Goal: Task Accomplishment & Management: Use online tool/utility

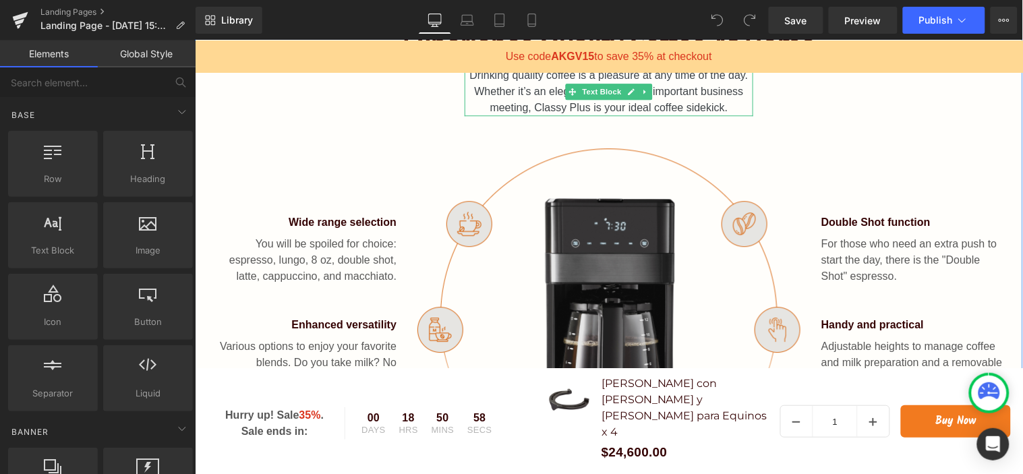
scroll to position [973, 0]
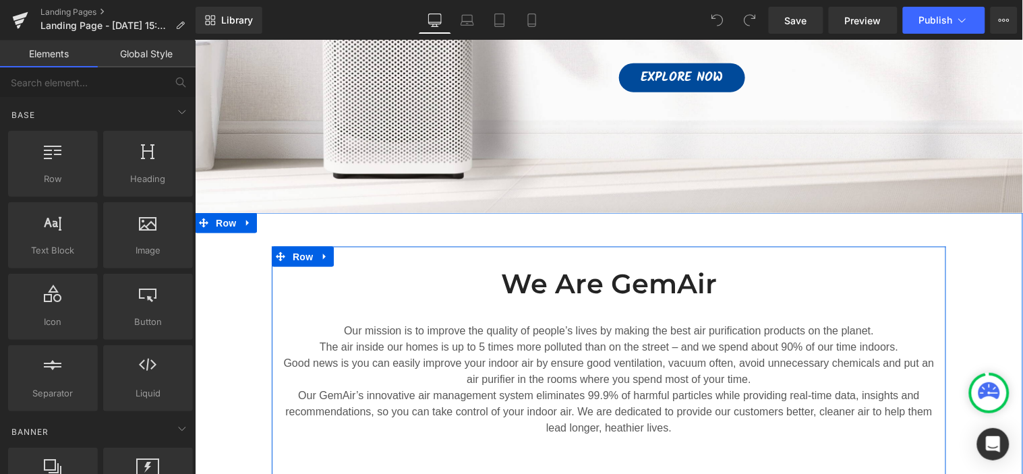
scroll to position [374, 0]
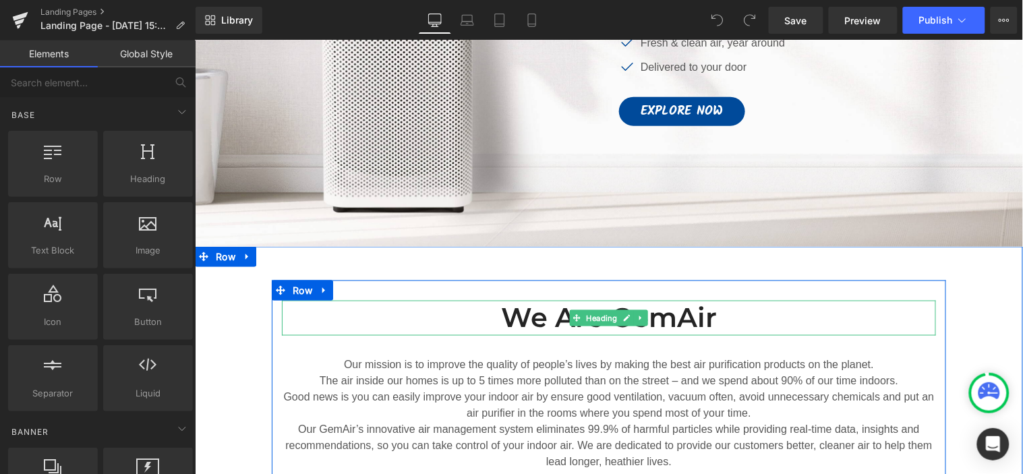
drag, startPoint x: 727, startPoint y: 321, endPoint x: 703, endPoint y: 311, distance: 25.7
click at [727, 321] on h2 "We Are GemAir" at bounding box center [608, 317] width 654 height 35
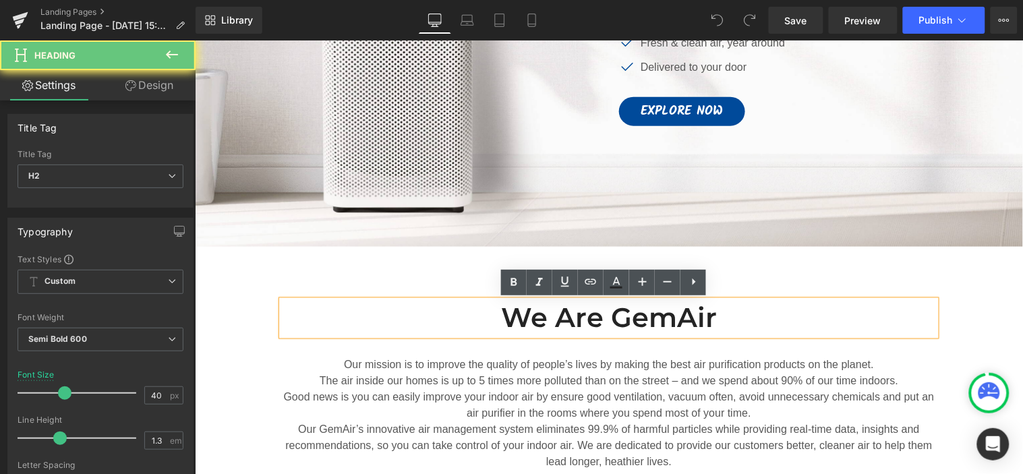
click at [703, 311] on h2 "We Are GemAir" at bounding box center [608, 317] width 654 height 35
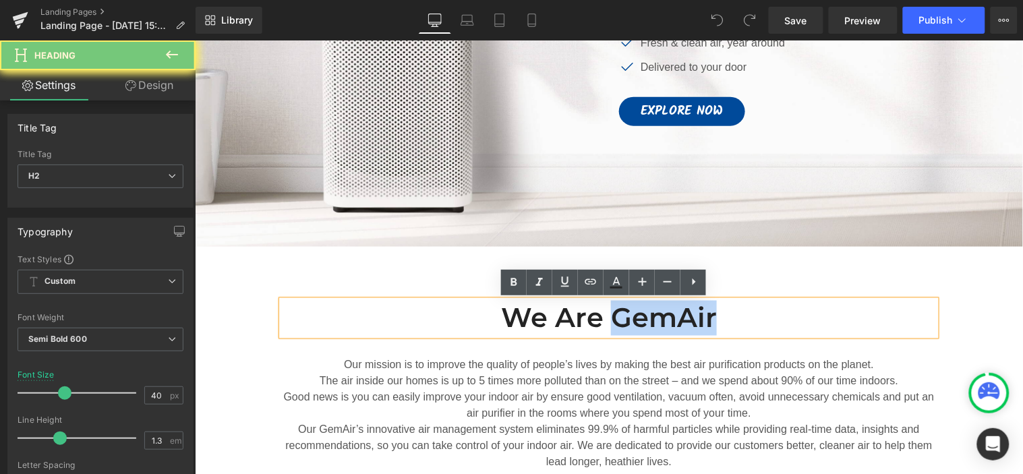
click at [703, 311] on h2 "We Are GemAir" at bounding box center [608, 317] width 654 height 35
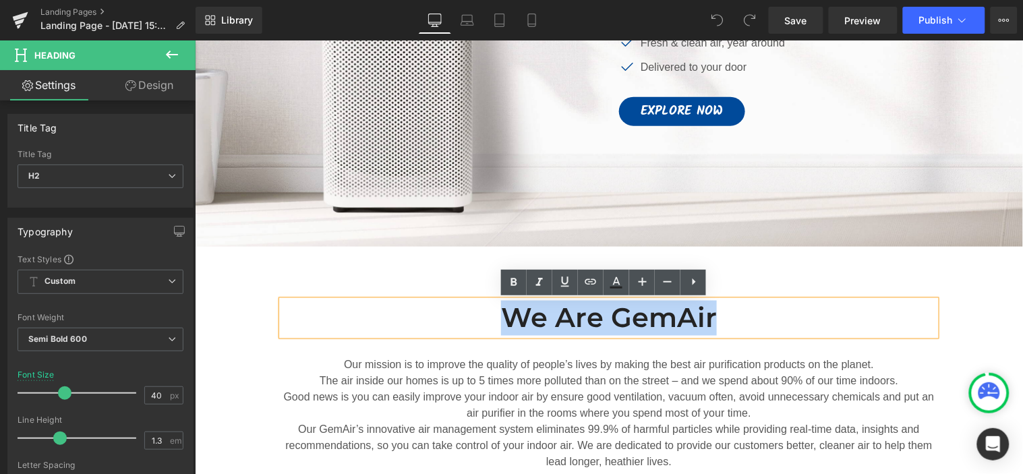
click at [703, 311] on h2 "We Are GemAir" at bounding box center [608, 317] width 654 height 35
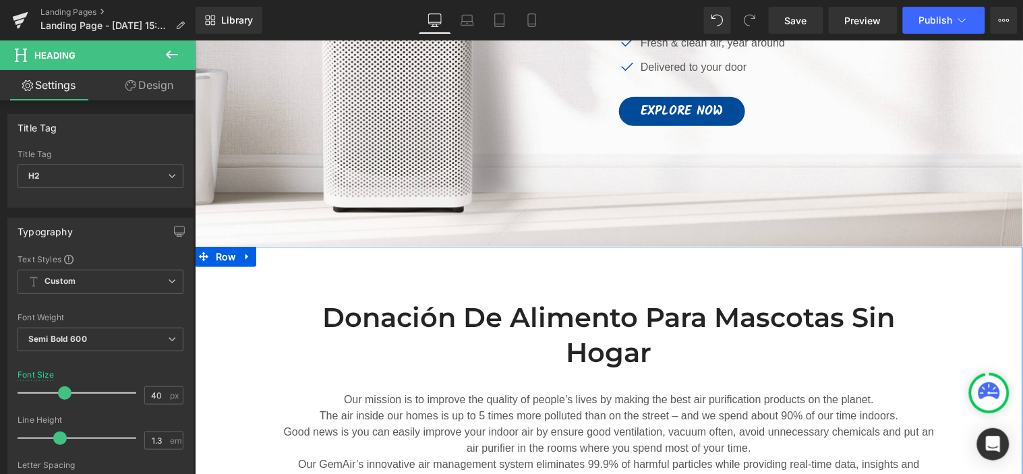
click at [244, 404] on div "Donación de alimento para mascotas sin hogar Heading Our mission is to improve …" at bounding box center [608, 433] width 828 height 307
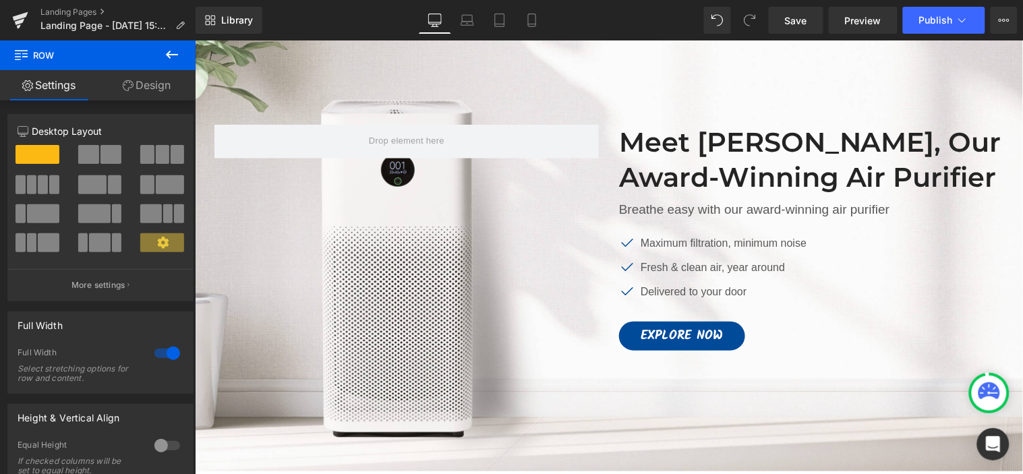
scroll to position [75, 0]
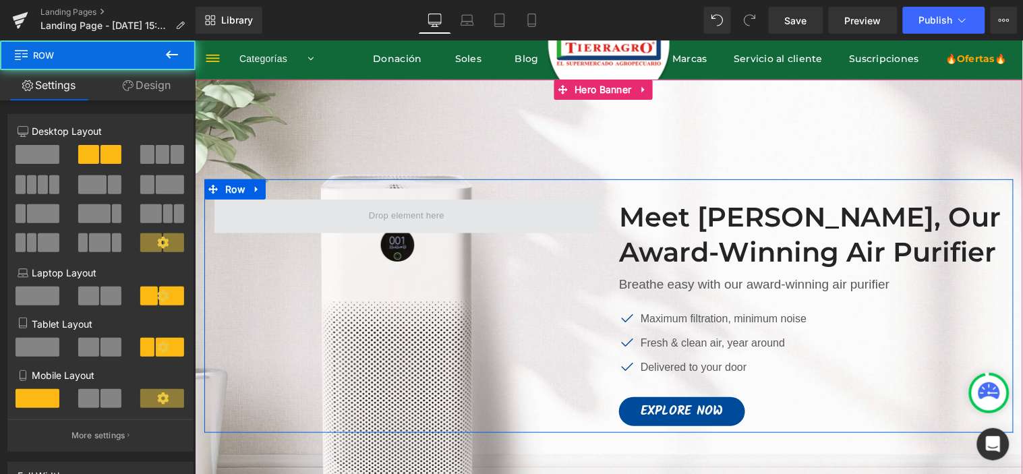
click at [452, 214] on span at bounding box center [406, 216] width 384 height 34
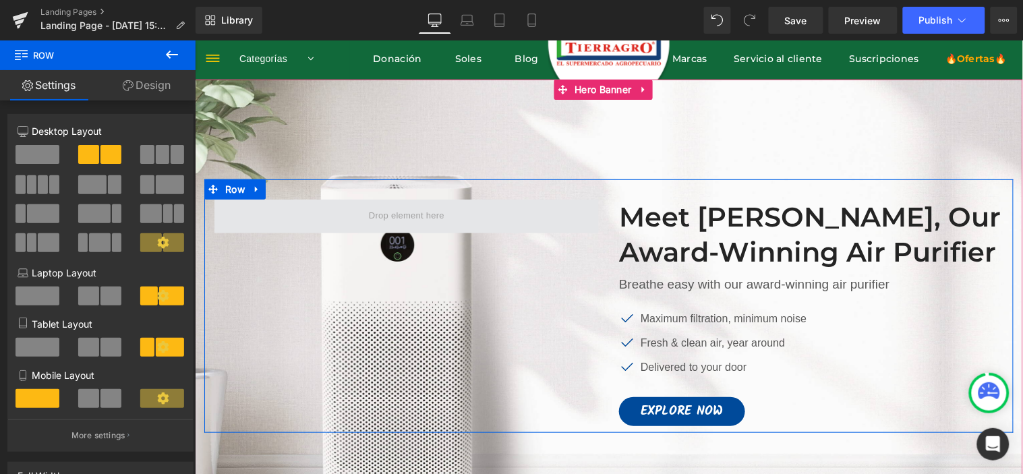
click at [340, 220] on span at bounding box center [406, 216] width 384 height 34
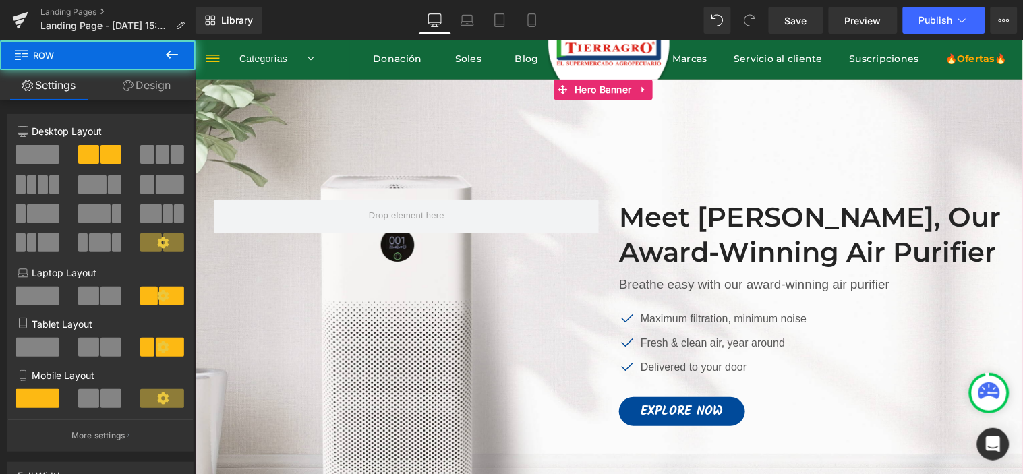
click at [335, 138] on div at bounding box center [608, 312] width 828 height 467
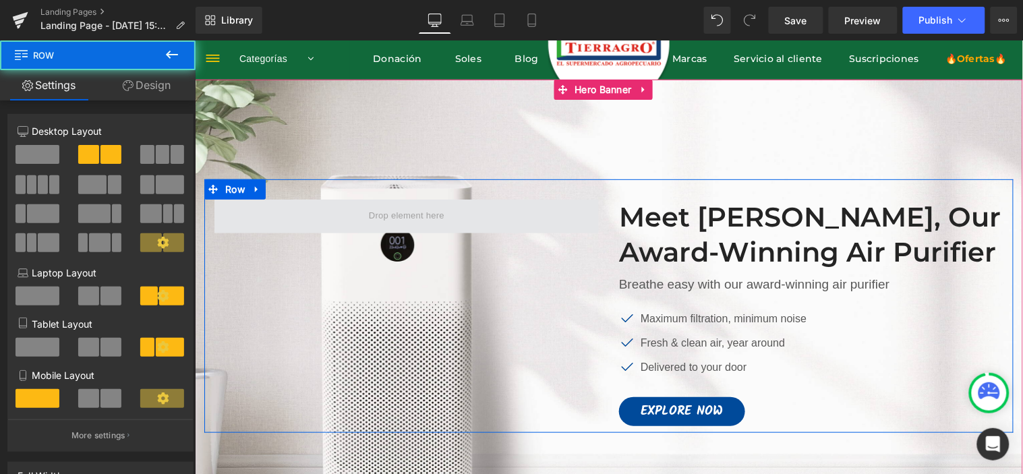
click at [501, 216] on span at bounding box center [406, 216] width 384 height 34
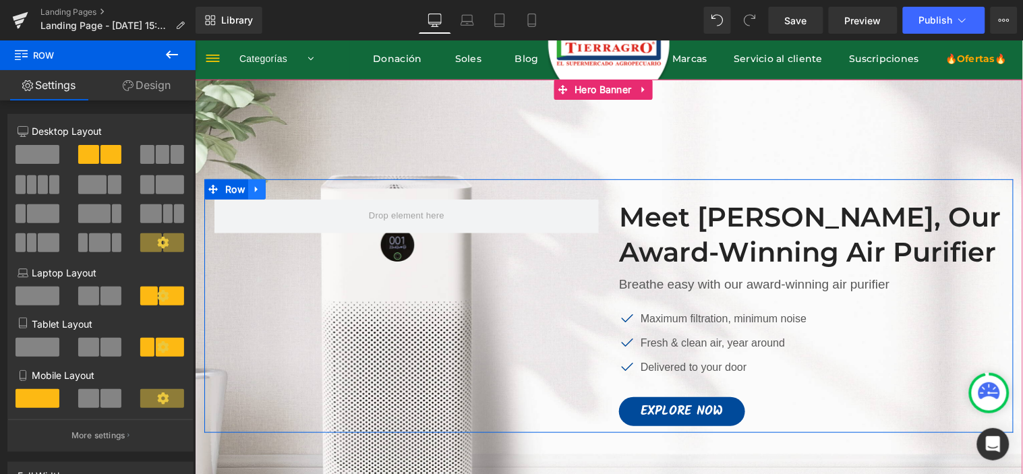
click at [254, 189] on icon at bounding box center [255, 189] width 3 height 6
click at [287, 184] on icon at bounding box center [291, 188] width 9 height 9
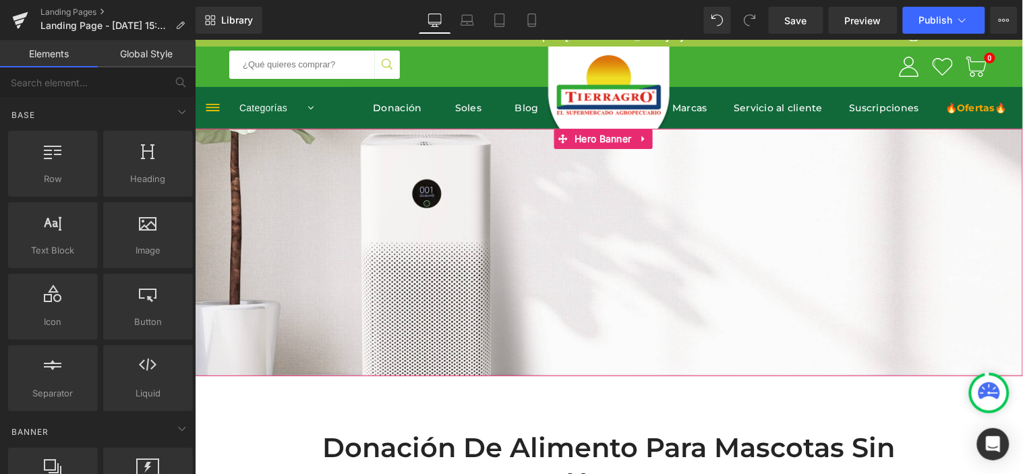
scroll to position [0, 0]
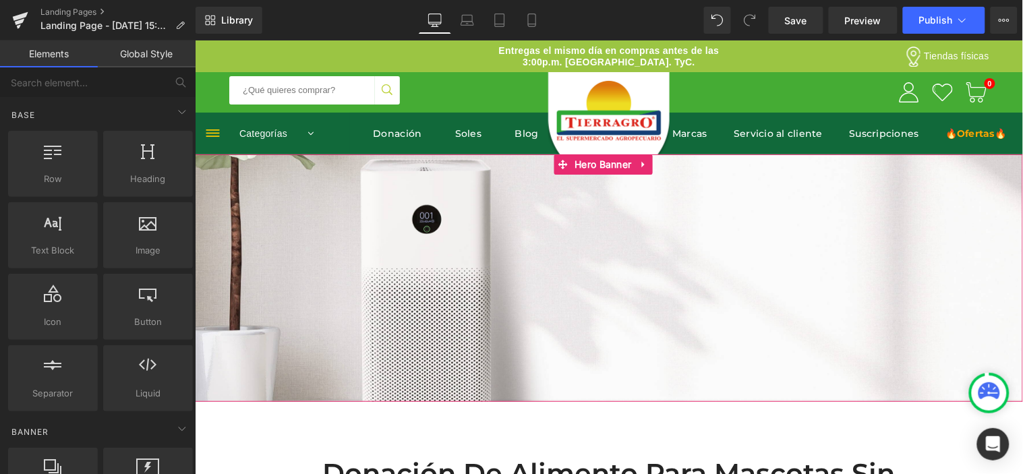
click at [805, 272] on span "Image" at bounding box center [608, 270] width 828 height 34
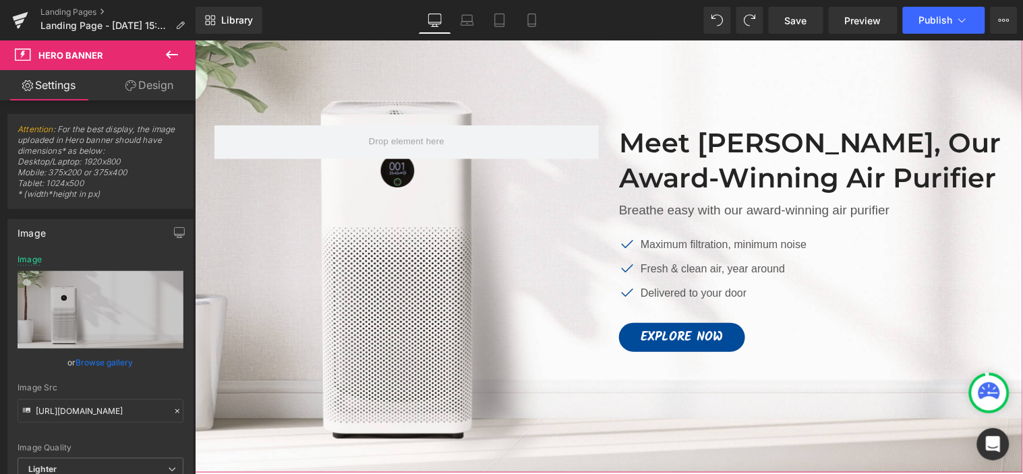
scroll to position [150, 0]
click at [690, 211] on p "Breathe easy with our award-winning air purifier" at bounding box center [810, 210] width 384 height 20
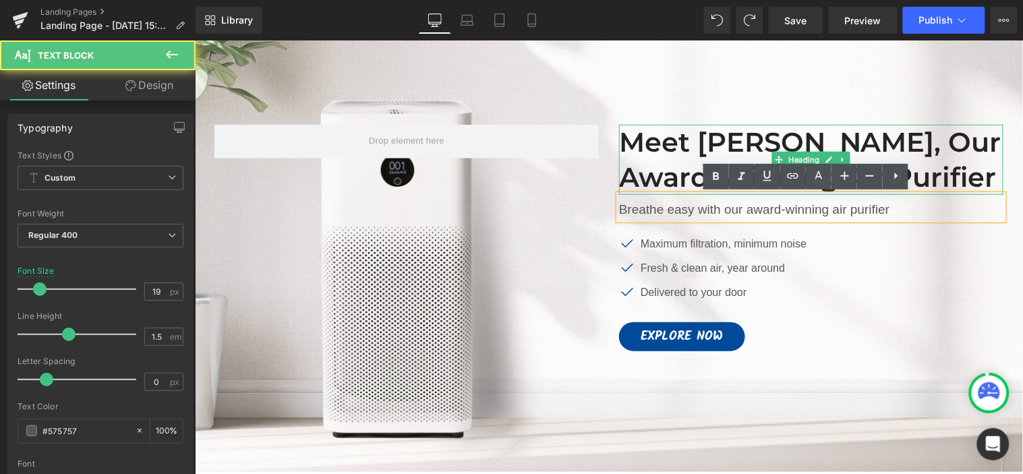
click at [642, 148] on h2 "Meet [PERSON_NAME], Our Award-Winning Air Purifier" at bounding box center [810, 159] width 384 height 70
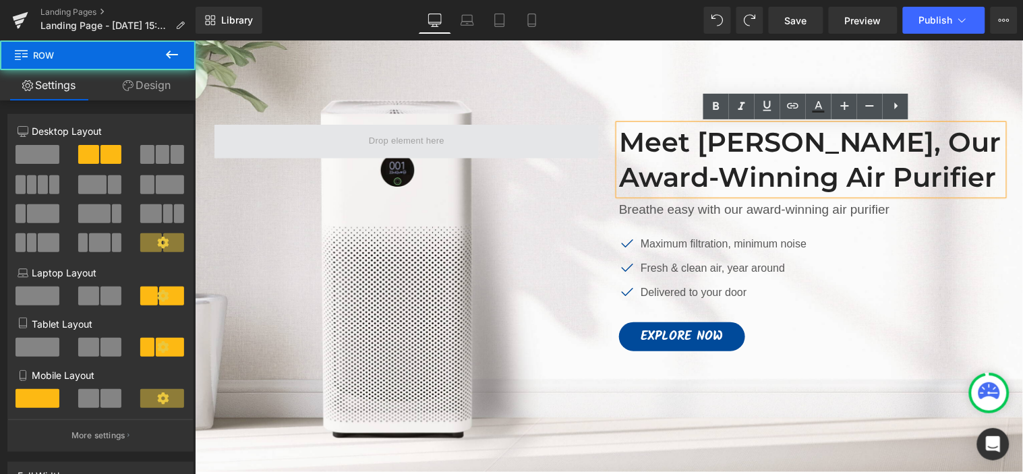
click at [491, 131] on span at bounding box center [406, 141] width 384 height 34
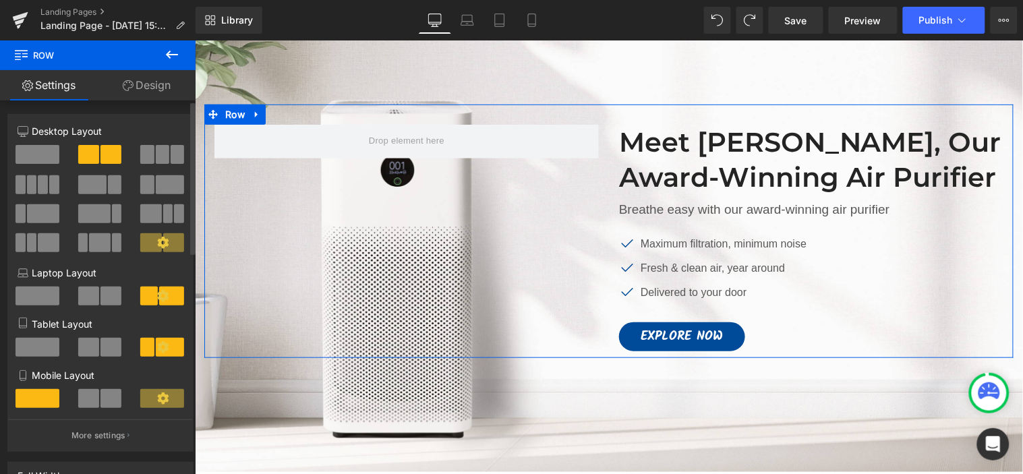
click at [164, 158] on span at bounding box center [162, 154] width 13 height 19
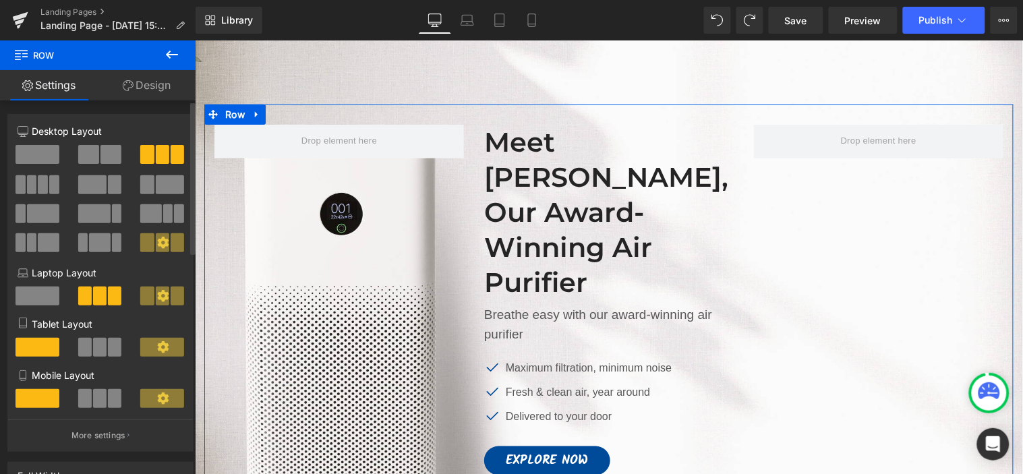
click at [156, 182] on span at bounding box center [170, 184] width 28 height 19
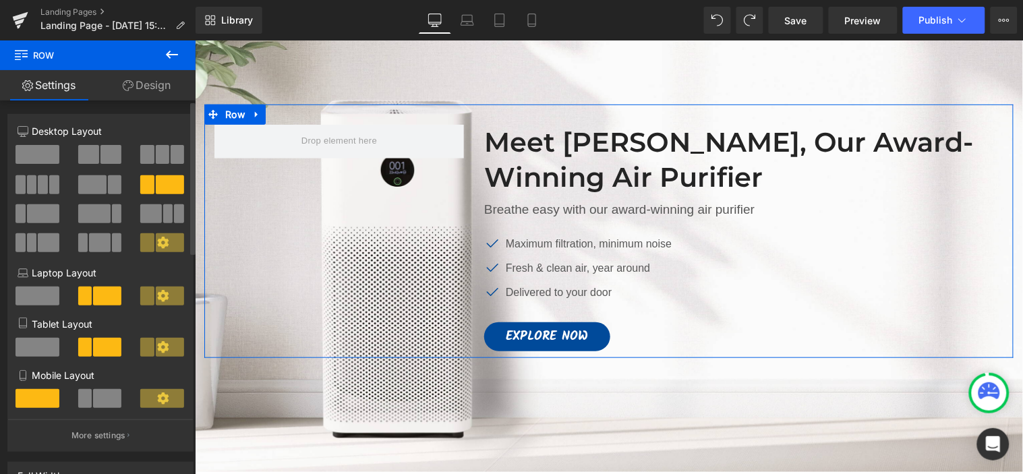
click at [98, 181] on span at bounding box center [92, 184] width 28 height 19
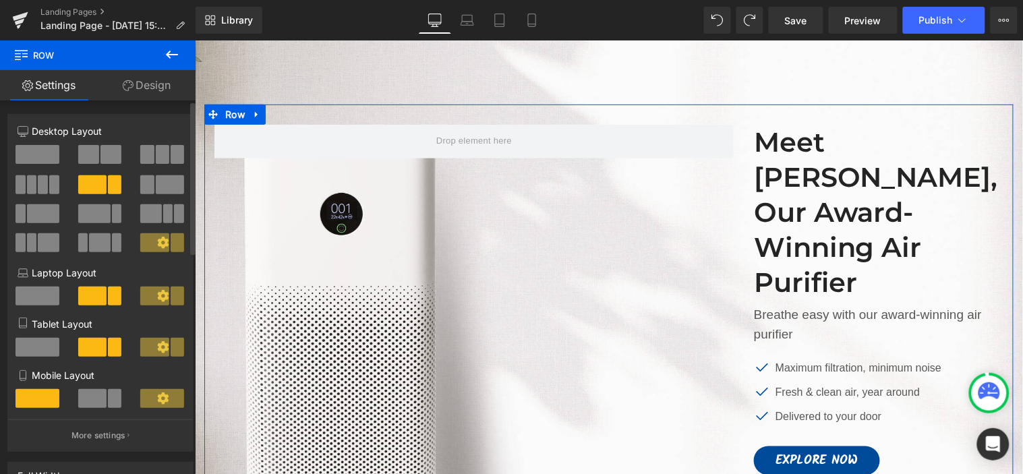
click at [156, 179] on span at bounding box center [170, 184] width 28 height 19
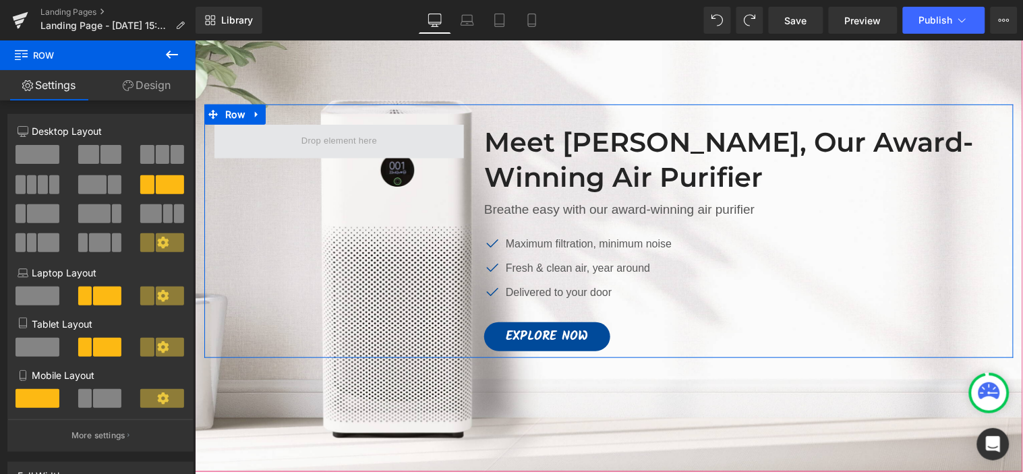
click at [380, 136] on span at bounding box center [338, 141] width 249 height 34
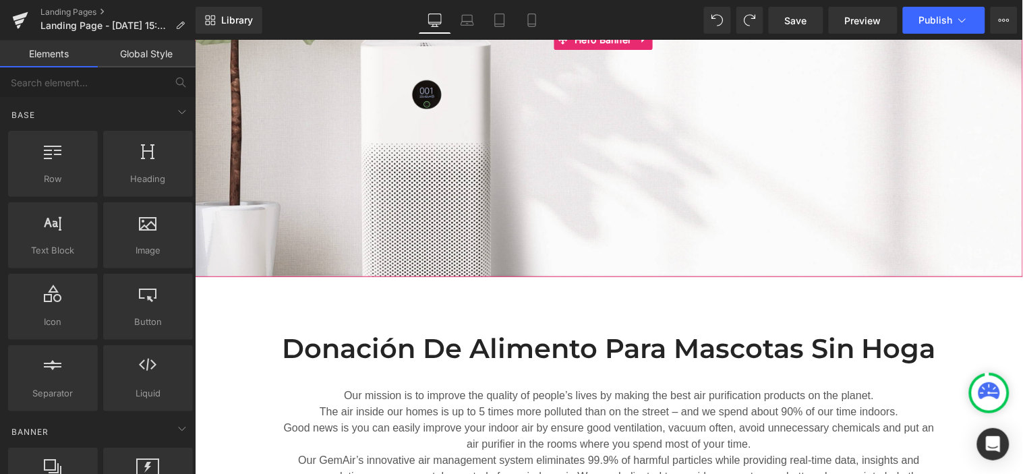
scroll to position [0, 0]
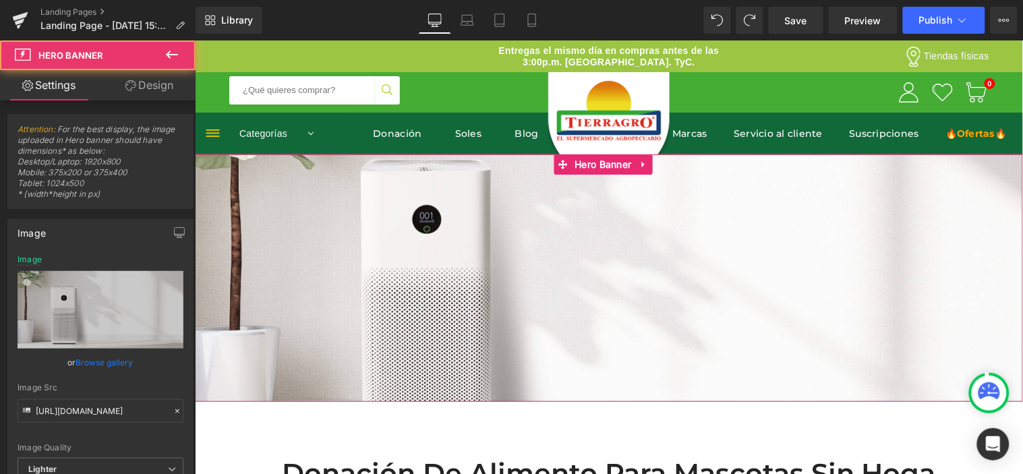
click at [729, 280] on span "Image" at bounding box center [608, 270] width 828 height 34
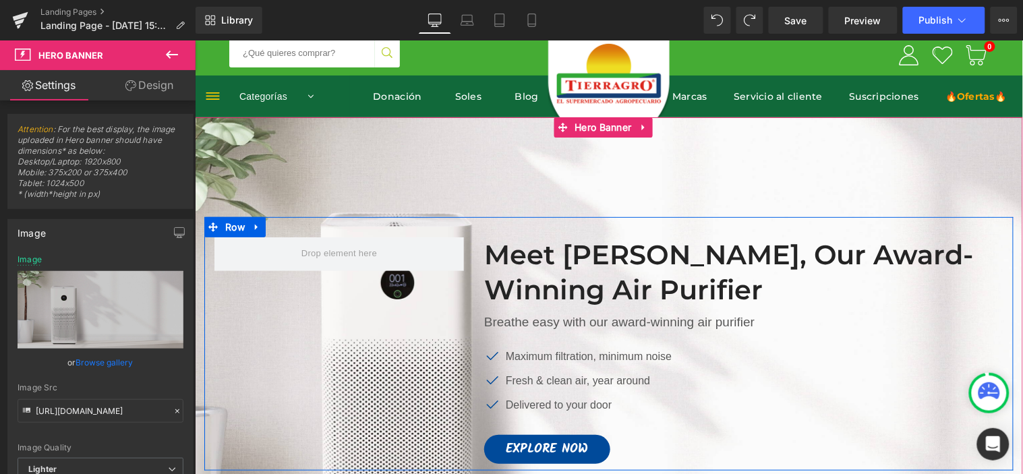
scroll to position [75, 0]
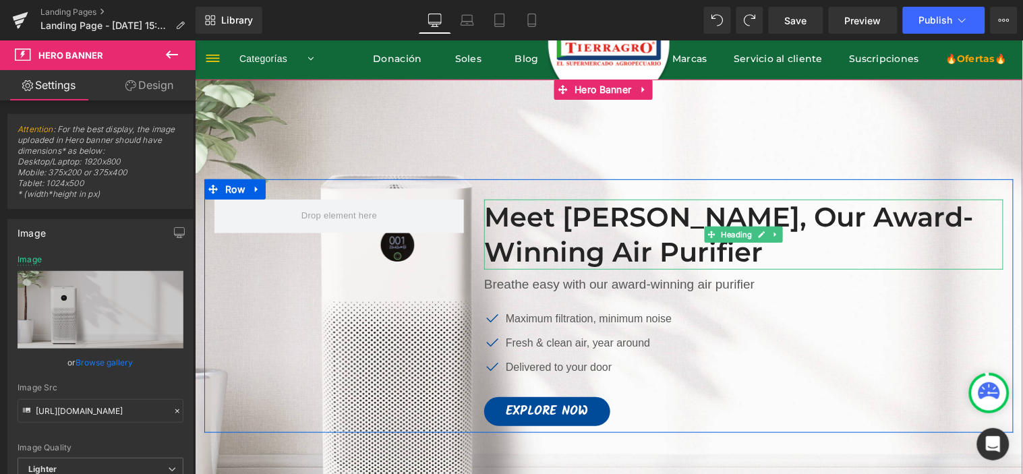
click at [667, 207] on h2 "Meet [PERSON_NAME], Our Award-Winning Air Purifier" at bounding box center [742, 234] width 519 height 70
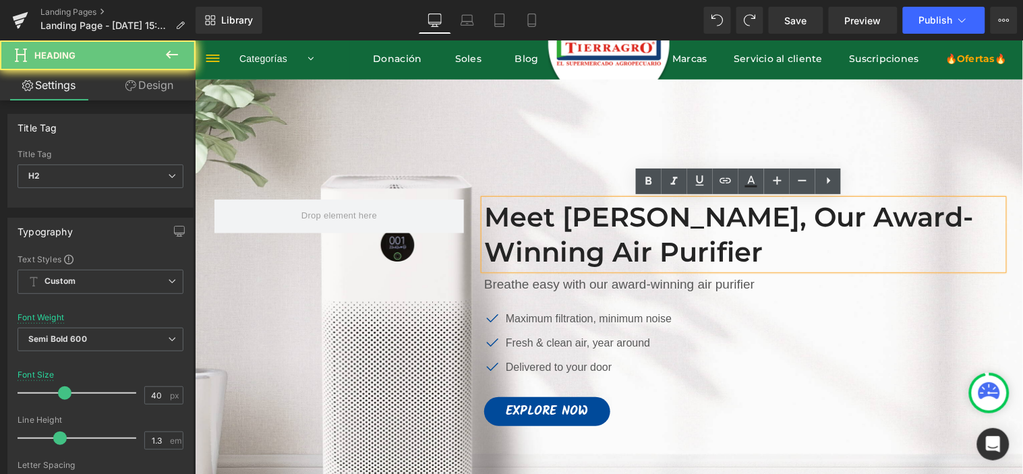
click at [566, 225] on h2 "Meet [PERSON_NAME], Our Award-Winning Air Purifier" at bounding box center [742, 234] width 519 height 70
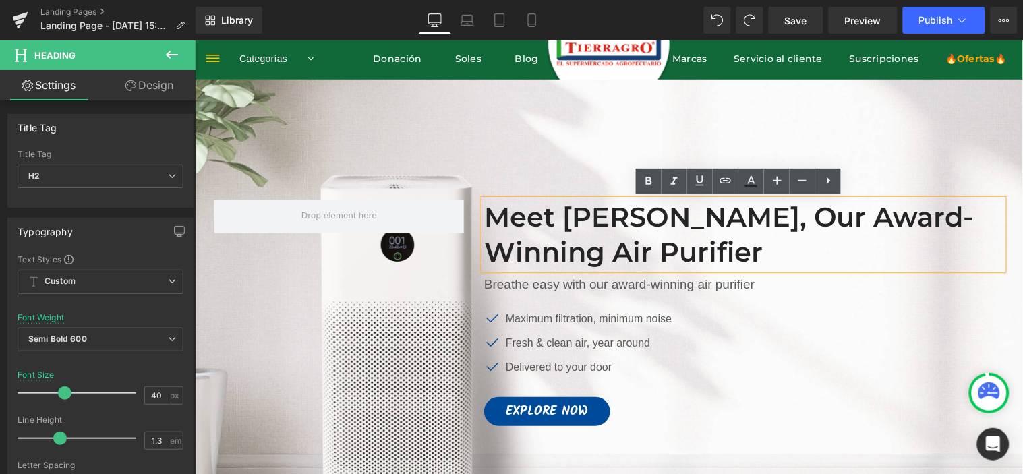
click at [612, 250] on h2 "Meet [PERSON_NAME], Our Award-Winning Air Purifier" at bounding box center [742, 234] width 519 height 70
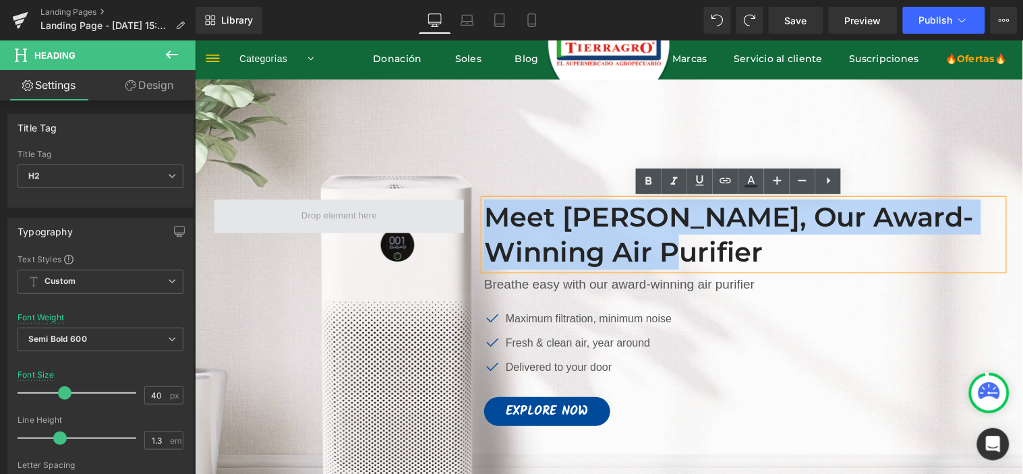
drag, startPoint x: 630, startPoint y: 258, endPoint x: 427, endPoint y: 211, distance: 208.2
click at [427, 211] on div "Meet [PERSON_NAME], Our Award-Winning Air Purifier Heading Breathe easy with ou…" at bounding box center [608, 305] width 809 height 253
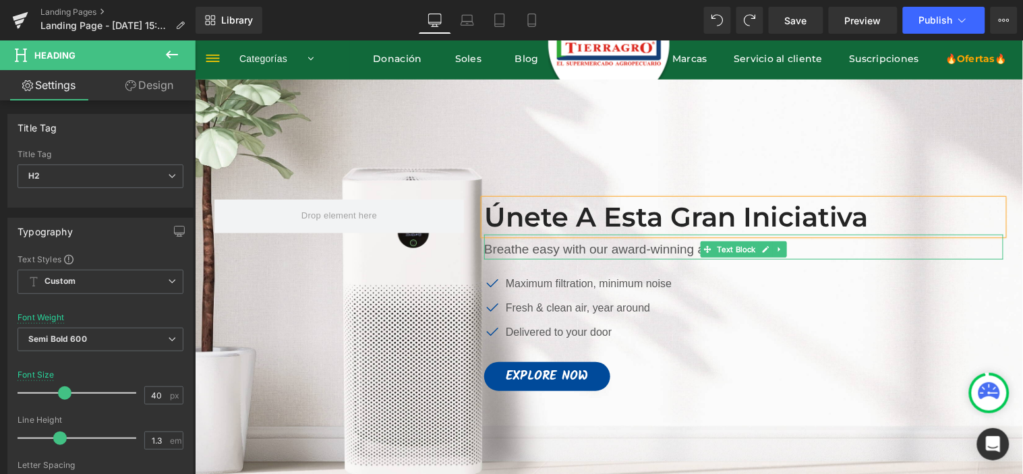
click at [576, 251] on p "Breathe easy with our award-winning air purifier" at bounding box center [742, 249] width 519 height 20
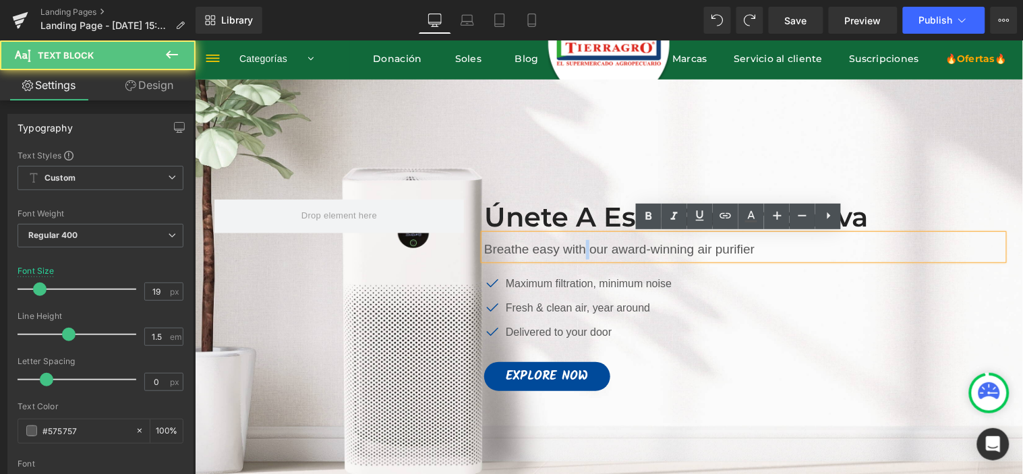
click at [576, 251] on p "Breathe easy with our award-winning air purifier" at bounding box center [742, 249] width 519 height 20
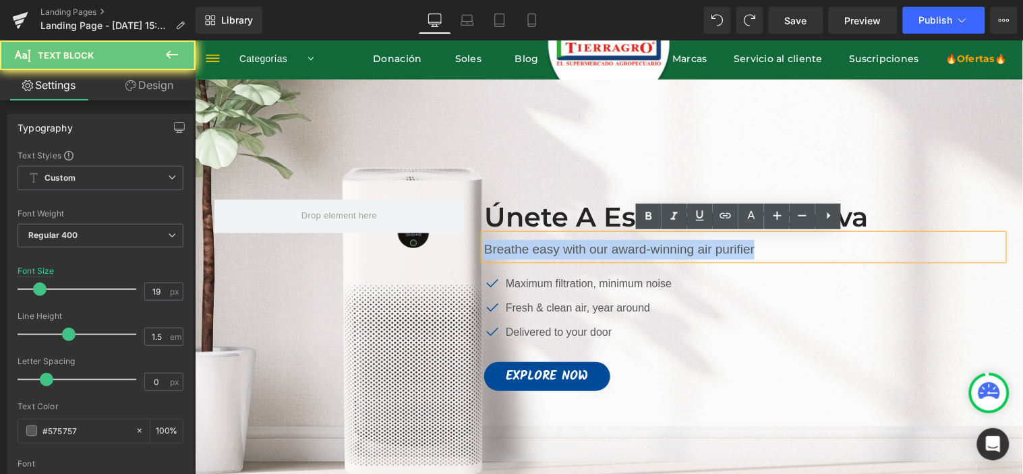
click at [576, 251] on p "Breathe easy with our award-winning air purifier" at bounding box center [742, 249] width 519 height 20
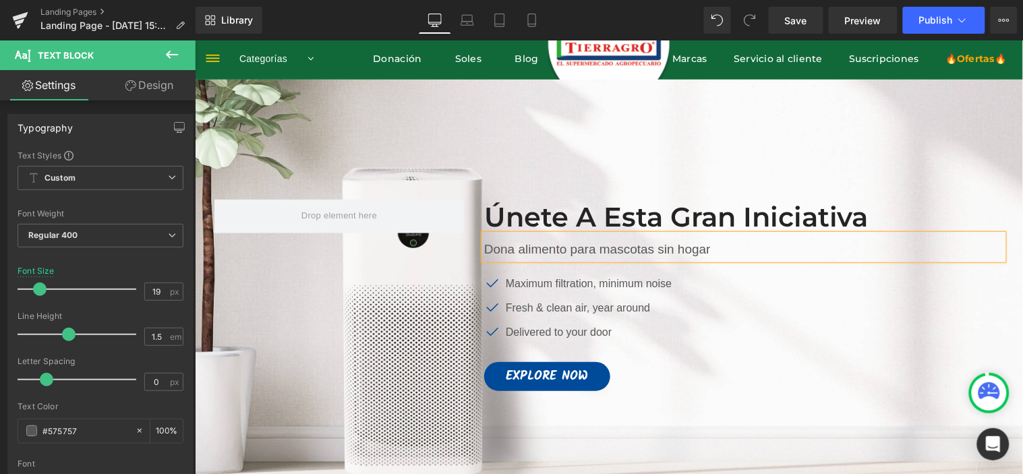
click at [522, 280] on p "Maximum filtration, minimum noise" at bounding box center [588, 283] width 166 height 16
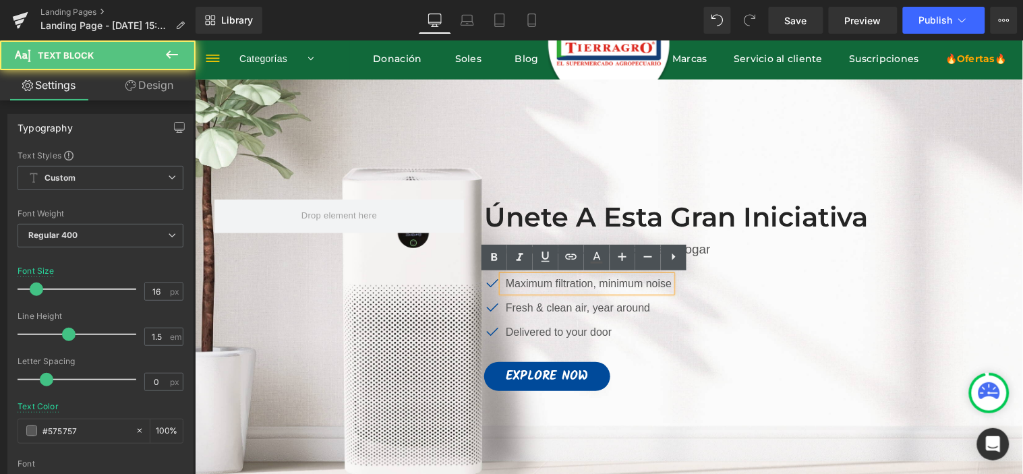
click at [519, 280] on p "Maximum filtration, minimum noise" at bounding box center [588, 283] width 166 height 16
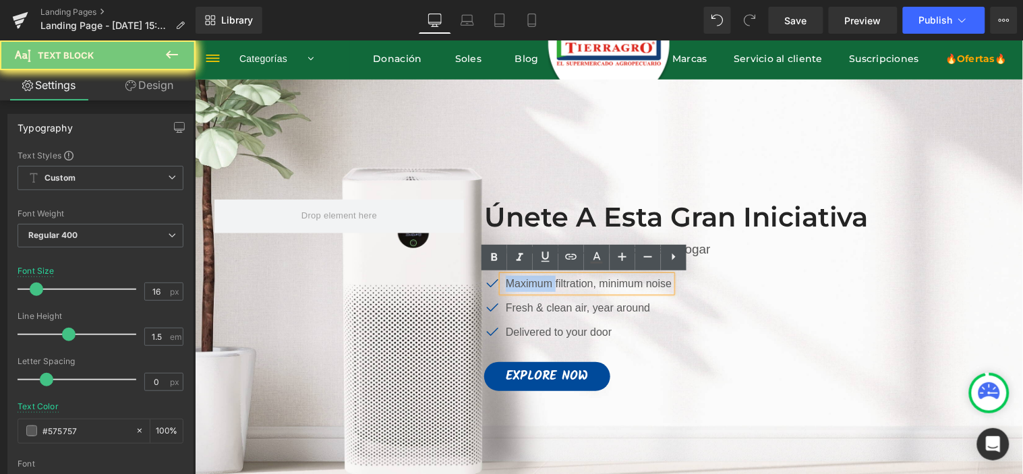
click at [518, 280] on p "Maximum filtration, minimum noise" at bounding box center [588, 283] width 166 height 16
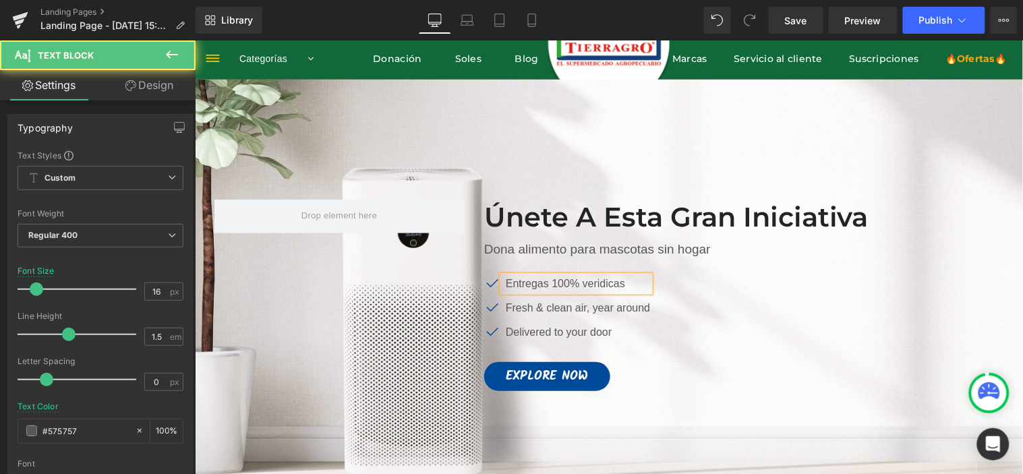
click at [632, 284] on p "Entregas 100% veridicas" at bounding box center [577, 283] width 144 height 16
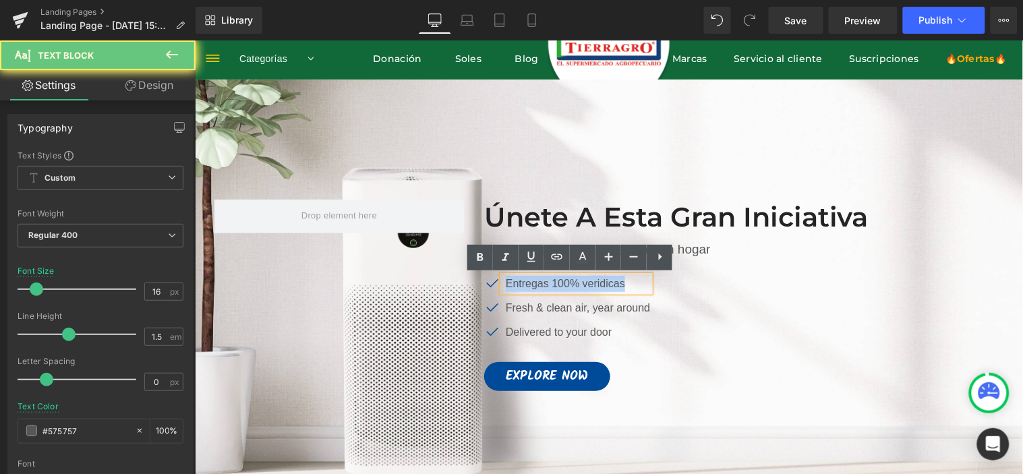
click at [632, 284] on p "Entregas 100% veridicas" at bounding box center [577, 283] width 144 height 16
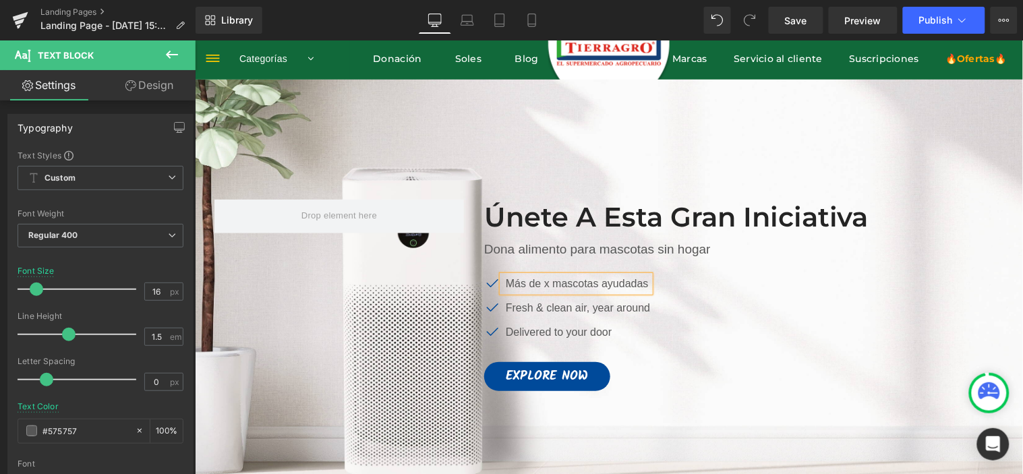
click at [605, 306] on link at bounding box center [612, 307] width 14 height 16
click at [646, 307] on div at bounding box center [647, 307] width 3 height 16
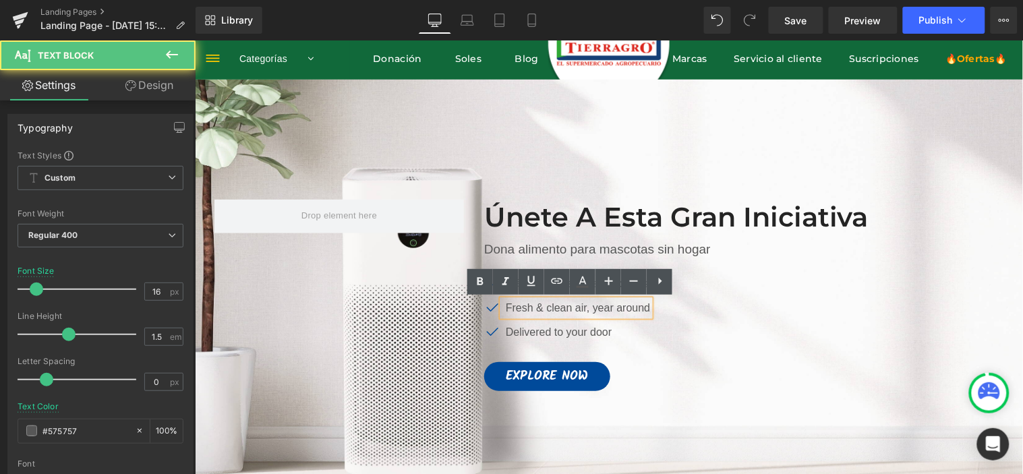
click at [671, 303] on div "Icon Más de x mascotas ayudadas Text Block Icon Fresh & clean air, year around …" at bounding box center [742, 311] width 519 height 73
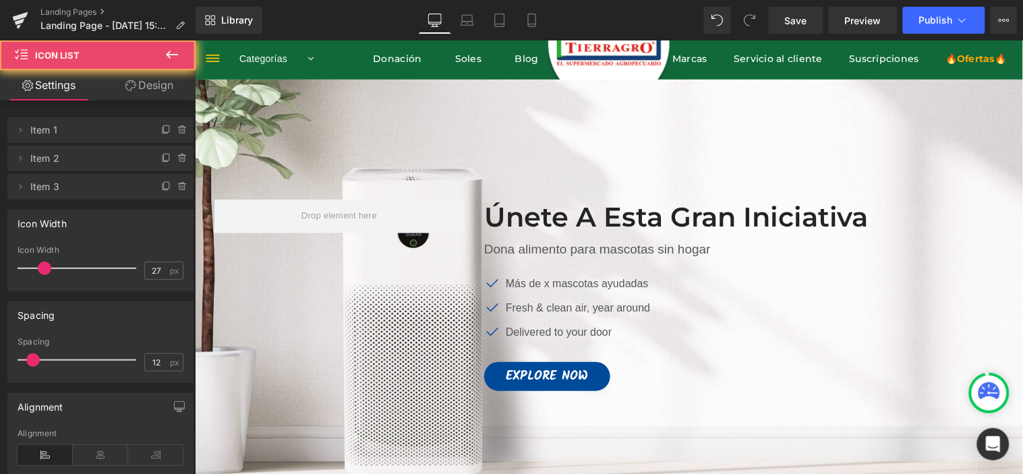
click at [632, 307] on icon at bounding box center [633, 307] width 2 height 5
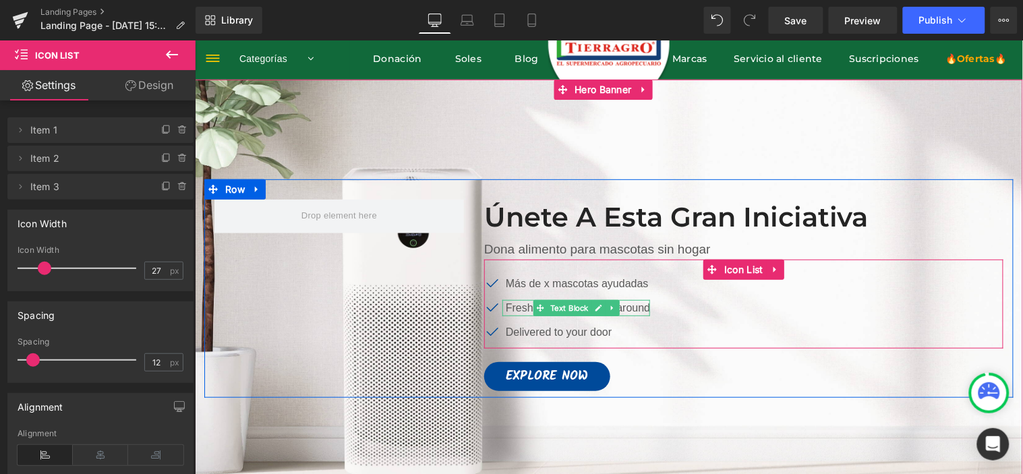
click at [628, 307] on p "Fresh & clean air, year around" at bounding box center [577, 307] width 144 height 16
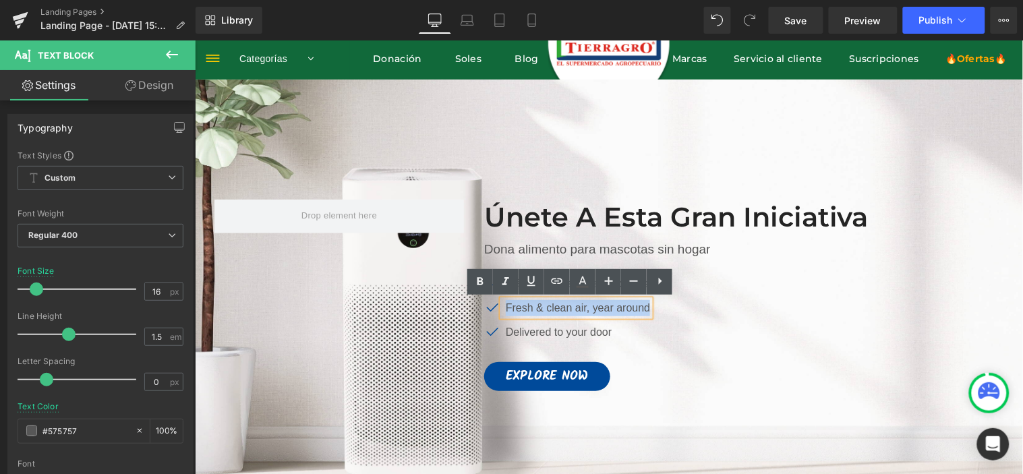
click at [628, 307] on p "Fresh & clean air, year around" at bounding box center [577, 307] width 144 height 16
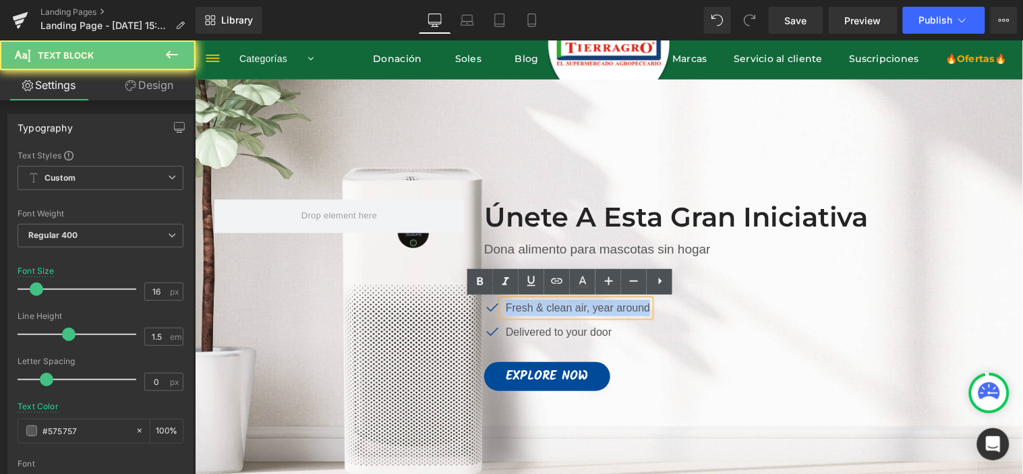
click at [628, 307] on p "Fresh & clean air, year around" at bounding box center [577, 307] width 144 height 16
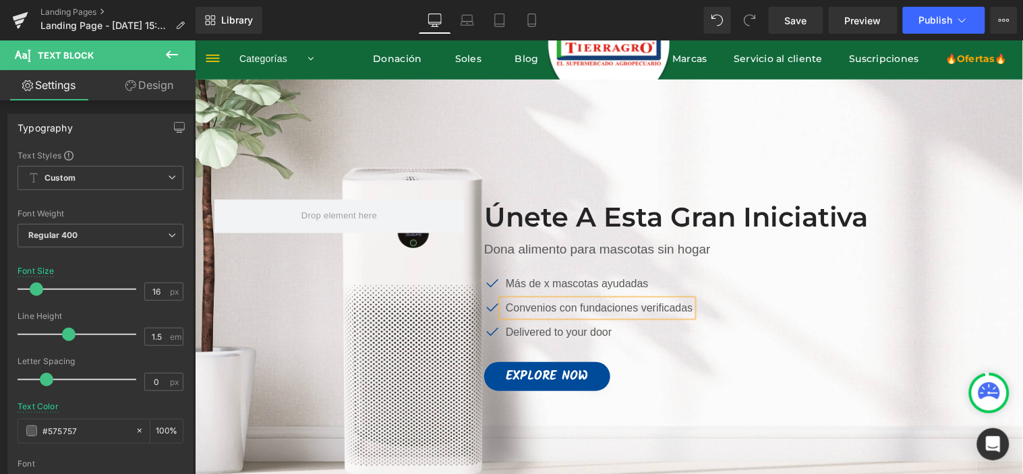
click at [777, 307] on div "Icon Más de x mascotas ayudadas Text Block Icon Convenios con fundaciones verif…" at bounding box center [742, 311] width 519 height 73
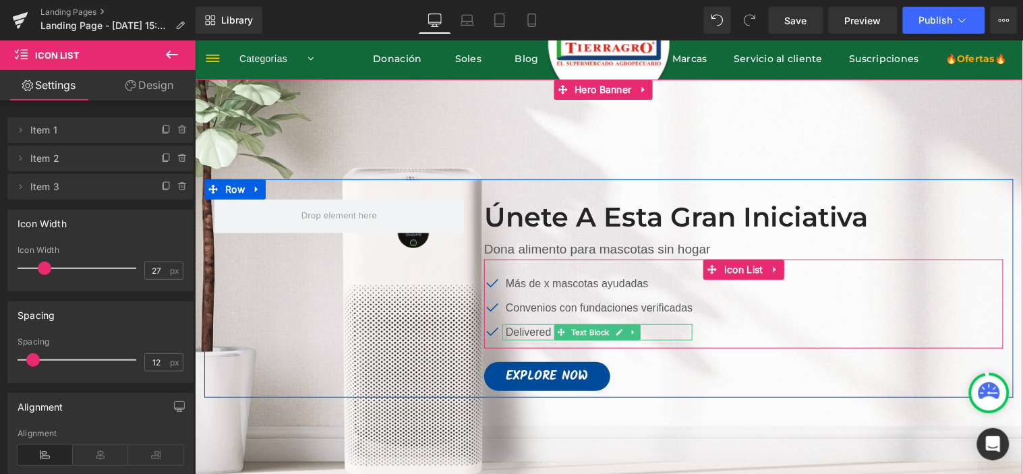
click at [656, 326] on div "Delivered to your door Text Block" at bounding box center [597, 332] width 191 height 16
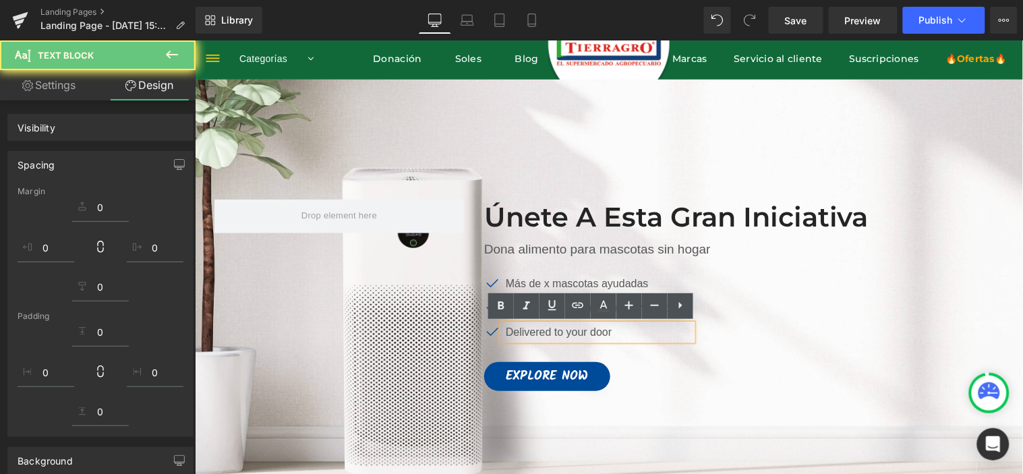
click at [661, 330] on p "Delivered to your door" at bounding box center [598, 332] width 187 height 16
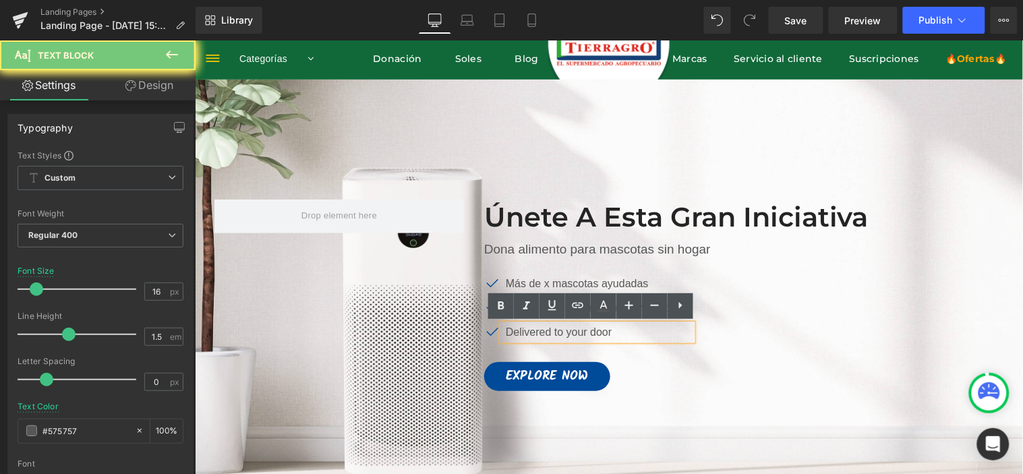
click at [661, 330] on p "Delivered to your door" at bounding box center [598, 332] width 187 height 16
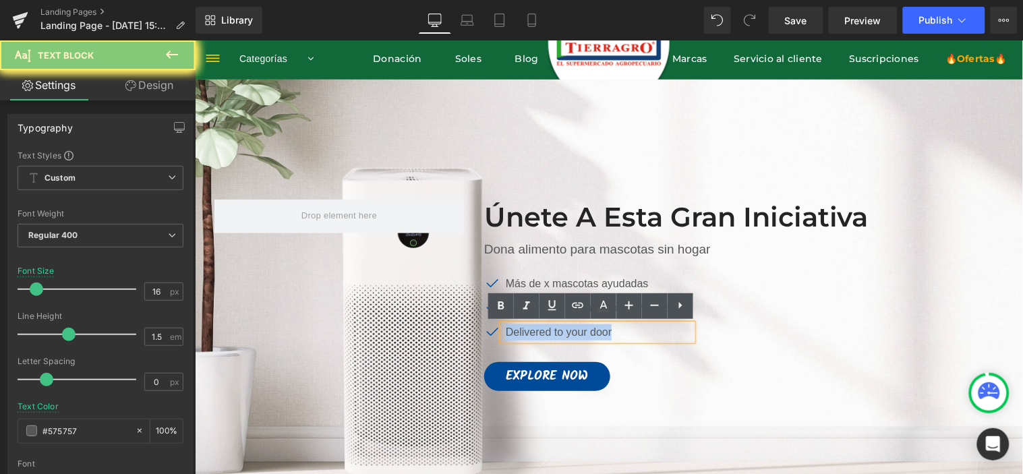
click at [661, 330] on p "Delivered to your door" at bounding box center [598, 332] width 187 height 16
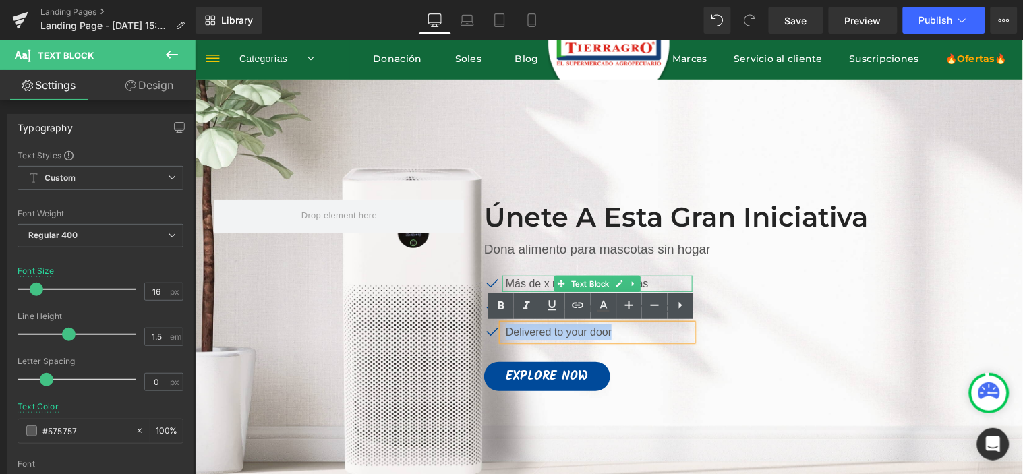
click at [539, 285] on p "Más de x mascotas ayudadas" at bounding box center [598, 283] width 187 height 16
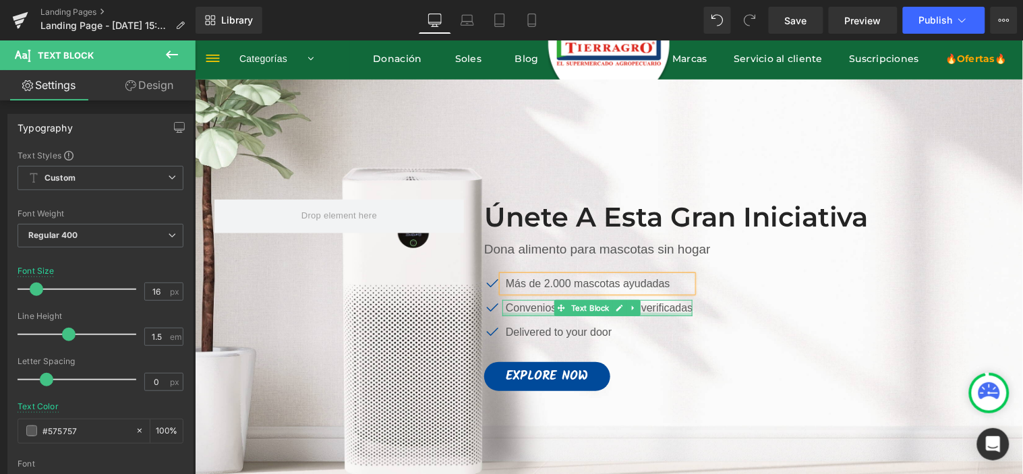
click at [656, 312] on div at bounding box center [597, 313] width 191 height 3
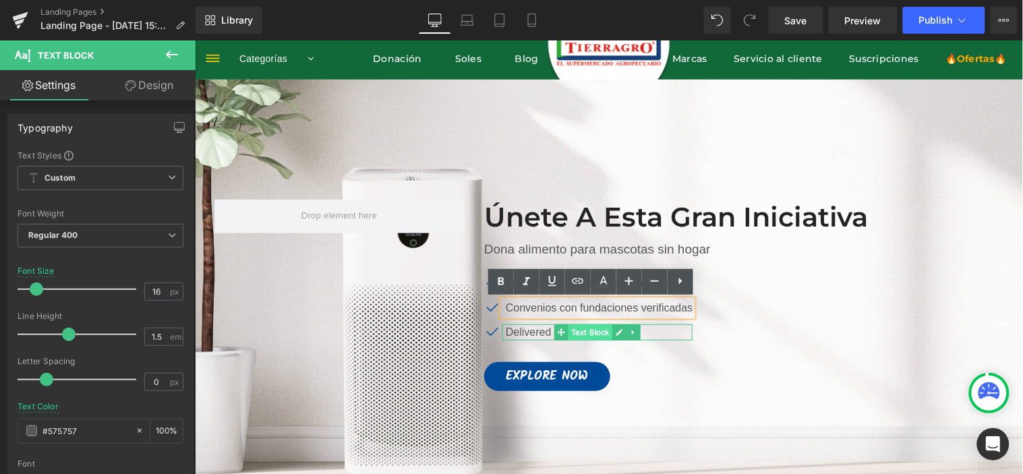
click at [569, 334] on span "Text Block" at bounding box center [590, 332] width 44 height 16
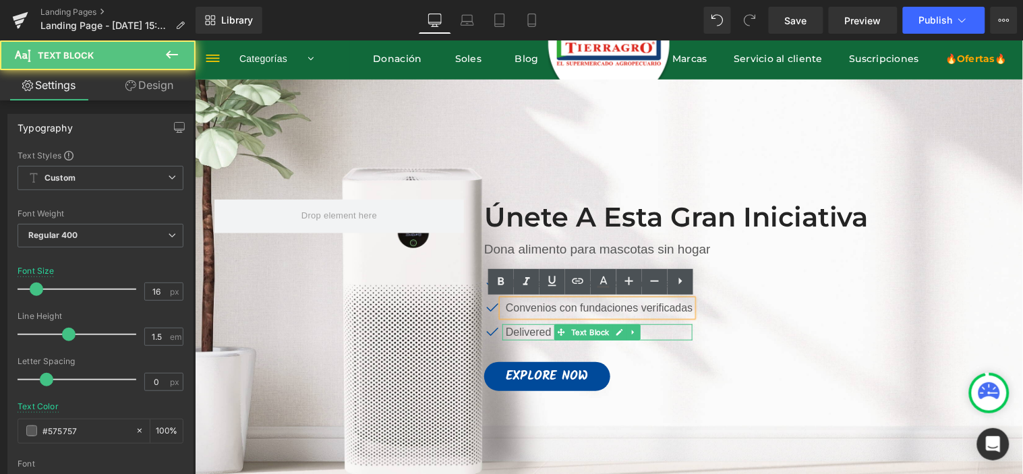
click at [531, 334] on p "Delivered to your door" at bounding box center [598, 332] width 187 height 16
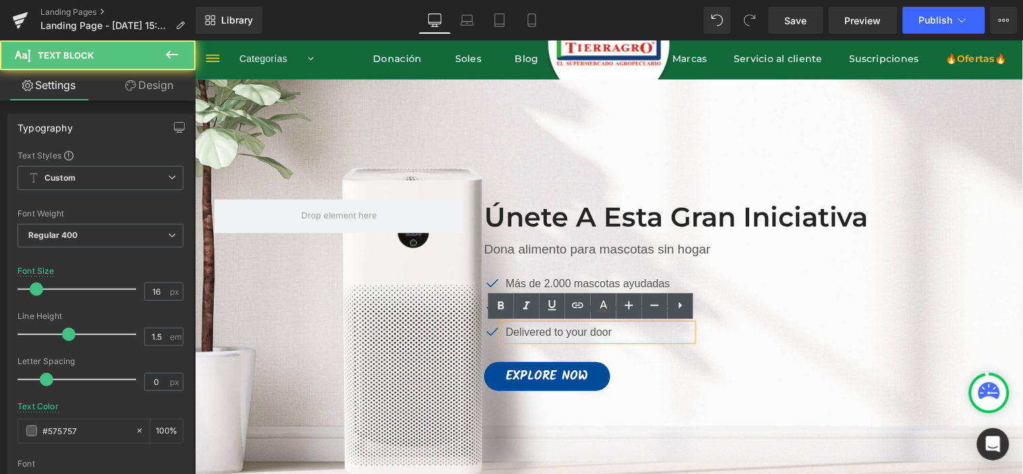
click at [531, 334] on p "Delivered to your door" at bounding box center [598, 332] width 187 height 16
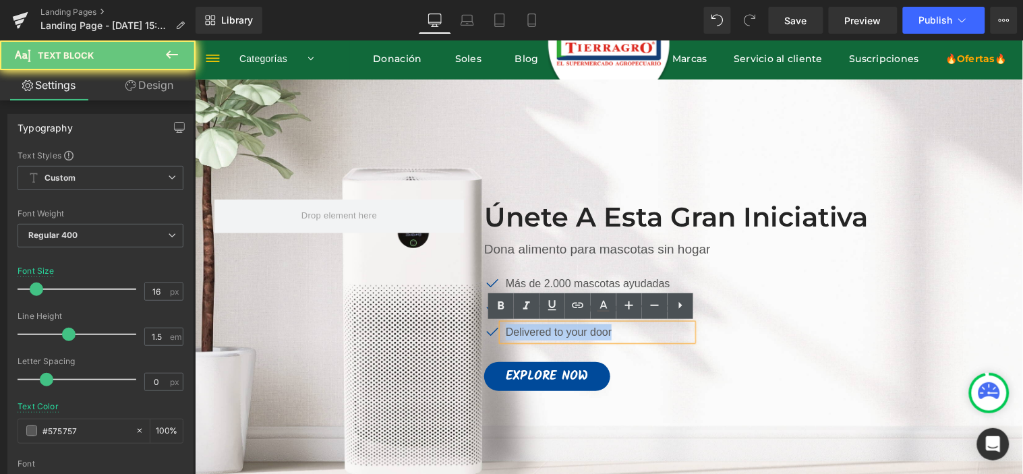
click at [531, 334] on p "Delivered to your door" at bounding box center [598, 332] width 187 height 16
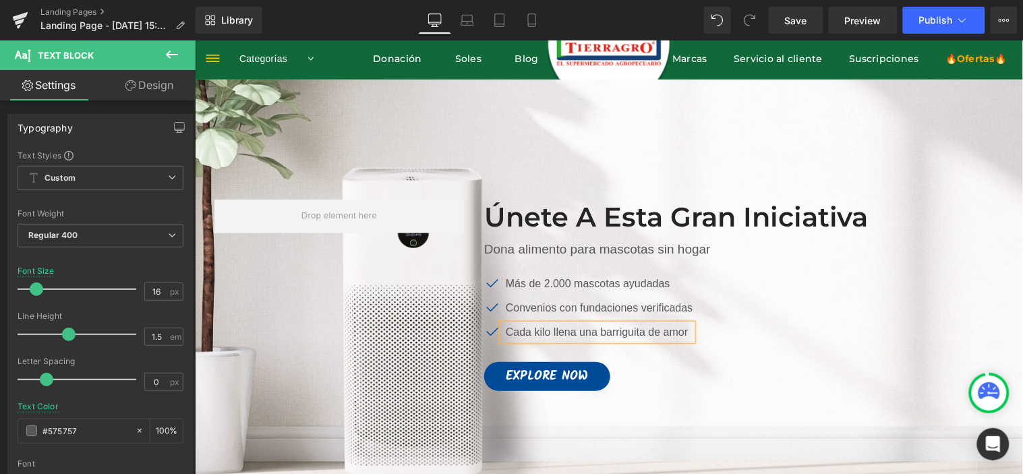
click at [843, 305] on div "Icon Más de 2.000 mascotas ayudadas Text Block Icon Convenios con fundaciones v…" at bounding box center [742, 311] width 519 height 73
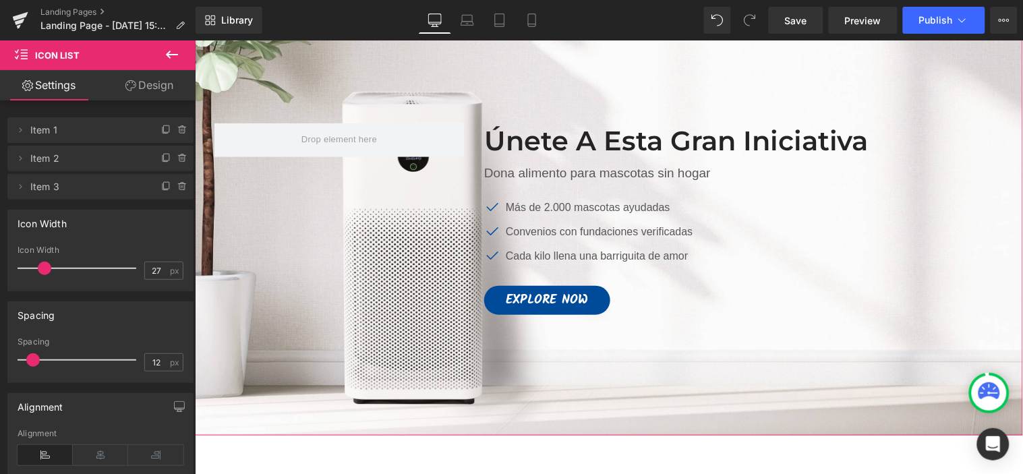
scroll to position [150, 0]
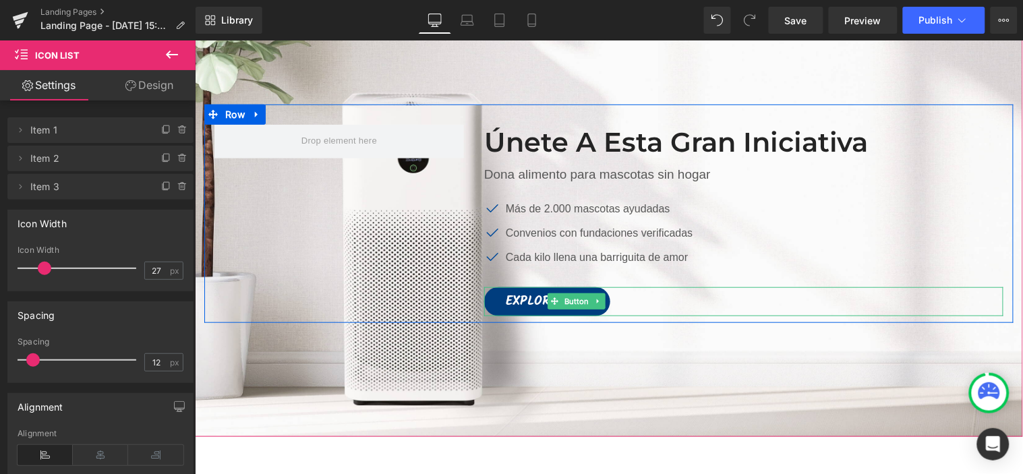
click at [516, 297] on span "Explore Now" at bounding box center [546, 301] width 83 height 13
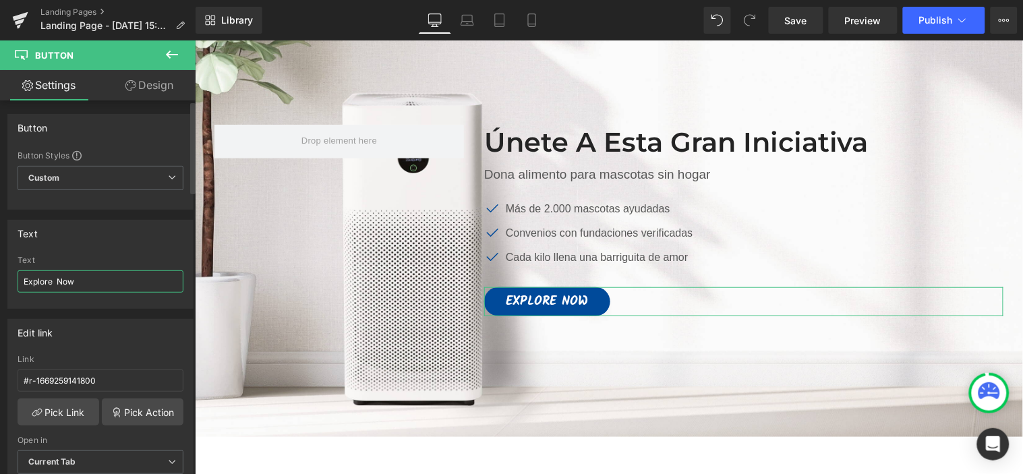
click at [94, 273] on input "Explore Now" at bounding box center [101, 281] width 166 height 22
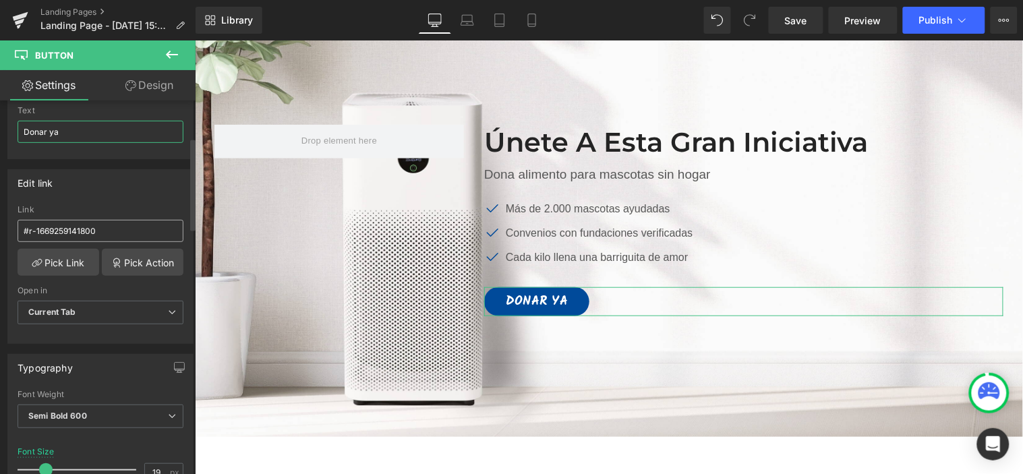
type input "Donar ya"
click at [76, 236] on input "#r-1669259141800" at bounding box center [101, 231] width 166 height 22
click at [130, 239] on input "#r-1669259141800" at bounding box center [101, 231] width 166 height 22
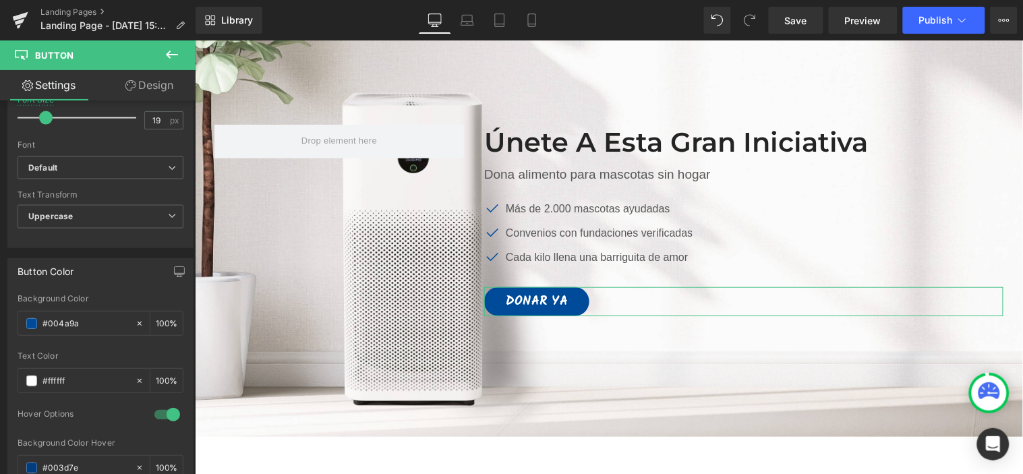
scroll to position [524, 0]
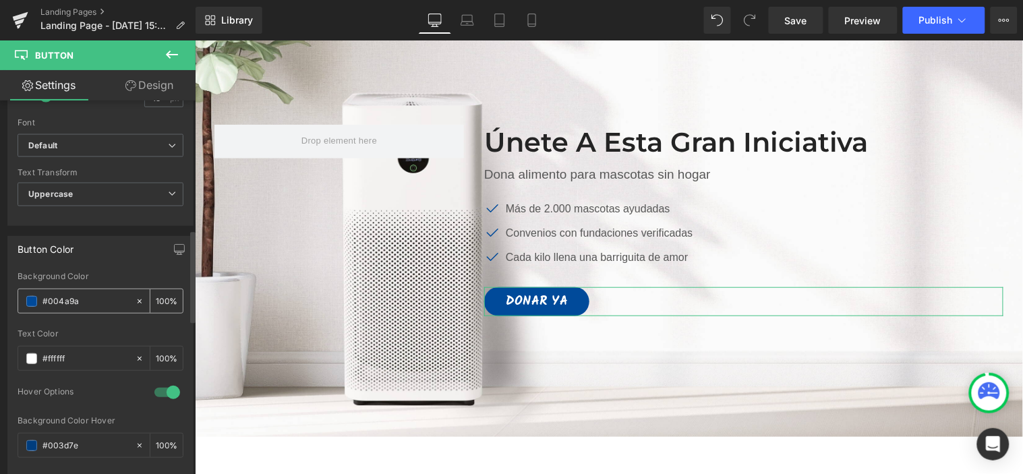
click at [31, 296] on span at bounding box center [31, 301] width 11 height 11
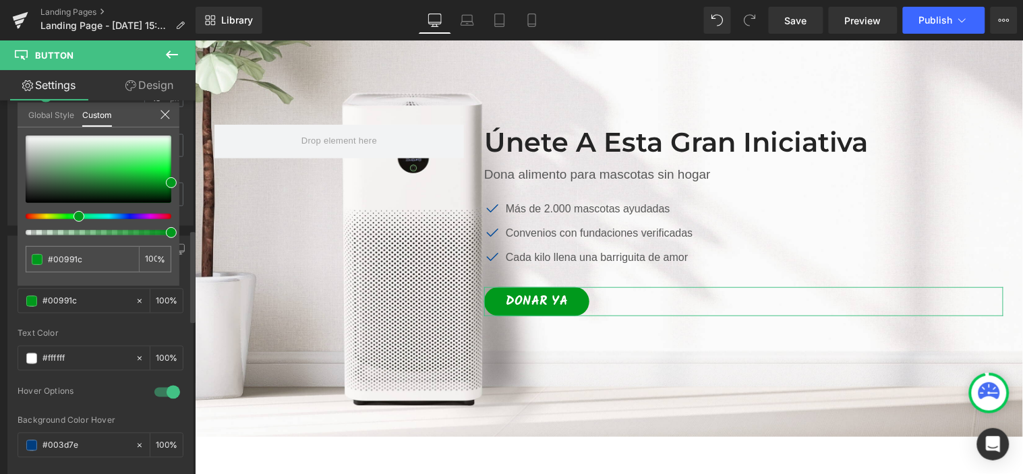
drag, startPoint x: 110, startPoint y: 216, endPoint x: 73, endPoint y: 218, distance: 37.1
click at [73, 218] on span at bounding box center [78, 216] width 11 height 11
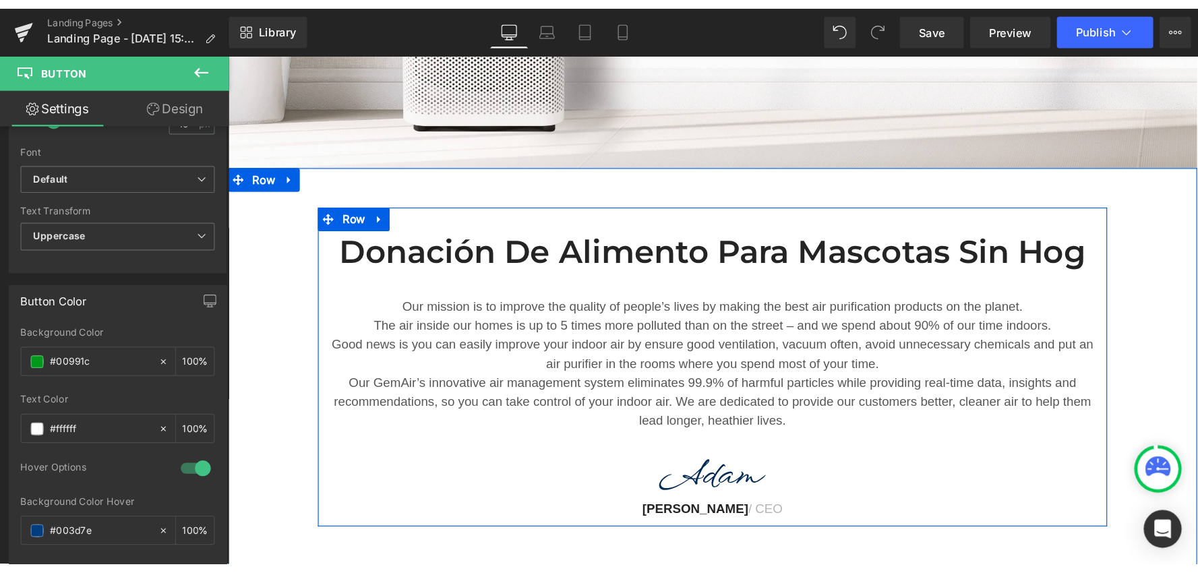
scroll to position [449, 0]
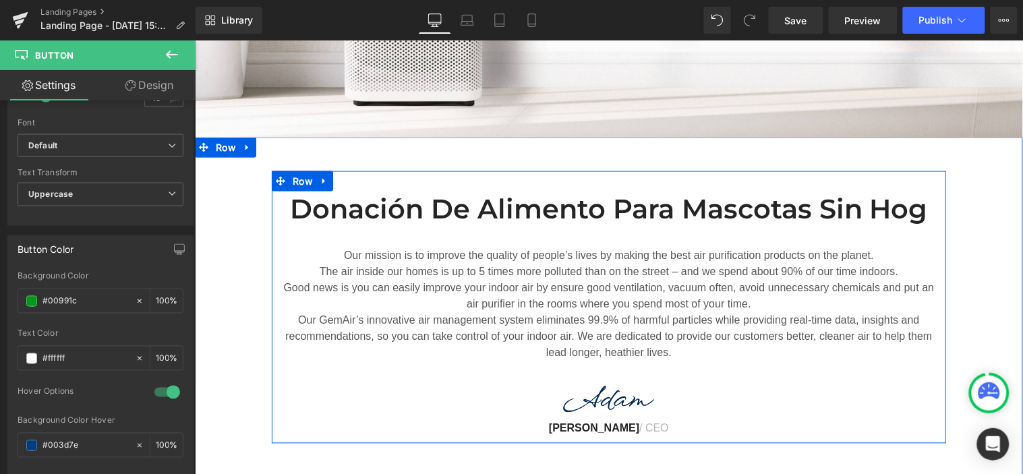
click at [683, 243] on div "Our mission is to improve the quality of people’s lives by making the best air …" at bounding box center [608, 293] width 654 height 135
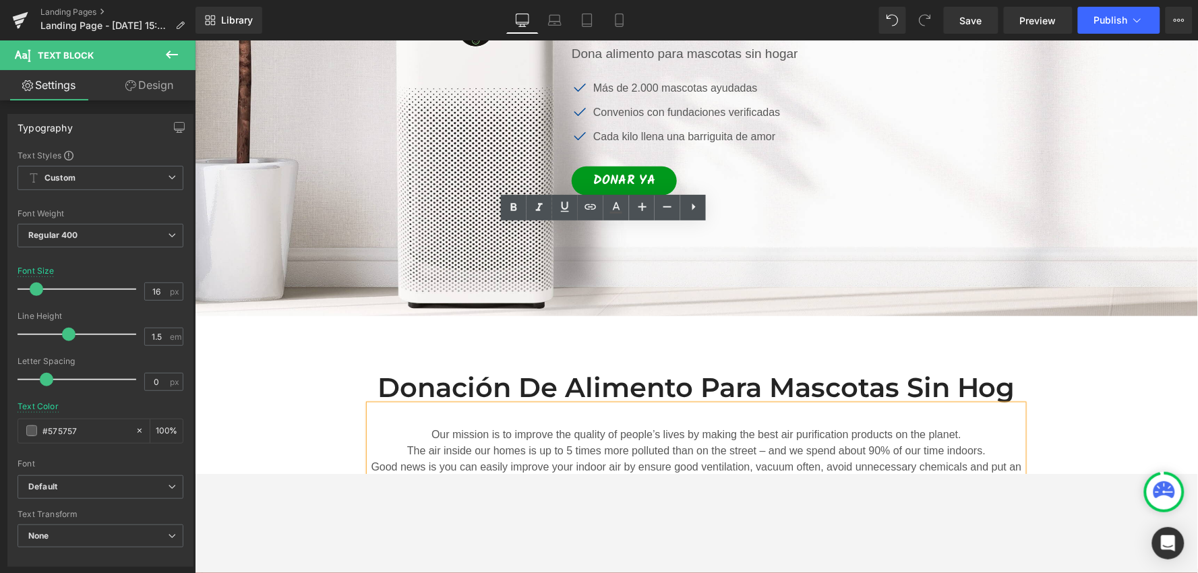
scroll to position [0, 0]
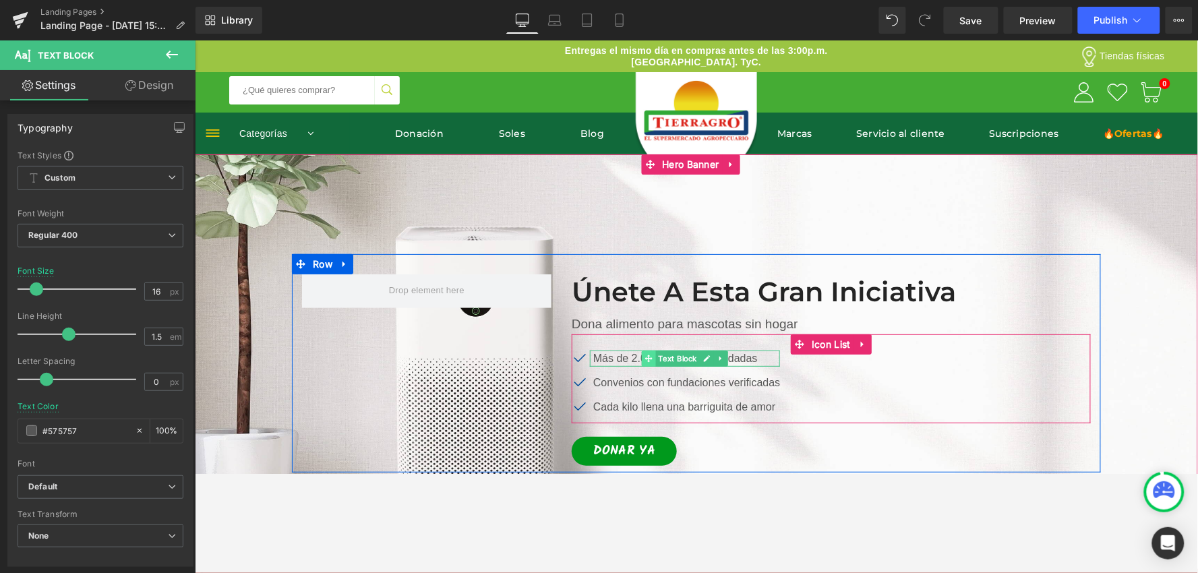
click at [645, 357] on icon at bounding box center [648, 358] width 7 height 8
click at [597, 357] on p "Más de 2.000 mascotas ayudadas" at bounding box center [686, 358] width 187 height 16
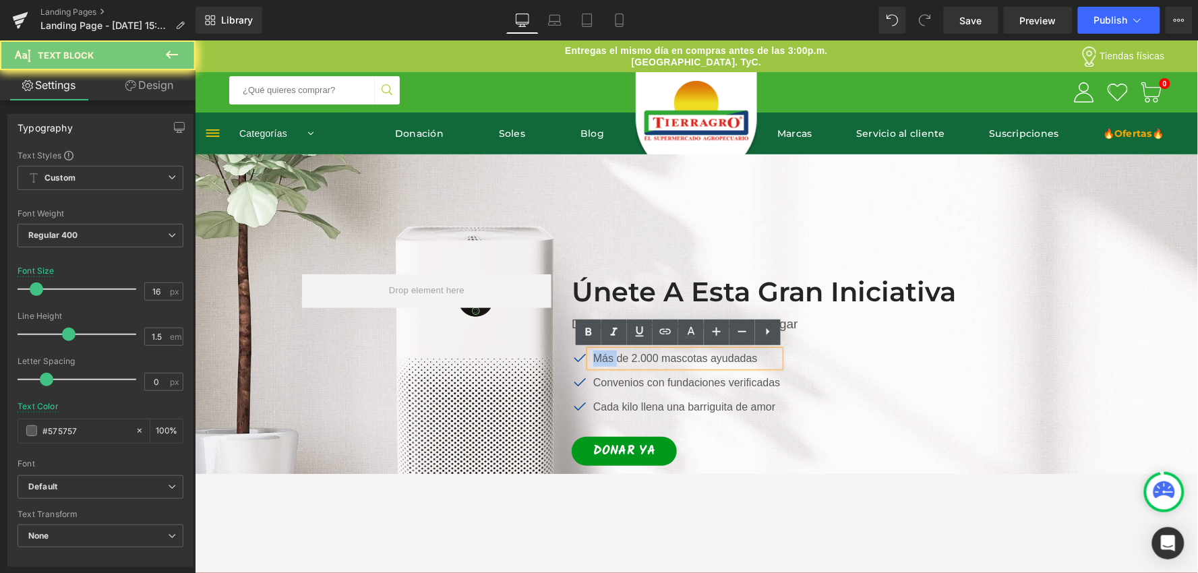
click at [597, 357] on p "Más de 2.000 mascotas ayudadas" at bounding box center [686, 358] width 187 height 16
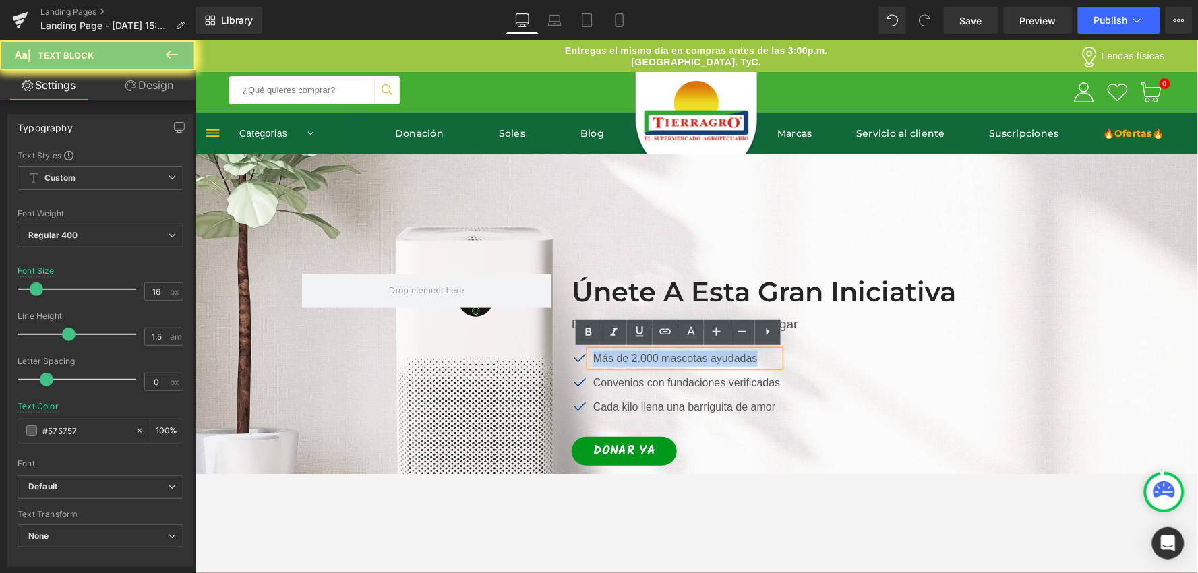
click at [597, 357] on p "Más de 2.000 mascotas ayudadas" at bounding box center [686, 358] width 187 height 16
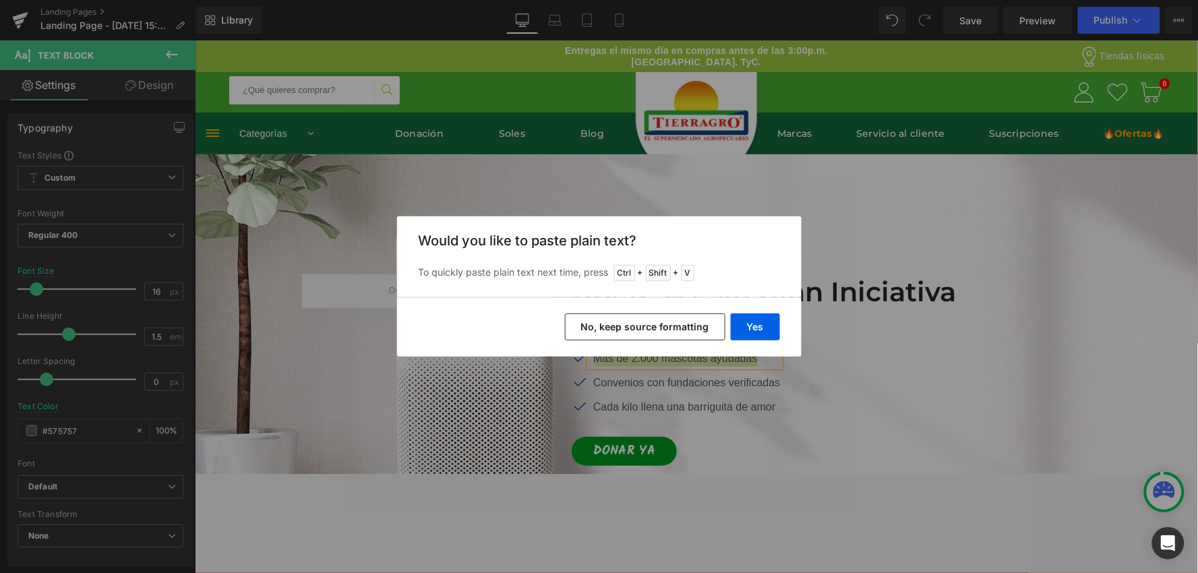
drag, startPoint x: 668, startPoint y: 321, endPoint x: 471, endPoint y: 283, distance: 200.4
click at [668, 321] on button "No, keep source formatting" at bounding box center [645, 326] width 160 height 27
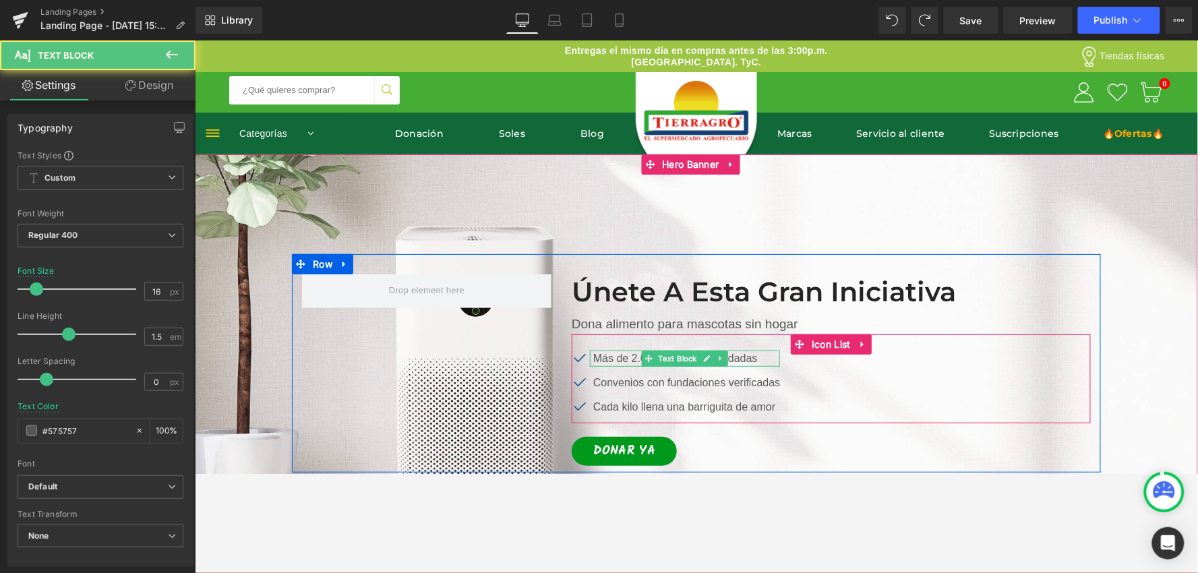
click at [632, 354] on p "Más de 2.000 mascotas ayudadas" at bounding box center [686, 358] width 187 height 16
click at [632, 353] on p "Más de 2.000 mascotas ayudadas" at bounding box center [686, 358] width 187 height 16
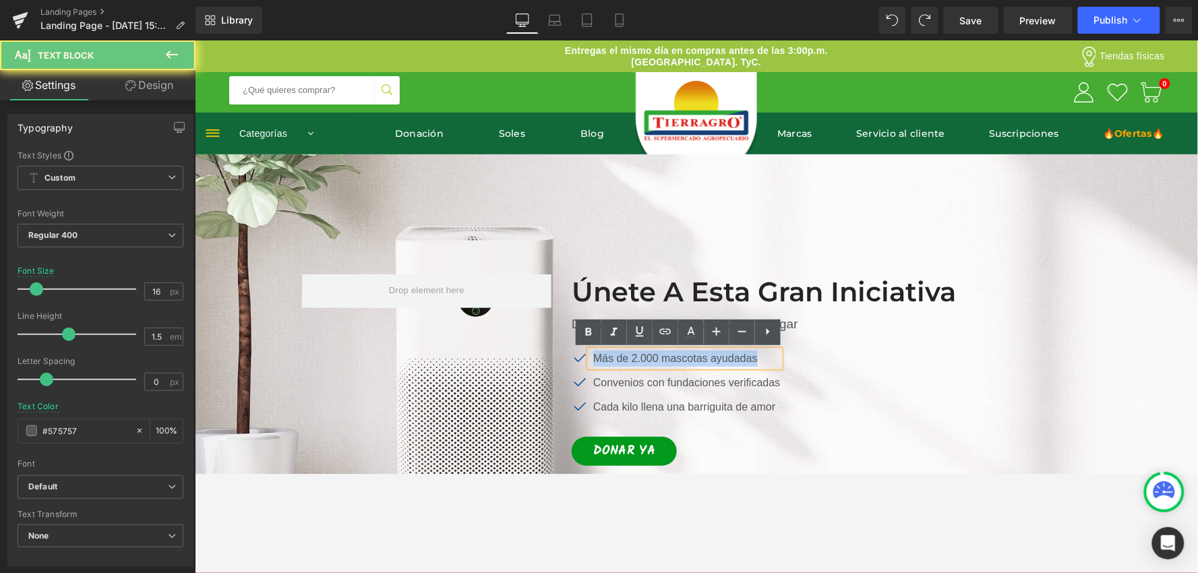
click at [632, 353] on p "Más de 2.000 mascotas ayudadas" at bounding box center [686, 358] width 187 height 16
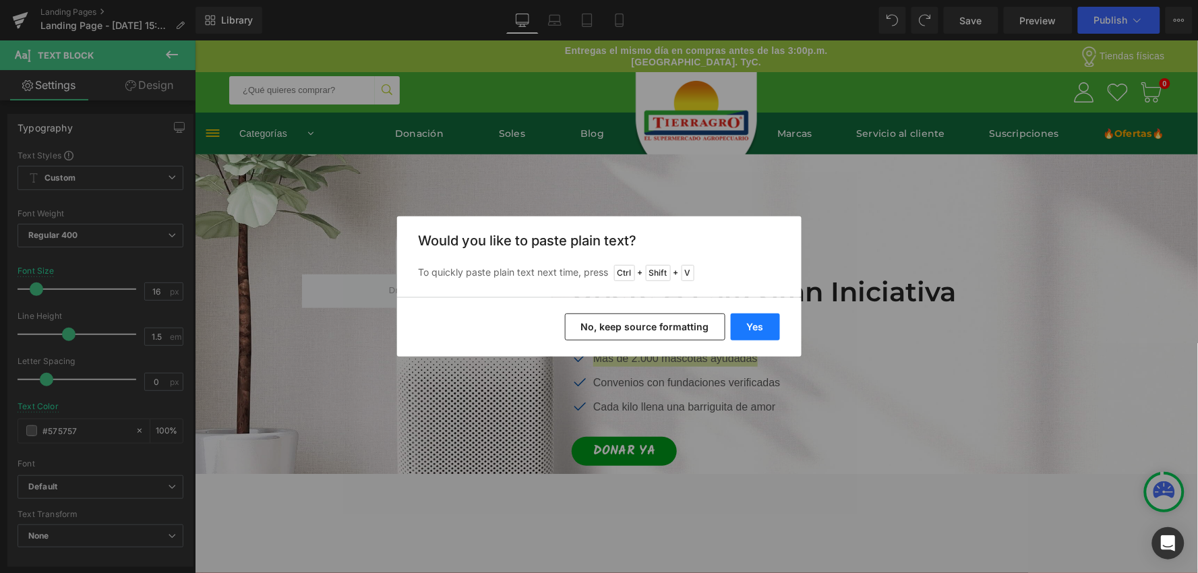
click at [757, 318] on button "Yes" at bounding box center [755, 326] width 49 height 27
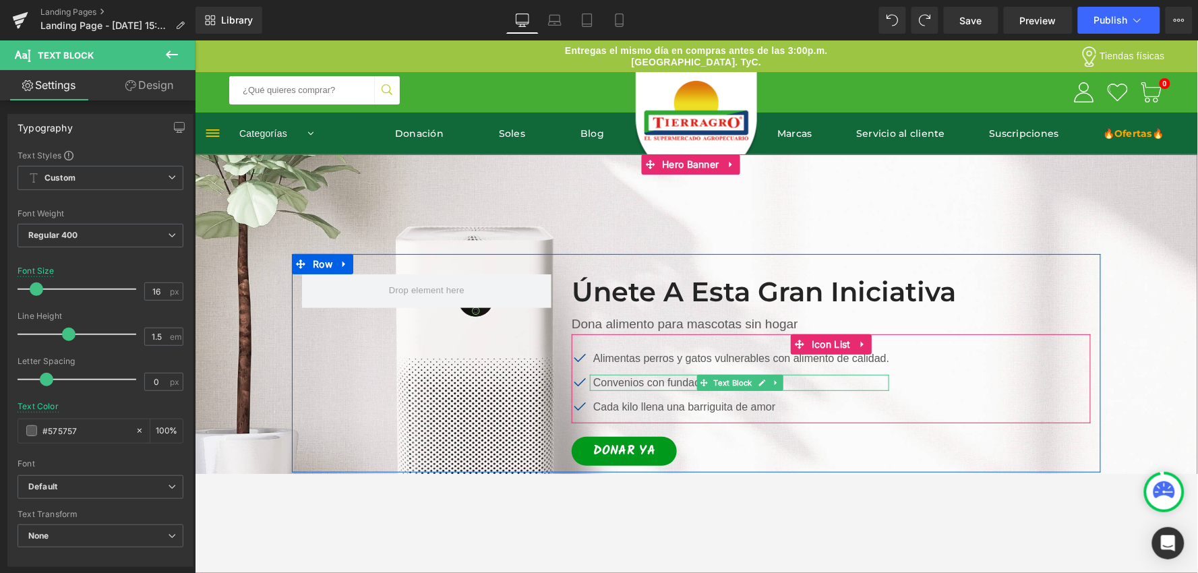
click at [598, 384] on p "Convenios con fundaciones verificadas" at bounding box center [741, 382] width 296 height 16
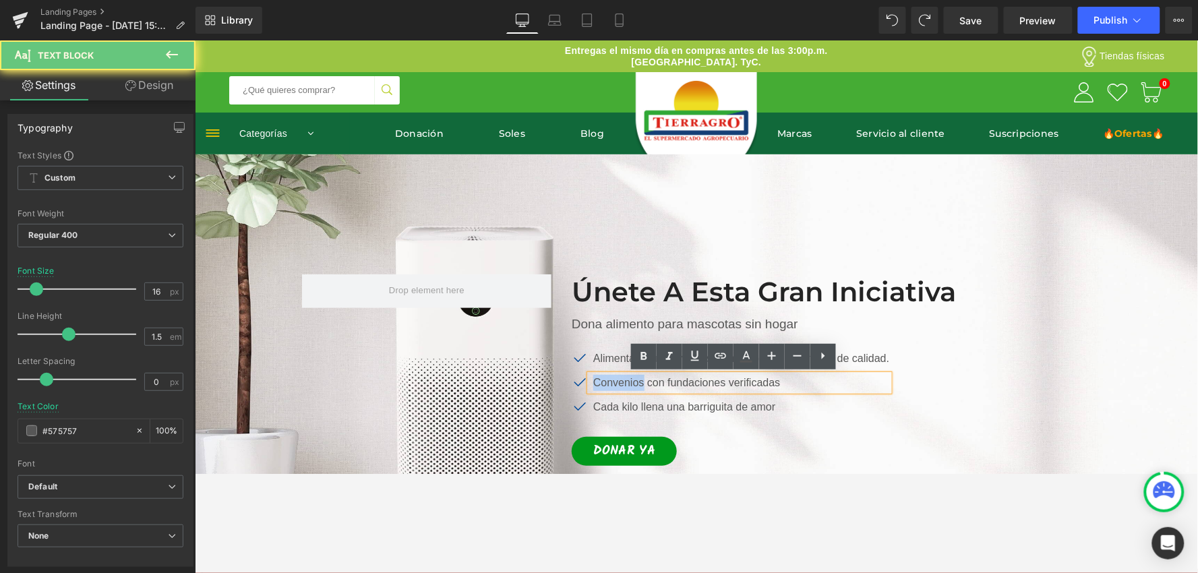
click at [599, 384] on p "Convenios con fundaciones verificadas" at bounding box center [741, 382] width 296 height 16
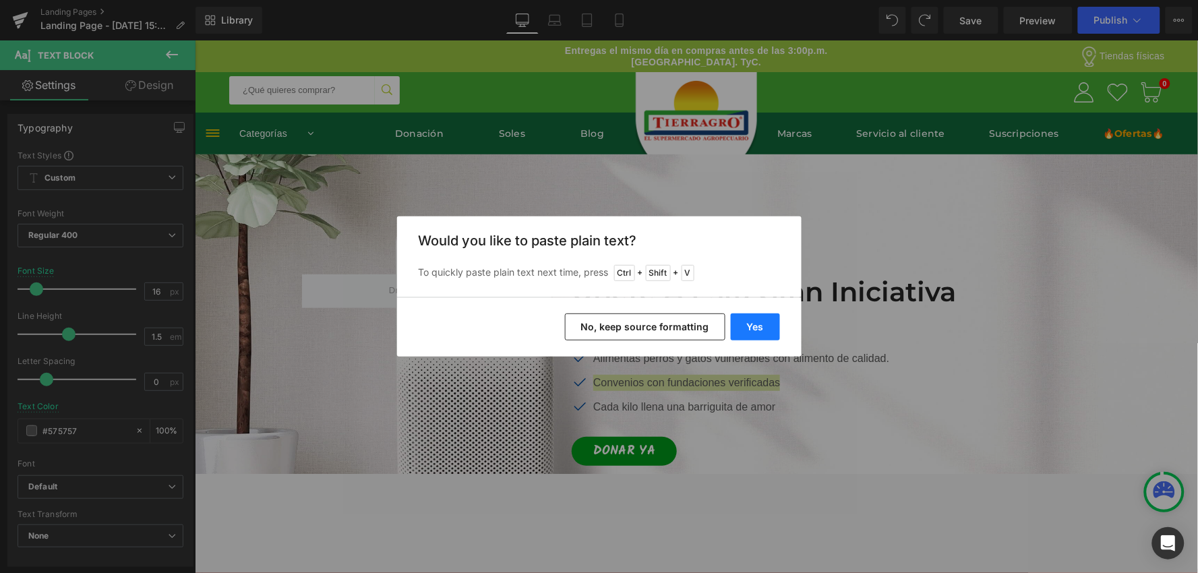
drag, startPoint x: 743, startPoint y: 325, endPoint x: 514, endPoint y: 317, distance: 228.7
click at [743, 325] on button "Yes" at bounding box center [755, 326] width 49 height 27
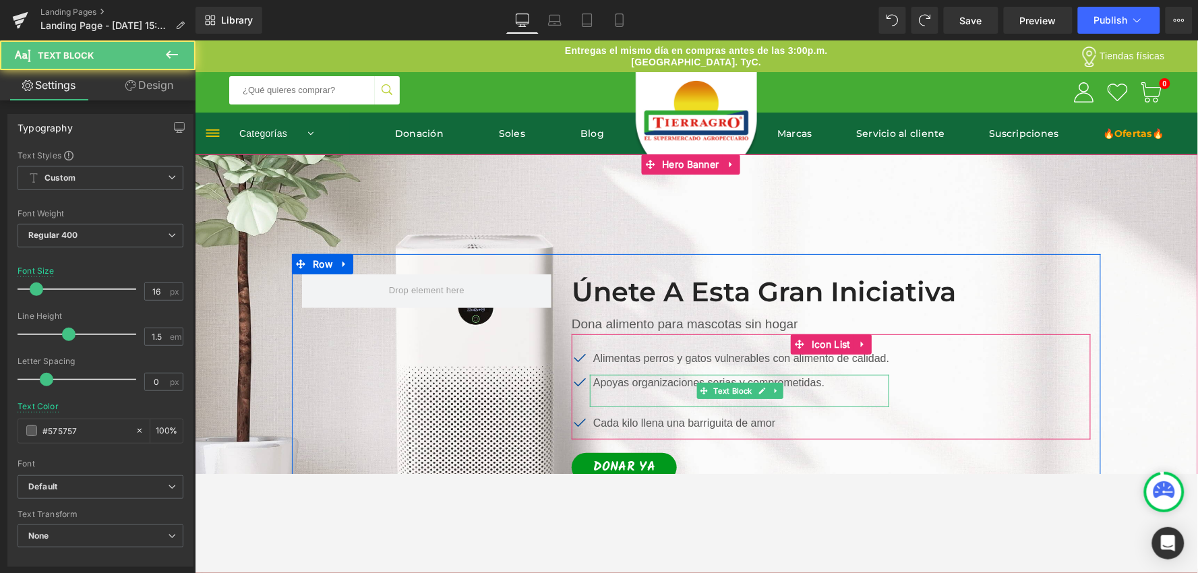
click at [599, 382] on p "Apoyas organizaciones serias y comprometidas." at bounding box center [741, 382] width 296 height 16
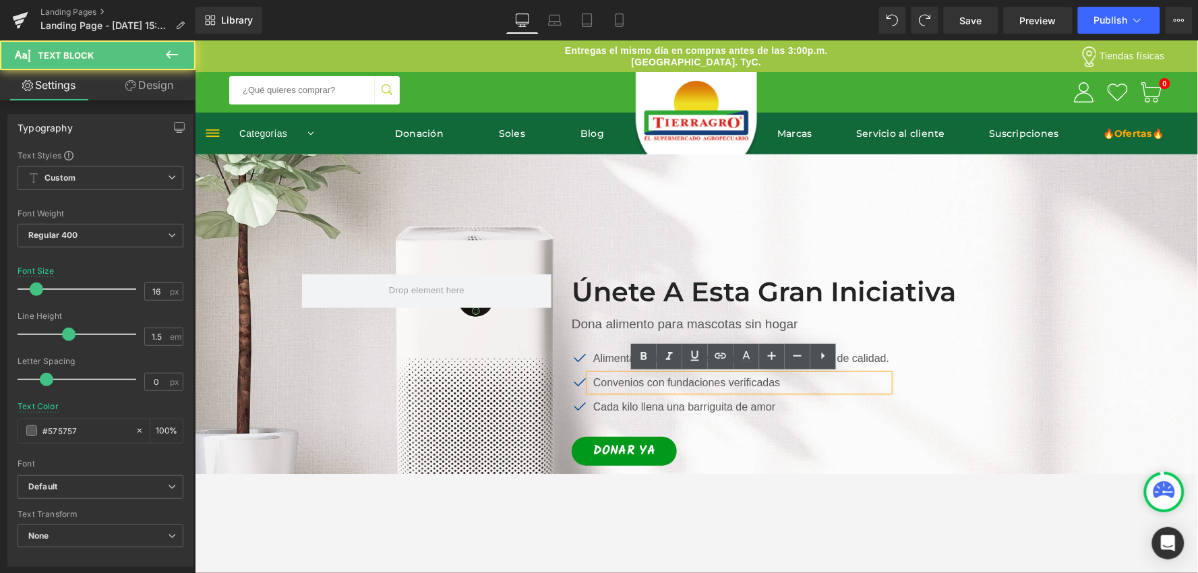
click at [781, 390] on div "Convenios con fundaciones verificadas" at bounding box center [738, 382] width 299 height 16
click at [782, 386] on p "Convenios con fundaciones verificadas" at bounding box center [741, 382] width 296 height 16
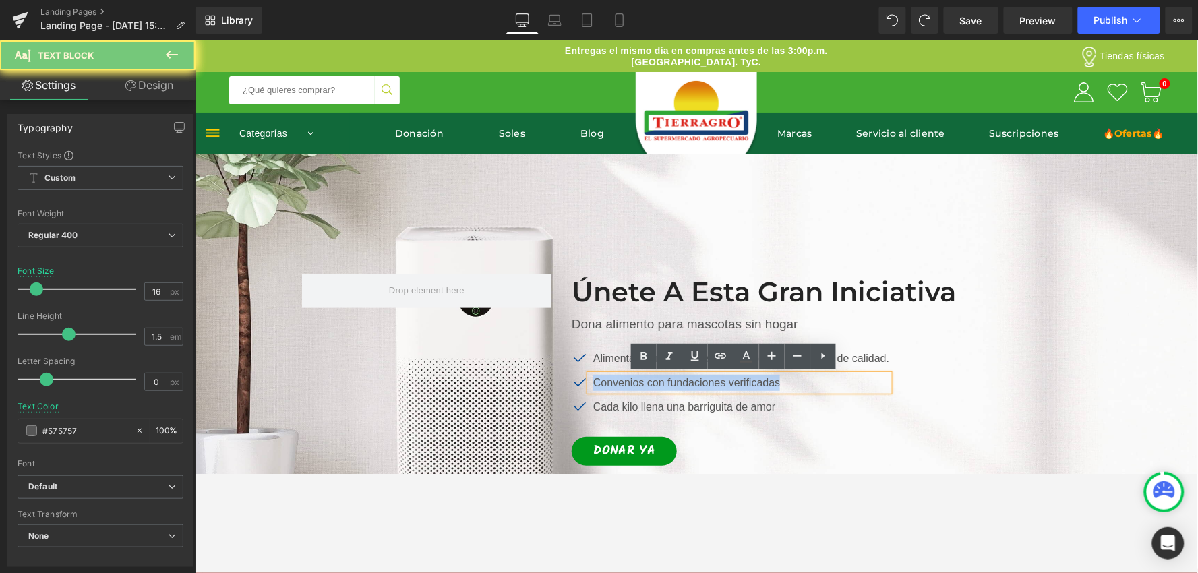
click at [782, 386] on p "Convenios con fundaciones verificadas" at bounding box center [741, 382] width 296 height 16
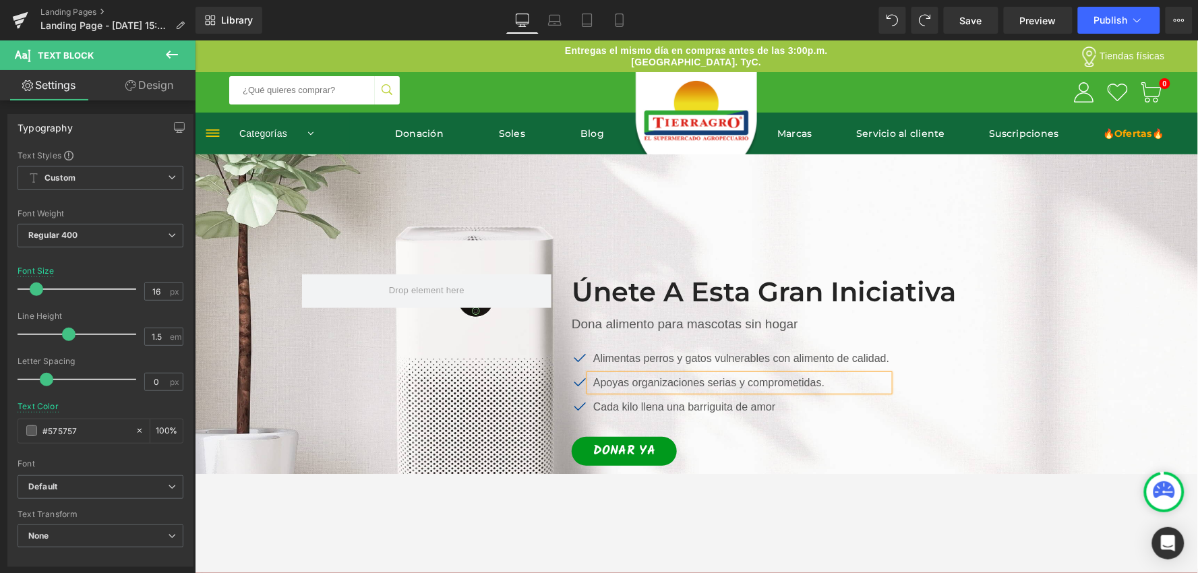
click at [659, 386] on p "Apoyas organizaciones serias y comprometidas." at bounding box center [741, 382] width 296 height 16
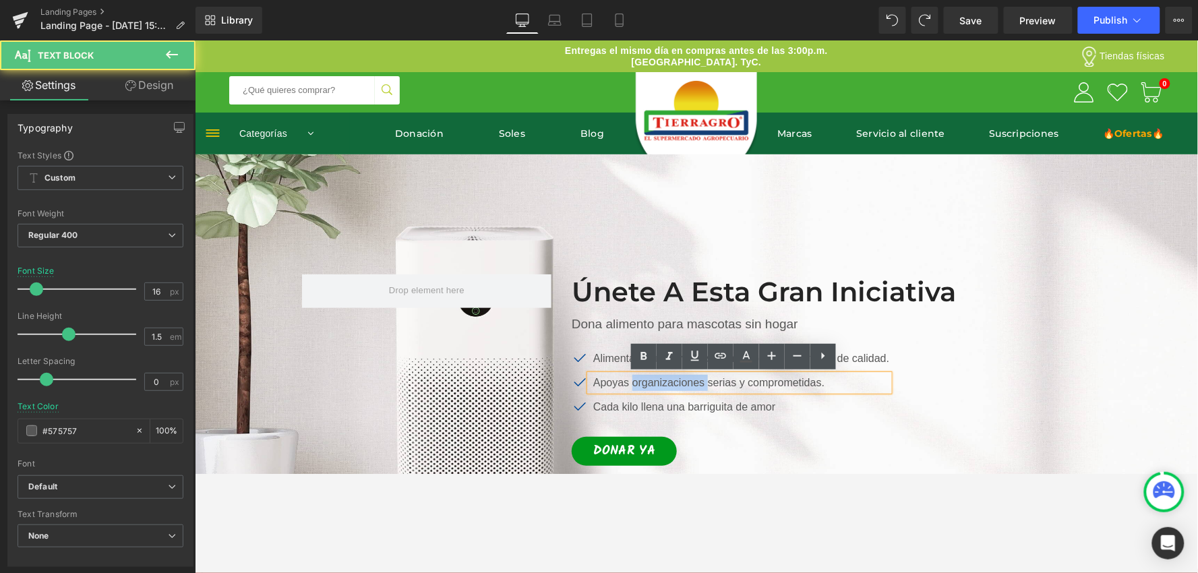
click at [659, 386] on p "Apoyas organizaciones serias y comprometidas." at bounding box center [741, 382] width 296 height 16
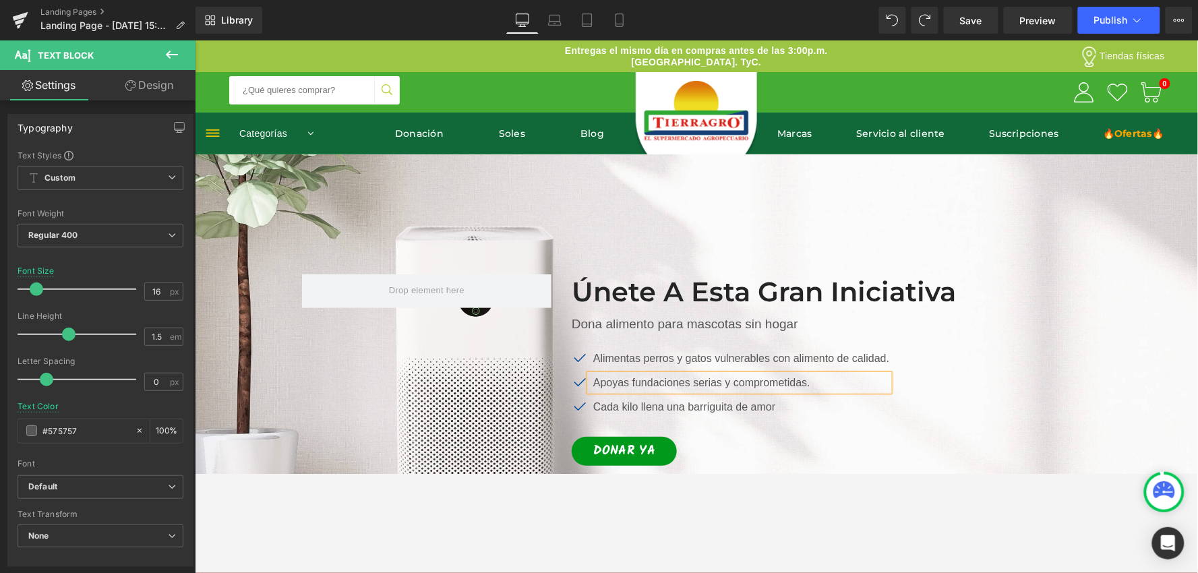
click at [688, 382] on p "Apoyas fundaciones serias y comprometidas." at bounding box center [741, 382] width 296 height 16
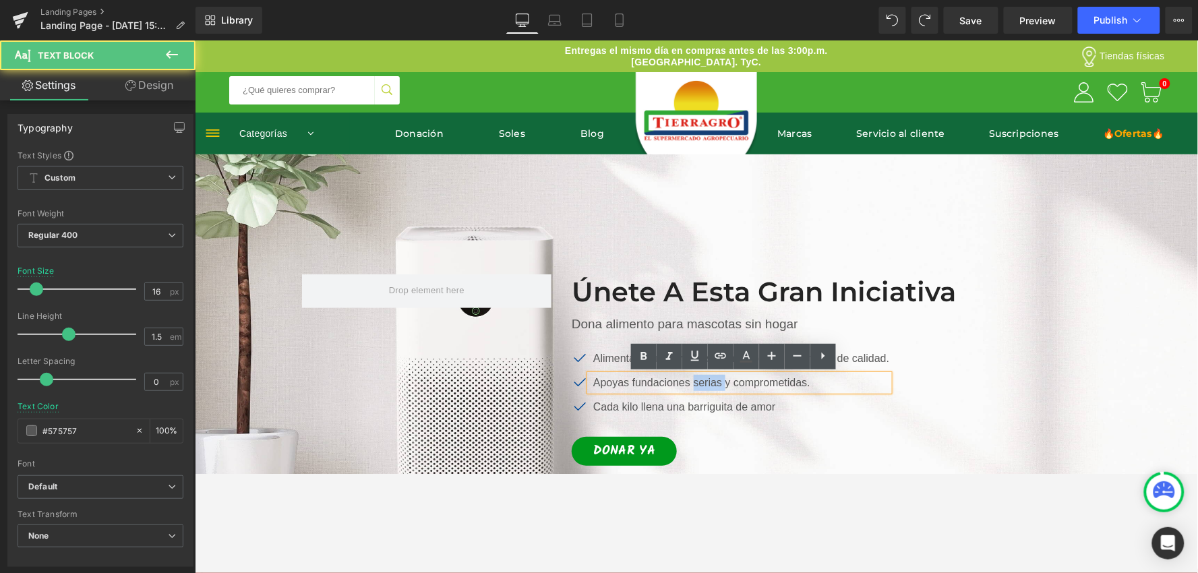
click at [689, 382] on p "Apoyas fundaciones serias y comprometidas." at bounding box center [741, 382] width 296 height 16
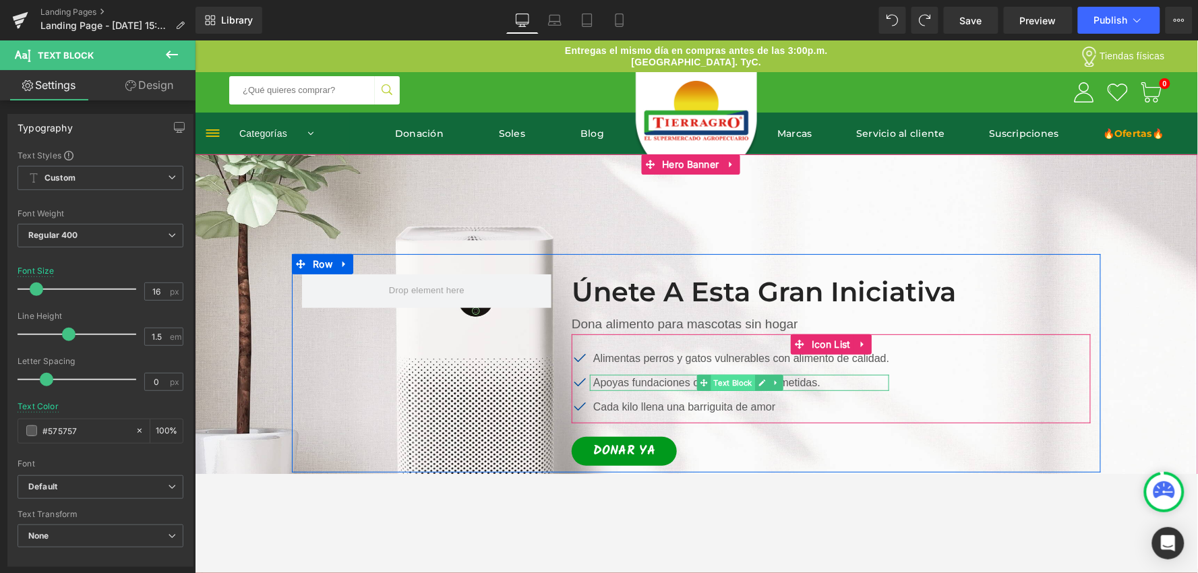
click at [711, 382] on span "Text Block" at bounding box center [733, 382] width 44 height 16
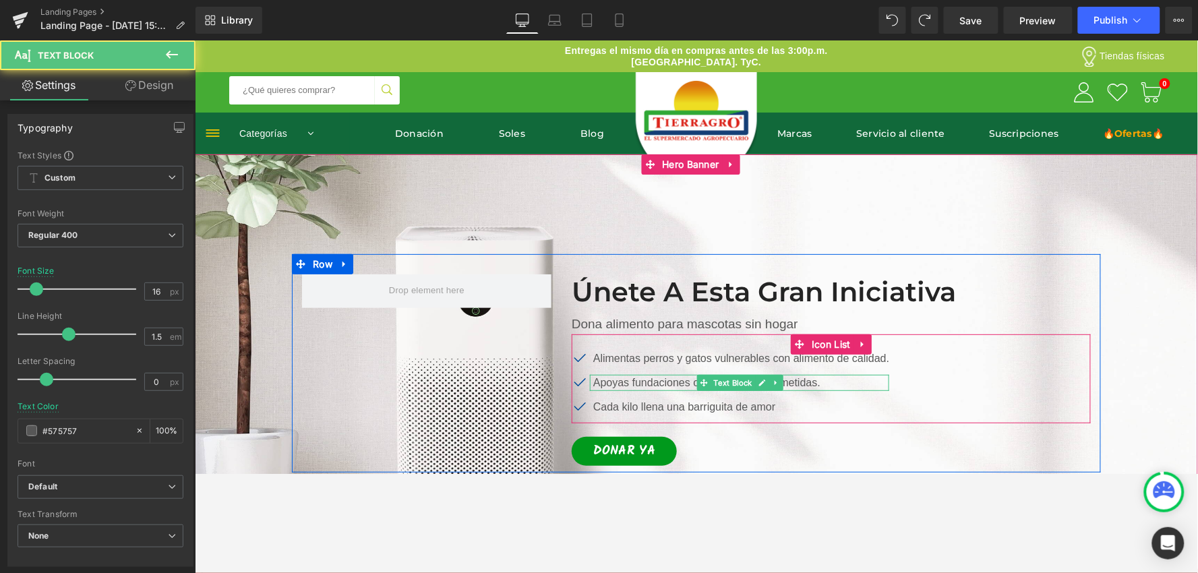
click at [663, 381] on p "Apoyas fundaciones oficiales y comprometidas." at bounding box center [741, 382] width 296 height 16
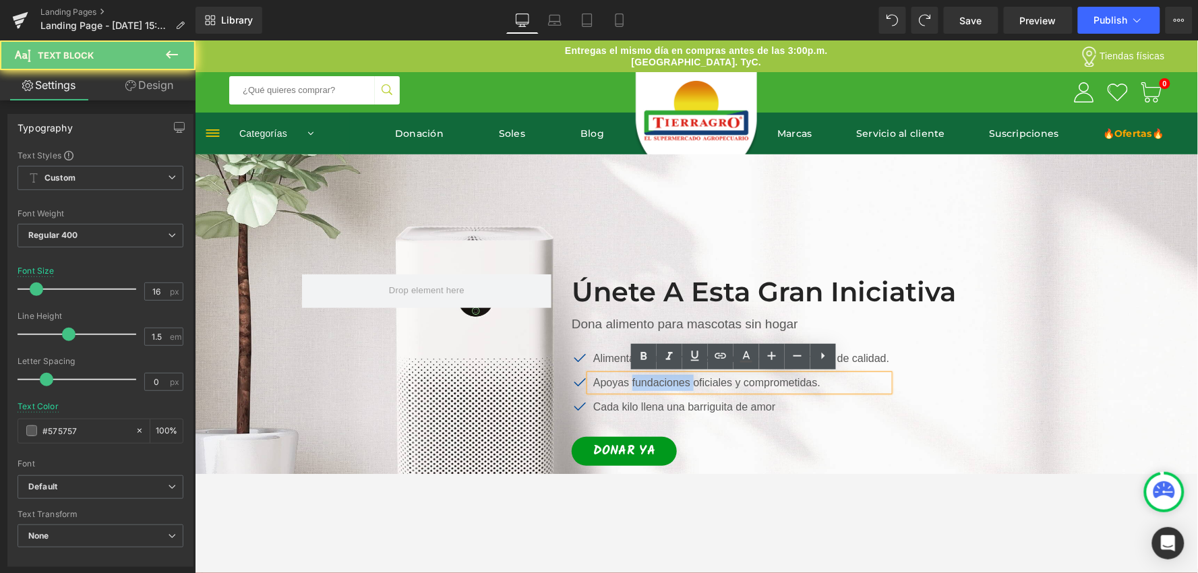
click at [662, 382] on p "Apoyas fundaciones oficiales y comprometidas." at bounding box center [741, 382] width 296 height 16
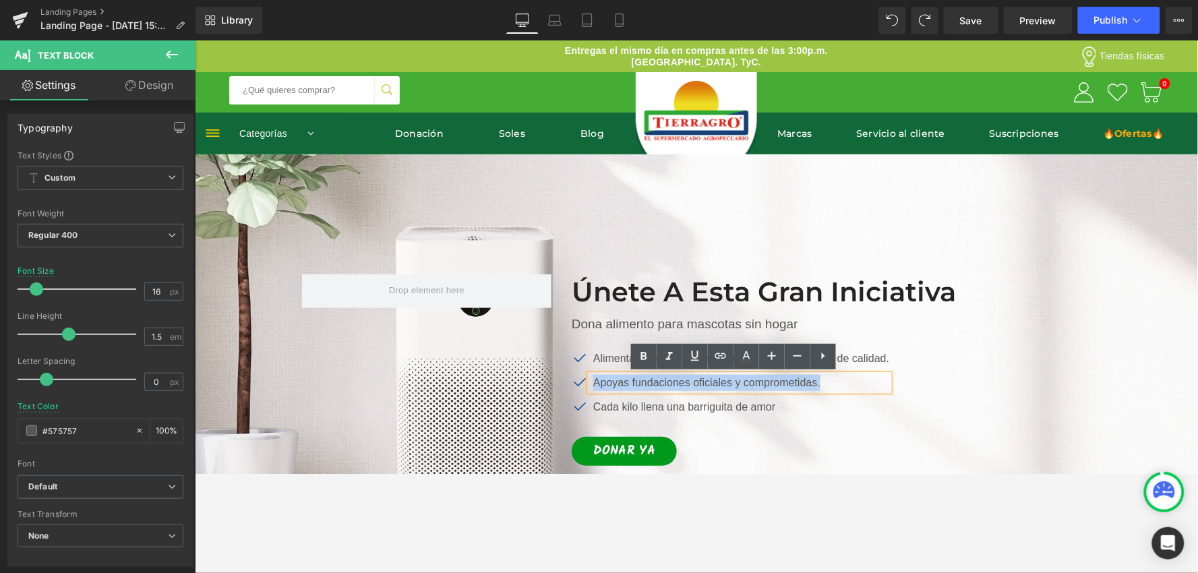
click at [662, 382] on p "Apoyas fundaciones oficiales y comprometidas." at bounding box center [741, 382] width 296 height 16
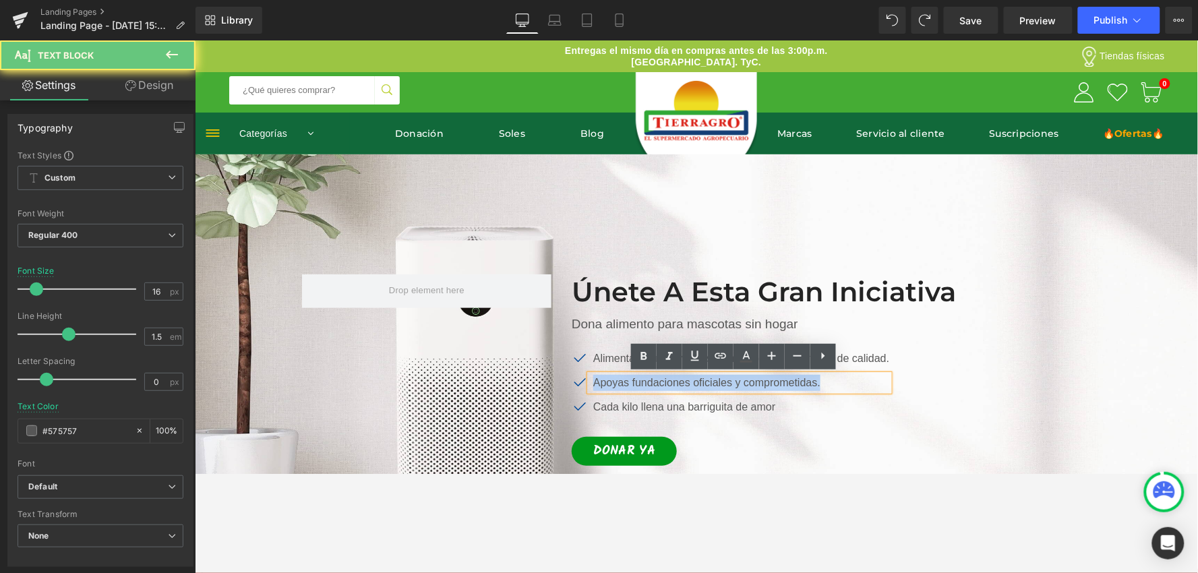
click at [662, 382] on p "Apoyas fundaciones oficiales y comprometidas." at bounding box center [741, 382] width 296 height 16
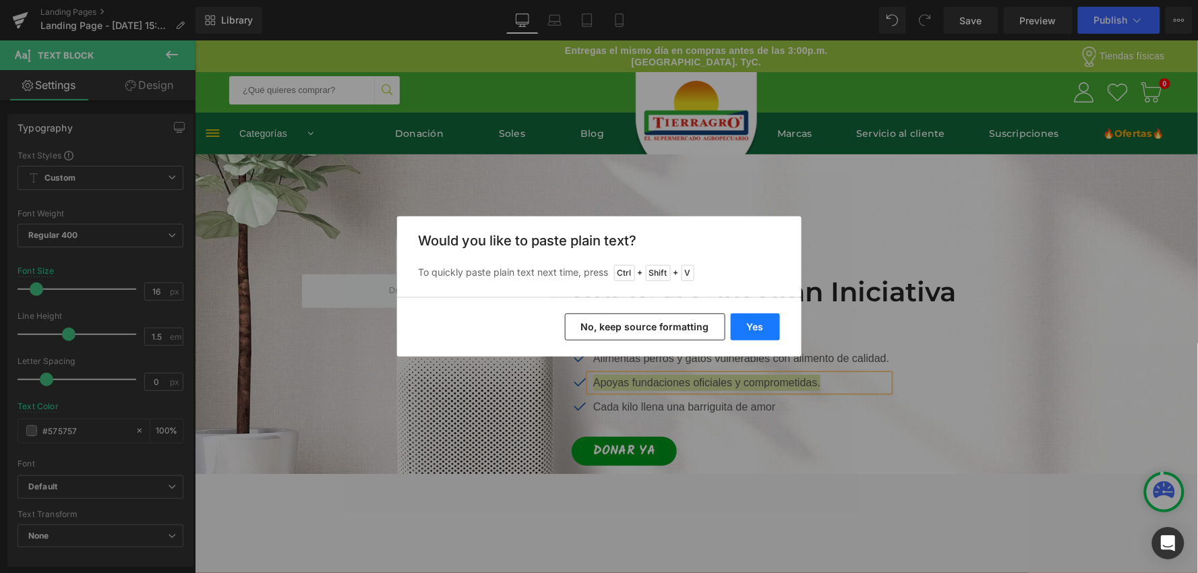
click at [742, 328] on button "Yes" at bounding box center [755, 326] width 49 height 27
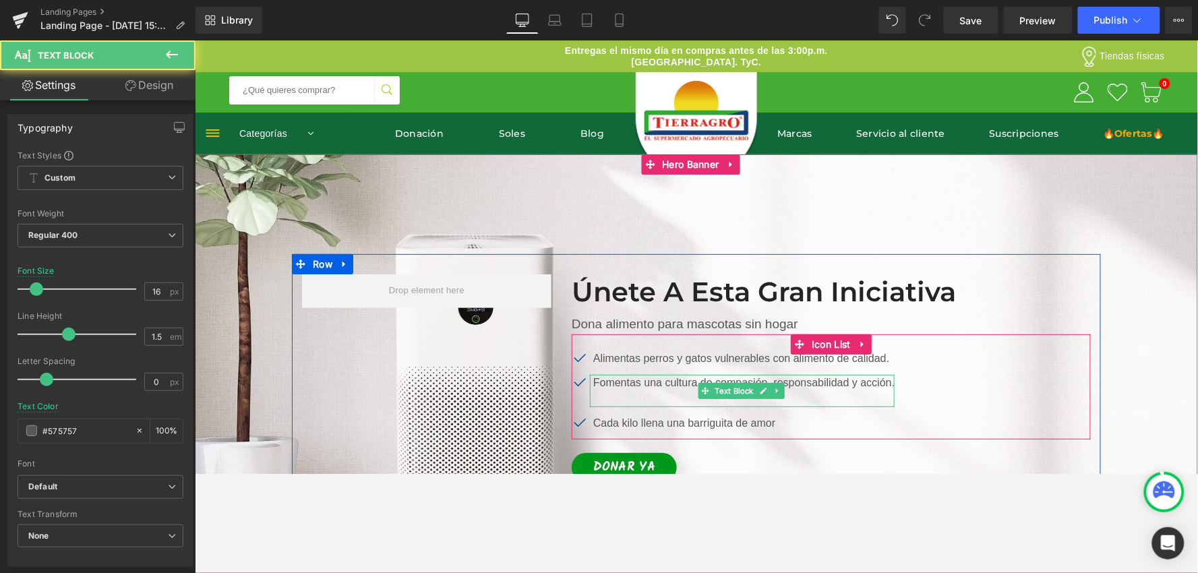
click at [605, 393] on p at bounding box center [743, 398] width 301 height 16
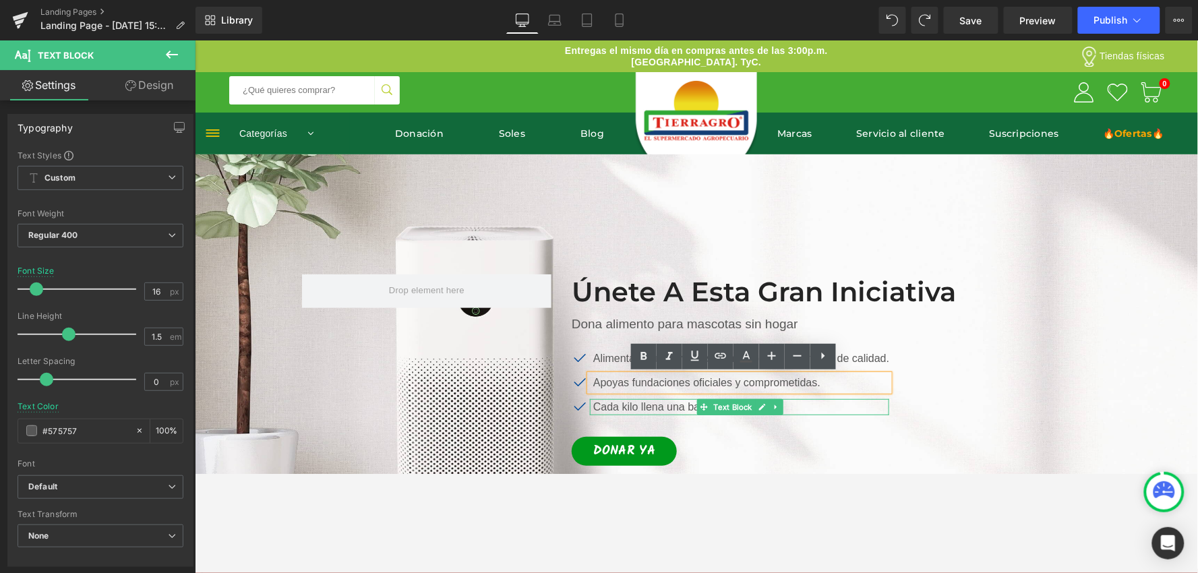
click at [744, 409] on span "Text Block" at bounding box center [733, 406] width 44 height 16
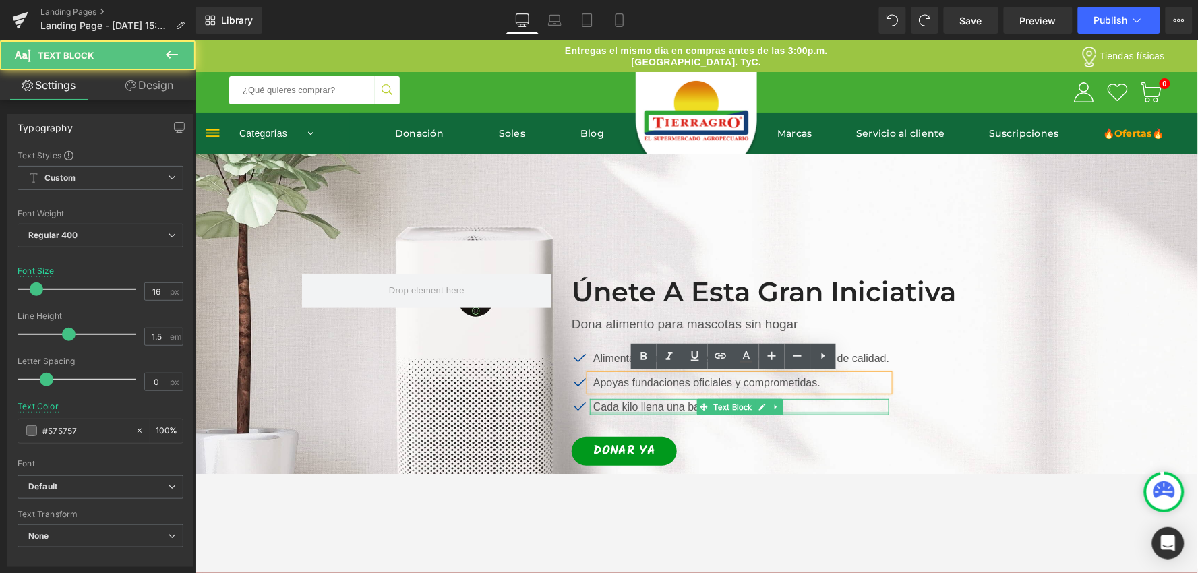
click at [657, 409] on div "Cada kilo llena una barriguita de amor" at bounding box center [738, 406] width 299 height 16
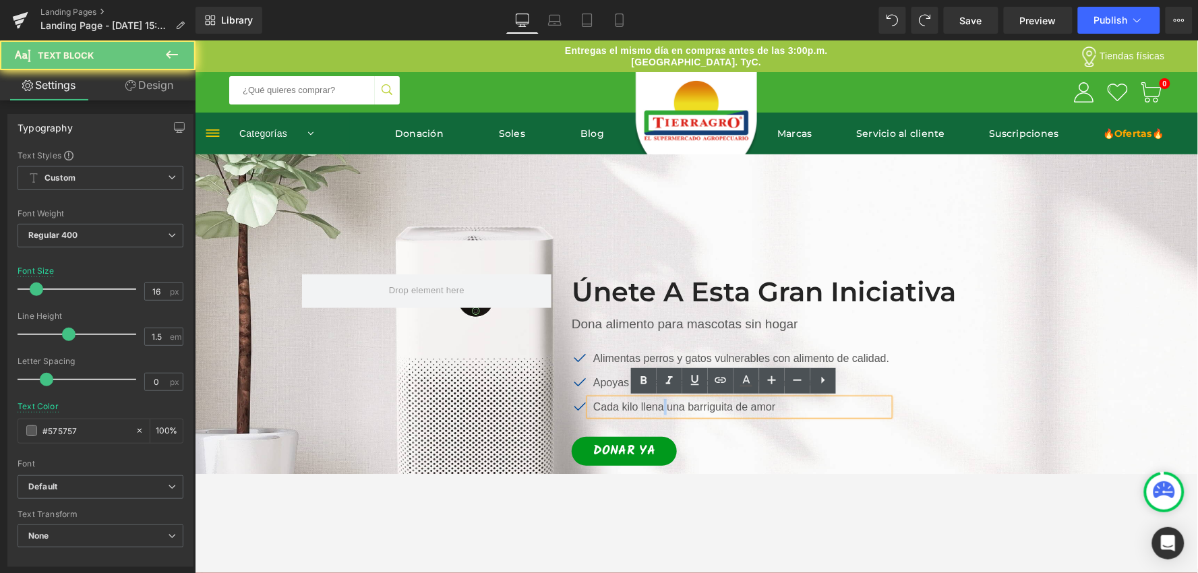
click at [657, 409] on div "Cada kilo llena una barriguita de amor" at bounding box center [738, 406] width 299 height 16
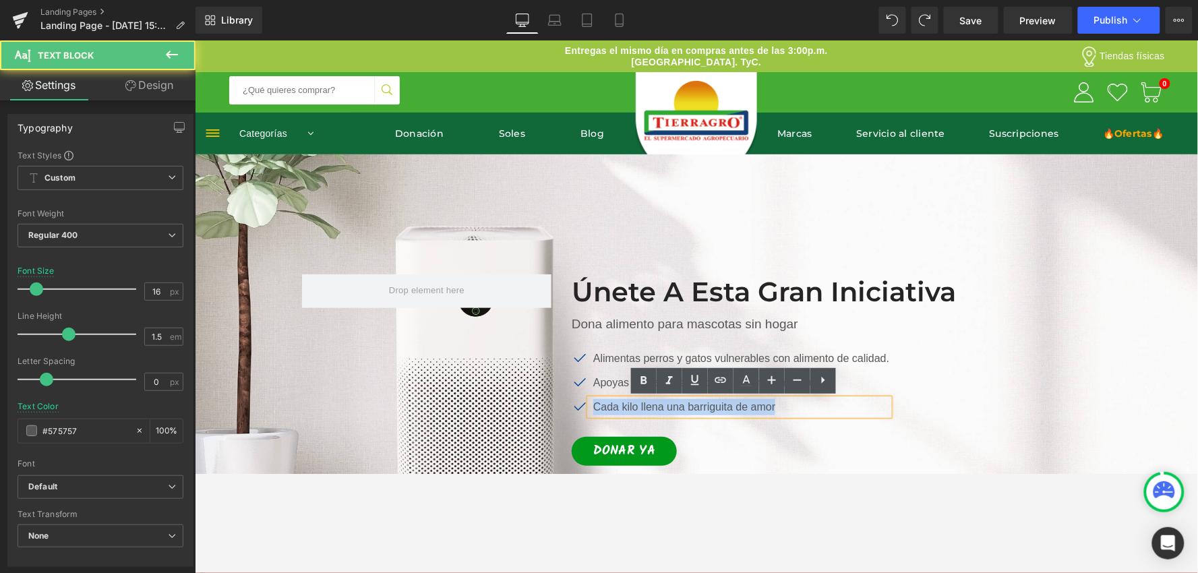
click at [657, 409] on div "Cada kilo llena una barriguita de amor" at bounding box center [738, 406] width 299 height 16
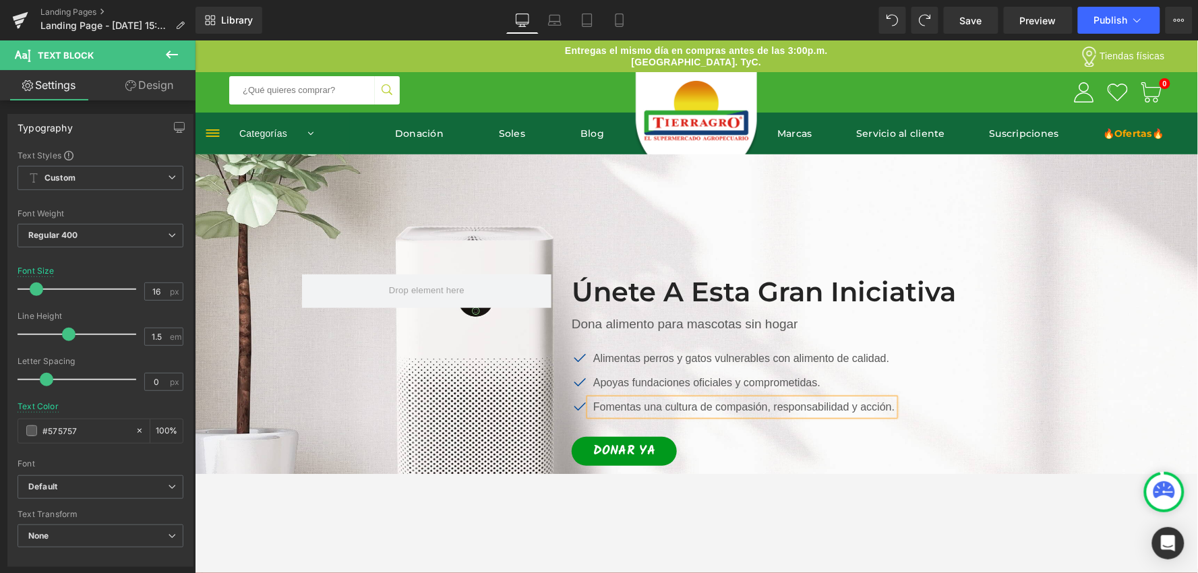
click at [979, 388] on div "Icon Alimentas perros y gatos vulnerables con alimento de calidad. Text Block I…" at bounding box center [830, 386] width 519 height 73
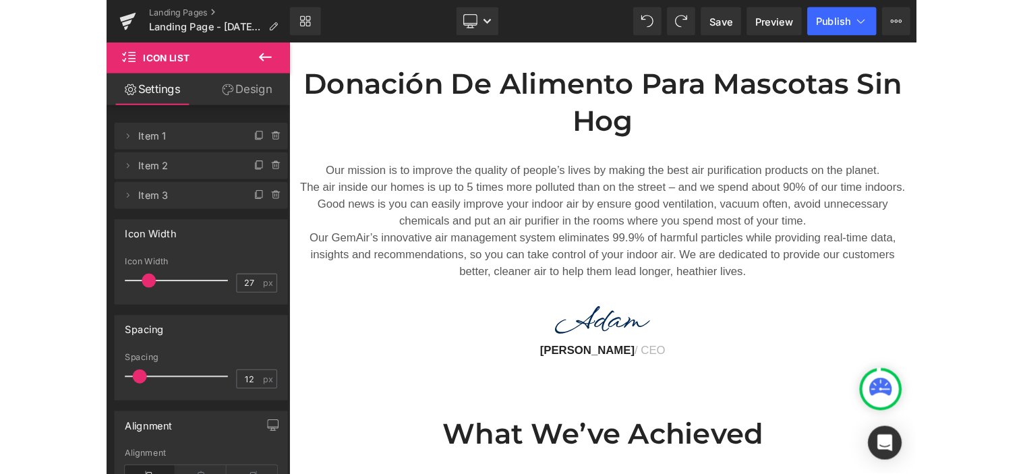
scroll to position [446, 0]
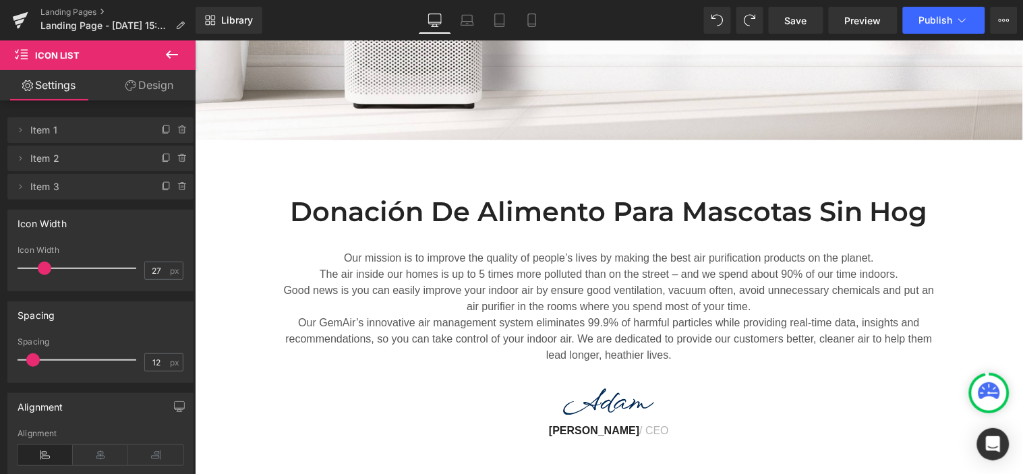
click at [506, 267] on p "The air inside our homes is up to 5 times more polluted than on the street – an…" at bounding box center [608, 274] width 654 height 16
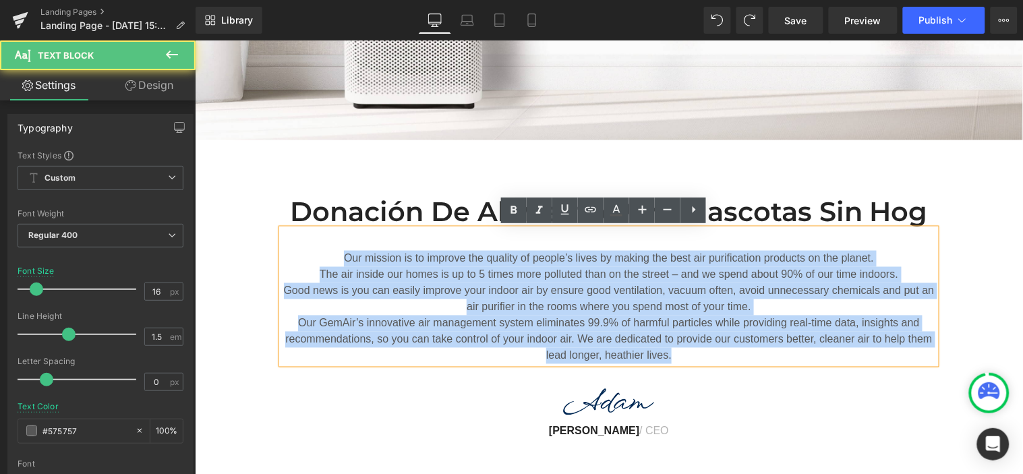
drag, startPoint x: 682, startPoint y: 350, endPoint x: 324, endPoint y: 233, distance: 376.5
click at [324, 233] on div "Our mission is to improve the quality of people’s lives by making the best air …" at bounding box center [608, 296] width 654 height 135
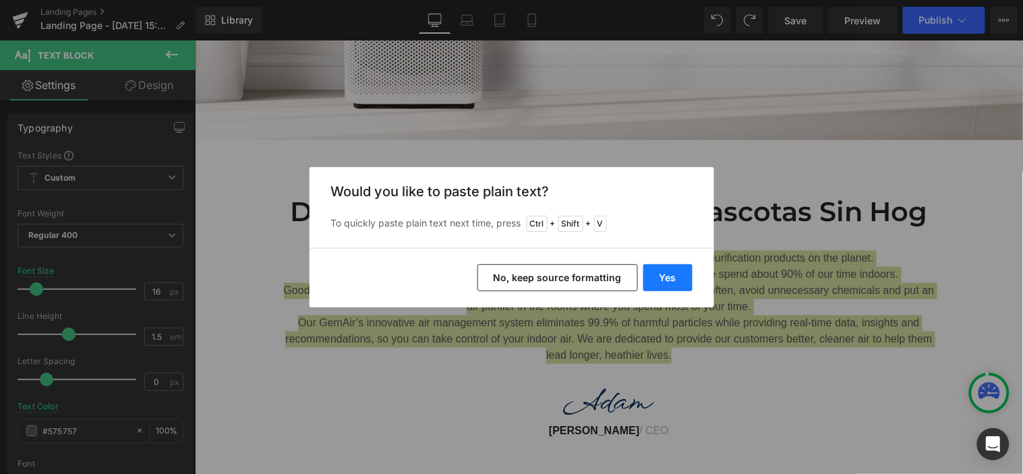
click at [669, 277] on button "Yes" at bounding box center [667, 277] width 49 height 27
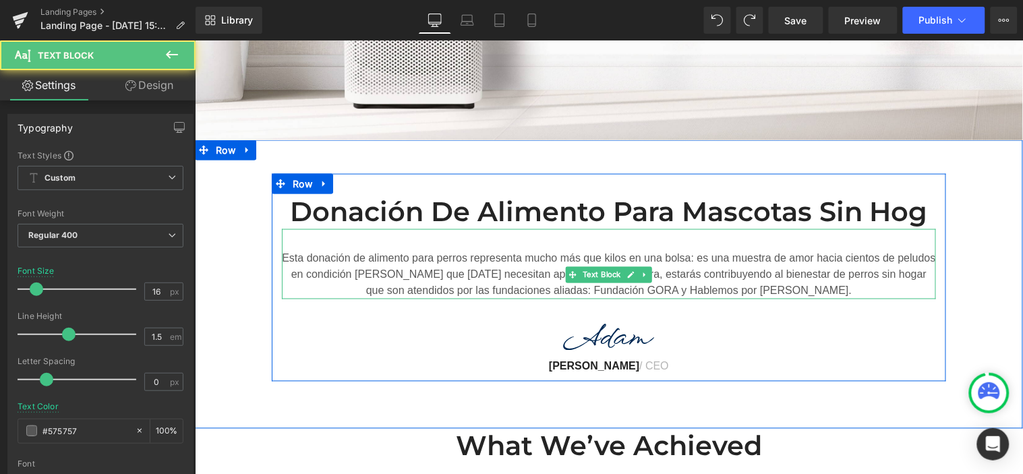
click at [282, 251] on p "Esta donación de alimento para perros representa mucho más que kilos en una bol…" at bounding box center [608, 274] width 654 height 49
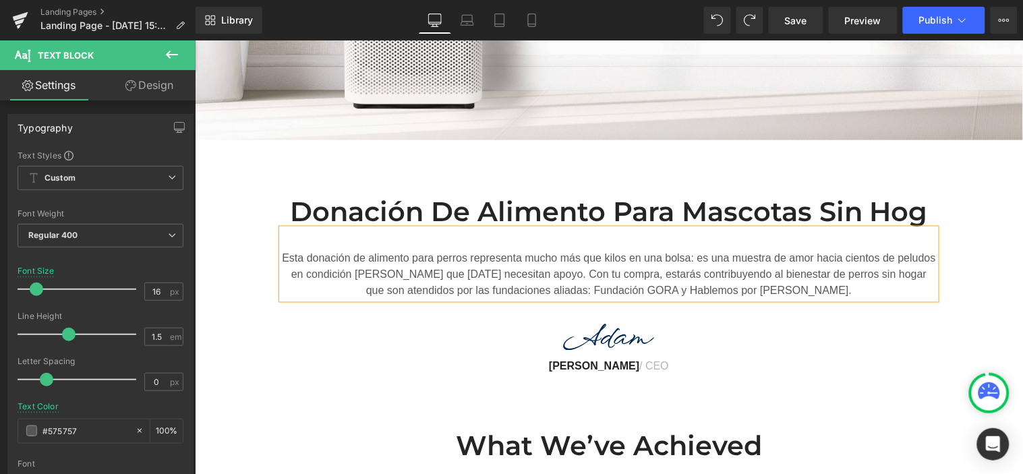
click at [307, 258] on p "Esta donación de alimento para perros representa mucho más que kilos en una bol…" at bounding box center [608, 274] width 654 height 49
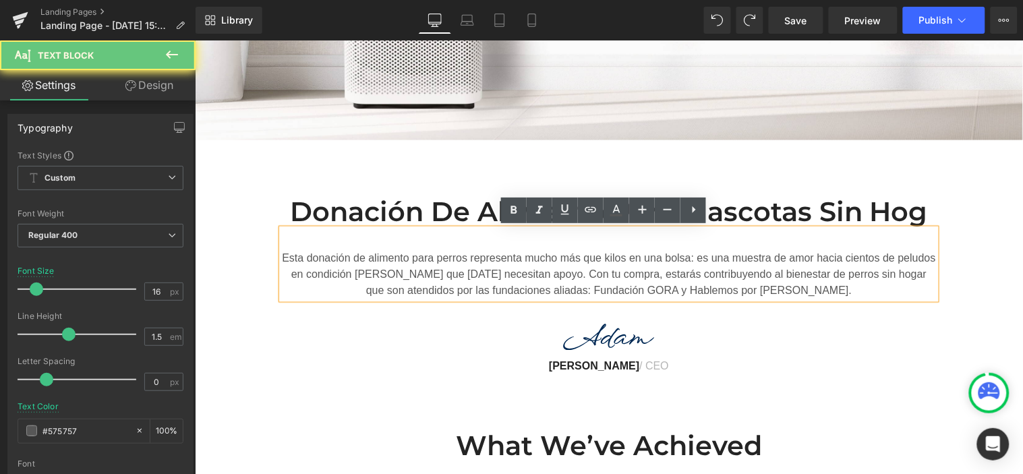
click at [298, 257] on p "Esta donación de alimento para perros representa mucho más que kilos en una bol…" at bounding box center [608, 274] width 654 height 49
click at [302, 258] on p "Esta donación de alimento para perros representa mucho más que kilos en una bol…" at bounding box center [608, 274] width 654 height 49
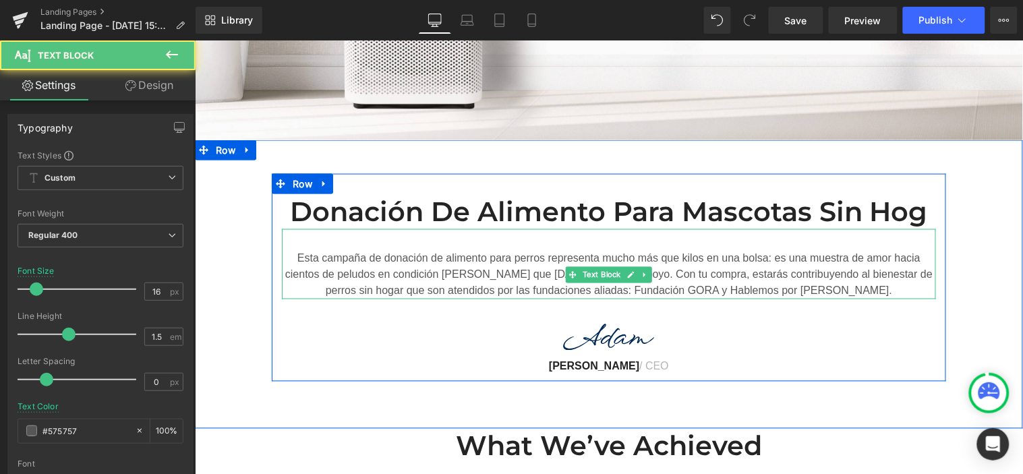
click at [462, 258] on p "Esta campaña de donación de alimento para perros representa mucho más que kilos…" at bounding box center [608, 274] width 654 height 49
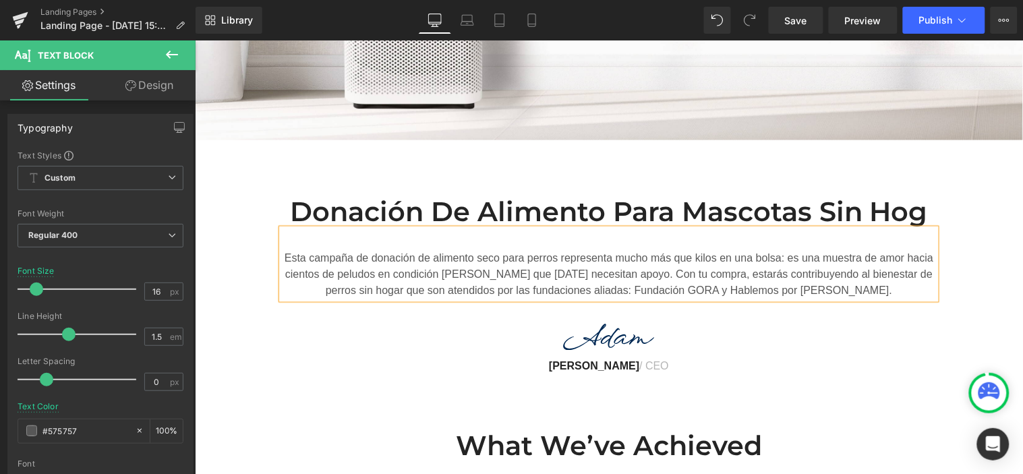
click at [556, 260] on p "Esta campaña de donación de alimento seco para perros representa mucho más que …" at bounding box center [608, 274] width 654 height 49
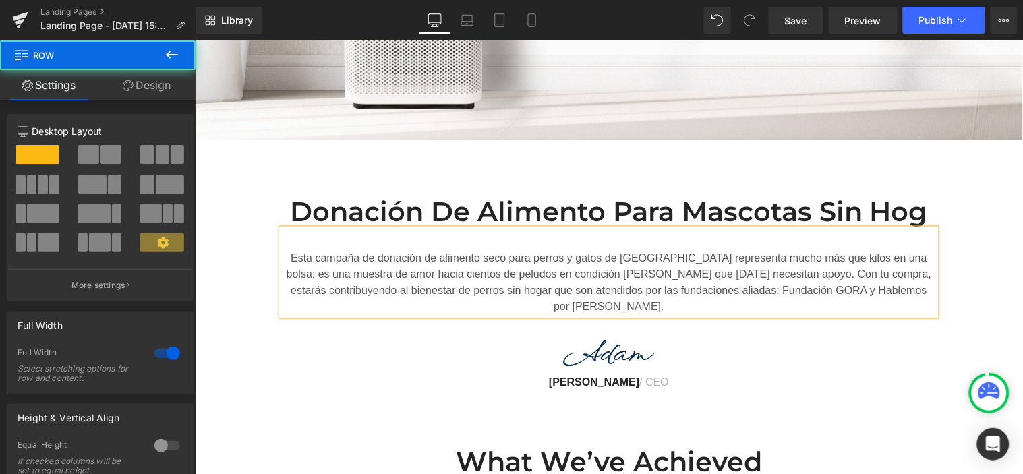
click at [965, 291] on div "Donación de alimento para mascotas sin hog Heading Esta campaña de donación de …" at bounding box center [608, 285] width 828 height 224
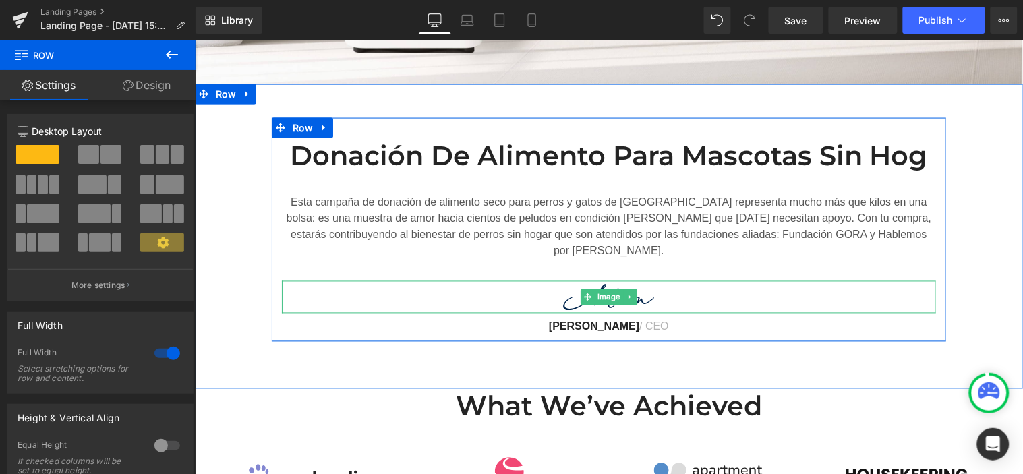
scroll to position [596, 0]
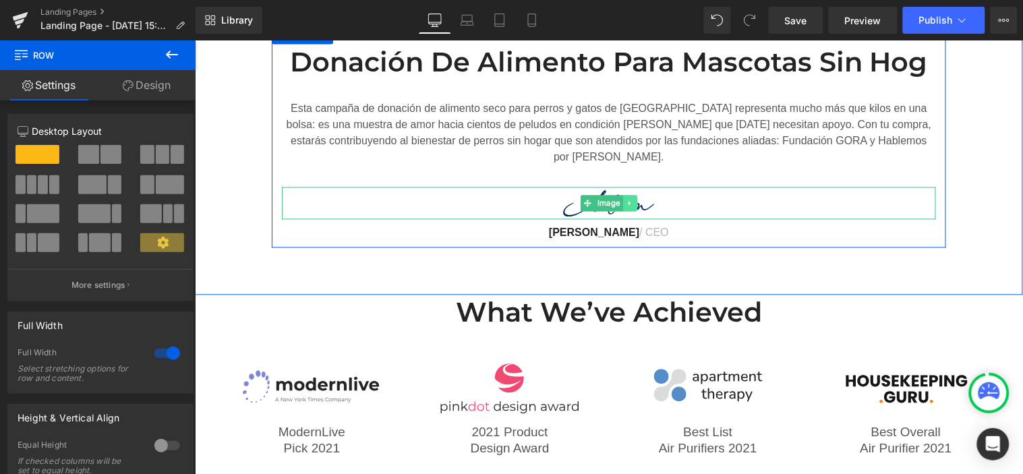
click at [622, 195] on link at bounding box center [629, 203] width 14 height 16
click at [632, 199] on icon at bounding box center [635, 203] width 7 height 8
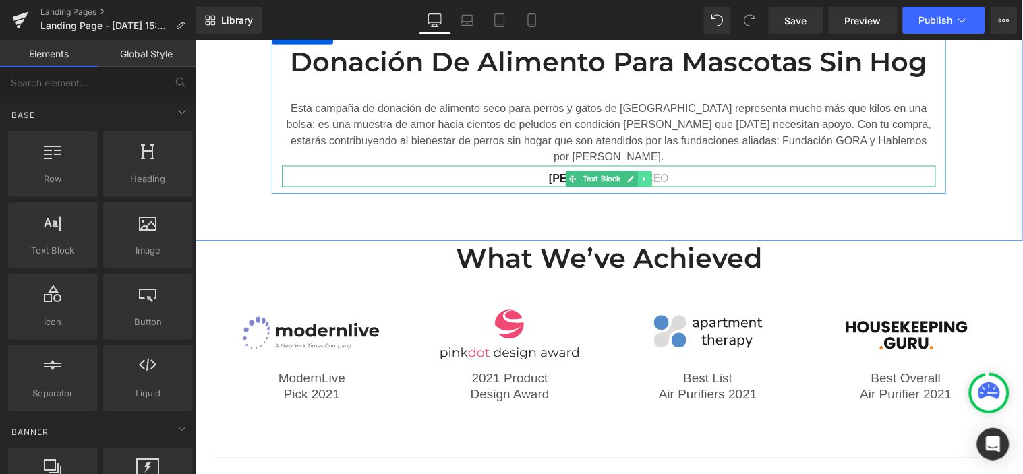
click at [640, 175] on icon at bounding box center [643, 179] width 7 height 8
click at [647, 175] on icon at bounding box center [650, 178] width 7 height 7
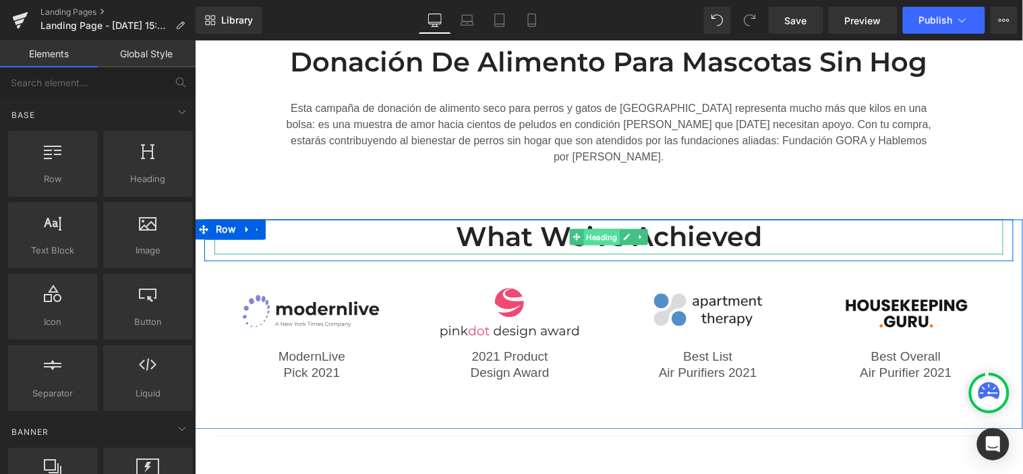
click at [583, 229] on span "Heading" at bounding box center [601, 237] width 36 height 16
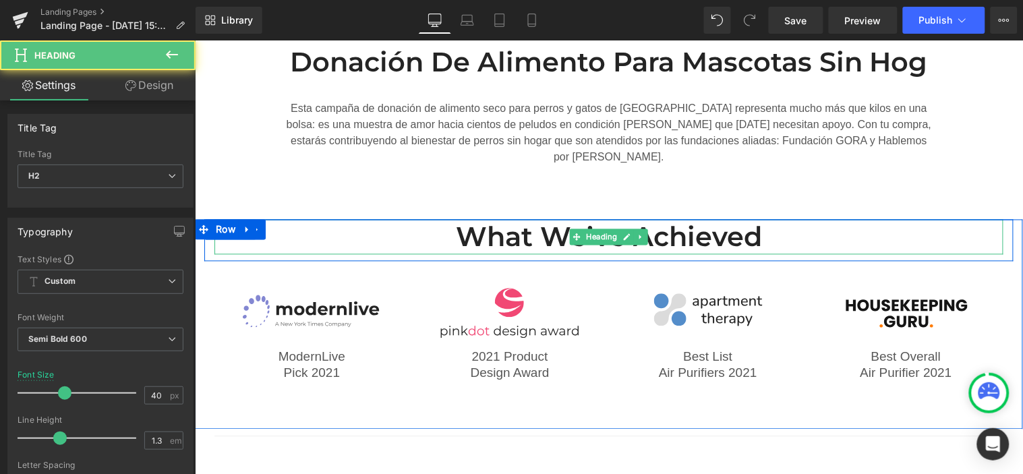
click at [700, 225] on h2 "What We’ve Achieved" at bounding box center [608, 236] width 789 height 35
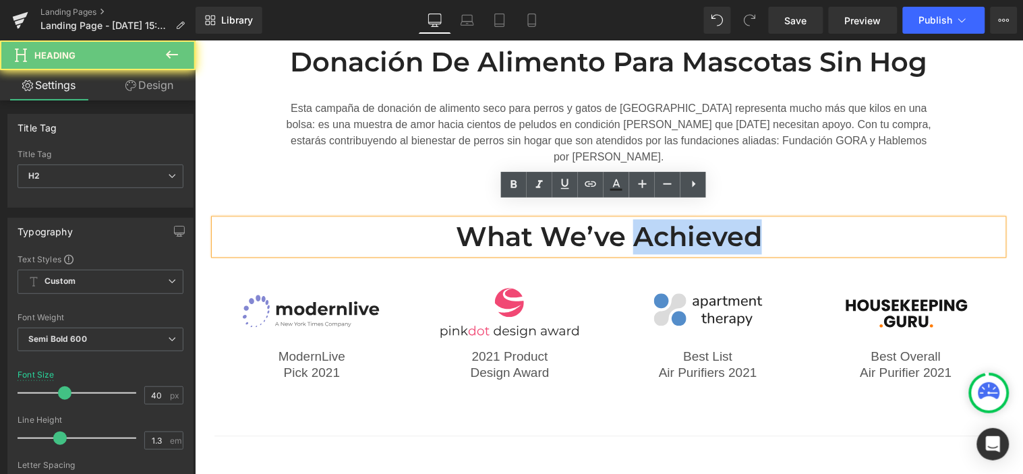
click at [700, 225] on h2 "What We’ve Achieved" at bounding box center [608, 236] width 789 height 35
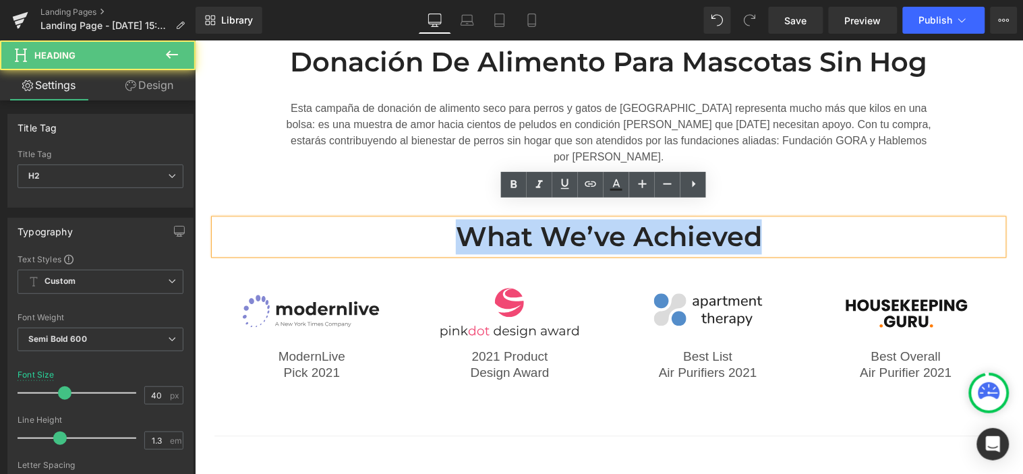
click at [700, 225] on h2 "What We’ve Achieved" at bounding box center [608, 236] width 789 height 35
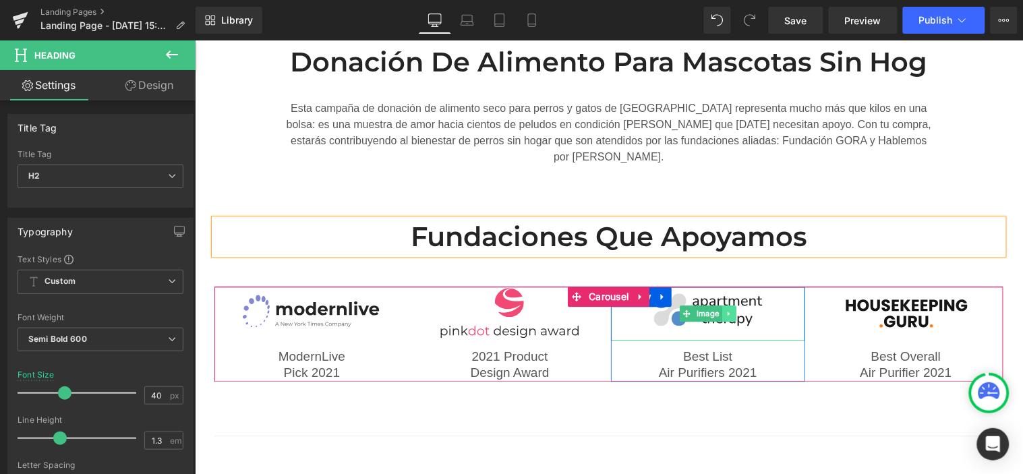
click at [727, 311] on icon at bounding box center [728, 313] width 2 height 5
click at [731, 309] on icon at bounding box center [734, 313] width 7 height 8
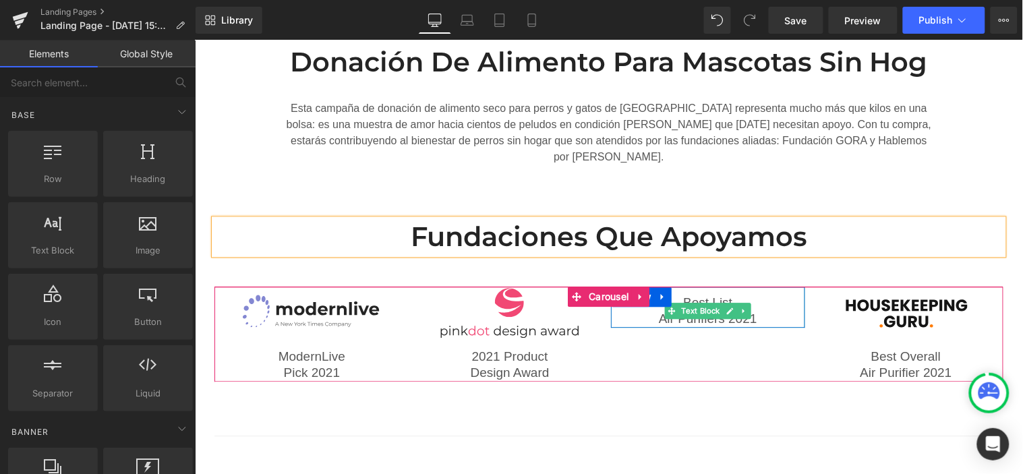
click at [740, 307] on icon at bounding box center [743, 311] width 7 height 8
click at [746, 307] on icon at bounding box center [749, 311] width 7 height 8
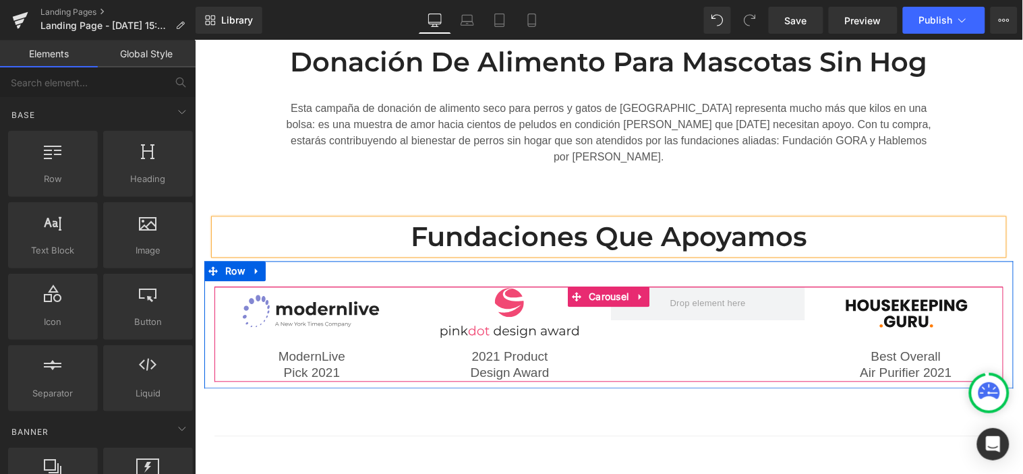
click at [746, 318] on div "Image ModernLive Pick 2021 Text Block Row Image 2021 Product Design Award Text …" at bounding box center [610, 334] width 792 height 95
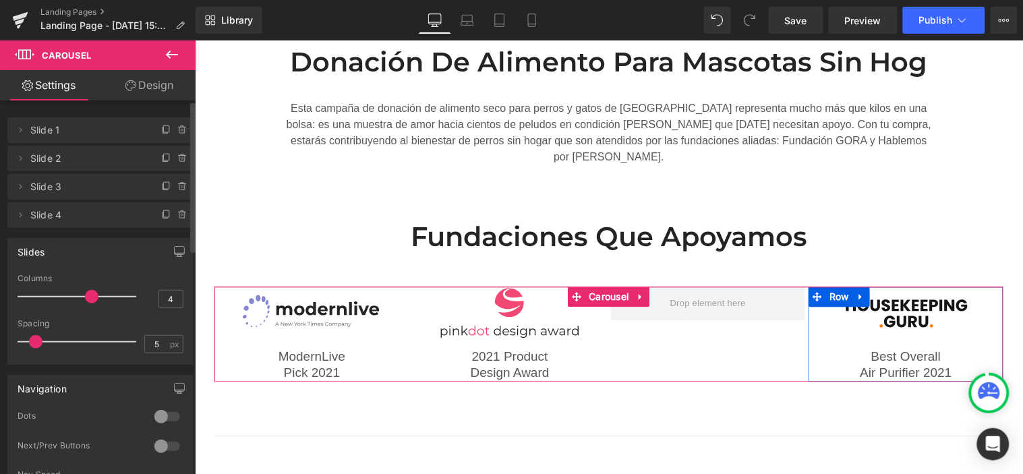
click at [177, 212] on icon at bounding box center [182, 215] width 11 height 11
click at [173, 210] on button "Delete" at bounding box center [168, 216] width 42 height 18
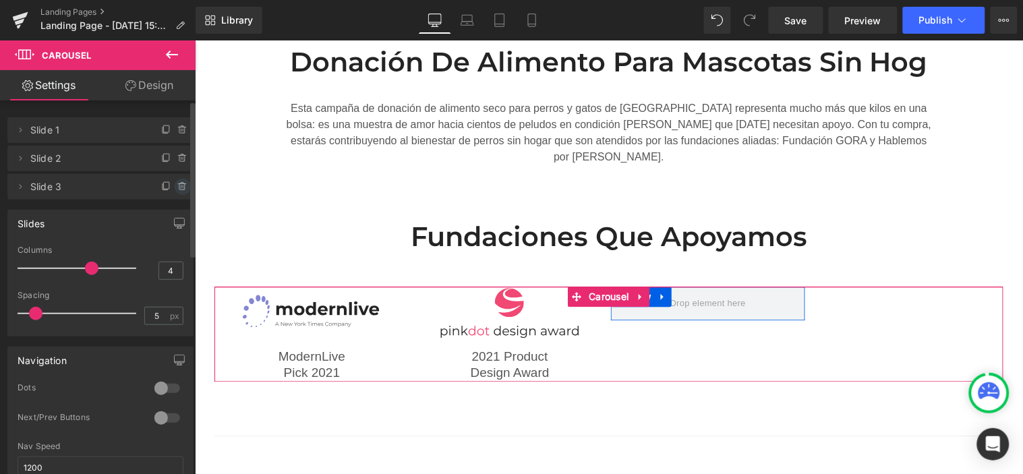
click at [177, 190] on icon at bounding box center [182, 186] width 11 height 11
click at [171, 187] on button "Delete" at bounding box center [168, 188] width 42 height 18
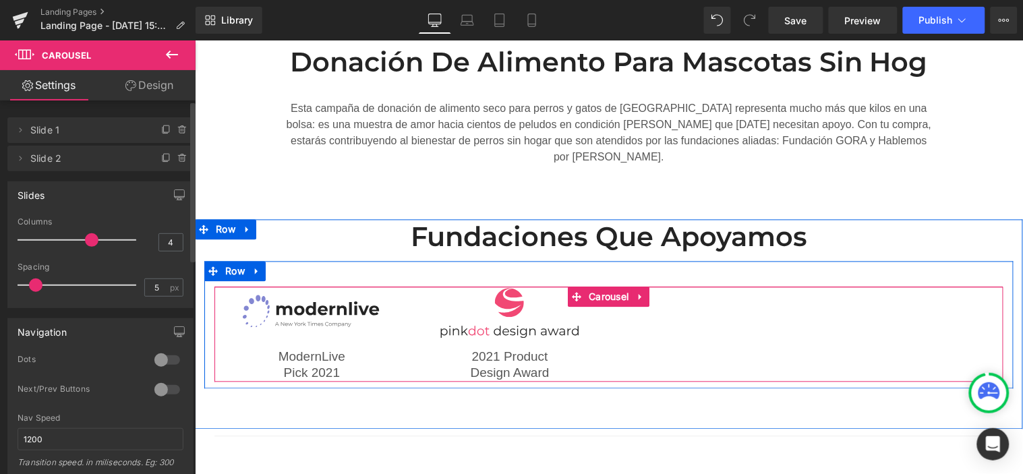
click at [771, 307] on div "Image ModernLive Pick 2021 Text Block Row Image 2021 Product Design Award Text …" at bounding box center [608, 334] width 789 height 95
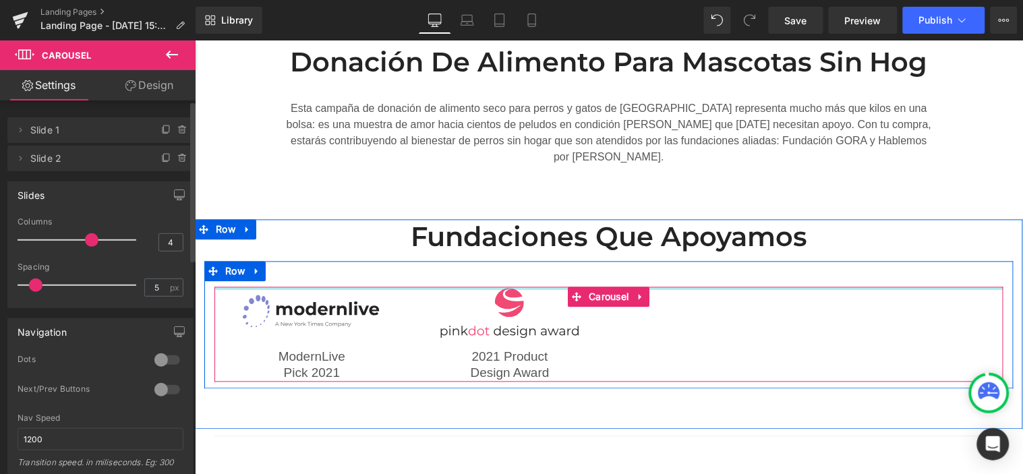
click at [940, 287] on div at bounding box center [608, 288] width 789 height 3
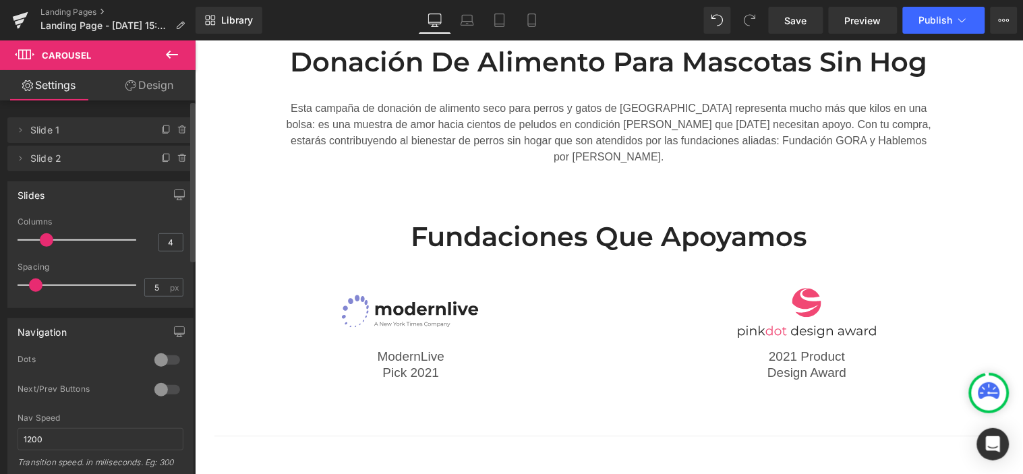
drag, startPoint x: 92, startPoint y: 243, endPoint x: 54, endPoint y: 245, distance: 37.8
click at [54, 245] on div at bounding box center [80, 240] width 112 height 27
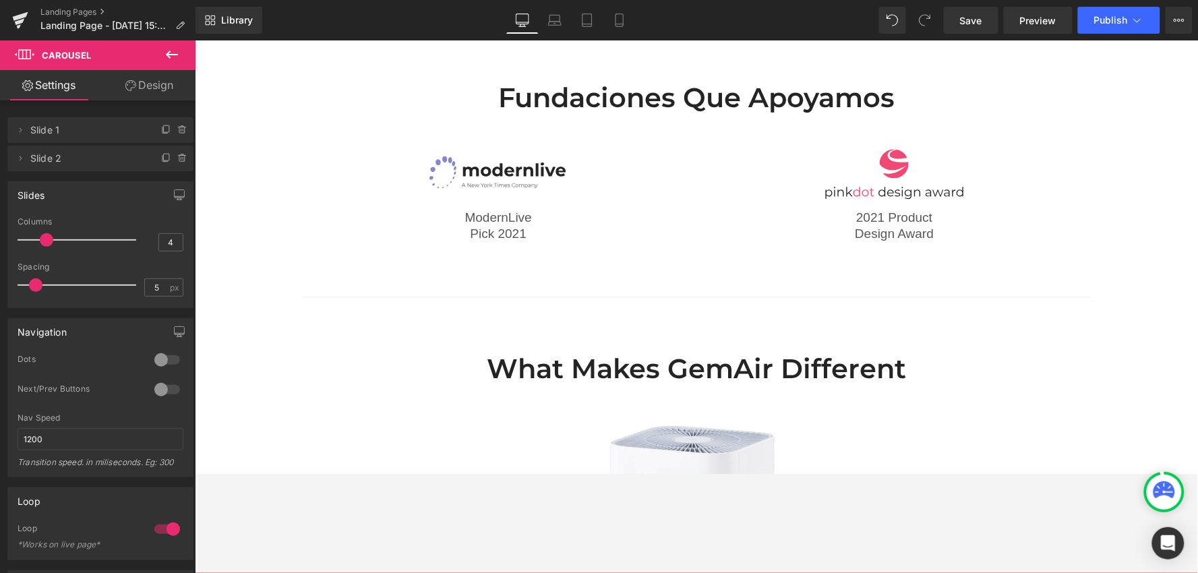
scroll to position [746, 0]
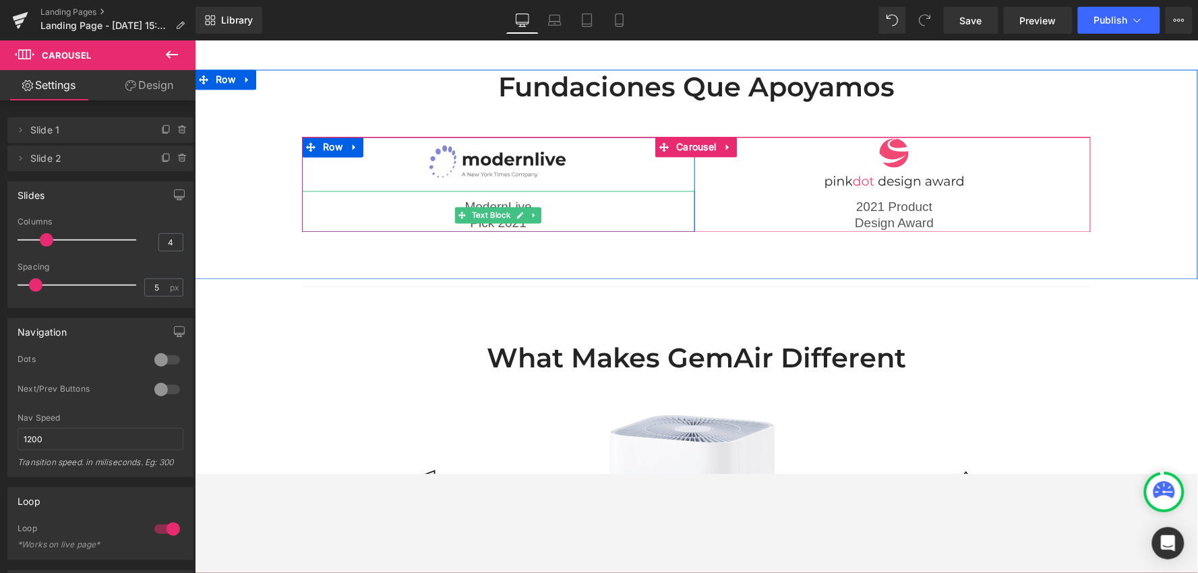
click at [547, 215] on p "Pick 2021" at bounding box center [497, 223] width 393 height 17
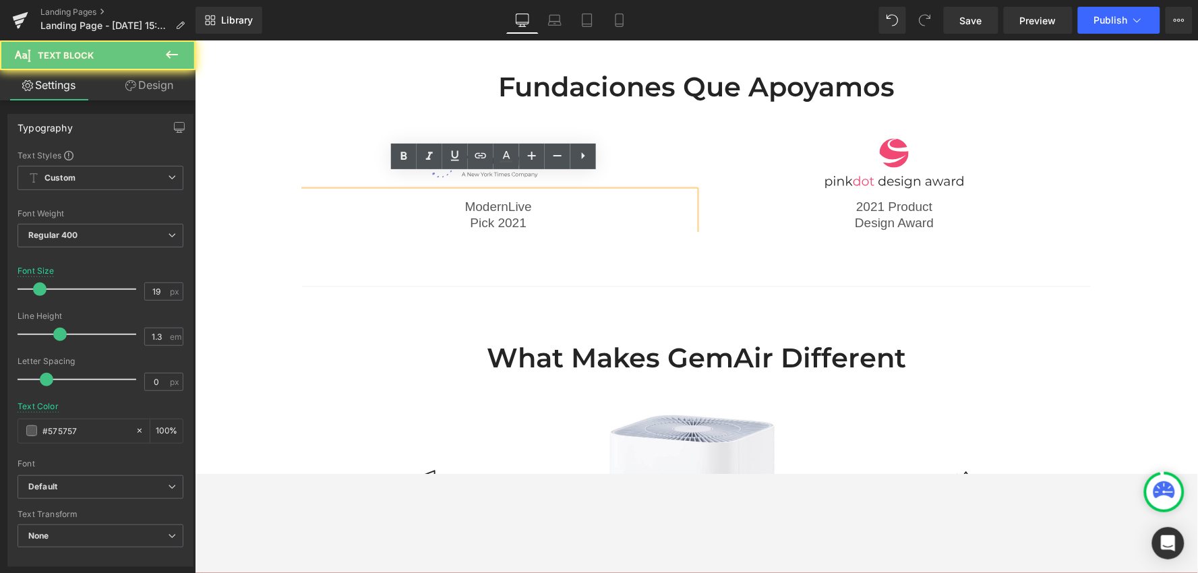
click at [498, 215] on p "Pick 2021" at bounding box center [497, 223] width 393 height 17
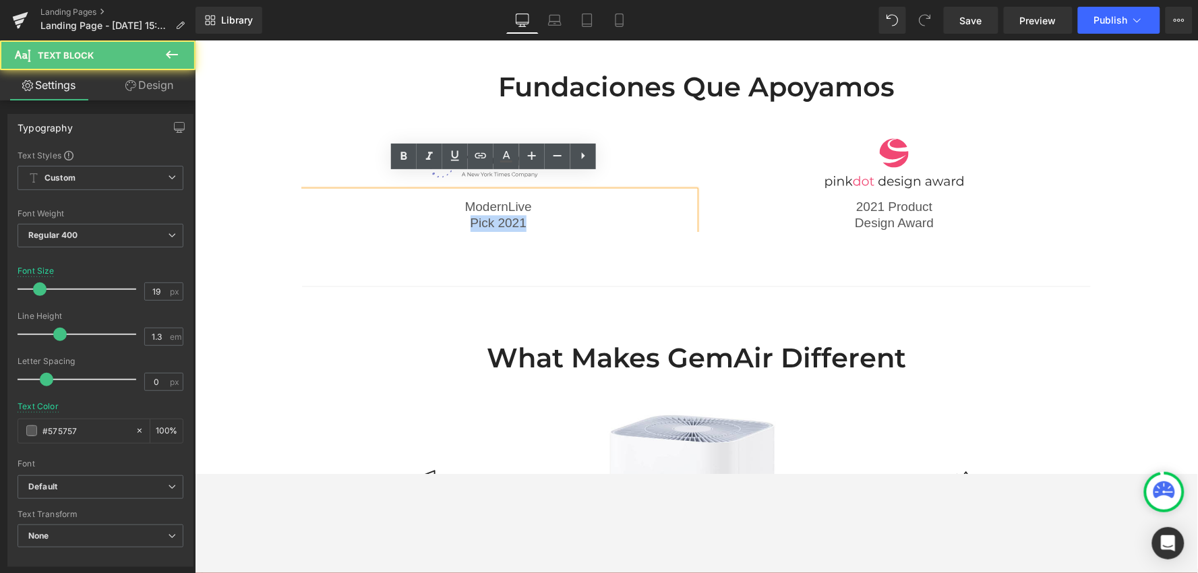
click at [498, 215] on p "Pick 2021" at bounding box center [497, 223] width 393 height 17
click at [502, 199] on p "ModernLive" at bounding box center [497, 207] width 393 height 17
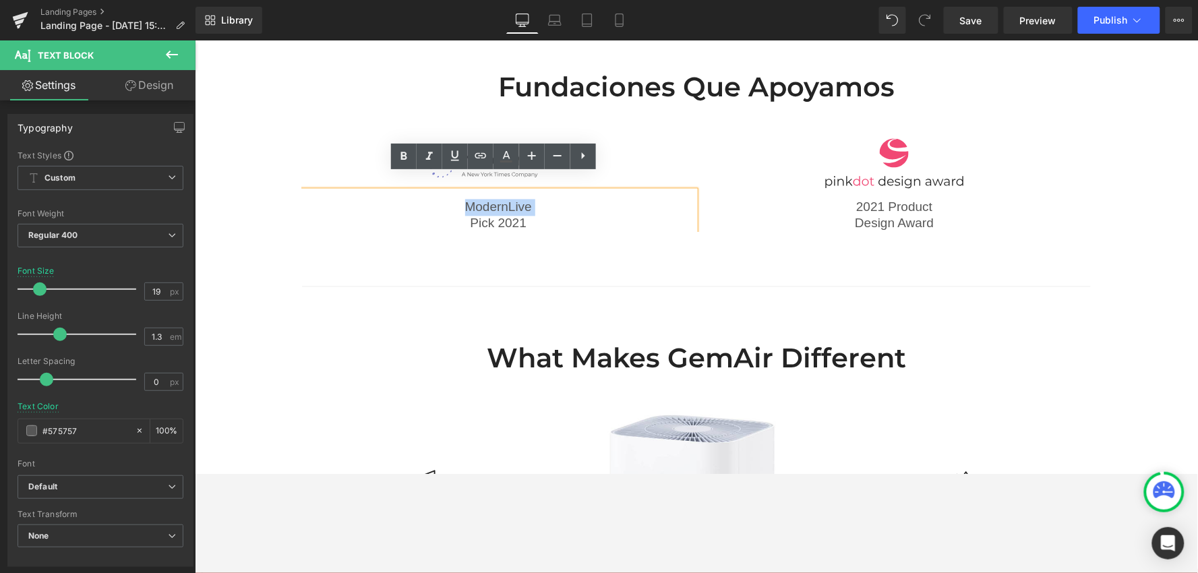
click at [502, 199] on p "ModernLive" at bounding box center [497, 207] width 393 height 17
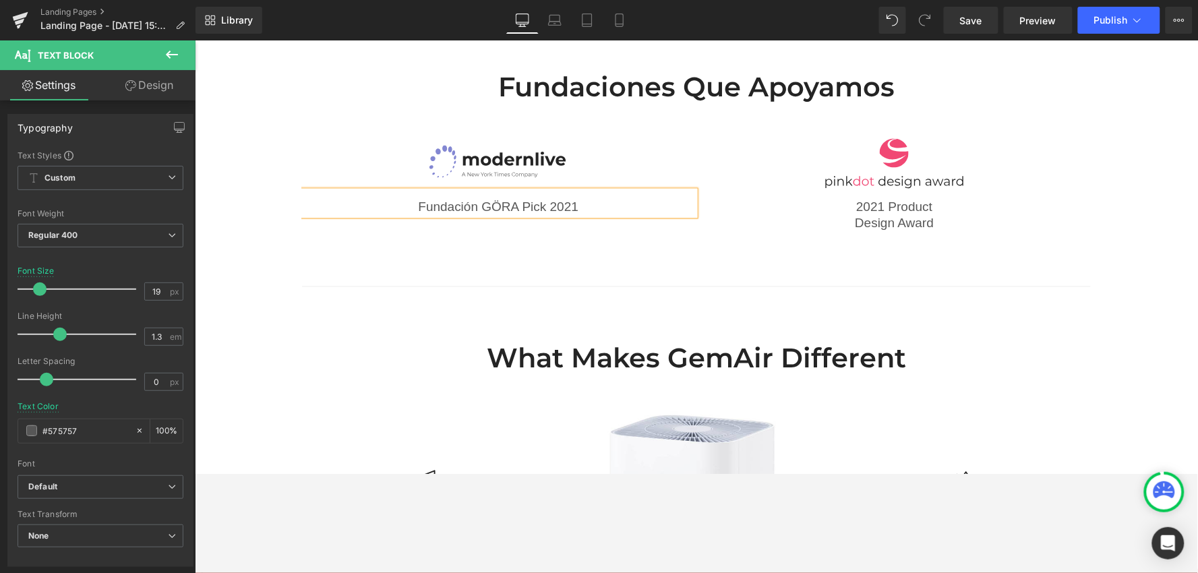
click at [448, 200] on span "Fundación GÖRA Pick 2021" at bounding box center [497, 207] width 160 height 14
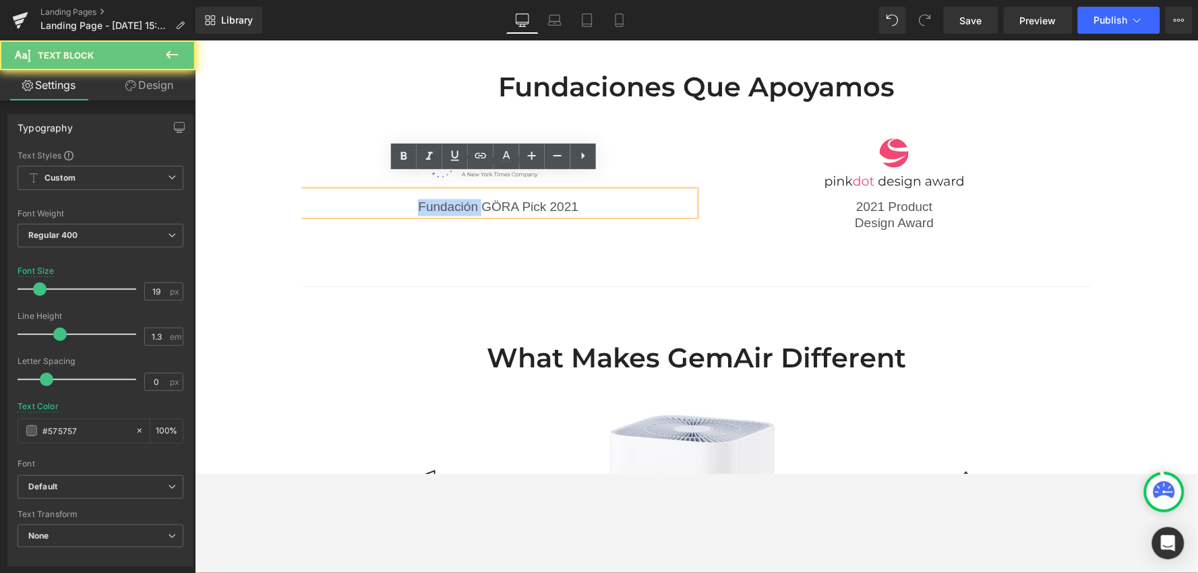
click at [448, 200] on span "Fundación GÖRA Pick 2021" at bounding box center [497, 207] width 160 height 14
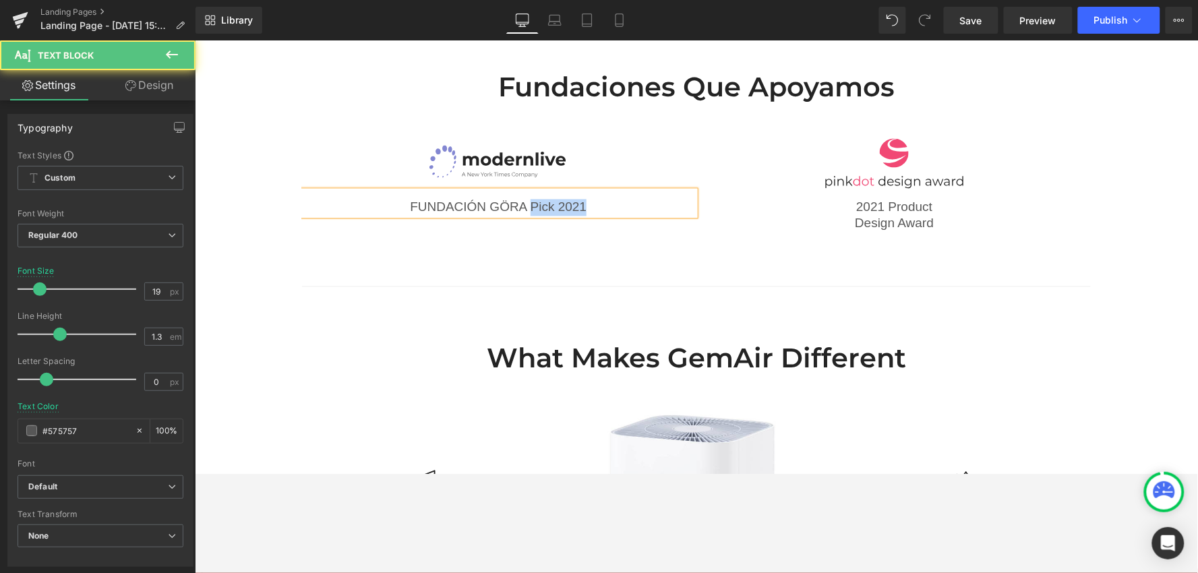
drag, startPoint x: 521, startPoint y: 189, endPoint x: 634, endPoint y: 202, distance: 113.3
click at [634, 202] on div "Image FUNDACIÓN GÖRA Pick 2021 Text Block Row Image 2021 Product Design Award T…" at bounding box center [697, 184] width 792 height 95
click at [508, 200] on span "FUNDACIÓN GÖRA" at bounding box center [497, 207] width 117 height 14
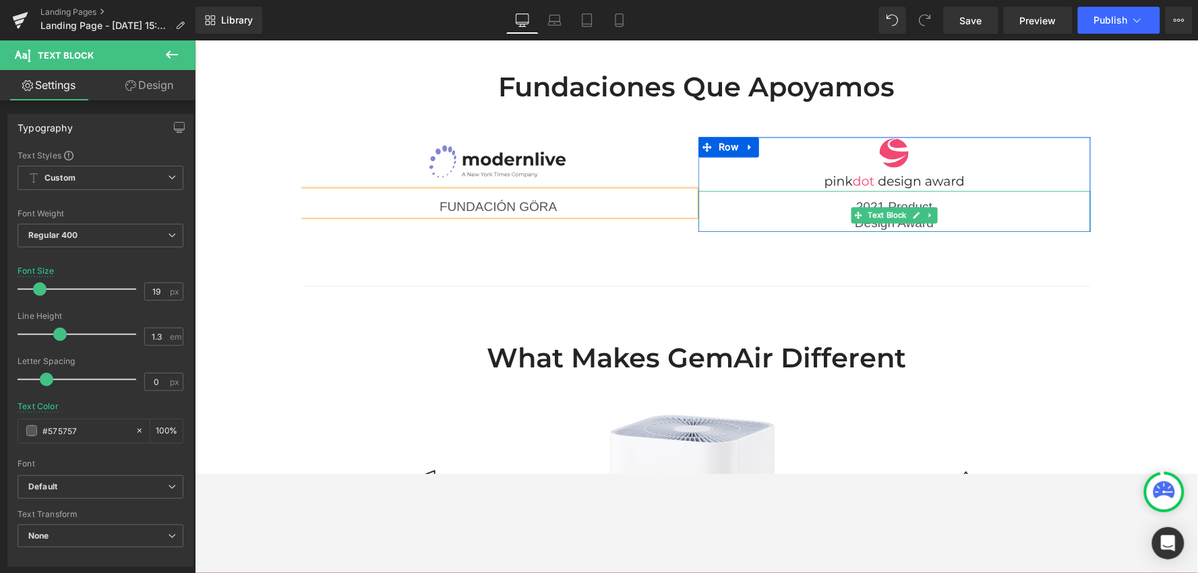
click at [970, 215] on p "Design Award" at bounding box center [894, 223] width 393 height 17
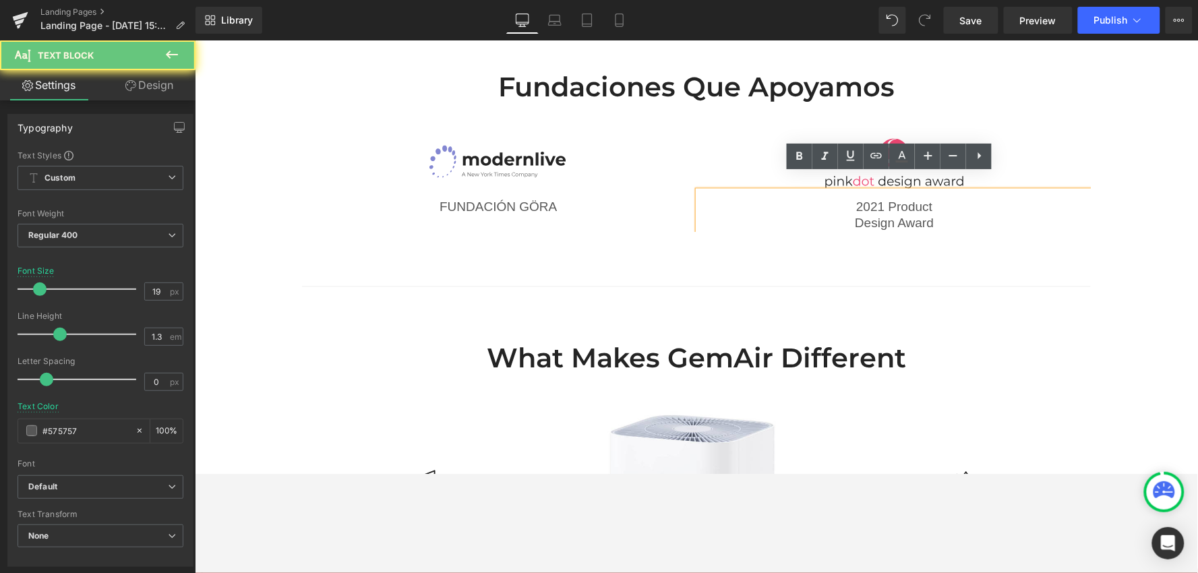
click at [940, 215] on p "Design Award" at bounding box center [894, 223] width 393 height 17
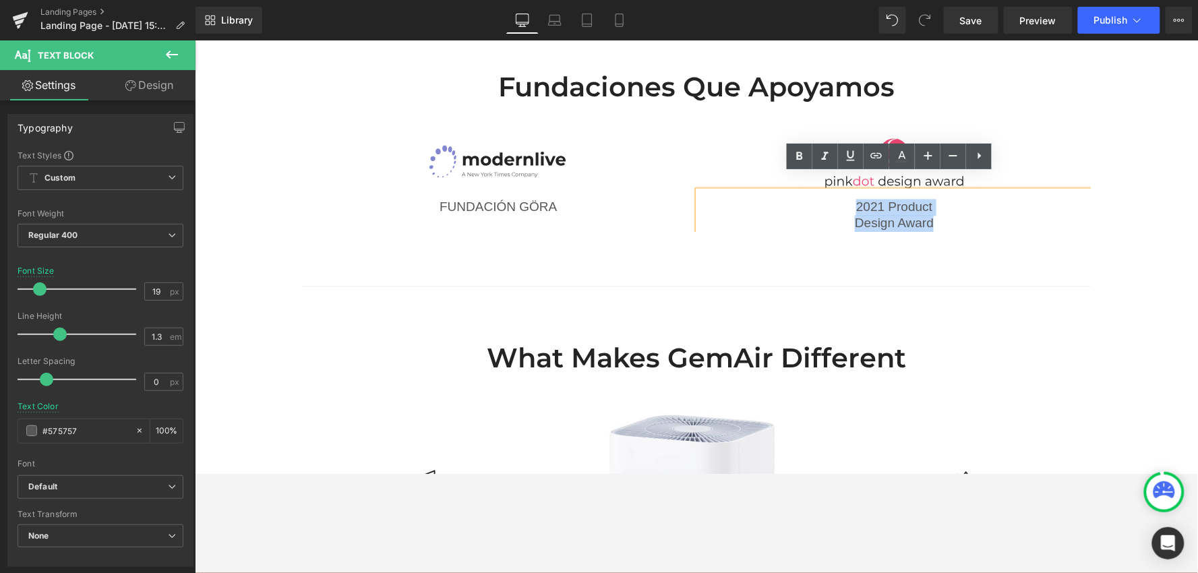
drag, startPoint x: 939, startPoint y: 204, endPoint x: 825, endPoint y: 185, distance: 115.5
click at [825, 191] on div "2021 Product Design Award" at bounding box center [894, 211] width 393 height 41
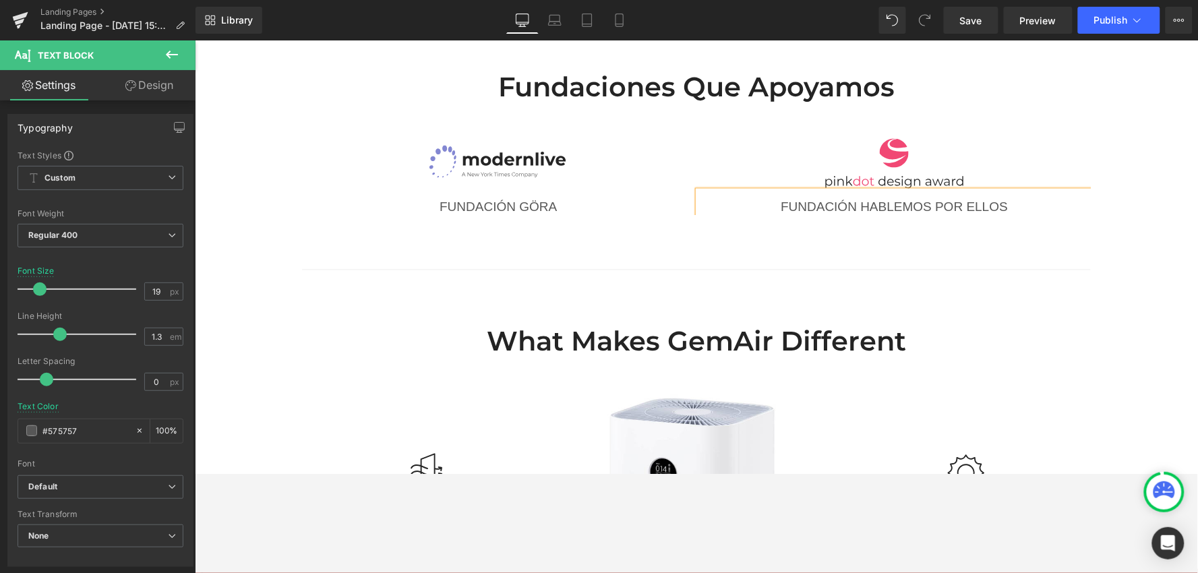
click at [1022, 231] on div "Fundaciones que apoyamos Heading Row Image FUNDACIÓN GÖRA Text Block Row Image …" at bounding box center [695, 165] width 1003 height 193
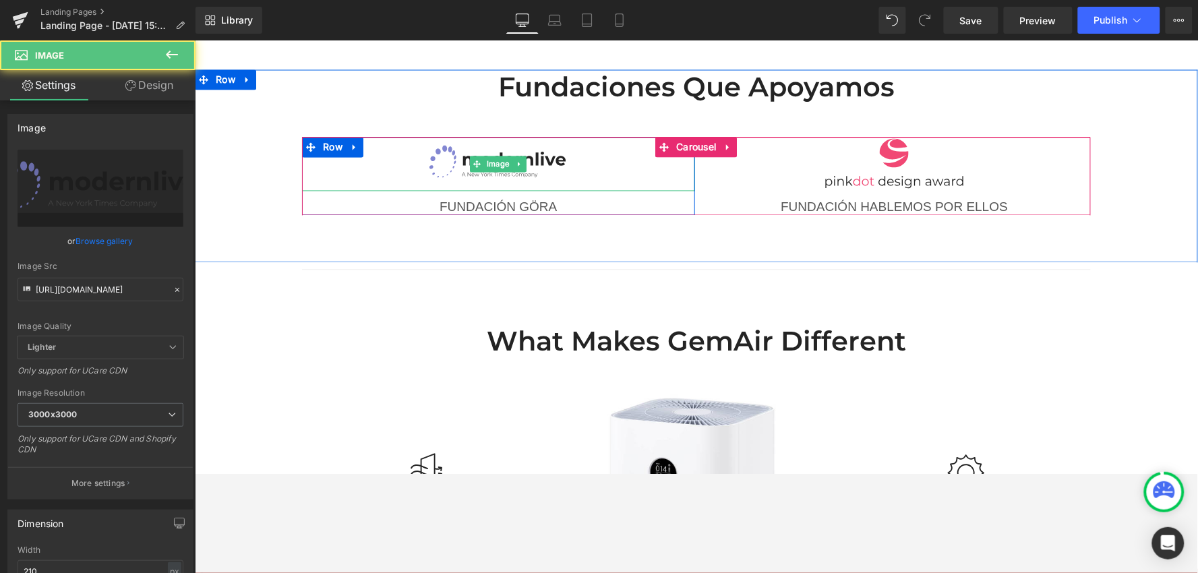
click at [566, 142] on div at bounding box center [497, 164] width 393 height 54
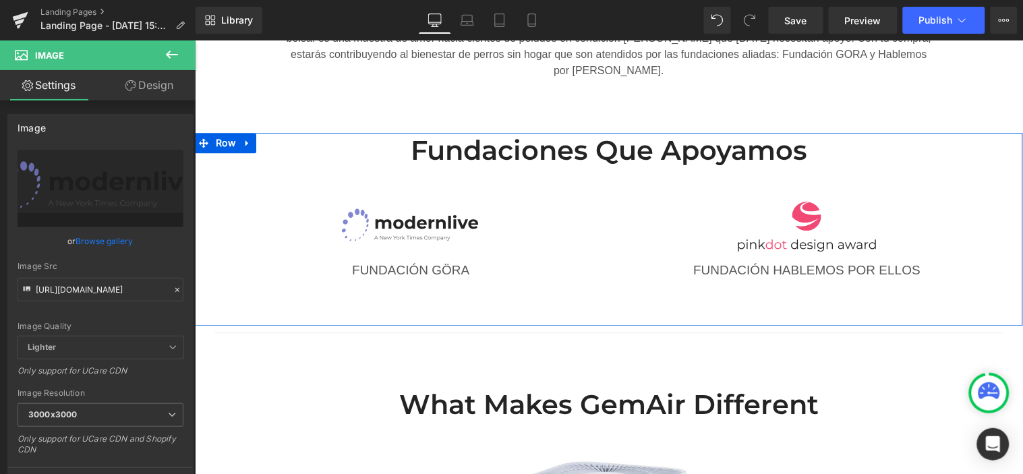
scroll to position [521, 0]
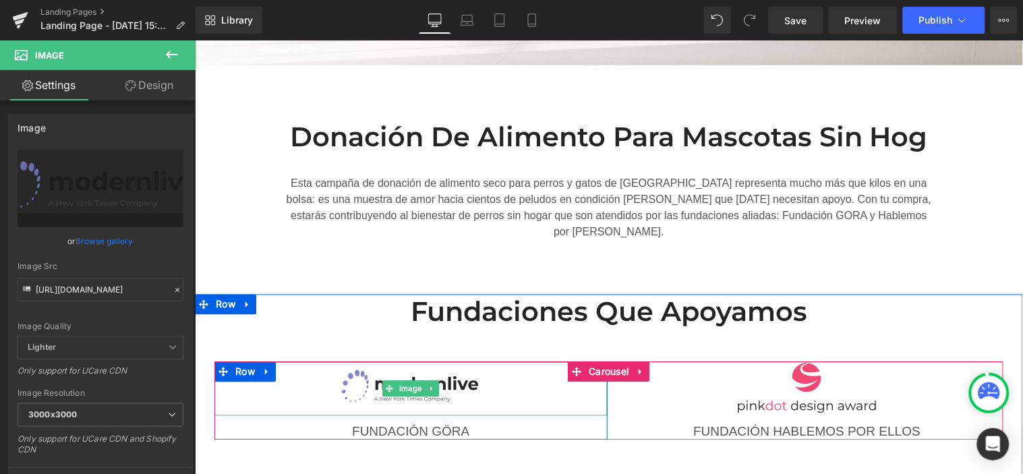
click at [385, 374] on div "Image" at bounding box center [410, 388] width 393 height 54
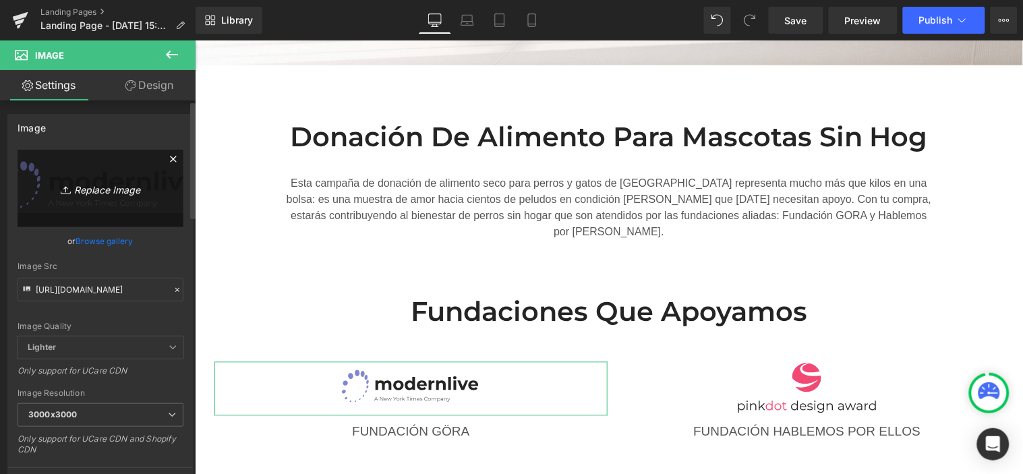
click at [84, 191] on icon "Replace Image" at bounding box center [101, 188] width 108 height 17
type input "C:\fakepath\Push Notification (45).png"
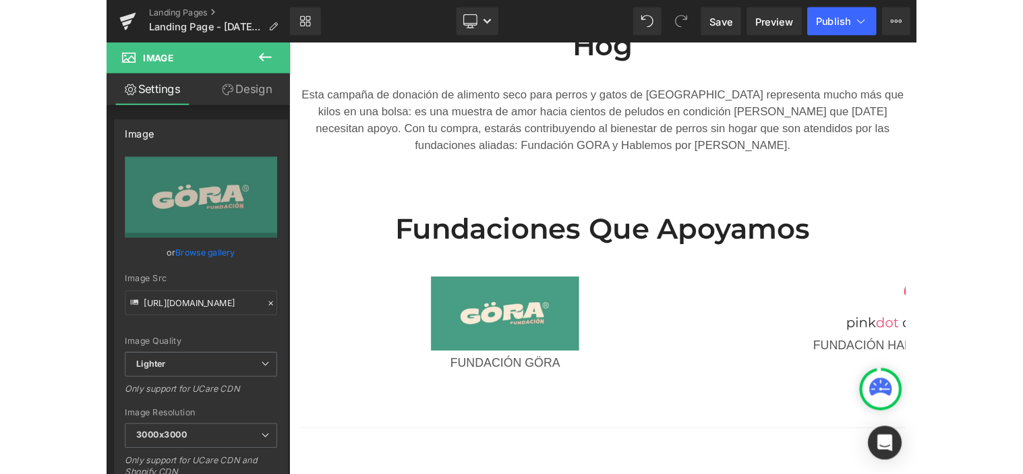
scroll to position [518, 0]
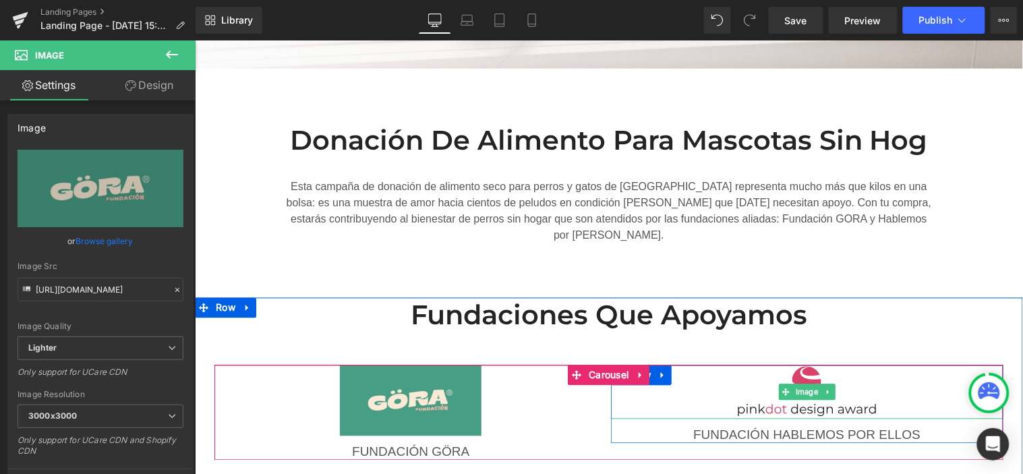
click at [815, 365] on img at bounding box center [807, 392] width 142 height 54
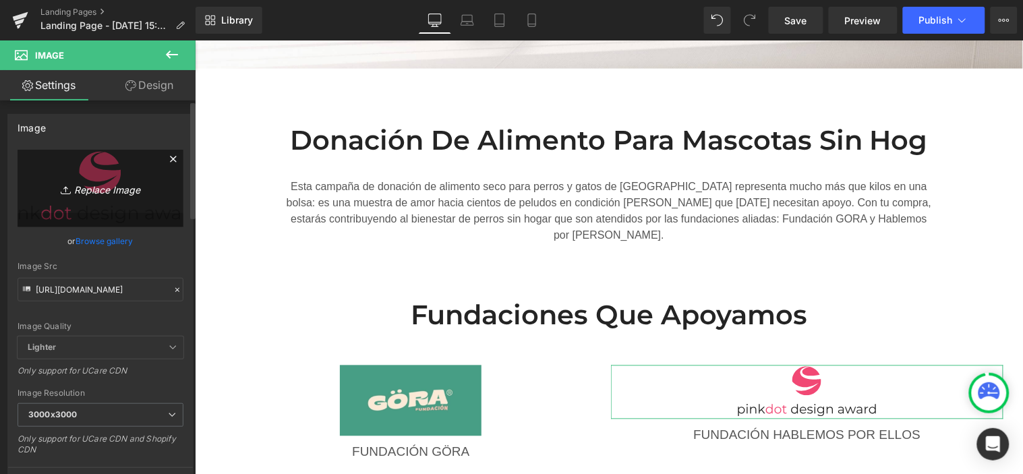
click at [96, 183] on icon "Replace Image" at bounding box center [101, 188] width 108 height 17
type input "C:\fakepath\Push Notification (46).png"
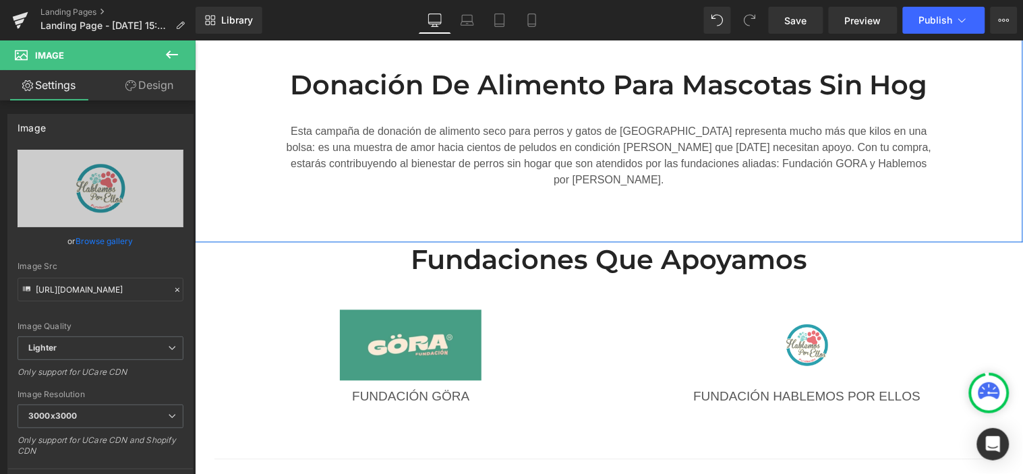
scroll to position [668, 0]
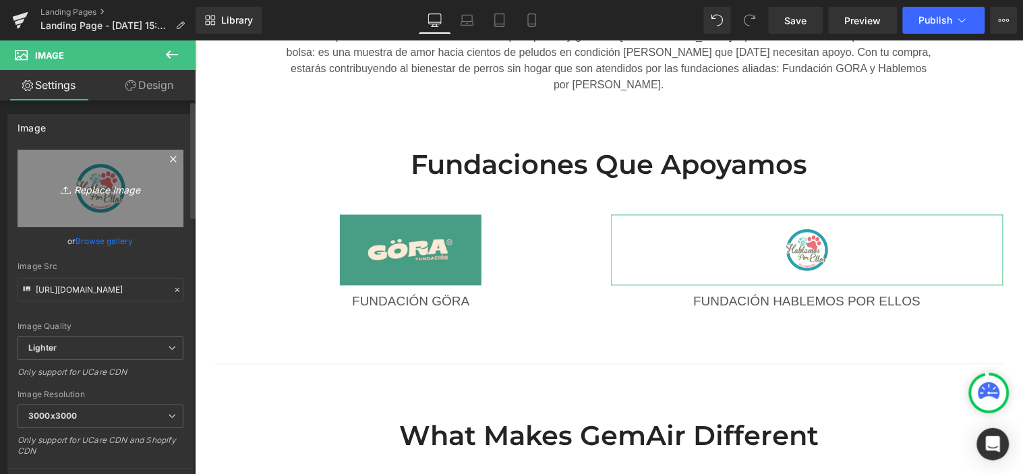
click at [113, 180] on icon "Replace Image" at bounding box center [101, 188] width 108 height 17
type input "C:\fakepath\Push Notification (47).png"
click at [116, 194] on icon "Replace Image" at bounding box center [101, 188] width 108 height 17
type input "C:\fakepath\Push Notification (48).png"
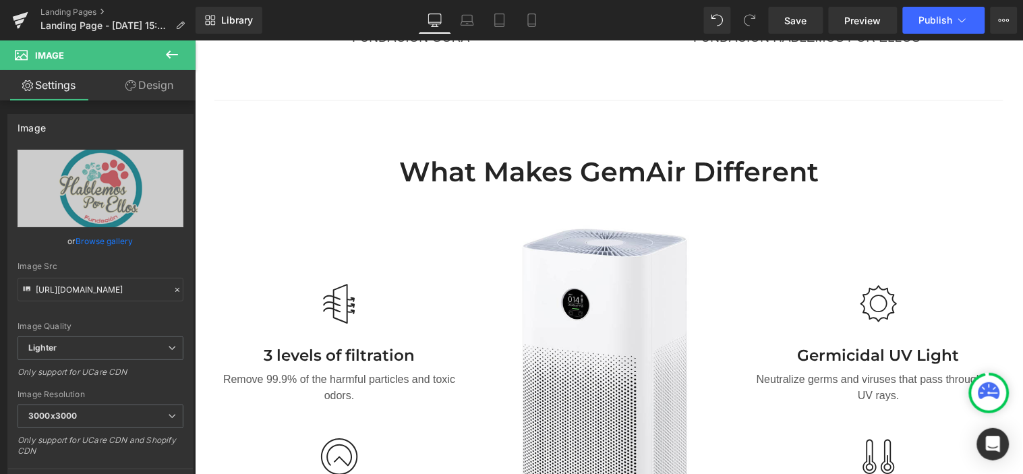
scroll to position [893, 0]
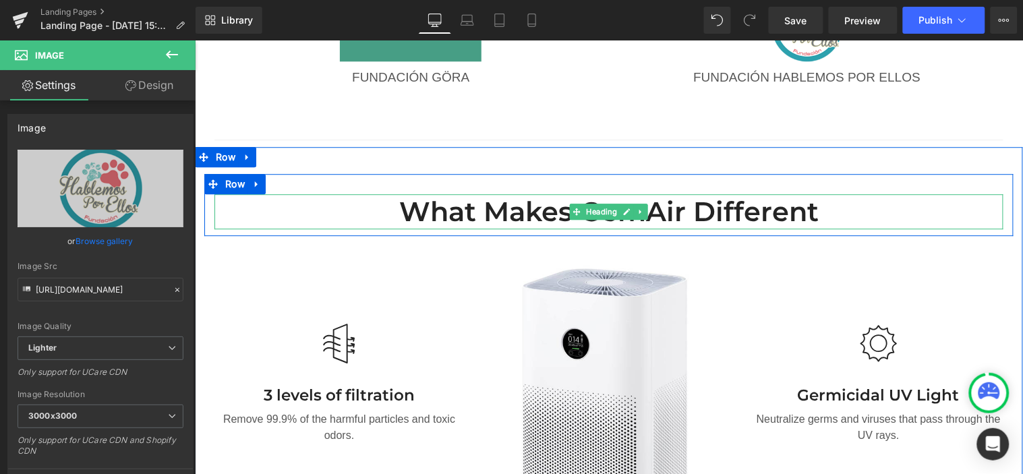
click at [678, 197] on h2 "What Makes GemAir Different" at bounding box center [608, 210] width 789 height 35
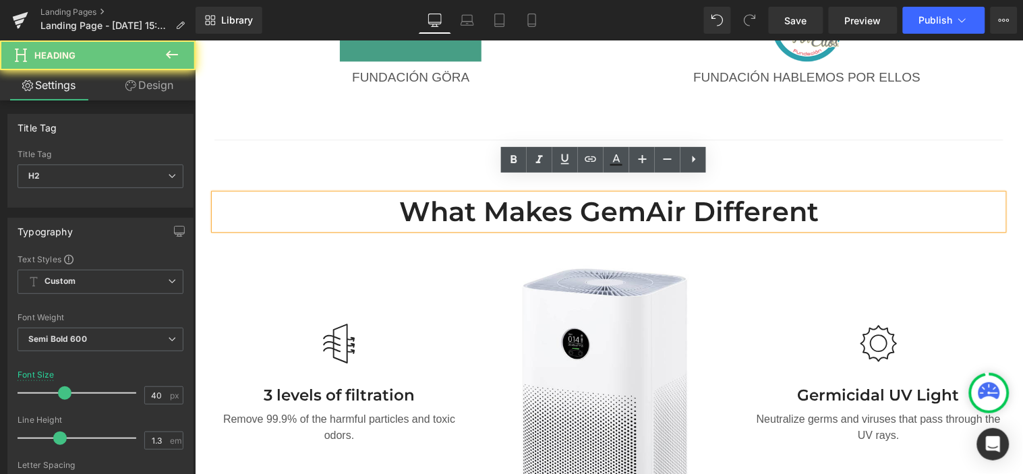
click at [682, 196] on h2 "What Makes GemAir Different" at bounding box center [608, 210] width 789 height 35
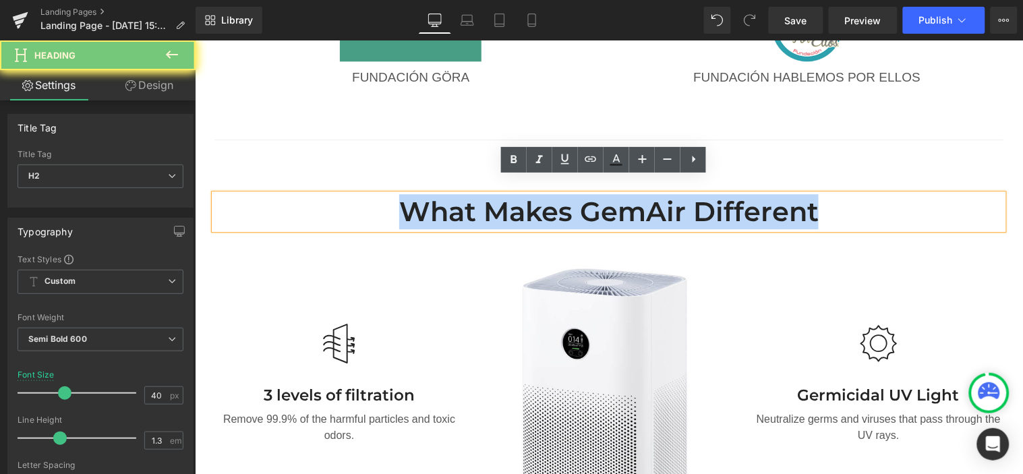
click at [682, 196] on h2 "What Makes GemAir Different" at bounding box center [608, 210] width 789 height 35
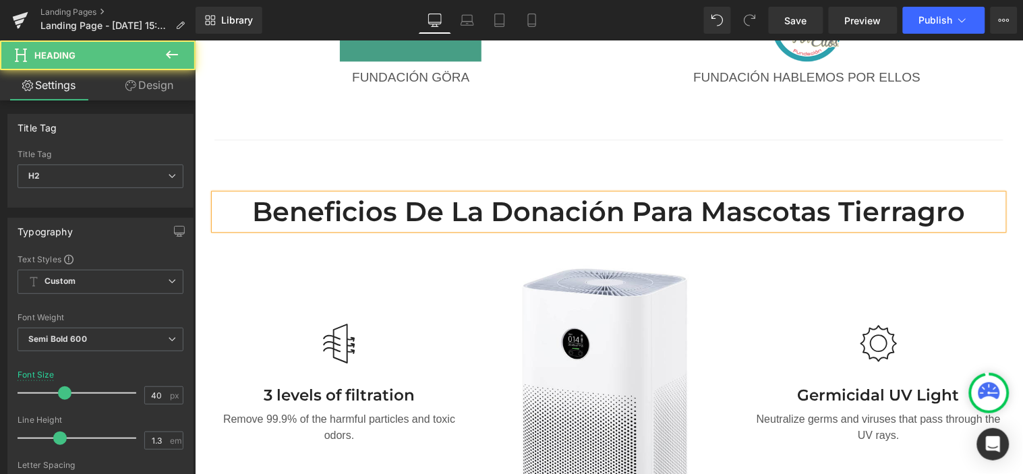
click at [839, 197] on h2 "Beneficios de la donación para mascotas tierragro" at bounding box center [608, 210] width 789 height 35
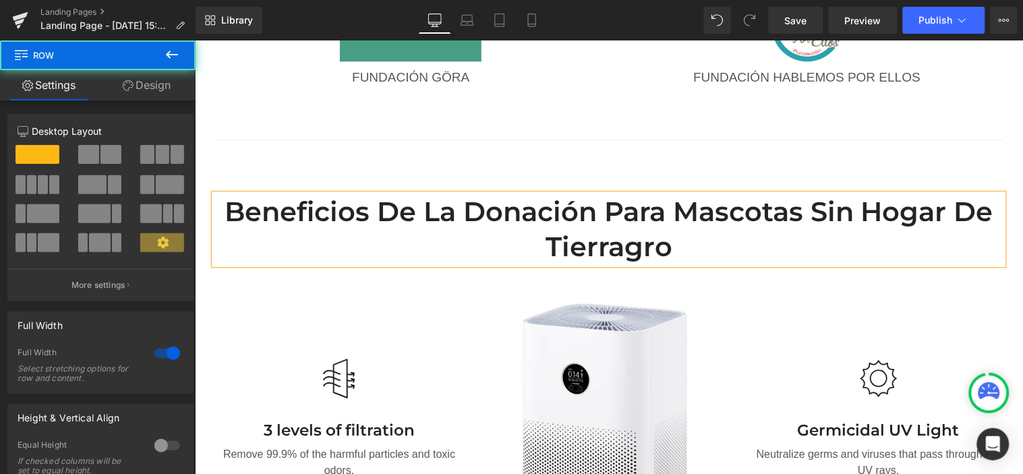
click at [916, 146] on div "Beneficios de la donación para mascotas sin hogar de tierragro Heading Row Imag…" at bounding box center [608, 445] width 828 height 599
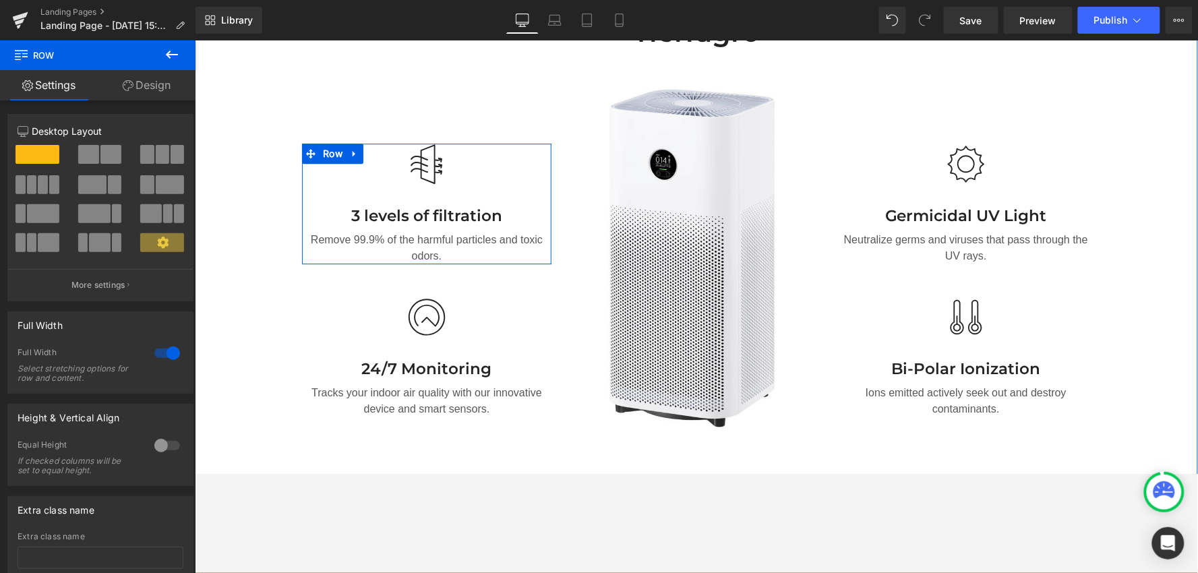
scroll to position [1127, 0]
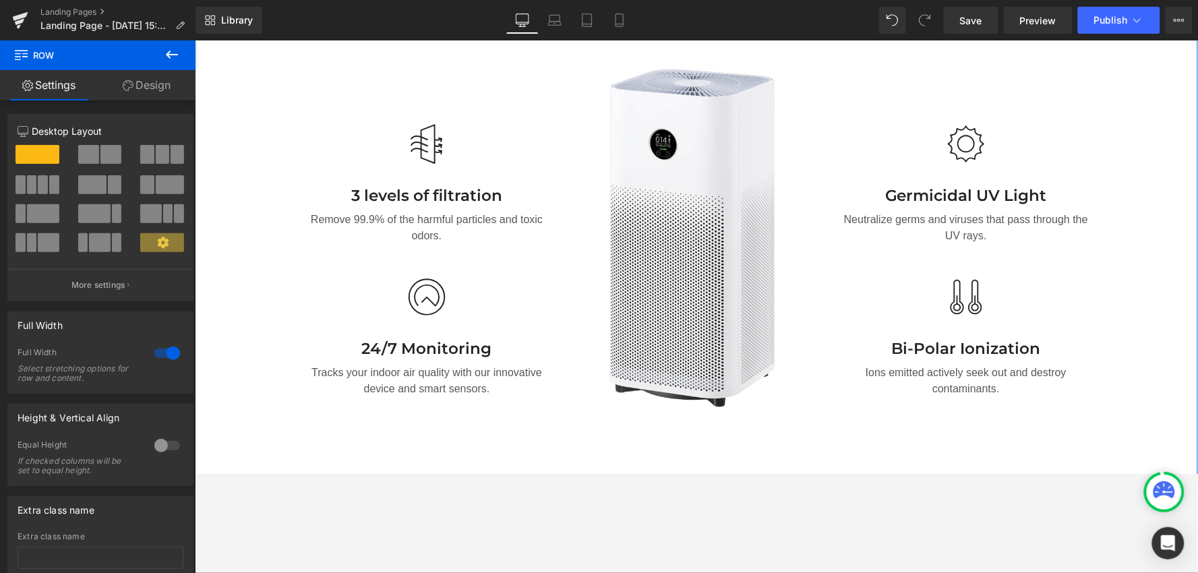
click at [431, 185] on h3 "3 levels of filtration" at bounding box center [425, 195] width 249 height 20
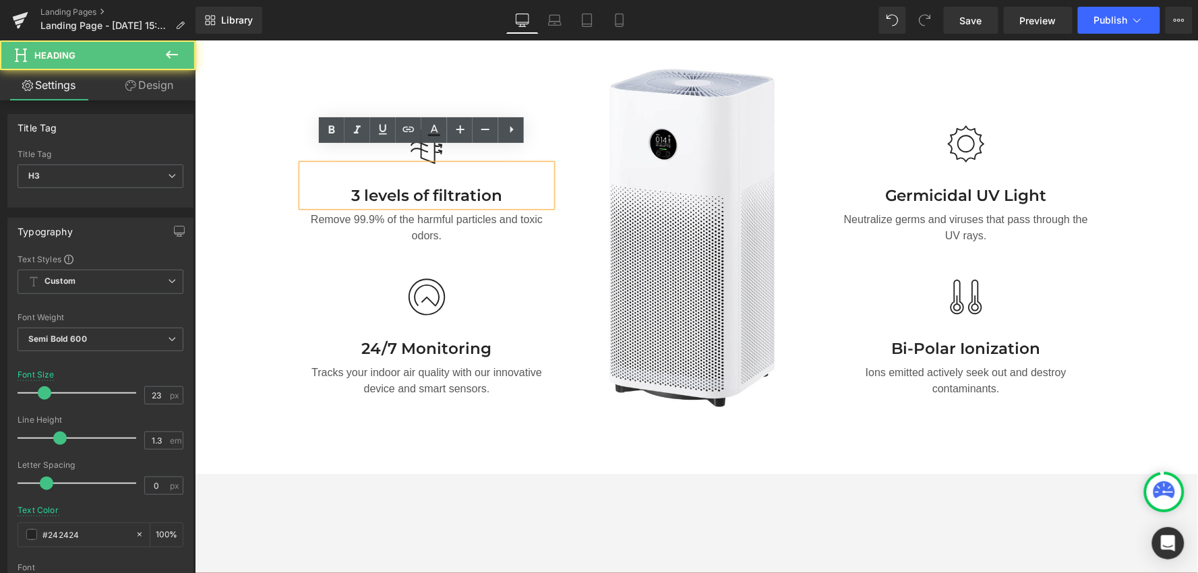
click at [494, 185] on h3 "3 levels of filtration" at bounding box center [425, 195] width 249 height 20
click at [495, 185] on h3 "3 levels of filtration" at bounding box center [425, 195] width 249 height 20
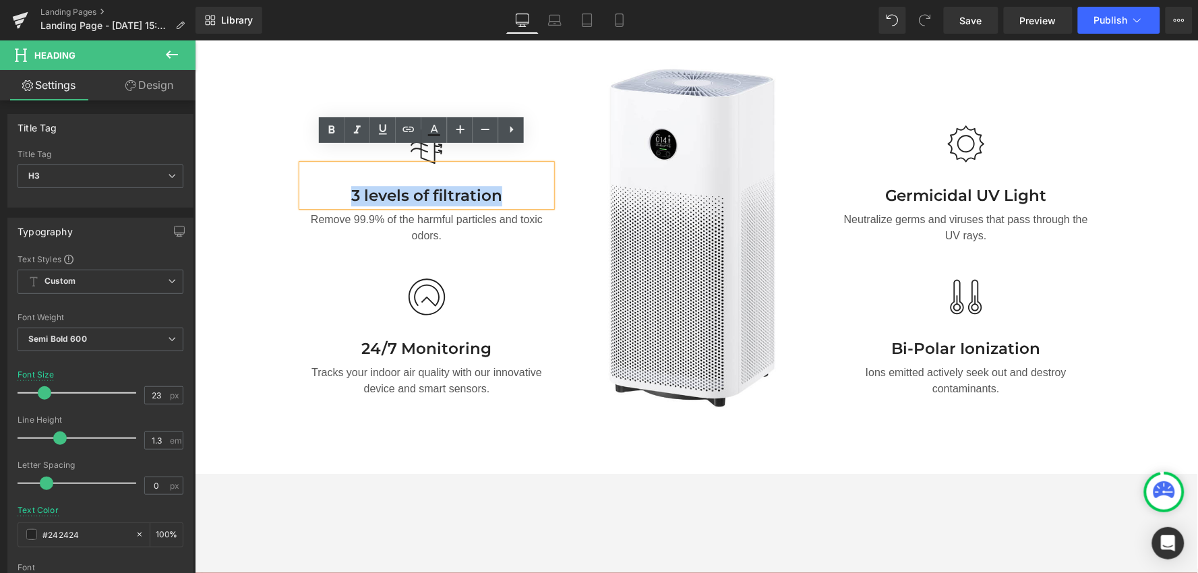
paste div
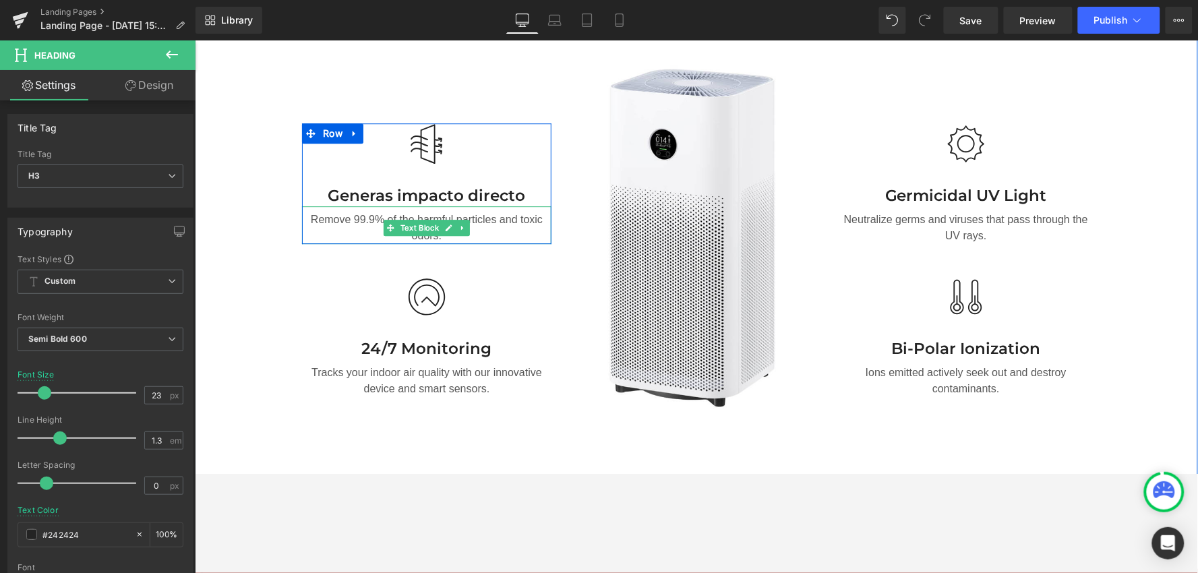
click at [502, 211] on p "Remove 99.9% of the harmful particles and toxic odors." at bounding box center [425, 227] width 249 height 32
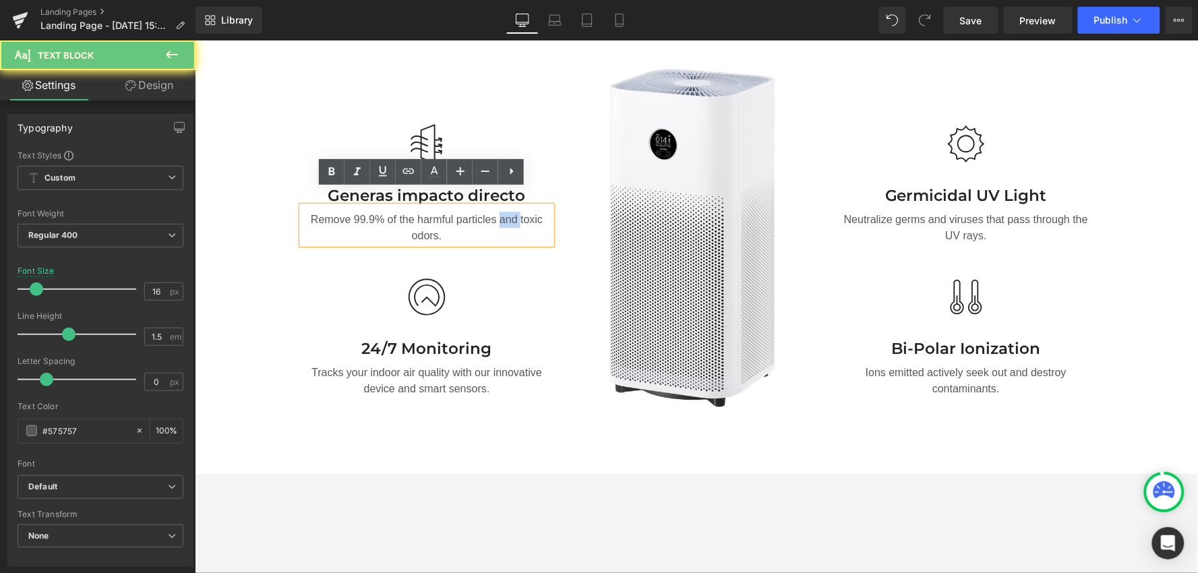
click at [502, 211] on p "Remove 99.9% of the harmful particles and toxic odors." at bounding box center [425, 227] width 249 height 32
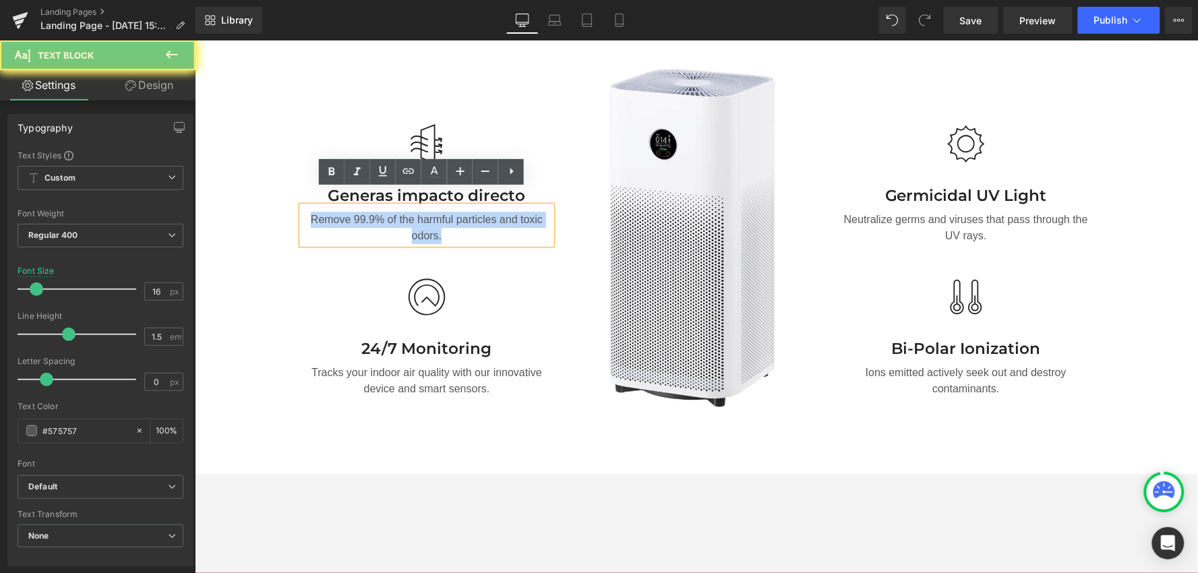
click at [502, 211] on p "Remove 99.9% of the harmful particles and toxic odors." at bounding box center [425, 227] width 249 height 32
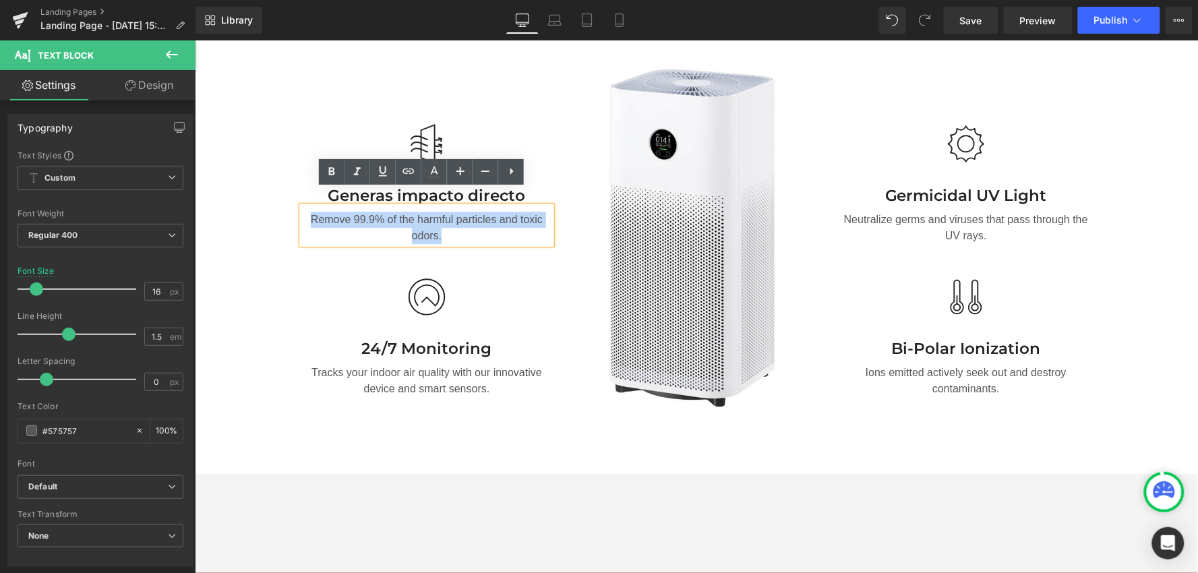
paste div
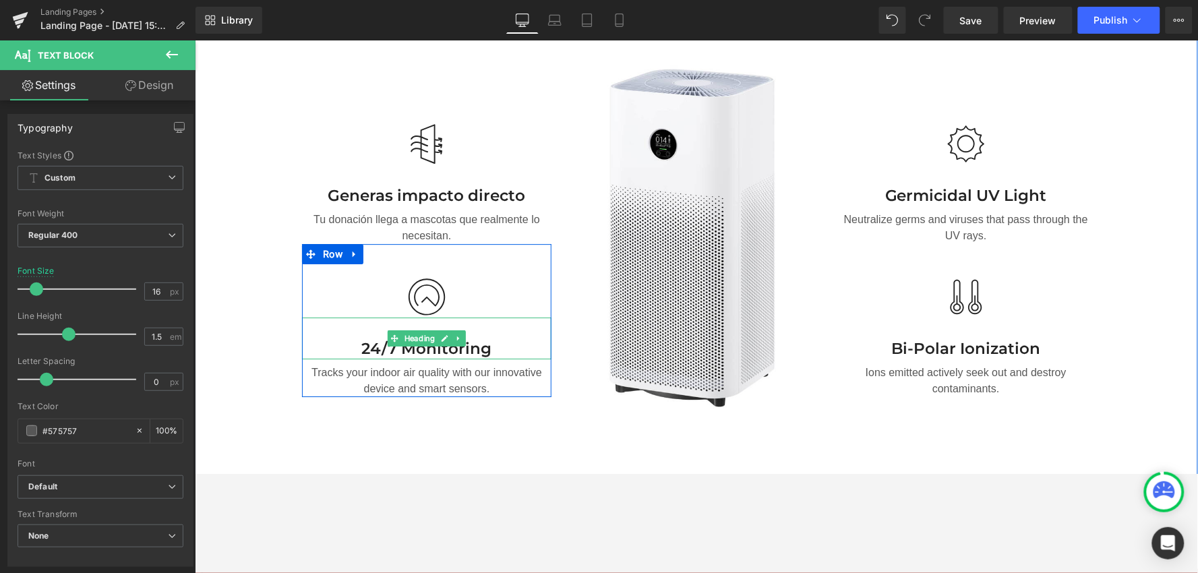
click at [467, 338] on h3 "24/7 Monitoring" at bounding box center [425, 348] width 249 height 20
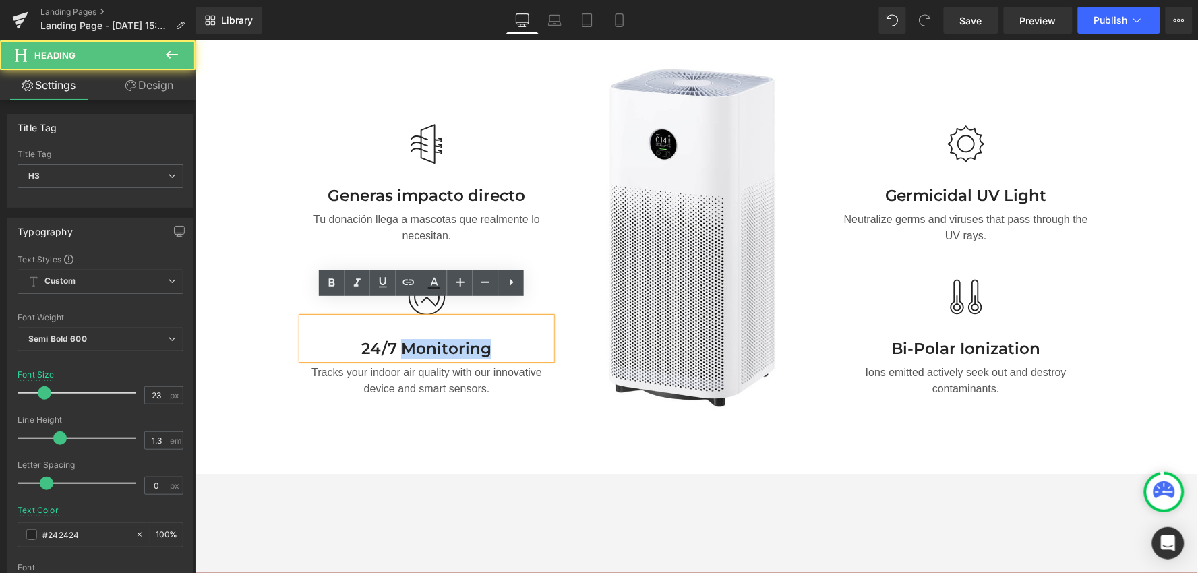
click at [467, 338] on h3 "24/7 Monitoring" at bounding box center [425, 348] width 249 height 20
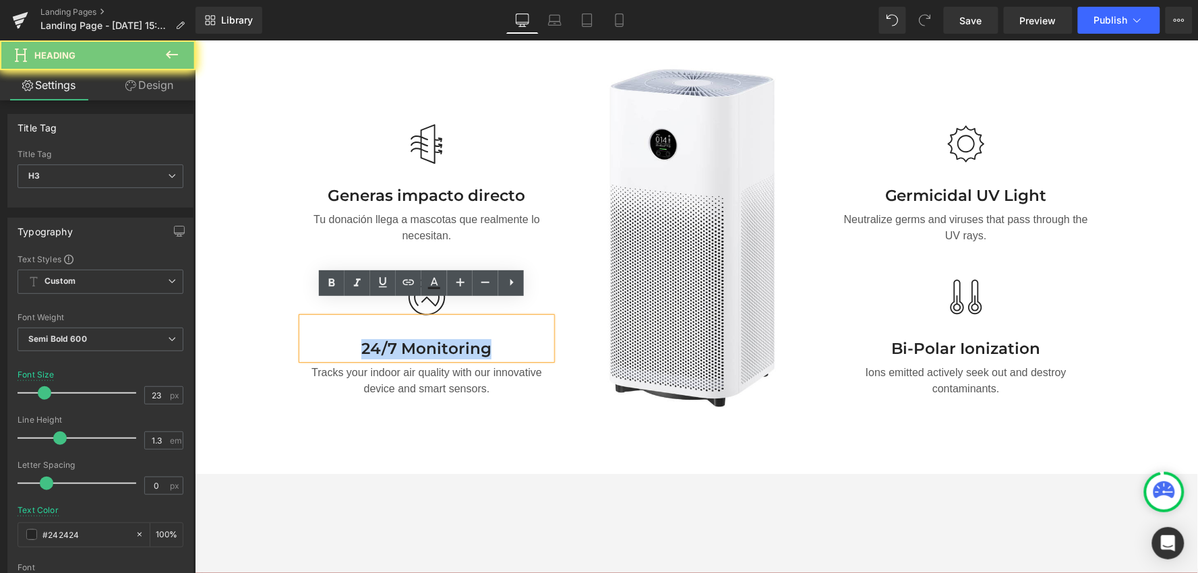
click at [467, 338] on h3 "24/7 Monitoring" at bounding box center [425, 348] width 249 height 20
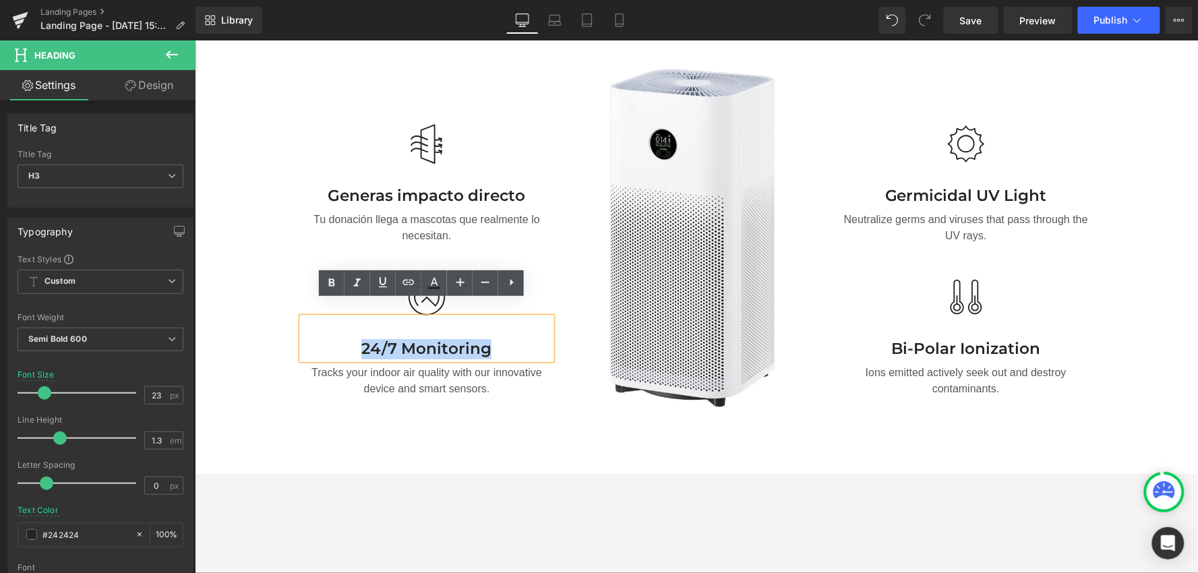
paste div
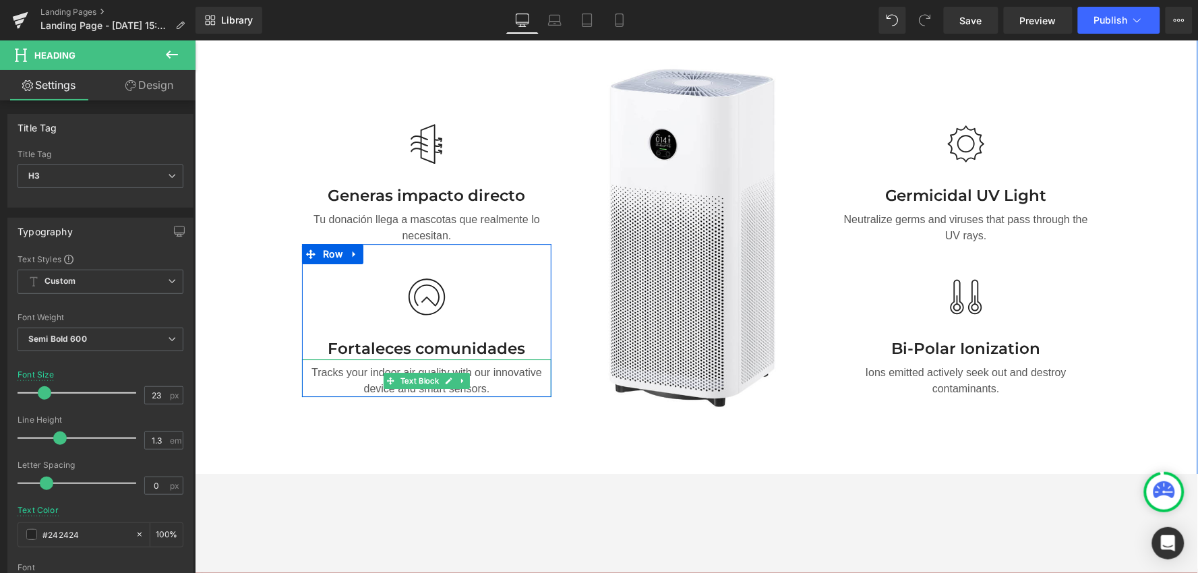
click at [484, 364] on p "Tracks your indoor air quality with our innovative device and smart sensors." at bounding box center [425, 380] width 249 height 32
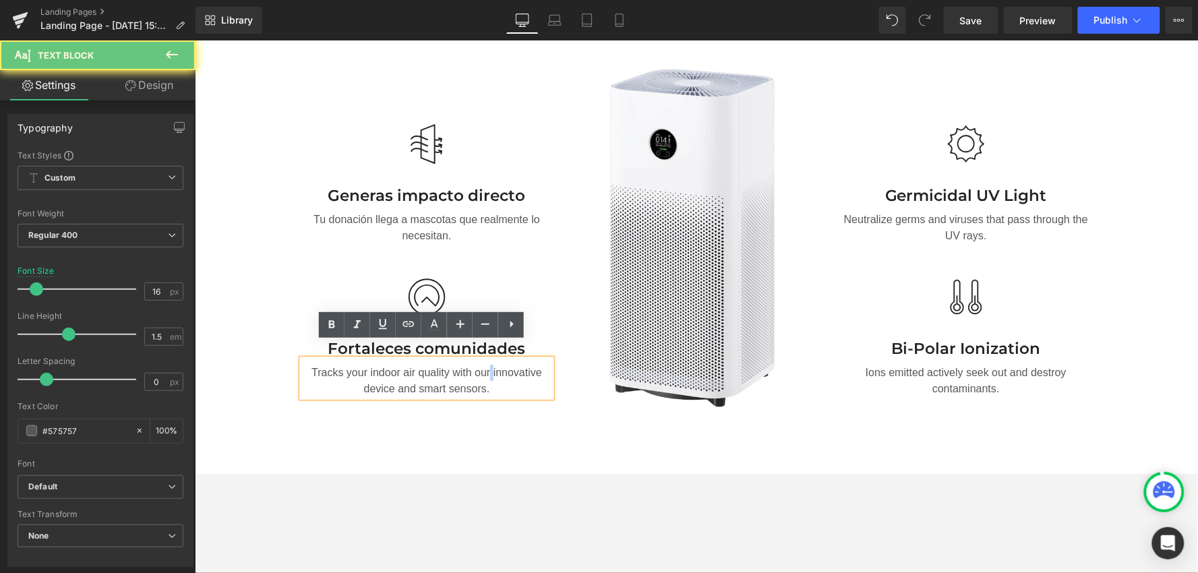
click at [484, 364] on p "Tracks your indoor air quality with our innovative device and smart sensors." at bounding box center [425, 380] width 249 height 32
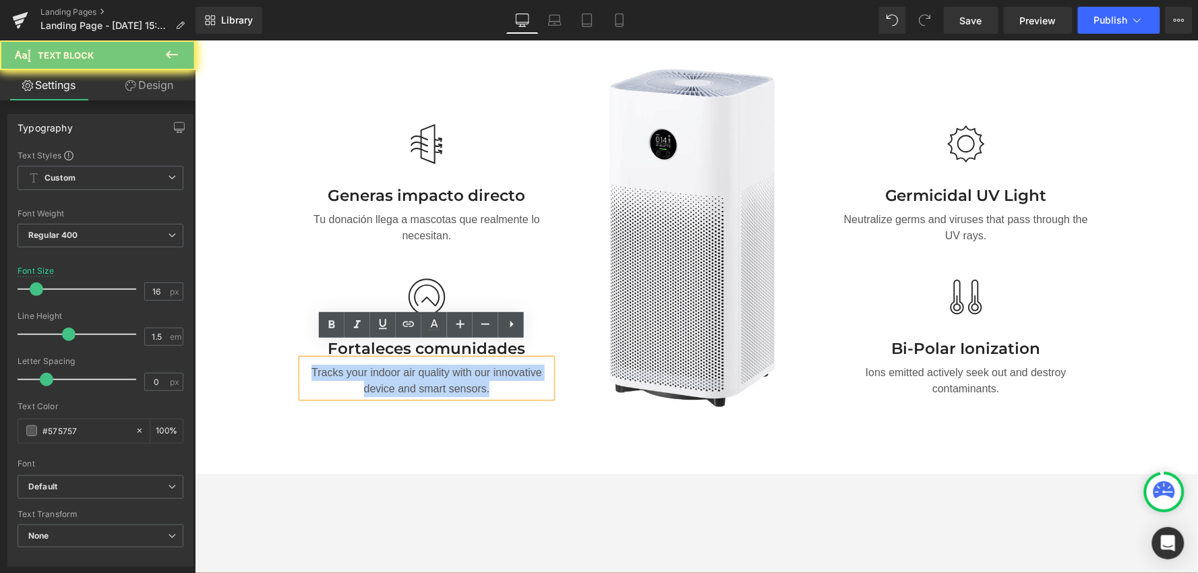
click at [484, 364] on p "Tracks your indoor air quality with our innovative device and smart sensors." at bounding box center [425, 380] width 249 height 32
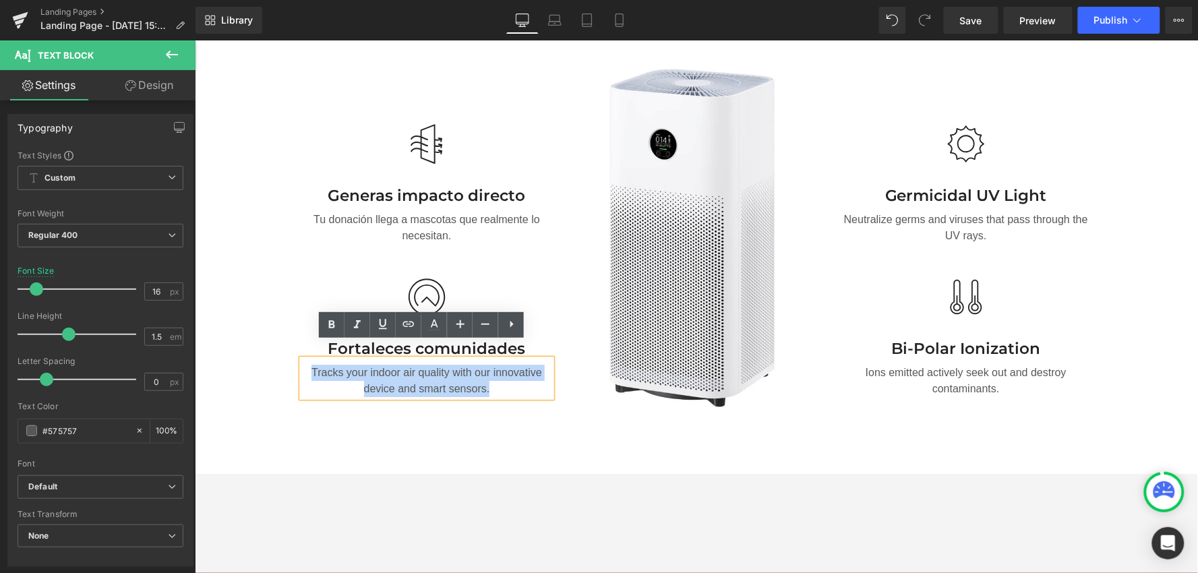
paste div
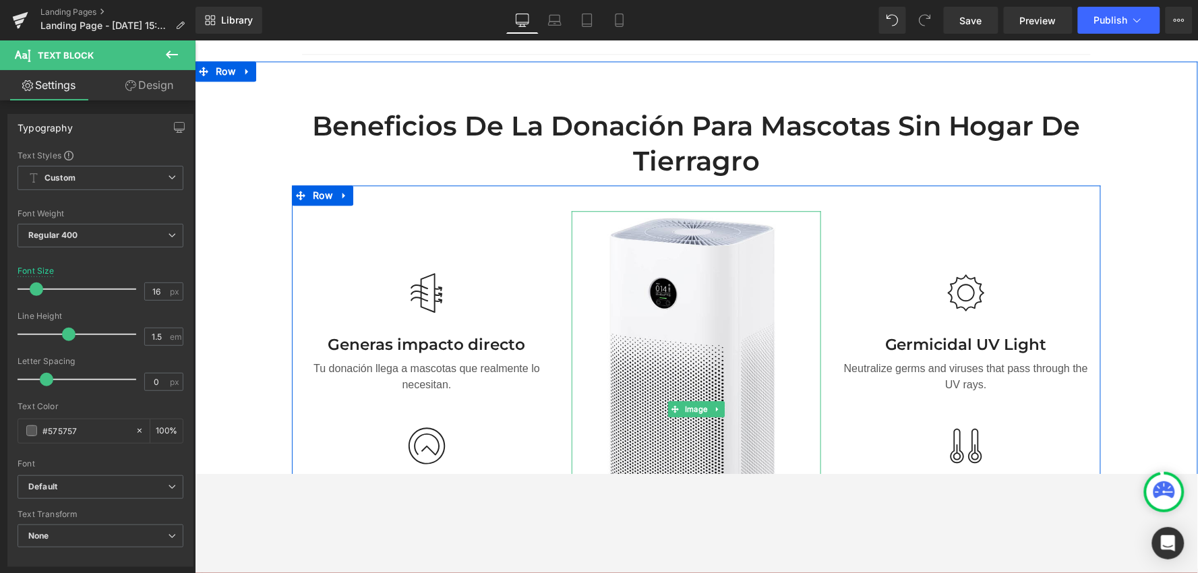
scroll to position [978, 0]
click at [970, 335] on h3 "Germicidal UV Light" at bounding box center [965, 345] width 249 height 20
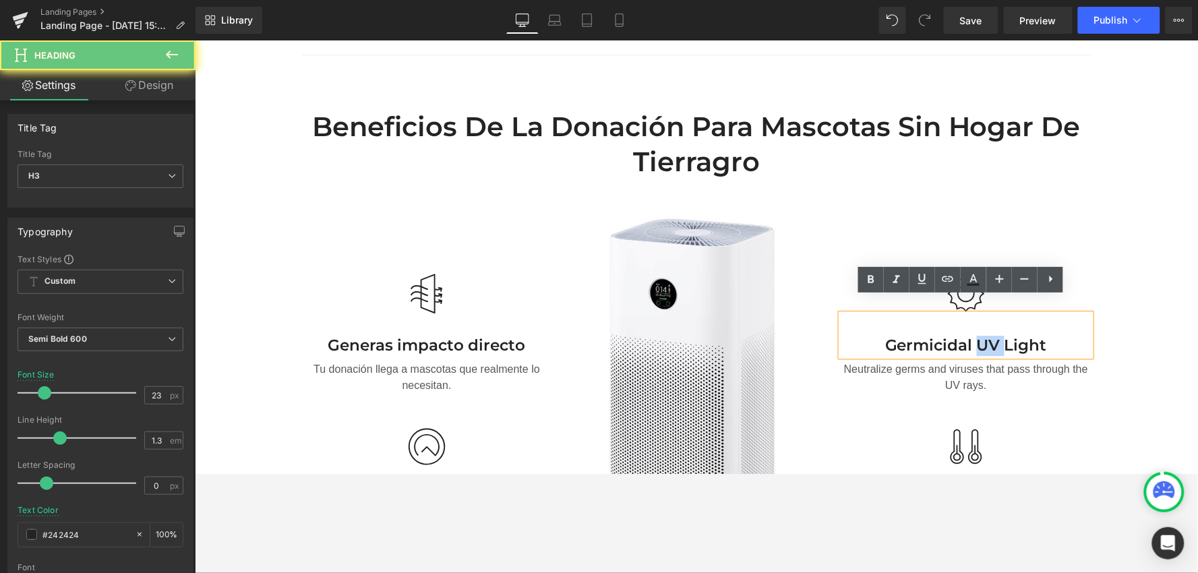
click at [970, 335] on h3 "Germicidal UV Light" at bounding box center [965, 345] width 249 height 20
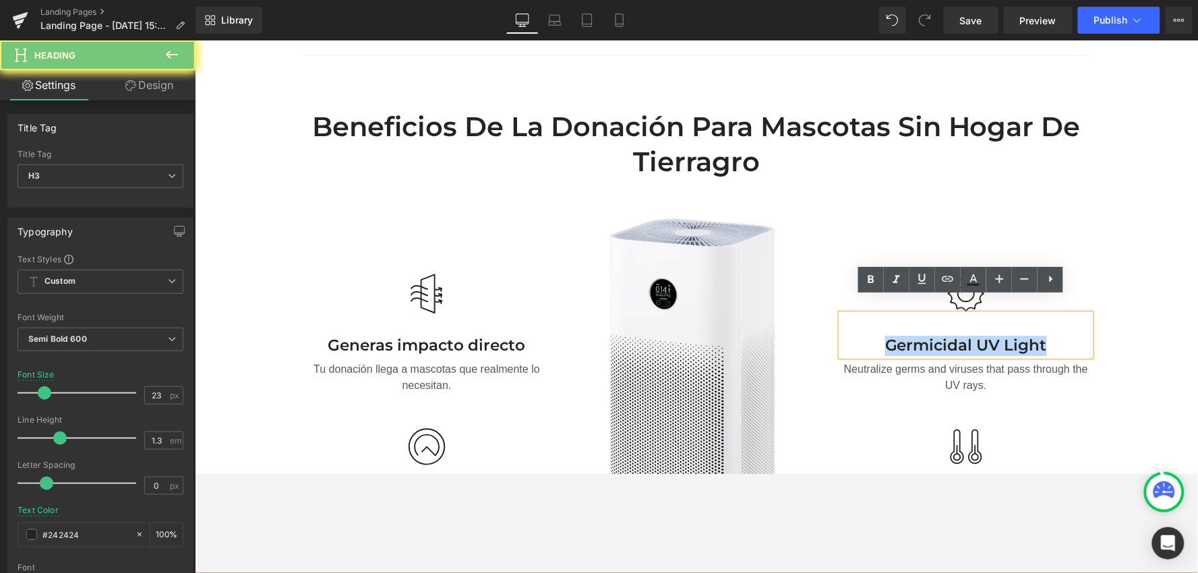
paste div
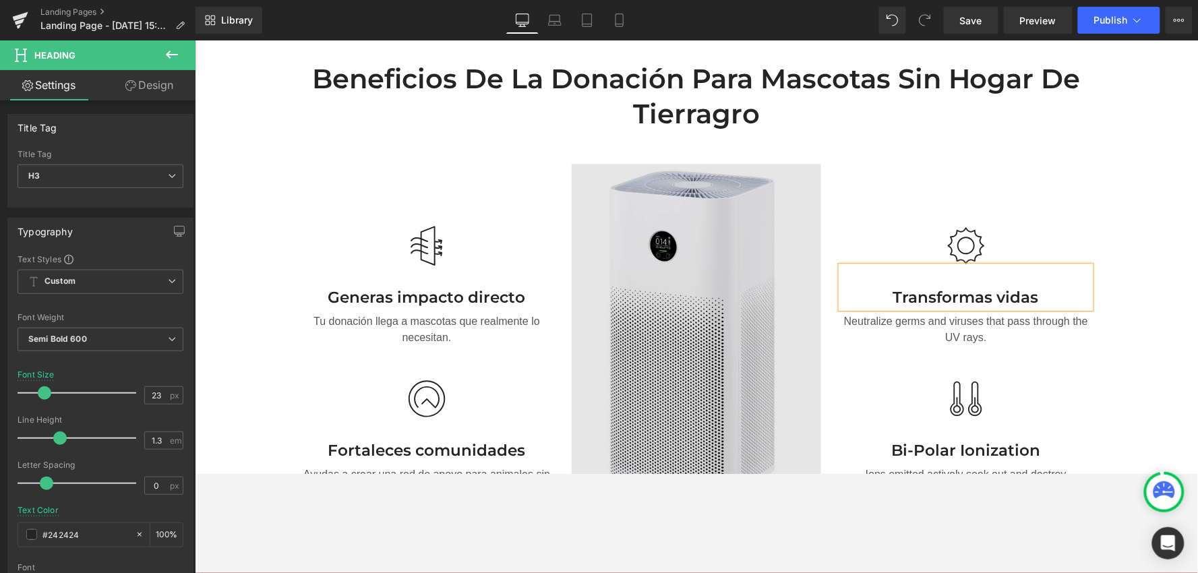
scroll to position [1052, 0]
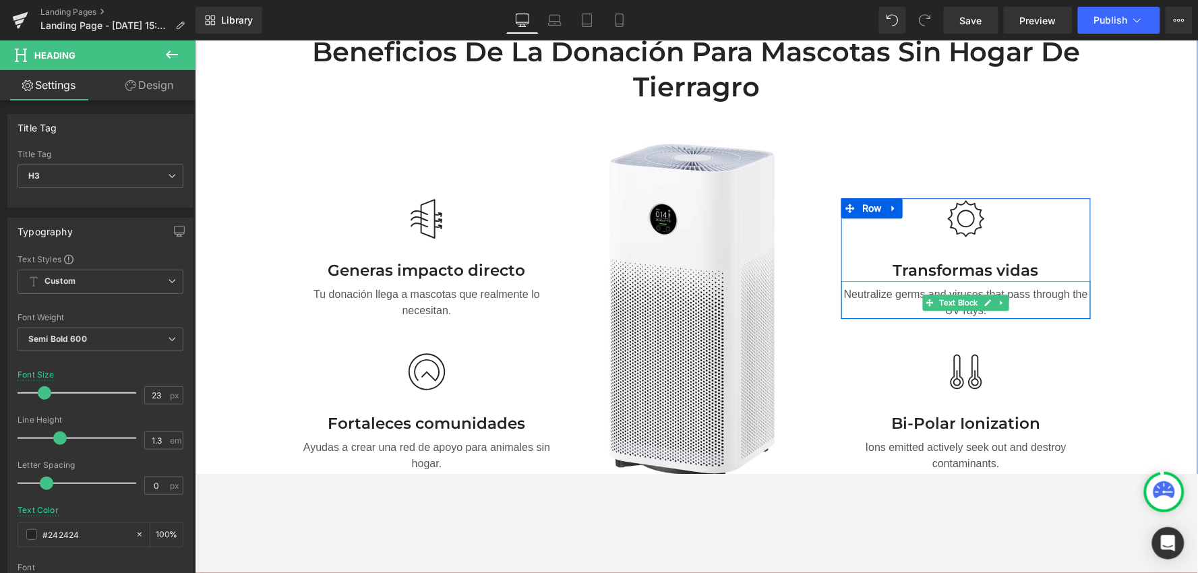
click at [1022, 286] on p "Neutralize germs and viruses that pass through the UV rays." at bounding box center [965, 302] width 249 height 32
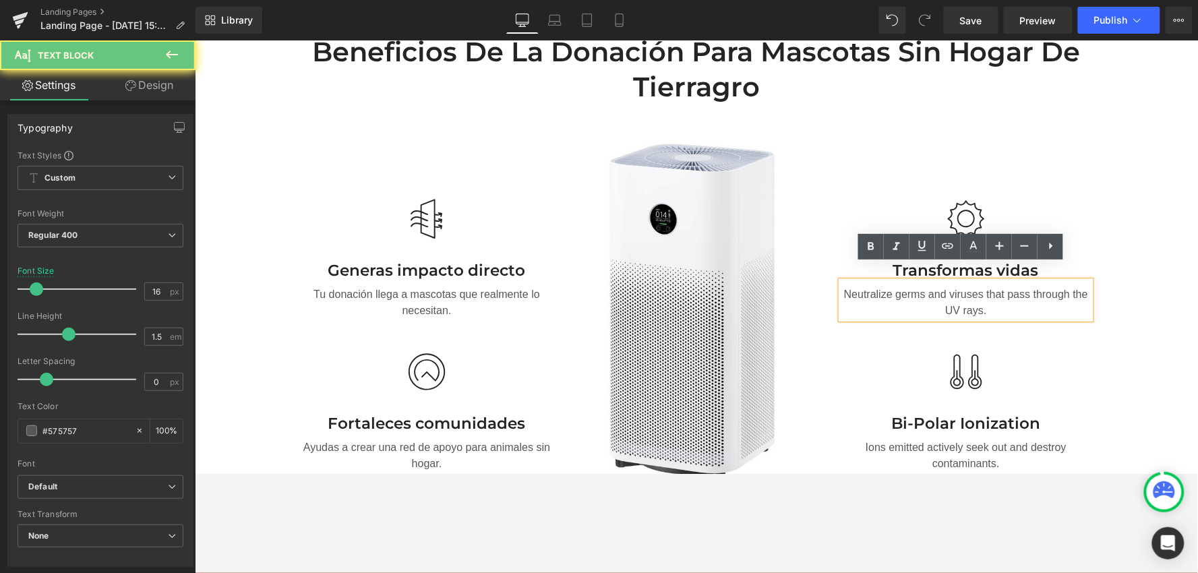
click at [1022, 286] on p "Neutralize germs and viruses that pass through the UV rays." at bounding box center [965, 302] width 249 height 32
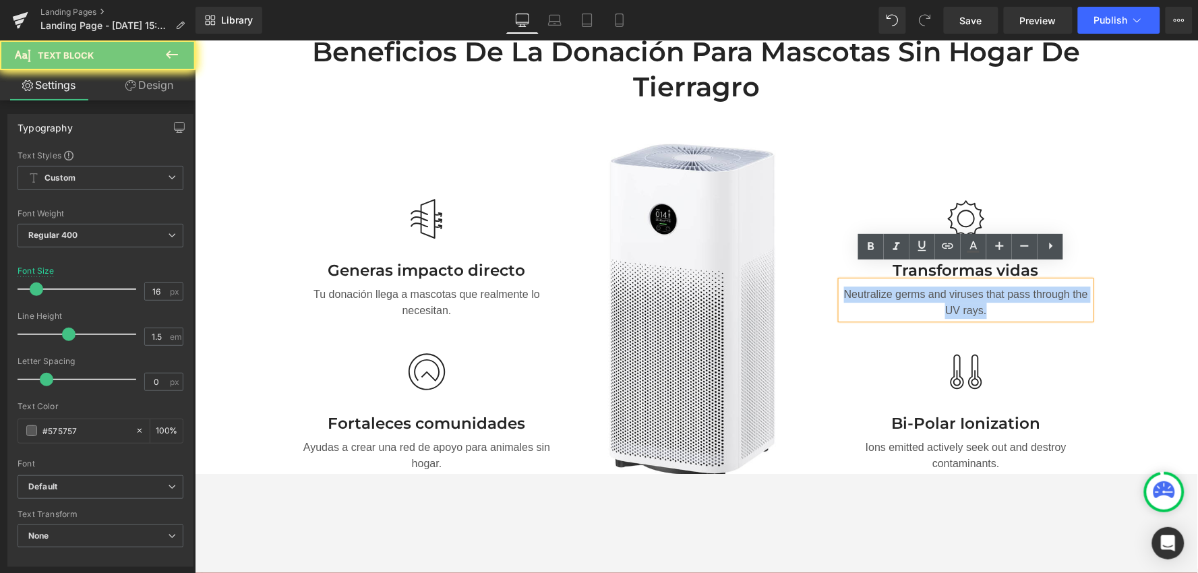
click at [1022, 286] on p "Neutralize germs and viruses that pass through the UV rays." at bounding box center [965, 302] width 249 height 32
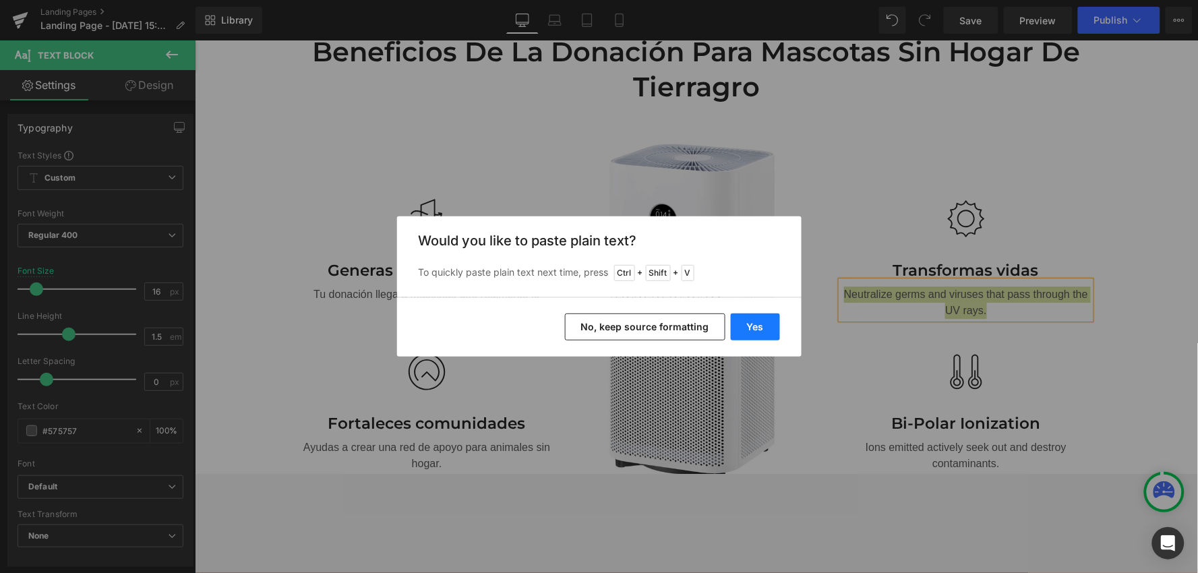
click at [748, 324] on button "Yes" at bounding box center [755, 326] width 49 height 27
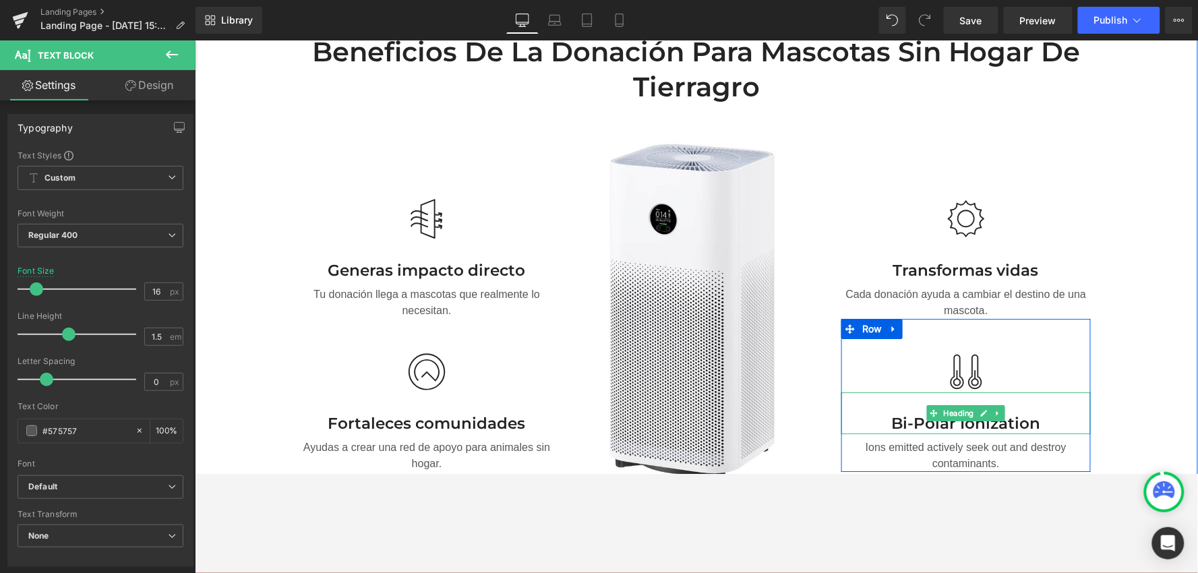
click at [1022, 413] on h3 "Bi-Polar Ionization" at bounding box center [965, 423] width 249 height 20
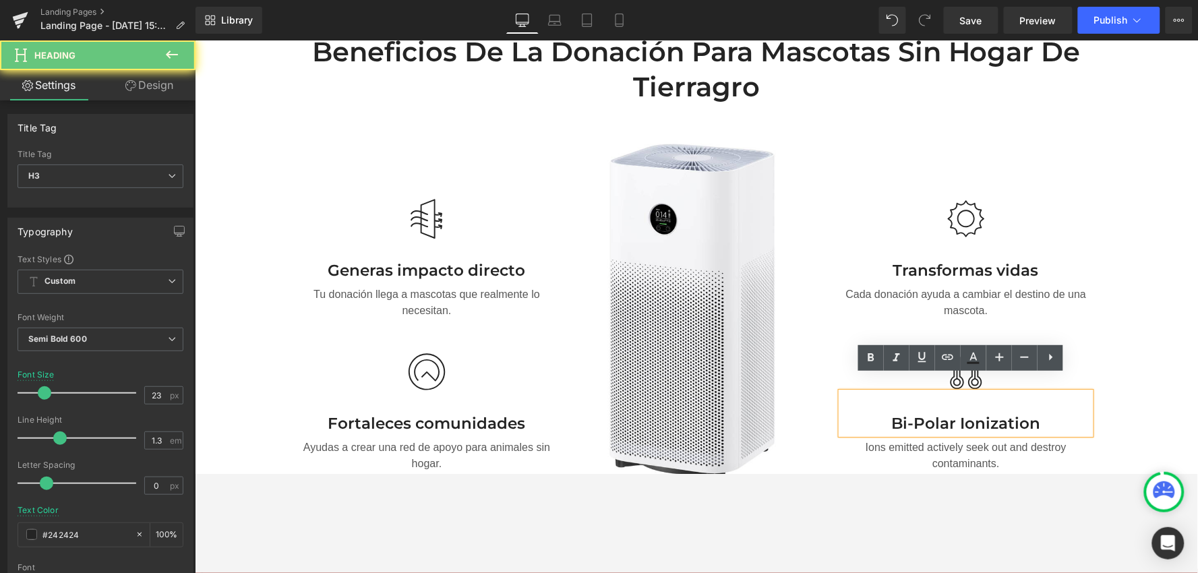
click at [1021, 413] on h3 "Bi-Polar Ionization" at bounding box center [965, 423] width 249 height 20
click at [1020, 413] on h3 "Bi-Polar Ionization" at bounding box center [965, 423] width 249 height 20
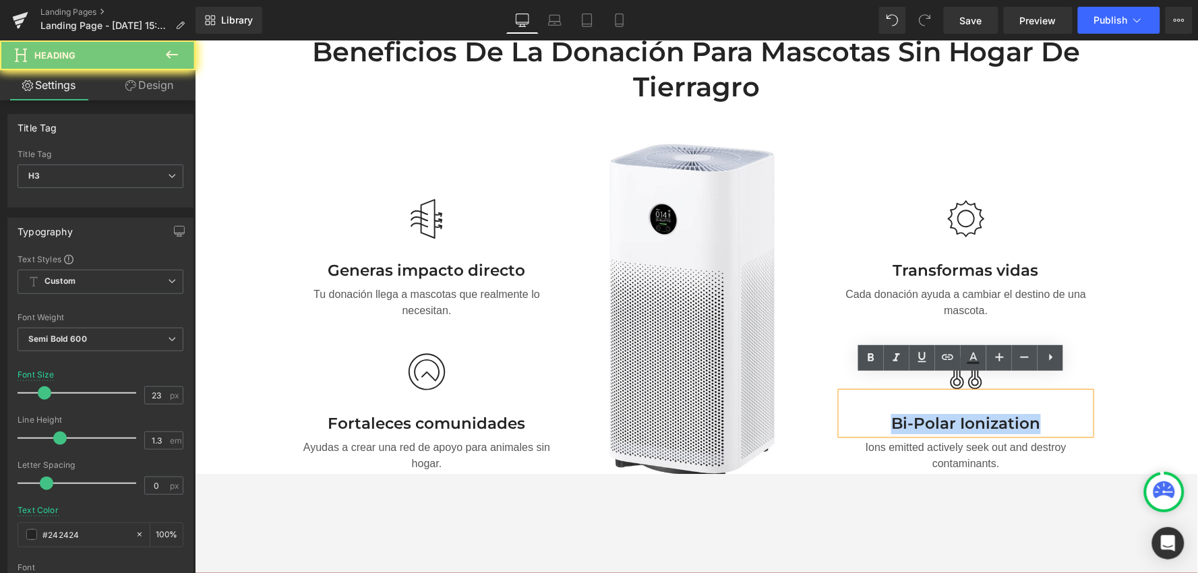
click at [1020, 413] on h3 "Bi-Polar Ionization" at bounding box center [965, 423] width 249 height 20
paste div
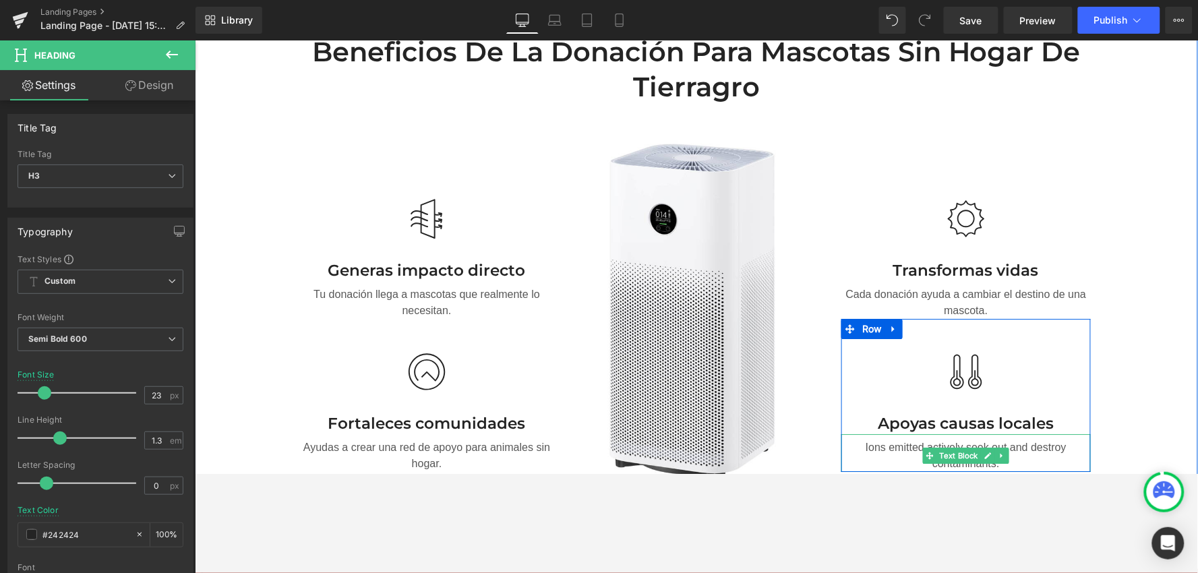
drag, startPoint x: 1046, startPoint y: 438, endPoint x: 1031, endPoint y: 438, distance: 14.8
click at [1022, 439] on p "Ions emitted actively seek out and destroy contaminants." at bounding box center [965, 455] width 249 height 32
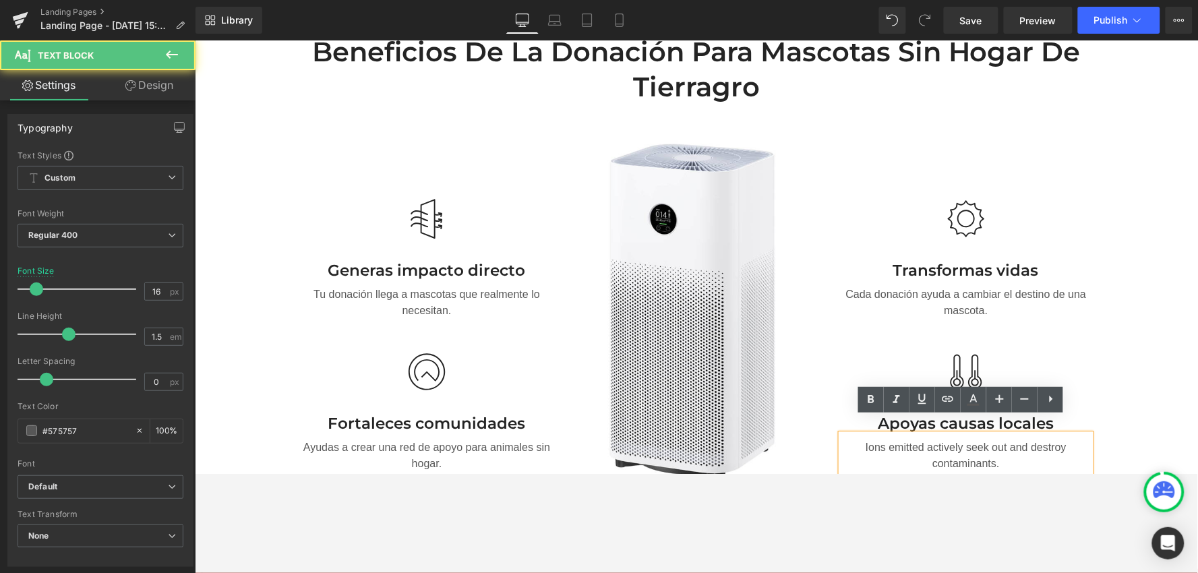
click at [1022, 439] on p "Ions emitted actively seek out and destroy contaminants." at bounding box center [965, 455] width 249 height 32
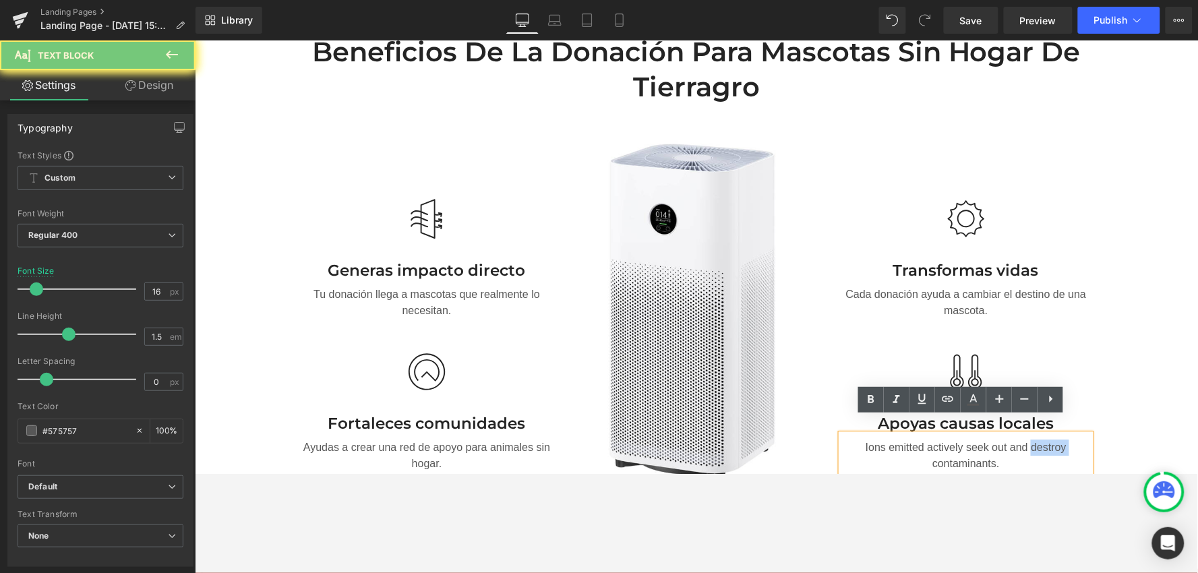
click at [1022, 439] on p "Ions emitted actively seek out and destroy contaminants." at bounding box center [965, 455] width 249 height 32
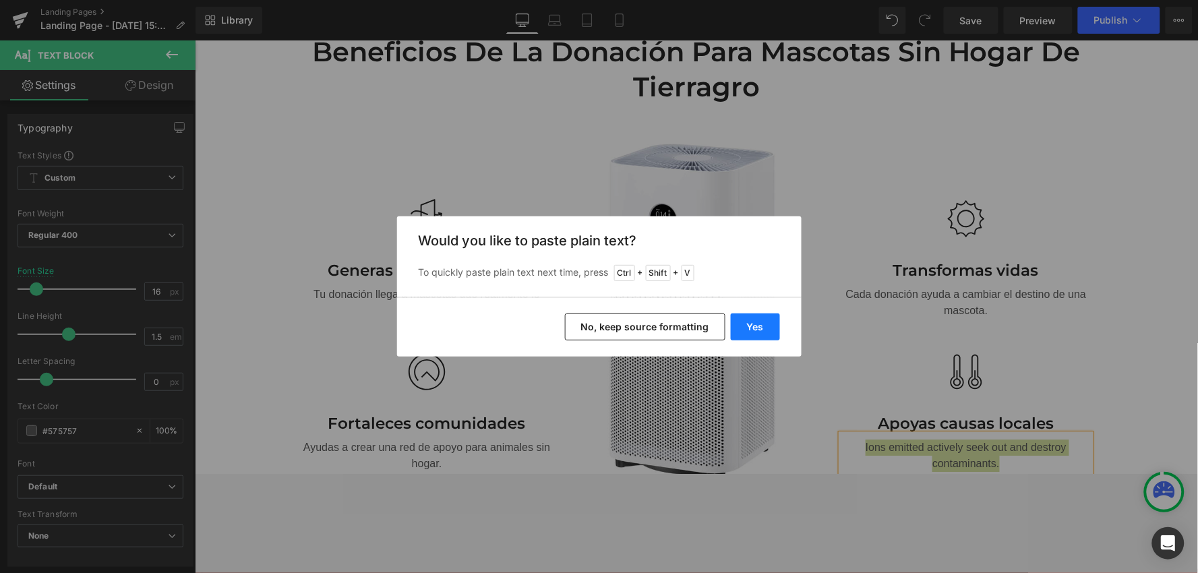
click at [744, 324] on button "Yes" at bounding box center [755, 326] width 49 height 27
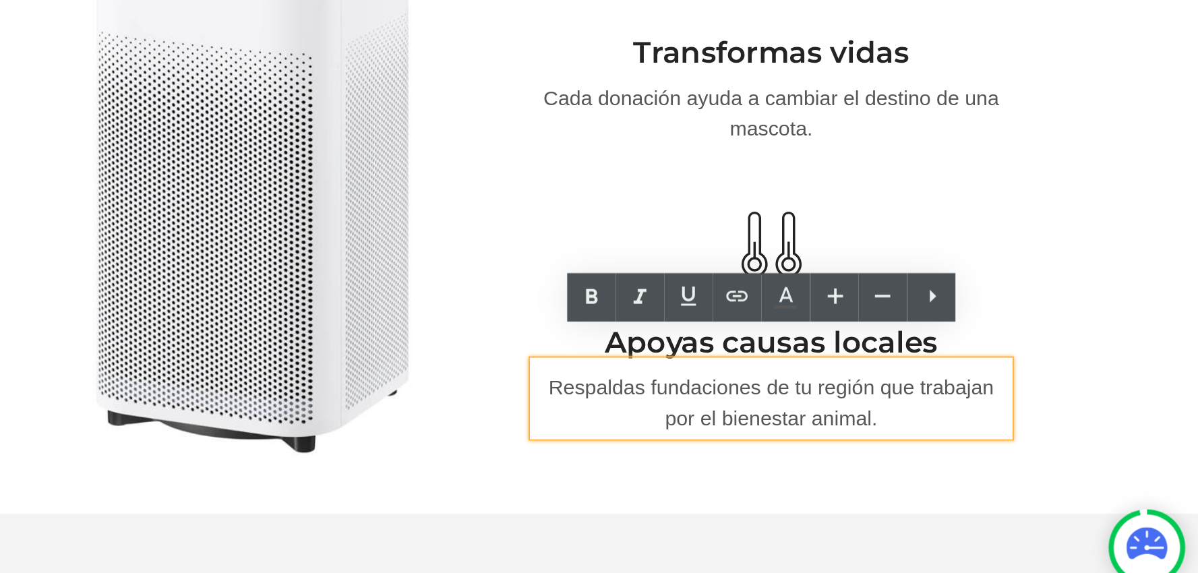
scroll to position [0, 0]
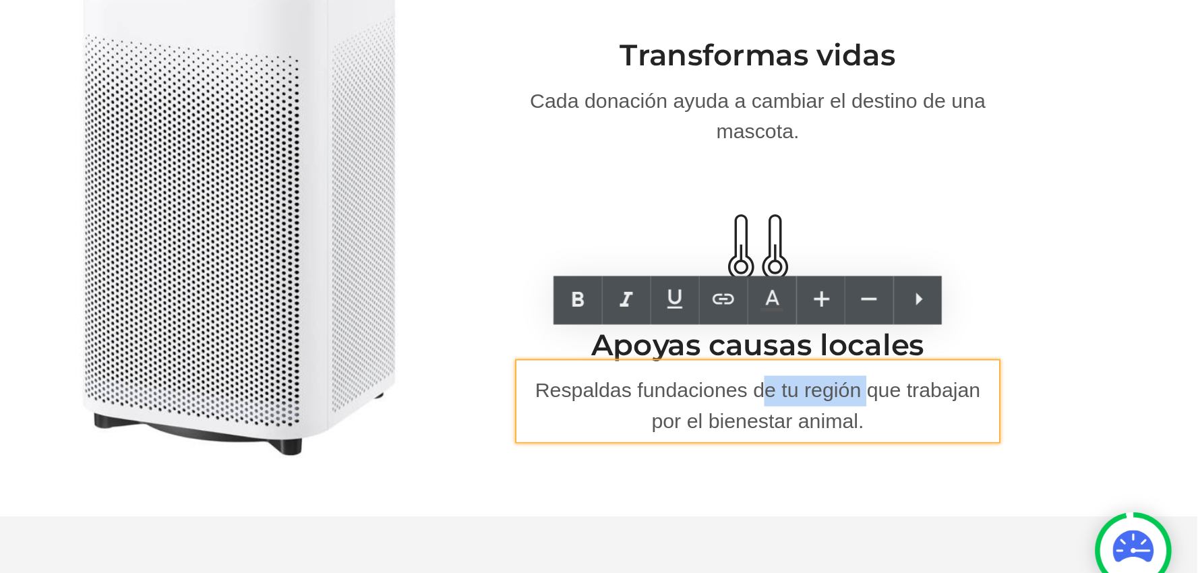
drag, startPoint x: 61, startPoint y: 48, endPoint x: 117, endPoint y: 52, distance: 56.1
click at [117, 55] on p "Respaldas fundaciones de tu región que trabajan por el bienestar animal." at bounding box center [68, 71] width 249 height 32
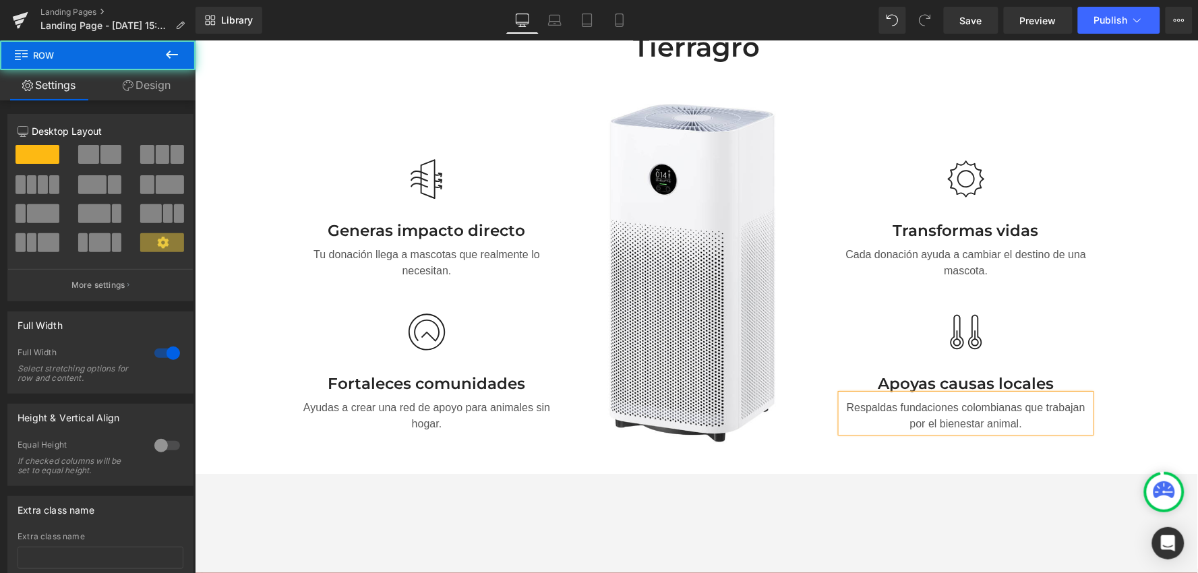
click at [1022, 288] on div "Beneficios de la donación para mascotas sin hogar de tierragro Heading Row Imag…" at bounding box center [695, 236] width 1003 height 525
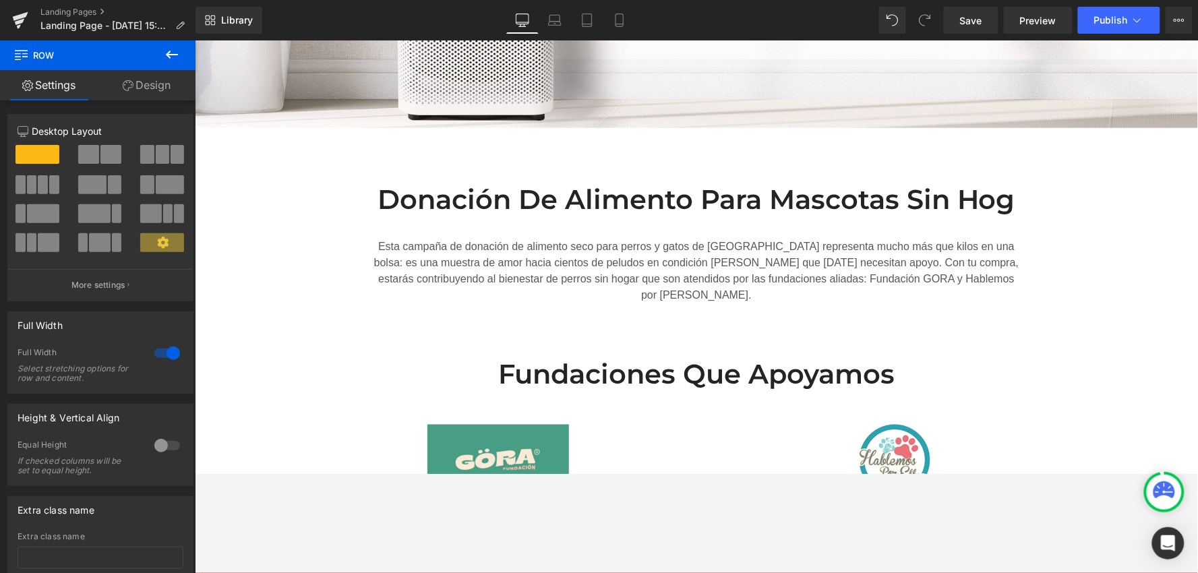
scroll to position [493, 0]
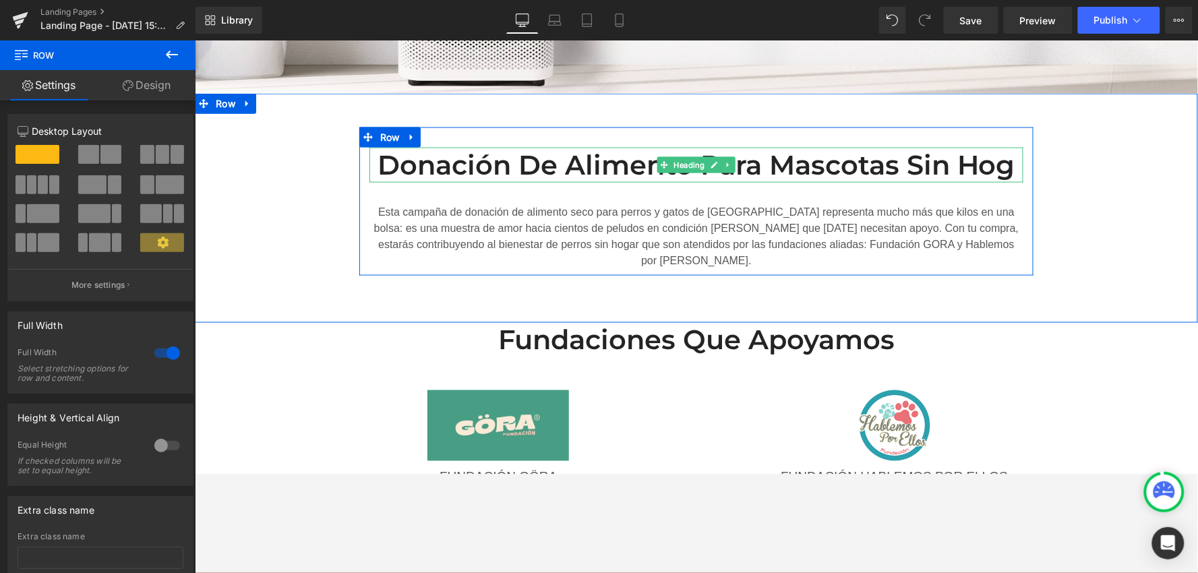
click at [1000, 165] on h2 "Donación de alimento para mascotas sin hog" at bounding box center [696, 164] width 654 height 35
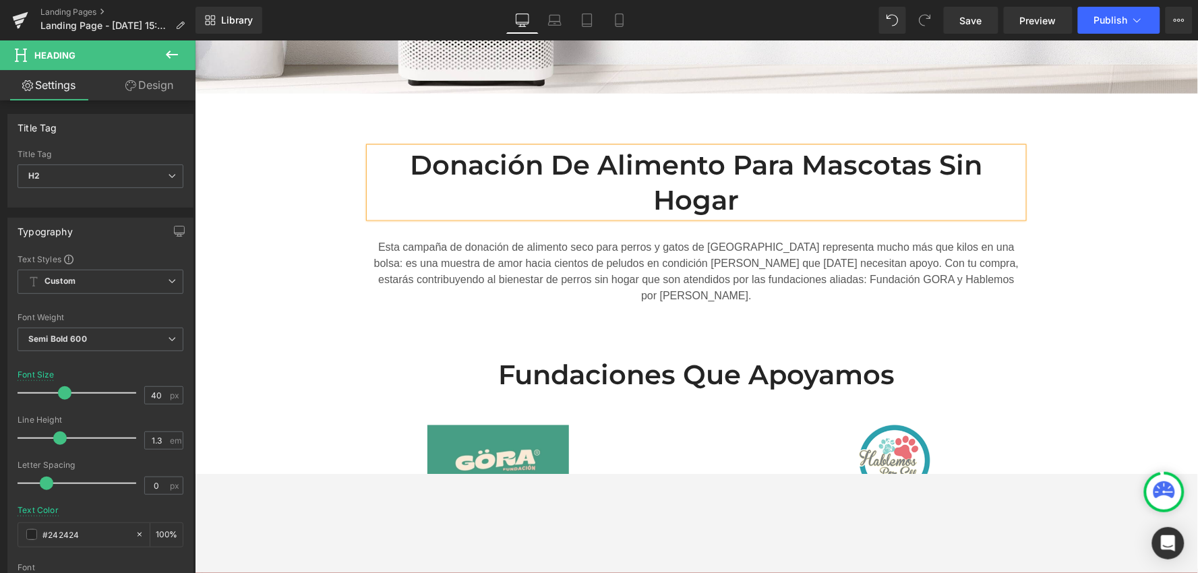
click at [1022, 209] on div "Donación de alimento para mascotas sin hogar Heading Esta campaña de donación d…" at bounding box center [695, 218] width 1003 height 183
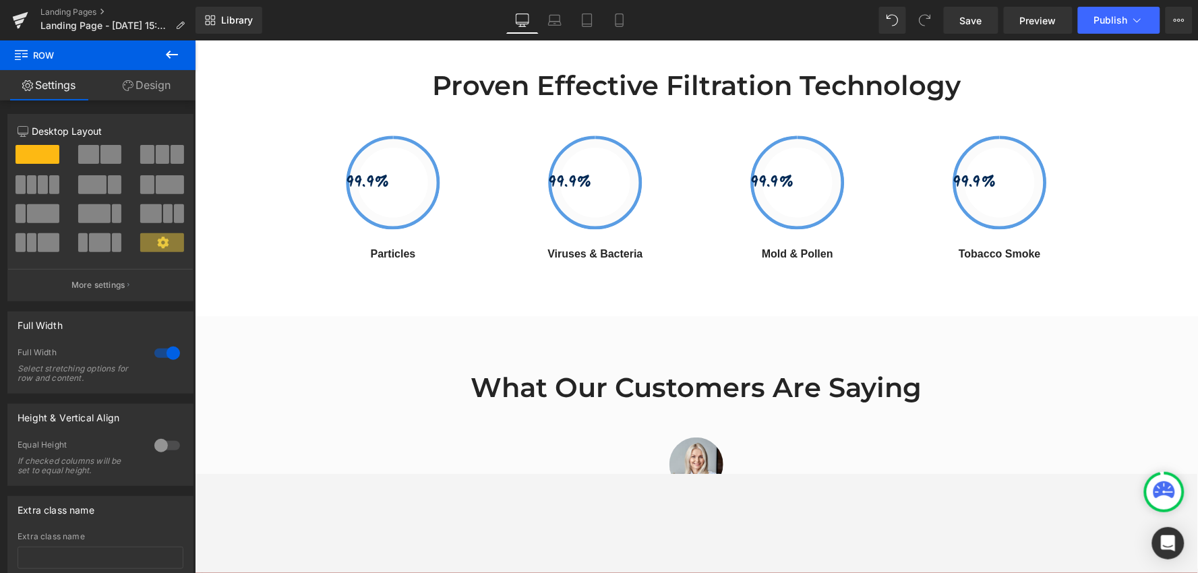
scroll to position [1391, 0]
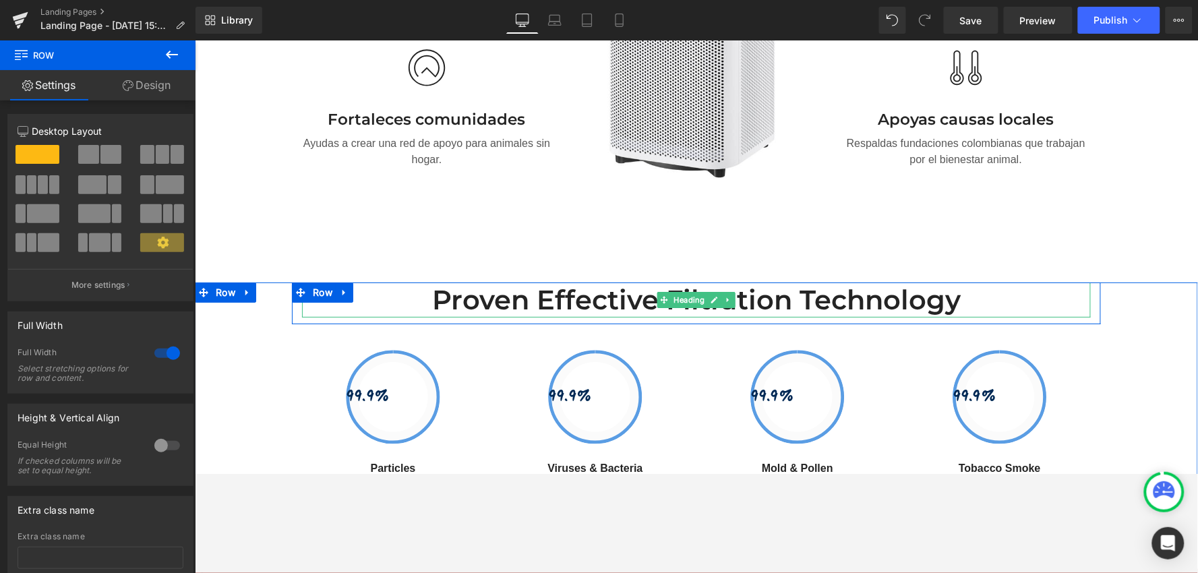
click at [924, 282] on h2 "Proven Effective Filtration Technology" at bounding box center [695, 299] width 789 height 35
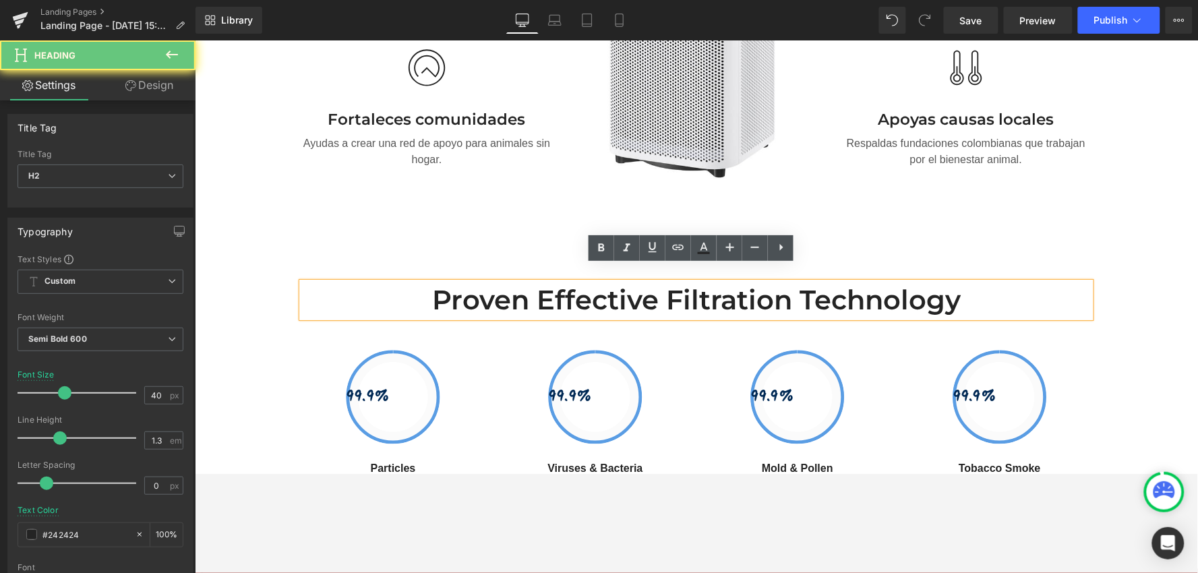
click at [926, 282] on h2 "Proven Effective Filtration Technology" at bounding box center [695, 299] width 789 height 35
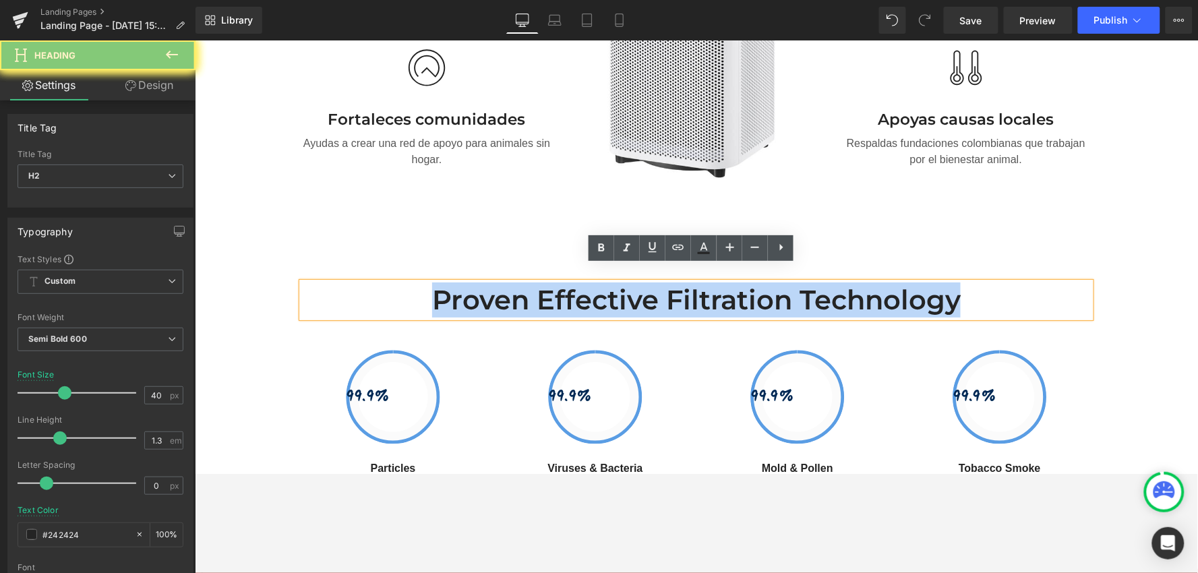
click at [926, 282] on h2 "Proven Effective Filtration Technology" at bounding box center [695, 299] width 789 height 35
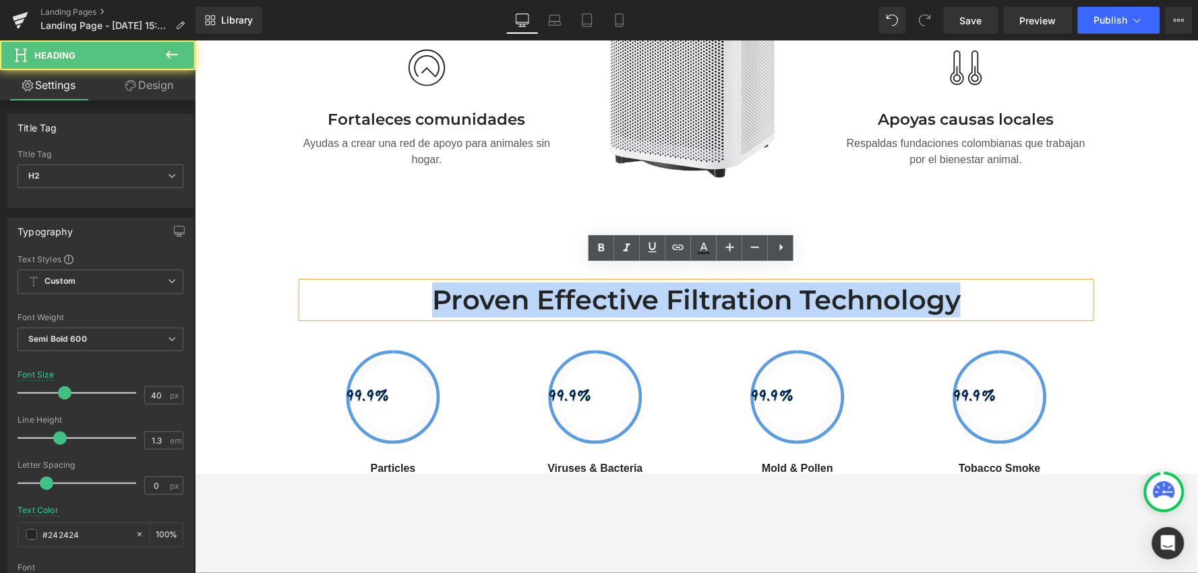
click at [1021, 283] on h2 "Proven Effective Filtration Technology" at bounding box center [695, 299] width 789 height 35
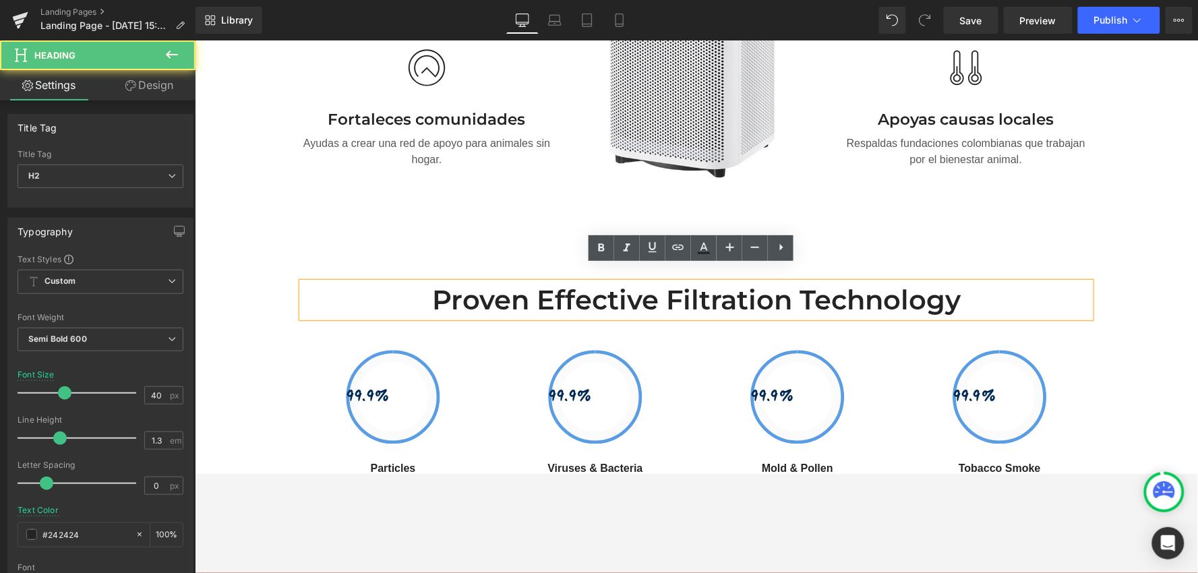
click at [1021, 283] on h2 "Proven Effective Filtration Technology" at bounding box center [695, 299] width 789 height 35
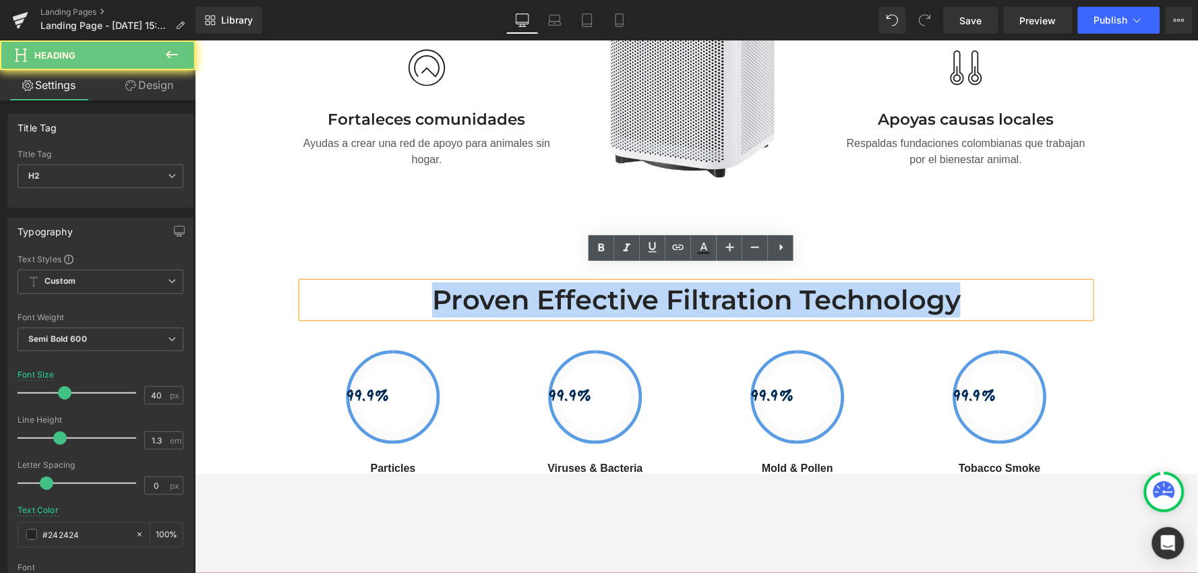
click at [1020, 283] on h2 "Proven Effective Filtration Technology" at bounding box center [695, 299] width 789 height 35
click at [1020, 284] on h2 "Proven Effective Filtration Technology" at bounding box center [695, 299] width 789 height 35
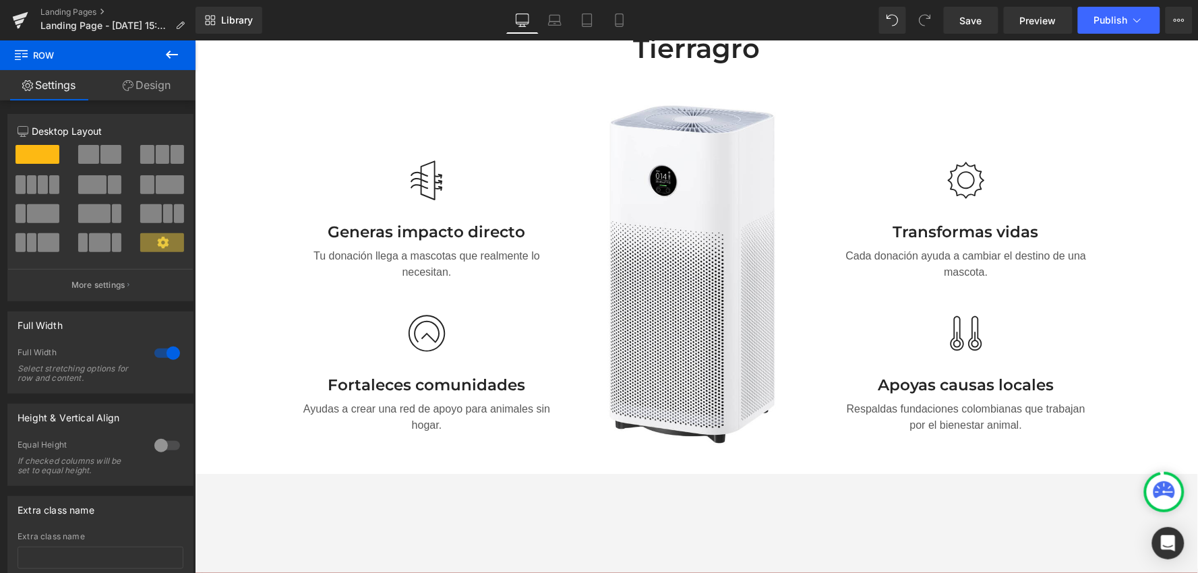
scroll to position [1123, 0]
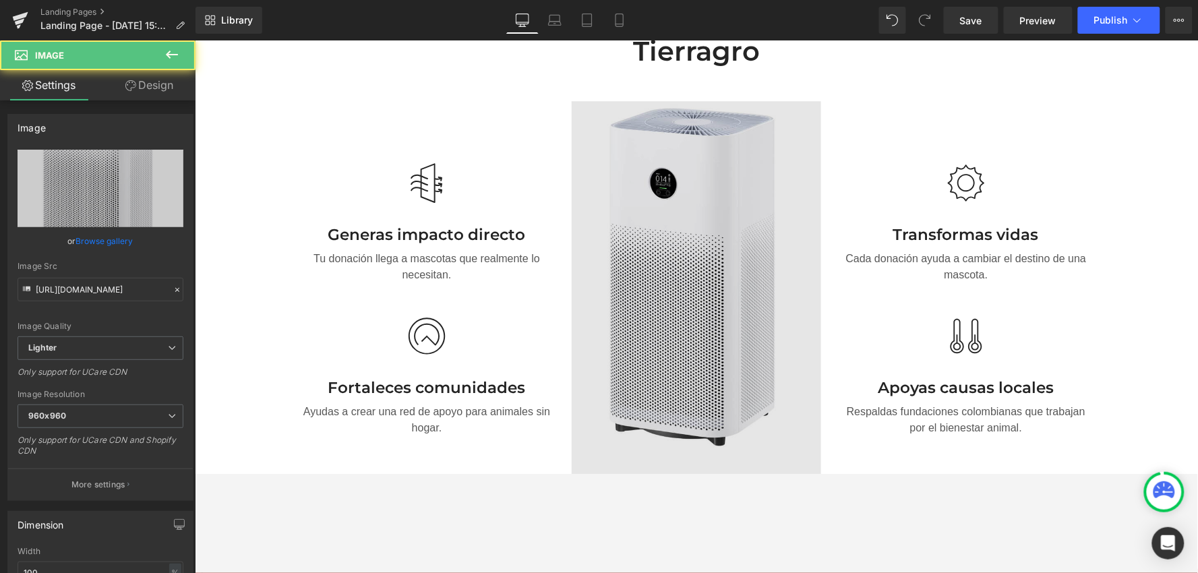
click at [688, 272] on img at bounding box center [695, 298] width 249 height 396
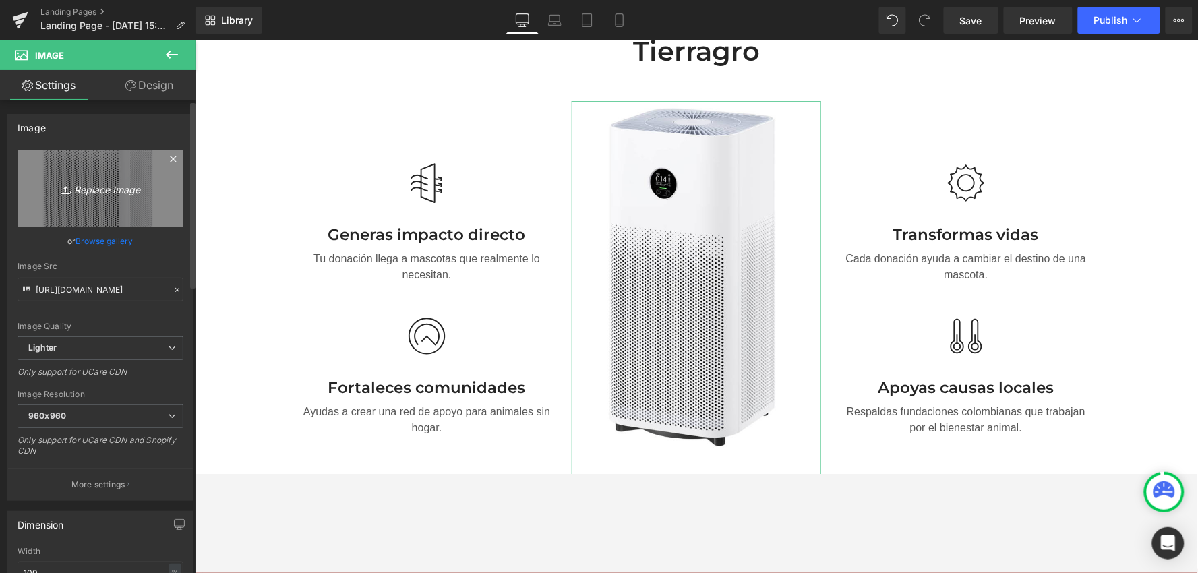
click at [99, 189] on icon "Replace Image" at bounding box center [101, 188] width 108 height 17
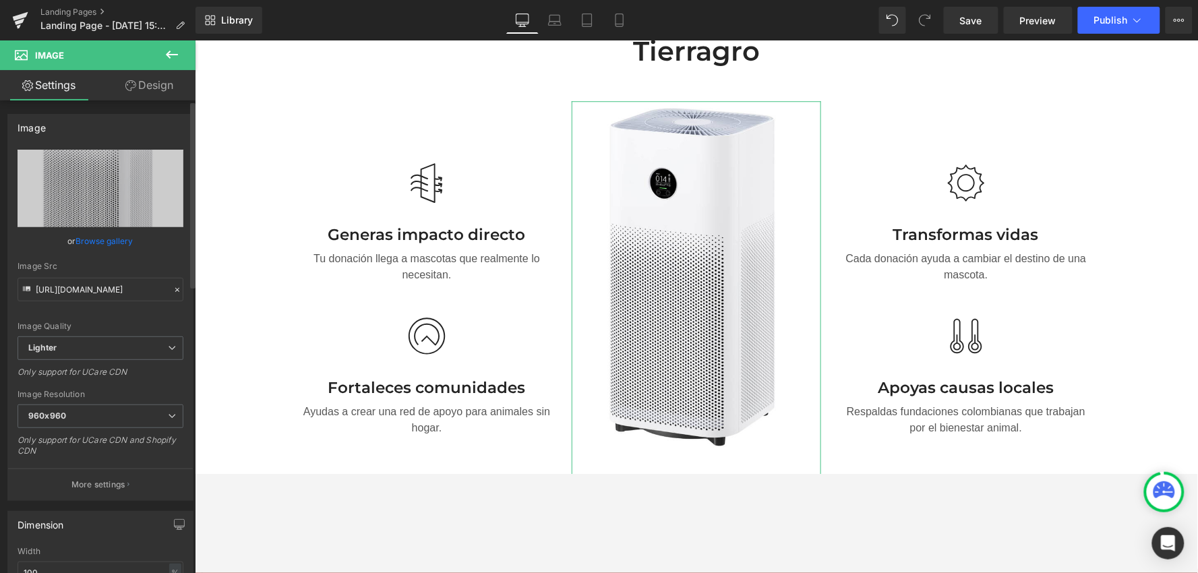
click at [113, 234] on link "Browse gallery" at bounding box center [104, 241] width 57 height 24
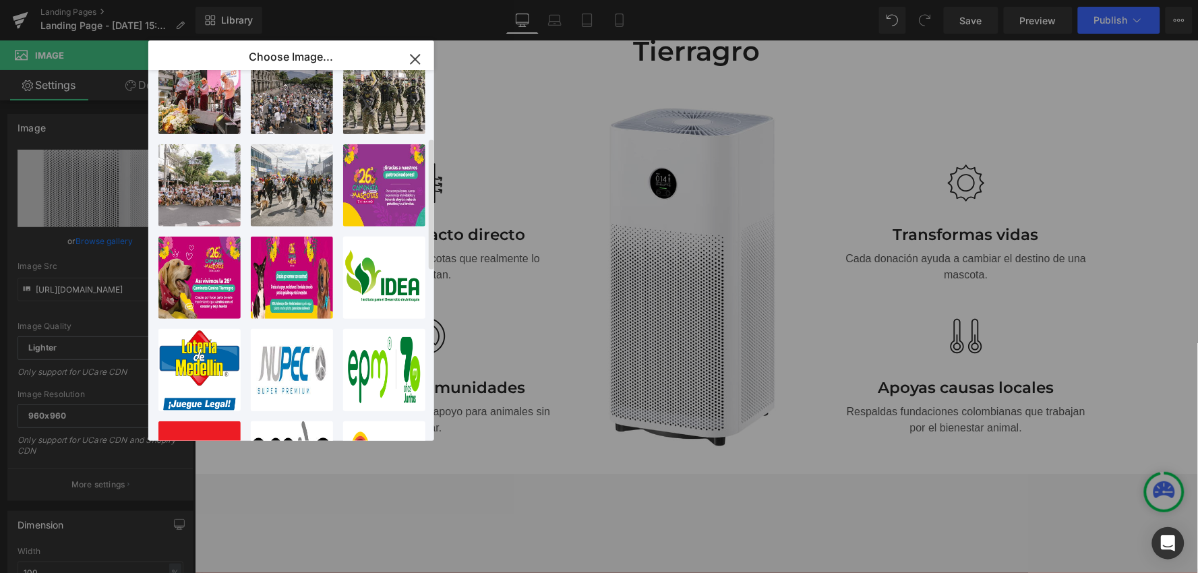
scroll to position [224, 0]
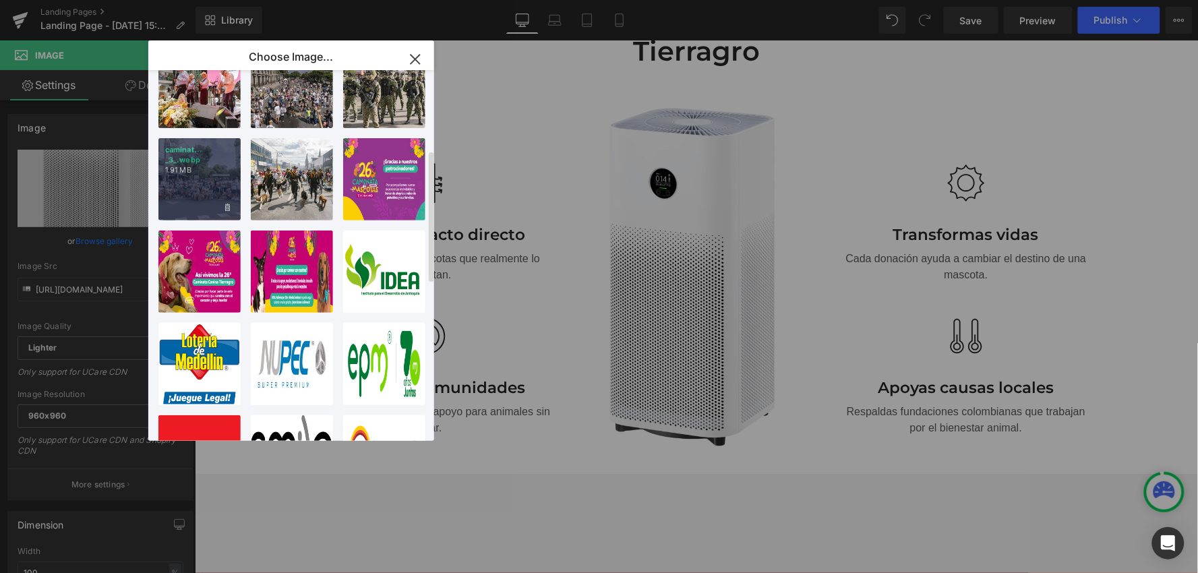
click at [207, 189] on div "caminat... _3_.webp 1.91 MB" at bounding box center [199, 179] width 82 height 82
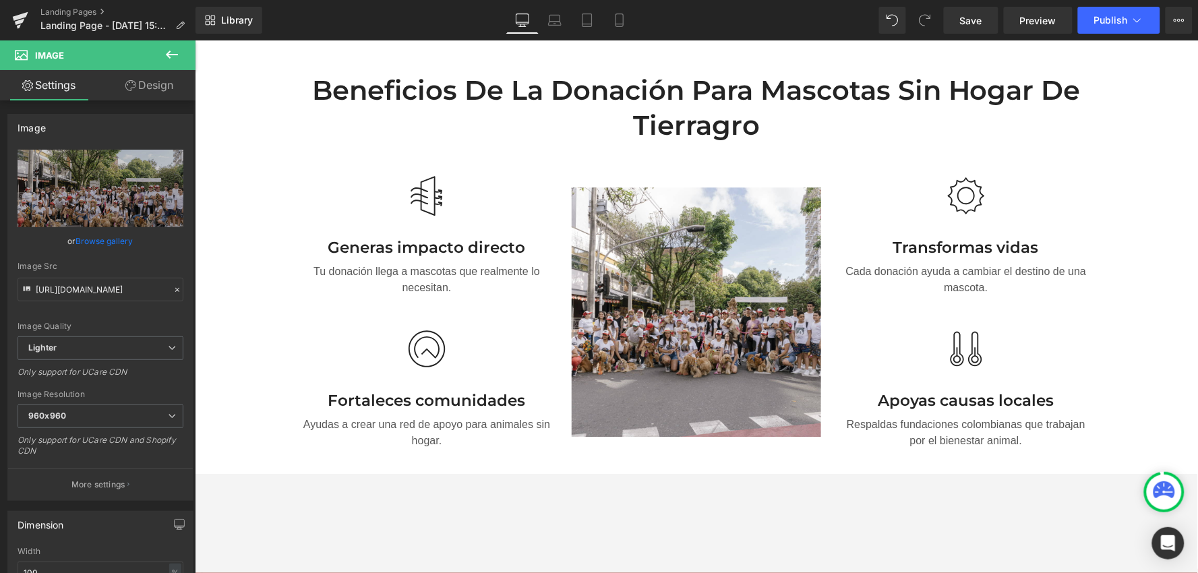
scroll to position [1048, 0]
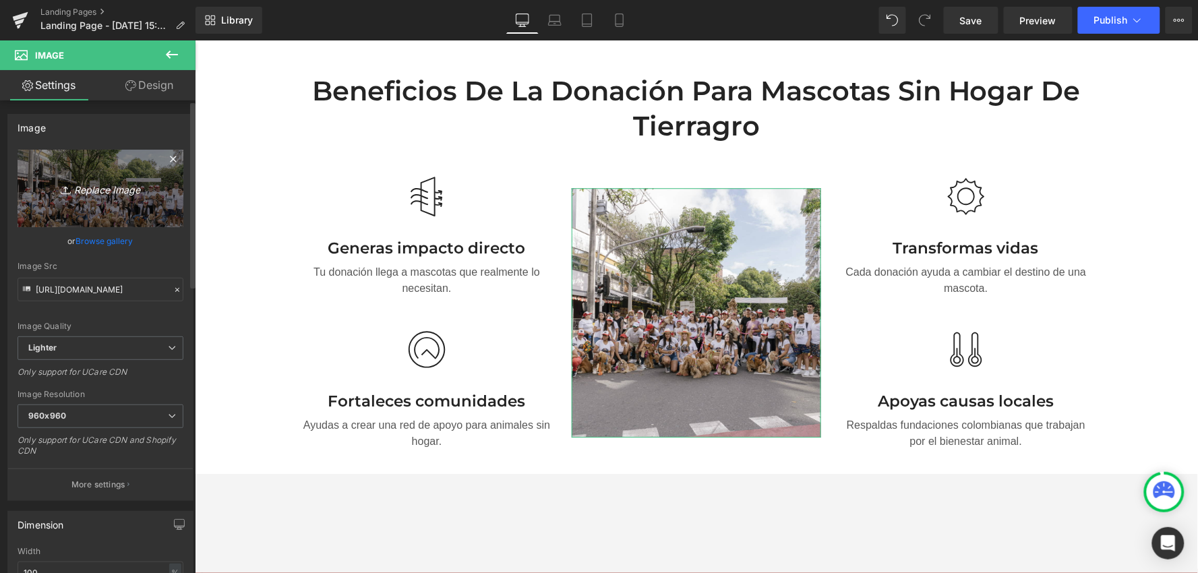
click at [99, 185] on icon "Replace Image" at bounding box center [101, 188] width 108 height 17
type input "C:\fakepath\Diseño sin título.jpg"
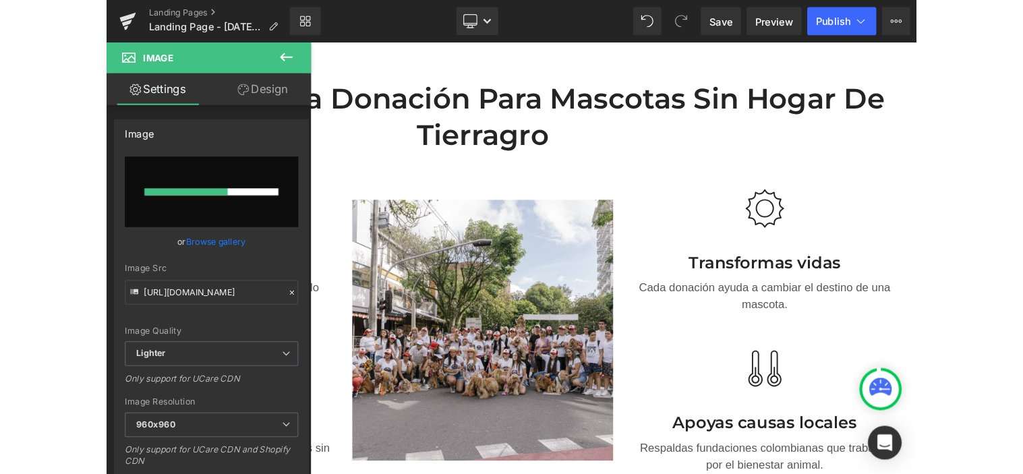
scroll to position [1048, 0]
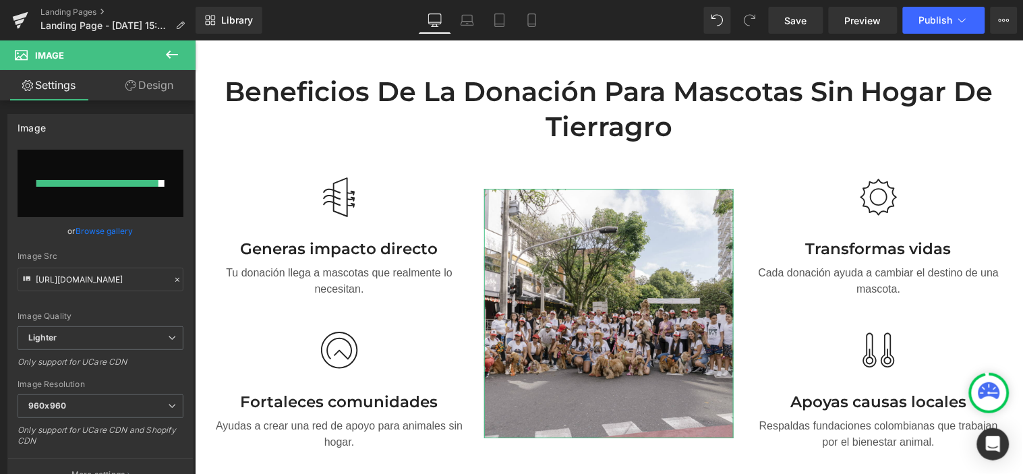
click at [124, 233] on link "Browse gallery" at bounding box center [104, 231] width 57 height 24
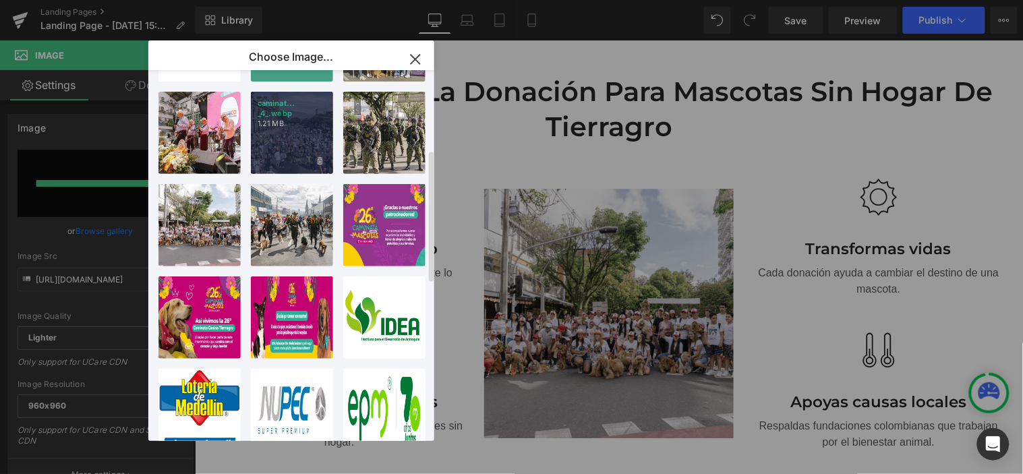
scroll to position [0, 0]
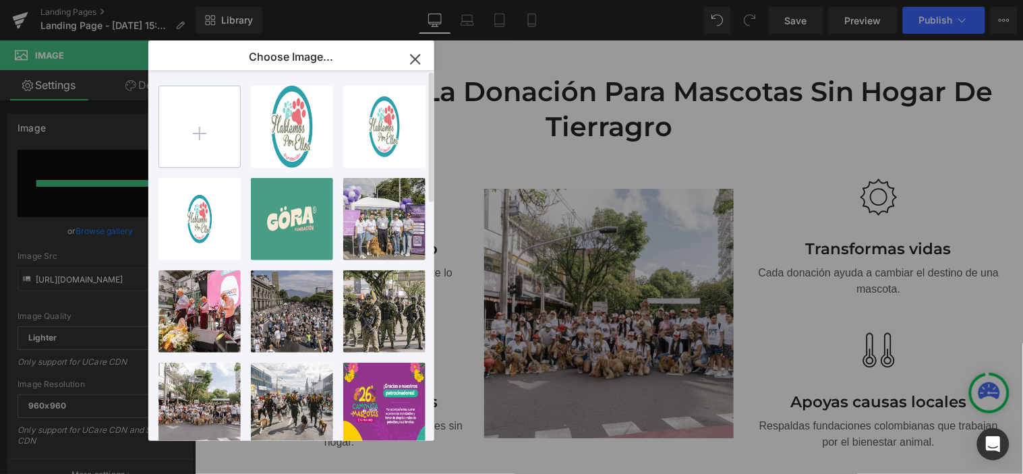
click at [220, 136] on input "file" at bounding box center [199, 126] width 81 height 81
type input "C:\fakepath\Diseño sin título.jpg"
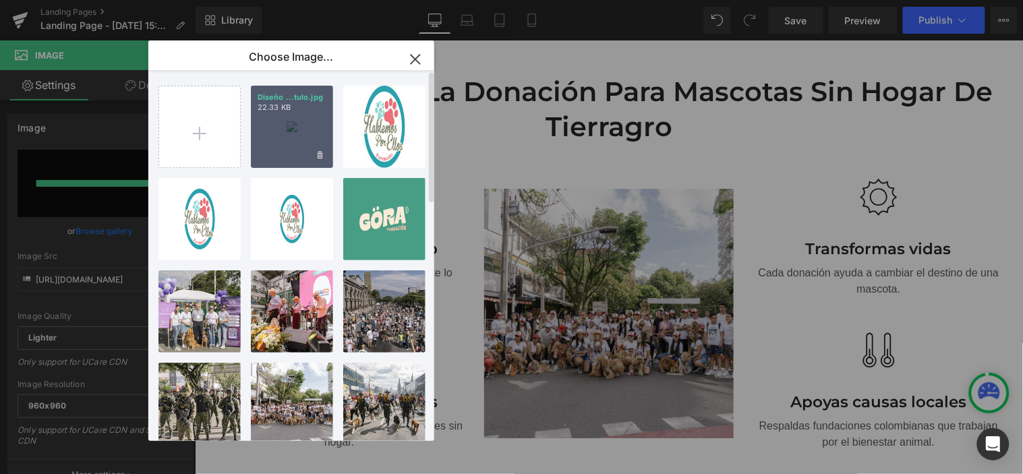
drag, startPoint x: 302, startPoint y: 102, endPoint x: 109, endPoint y: 64, distance: 197.1
click at [302, 102] on p "22.33 KB" at bounding box center [292, 107] width 69 height 10
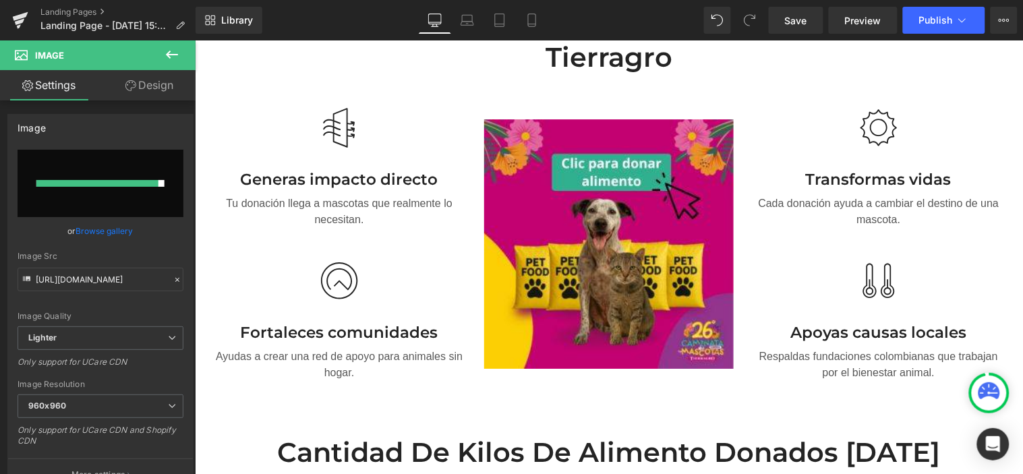
scroll to position [1122, 0]
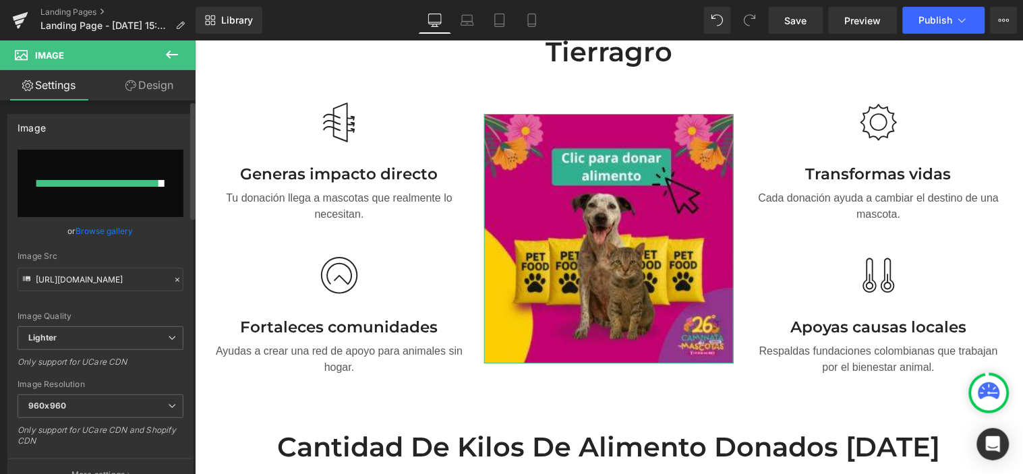
click at [104, 229] on link "Browse gallery" at bounding box center [104, 231] width 57 height 24
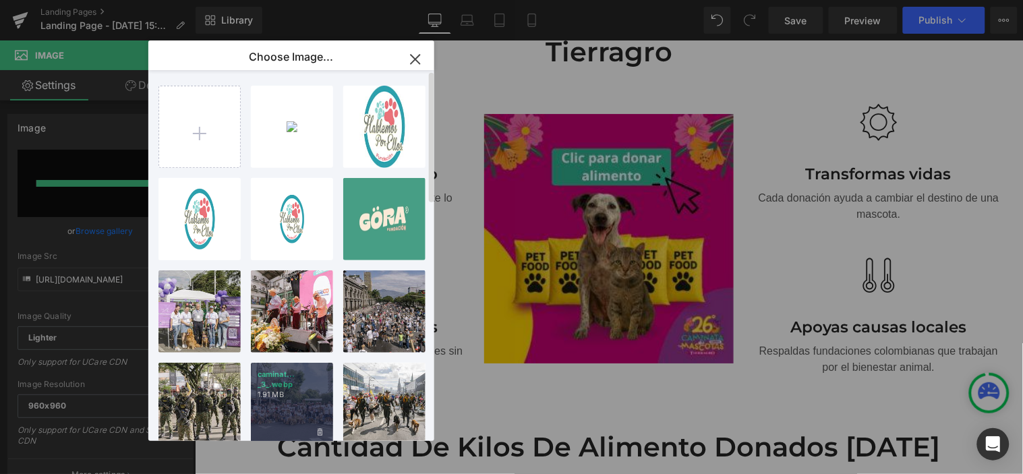
drag, startPoint x: 299, startPoint y: 407, endPoint x: 103, endPoint y: 365, distance: 200.6
click at [299, 407] on div "caminat... _3_.webp 1.91 MB" at bounding box center [292, 404] width 82 height 82
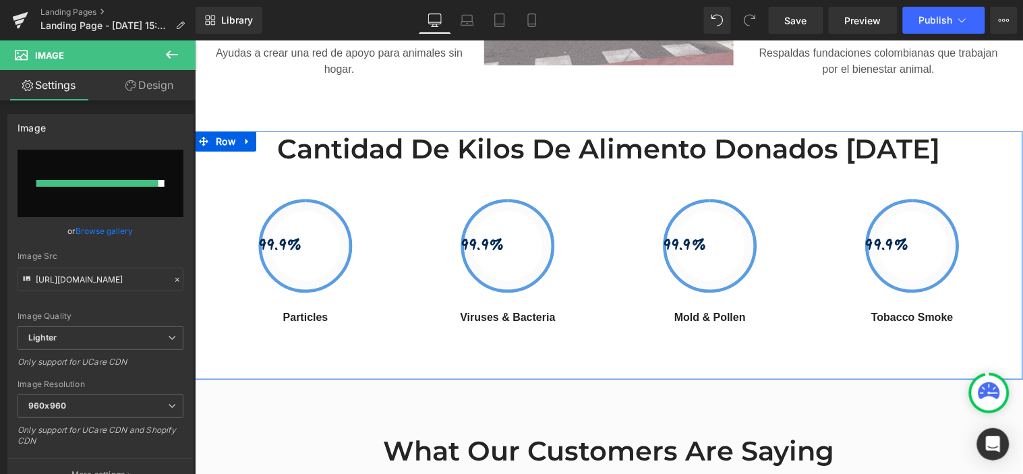
scroll to position [1422, 0]
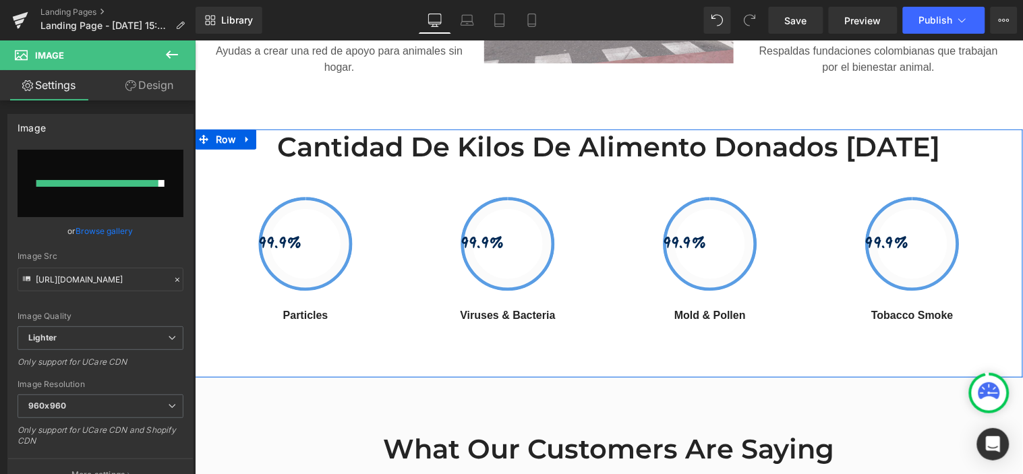
click at [942, 246] on link "99.9%" at bounding box center [911, 243] width 94 height 94
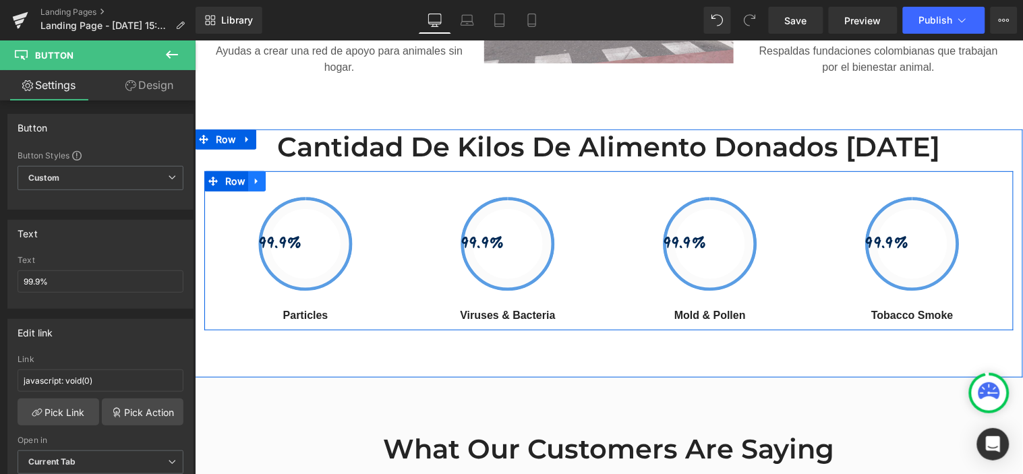
click at [256, 171] on link at bounding box center [256, 181] width 18 height 20
click at [287, 176] on icon at bounding box center [291, 180] width 9 height 9
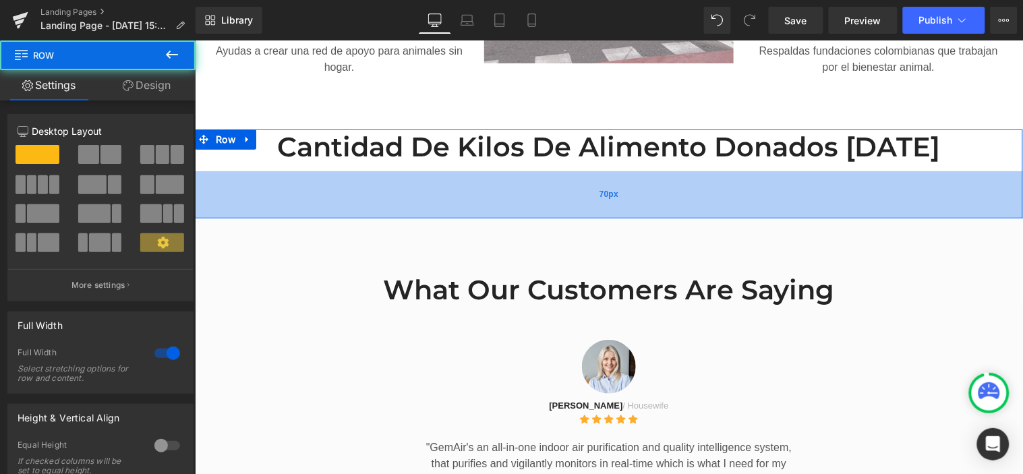
click at [587, 182] on div "70px" at bounding box center [608, 194] width 828 height 47
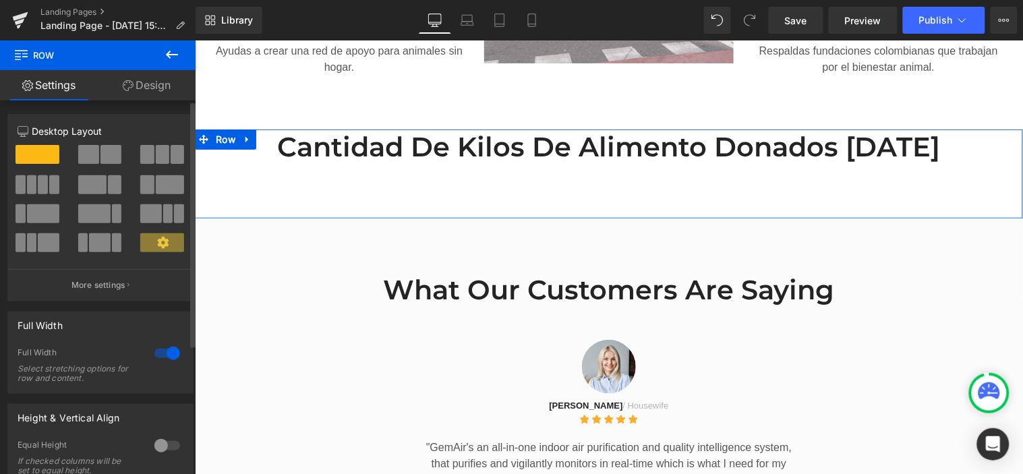
click at [156, 184] on span at bounding box center [170, 184] width 28 height 19
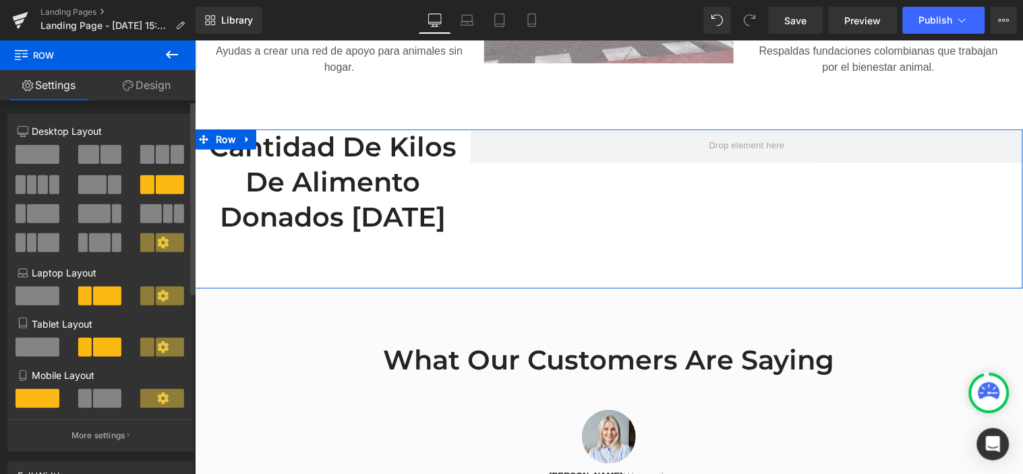
click at [91, 165] on div at bounding box center [100, 159] width 63 height 29
click at [102, 158] on span at bounding box center [110, 154] width 21 height 19
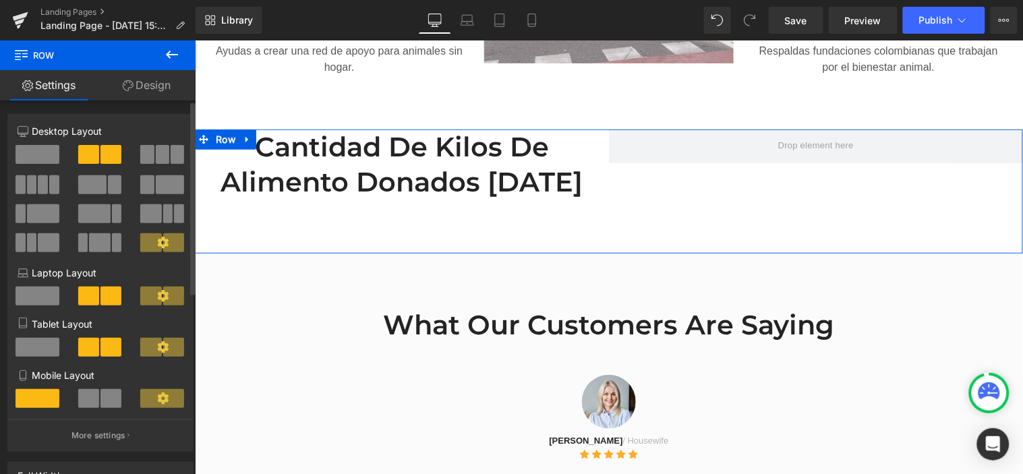
click at [42, 303] on span at bounding box center [38, 296] width 44 height 19
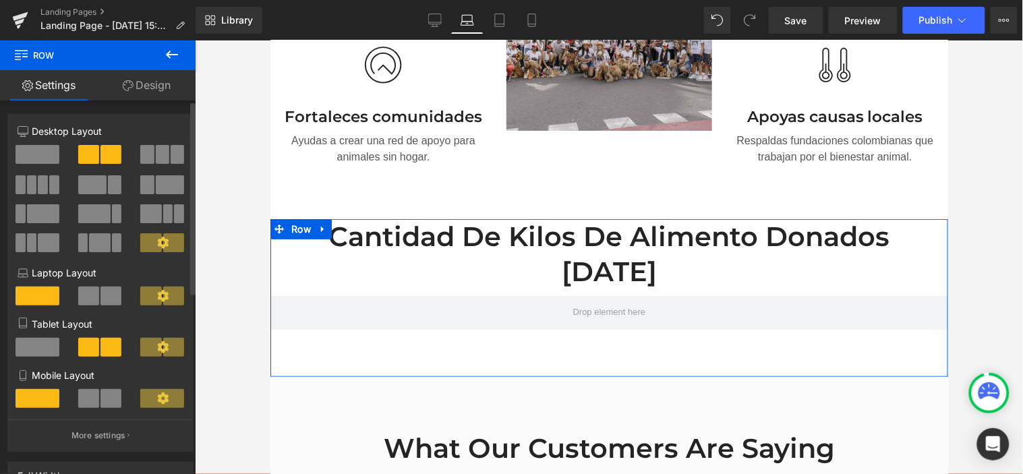
scroll to position [1311, 0]
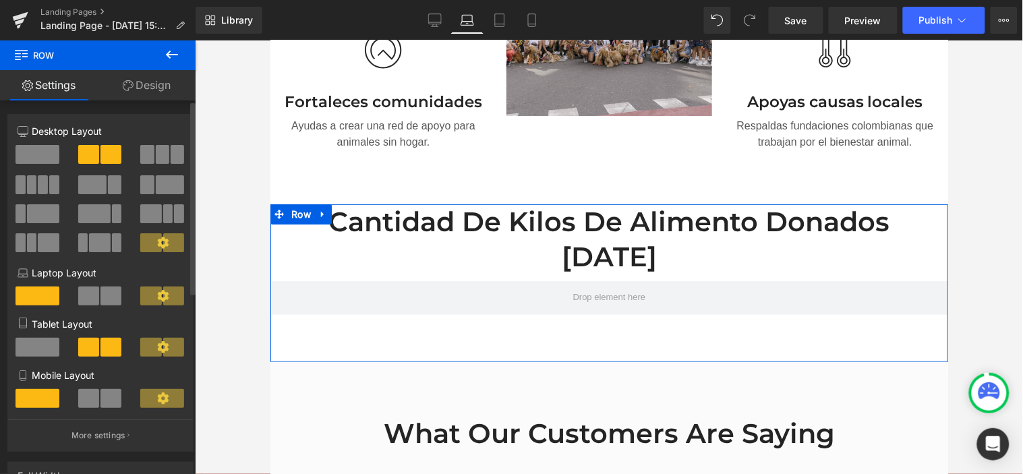
click at [85, 294] on span at bounding box center [88, 296] width 21 height 19
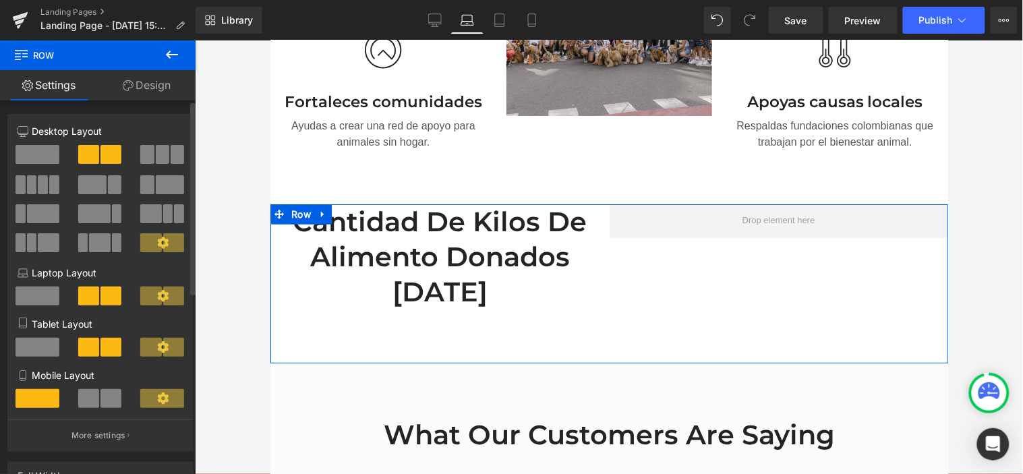
click at [45, 295] on span at bounding box center [38, 296] width 44 height 19
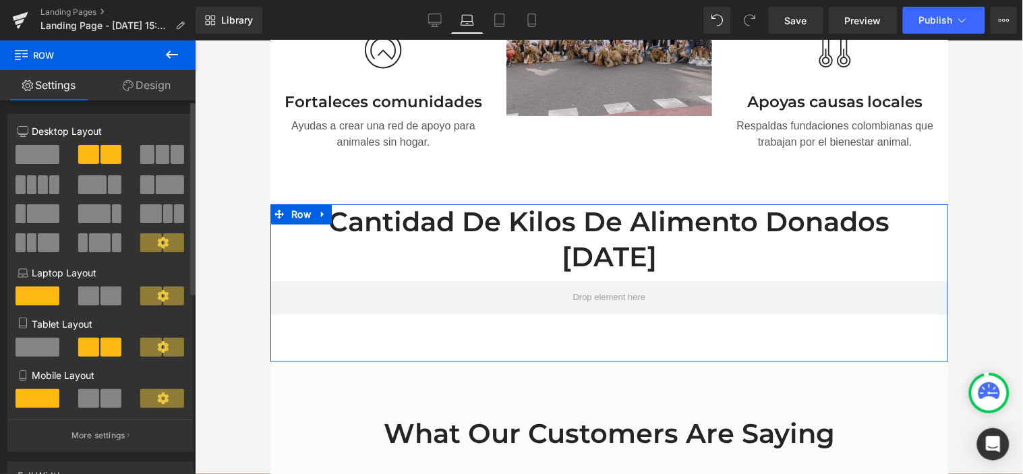
click at [44, 344] on span at bounding box center [38, 347] width 44 height 19
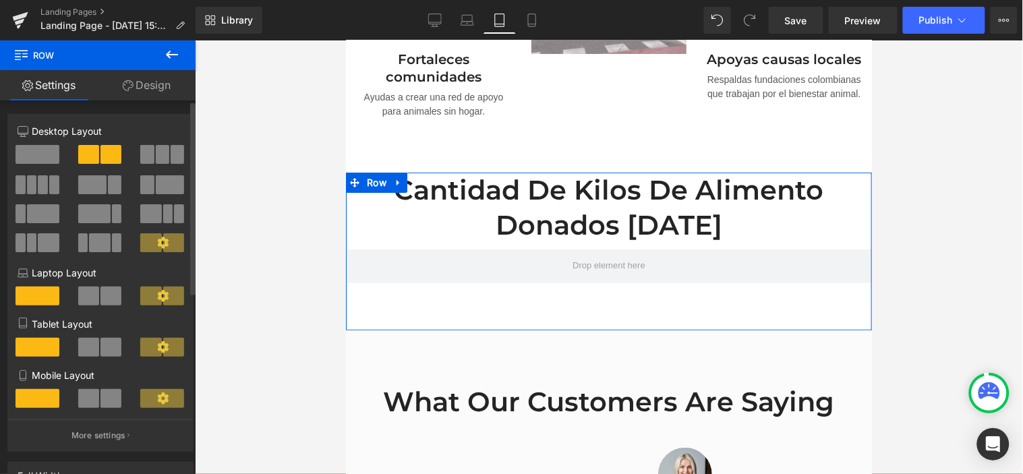
scroll to position [1264, 0]
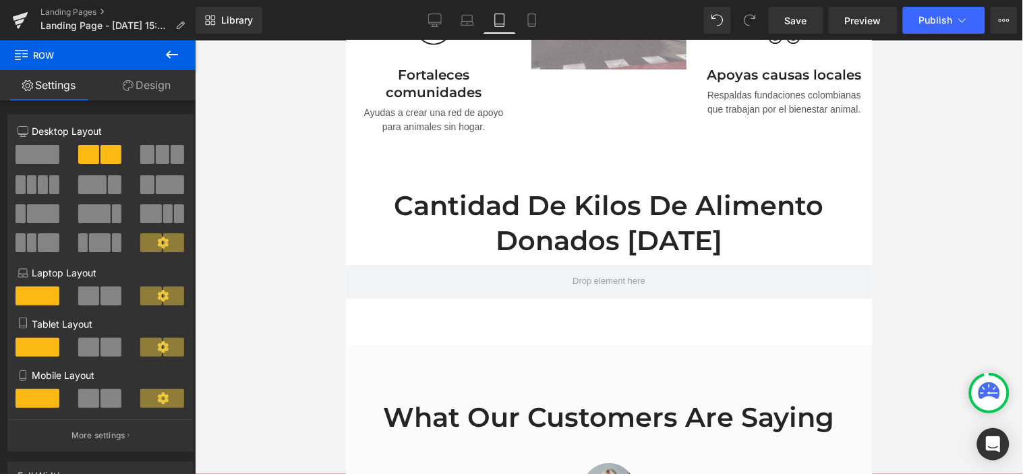
click at [905, 177] on div at bounding box center [609, 256] width 828 height 433
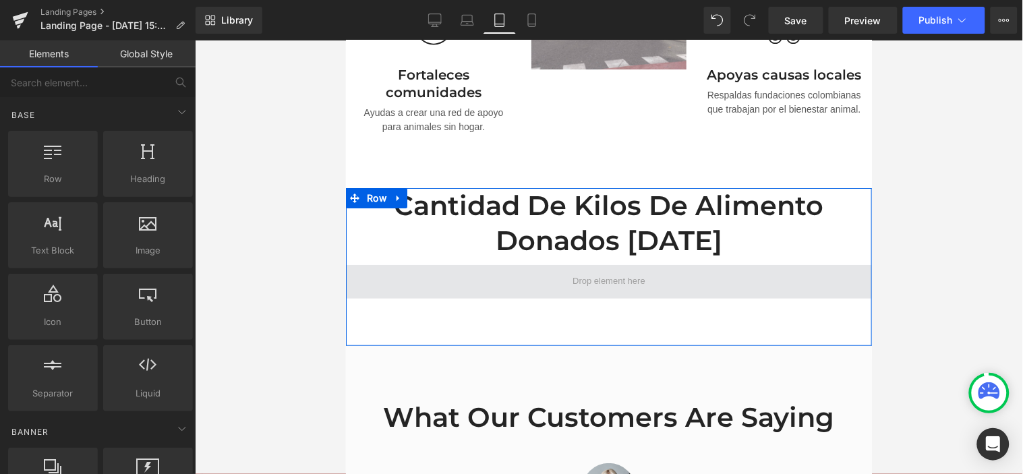
click at [675, 286] on span at bounding box center [608, 281] width 526 height 34
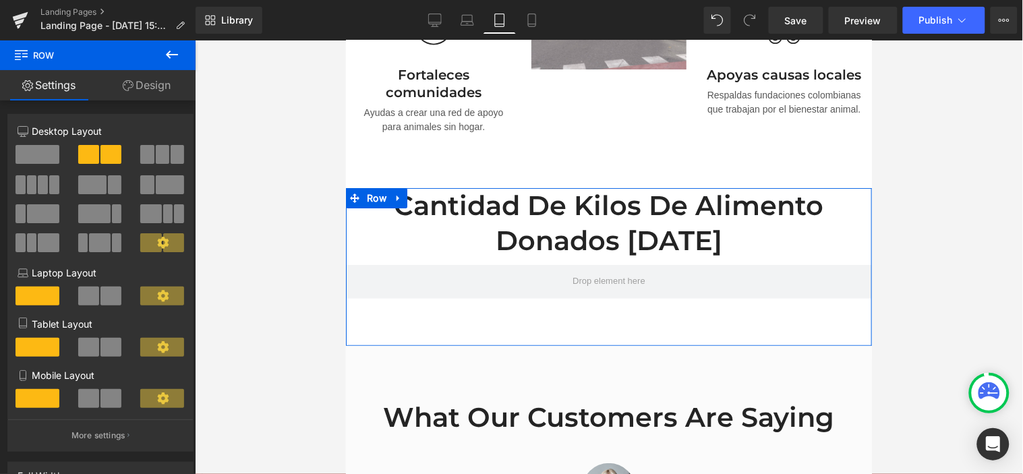
click at [55, 85] on link "Settings" at bounding box center [49, 85] width 98 height 30
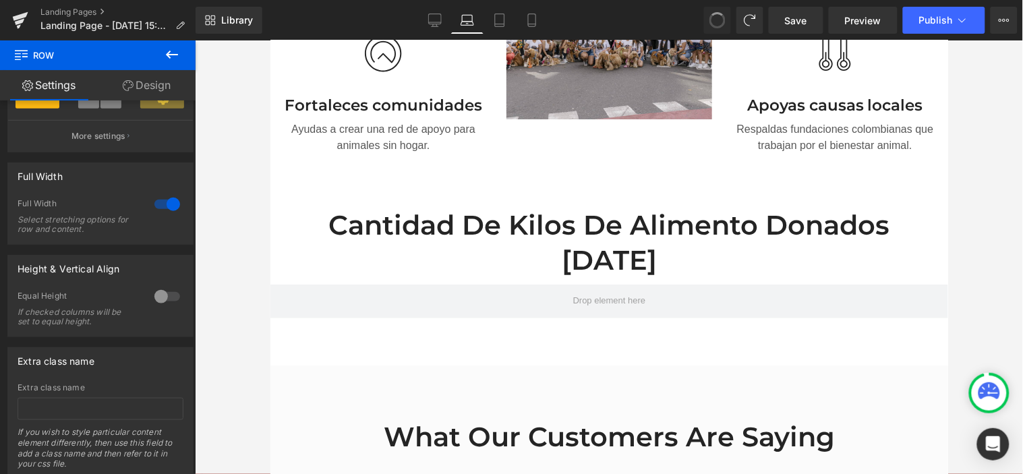
scroll to position [1310, 0]
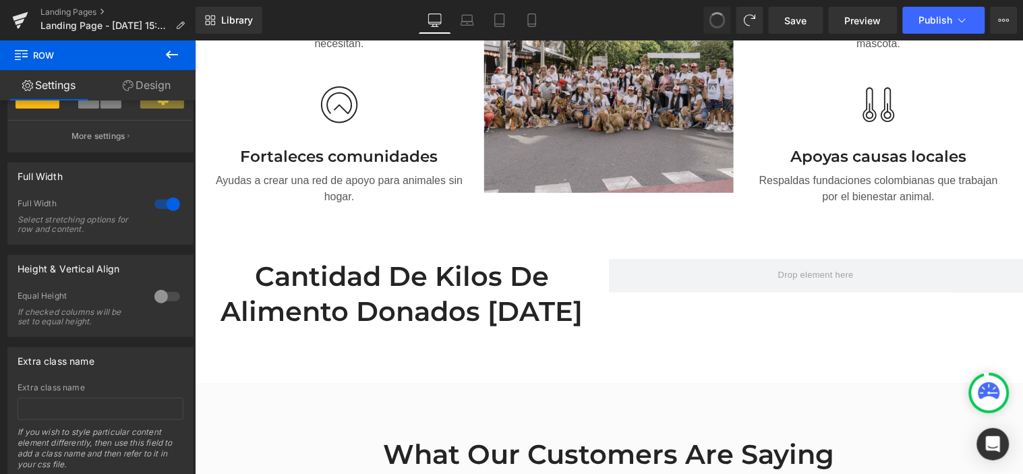
click at [723, 15] on span at bounding box center [717, 20] width 19 height 19
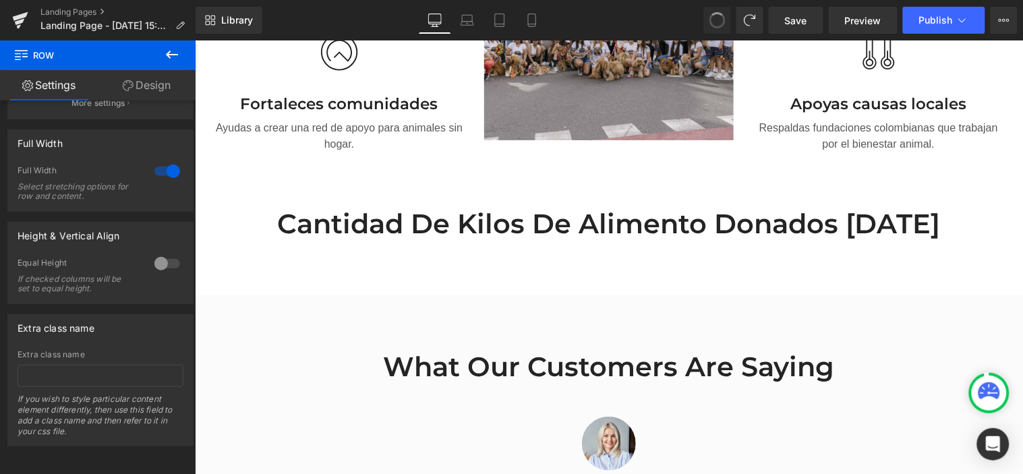
scroll to position [144, 0]
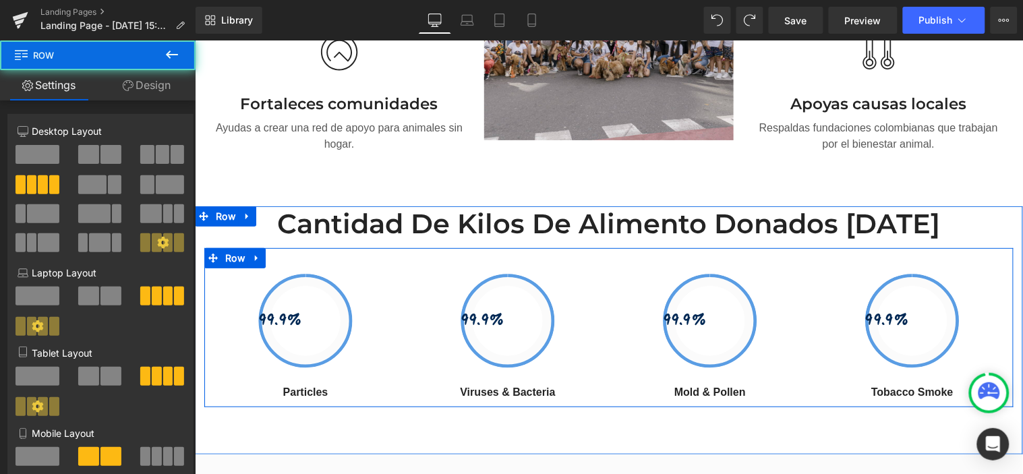
click at [597, 376] on div "99.9% Button Viruses & Bacteria Text Block" at bounding box center [507, 336] width 202 height 127
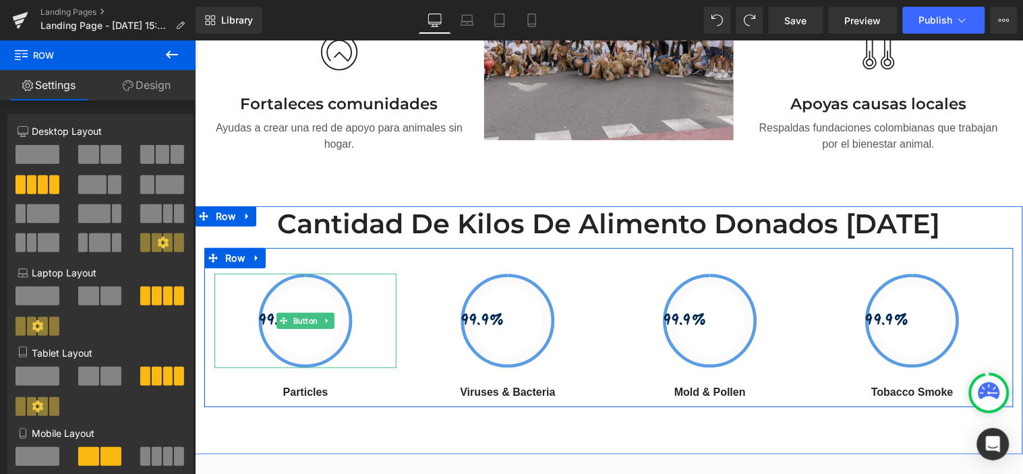
click at [333, 284] on link "99.9%" at bounding box center [305, 320] width 94 height 94
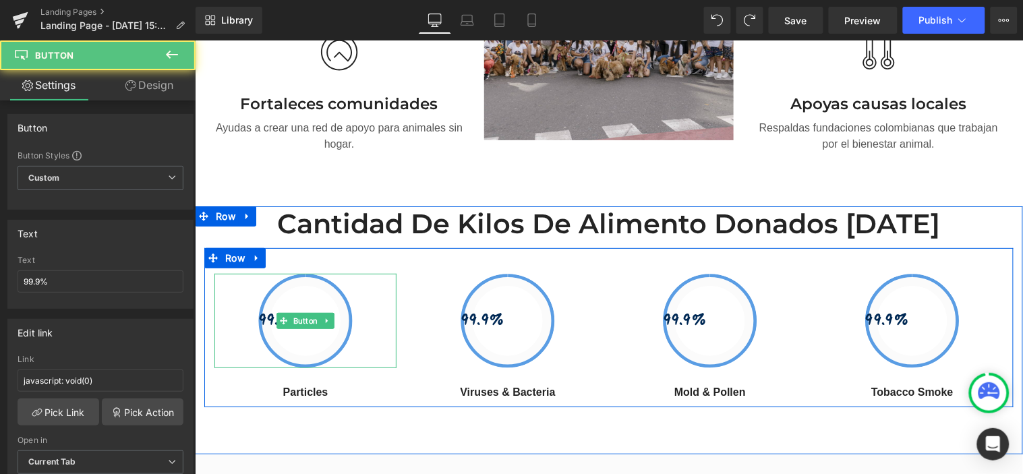
click at [323, 316] on icon at bounding box center [326, 320] width 7 height 8
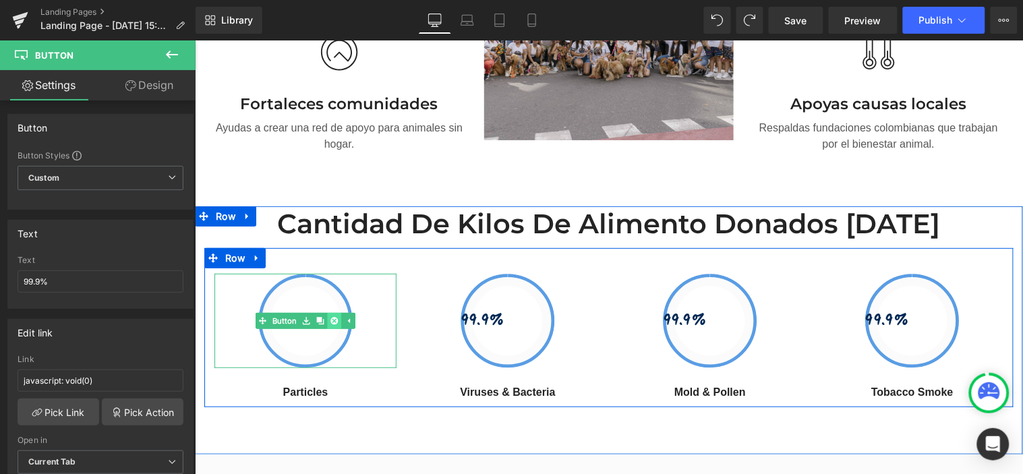
click at [333, 312] on link at bounding box center [333, 320] width 14 height 16
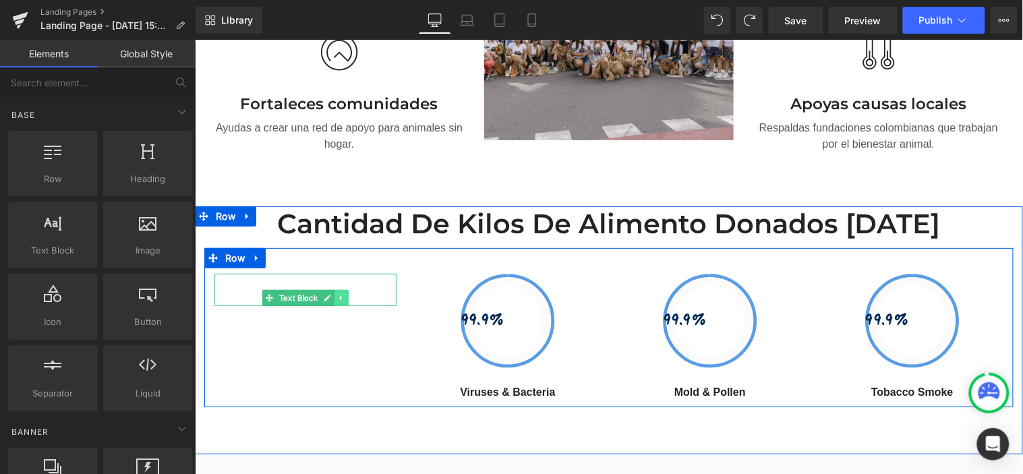
click at [337, 293] on icon at bounding box center [340, 297] width 7 height 8
click at [341, 289] on link at bounding box center [348, 297] width 14 height 16
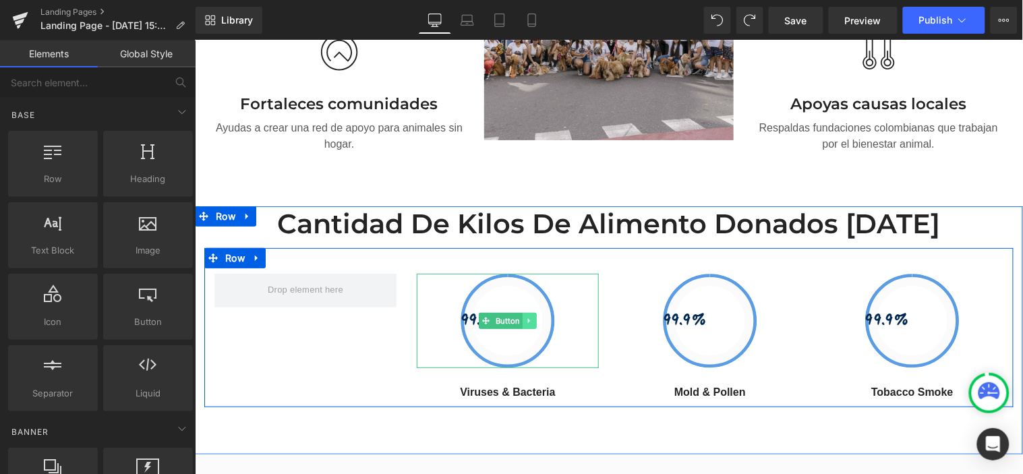
click at [527, 318] on icon at bounding box center [528, 320] width 2 height 5
click at [532, 317] on icon at bounding box center [535, 320] width 7 height 7
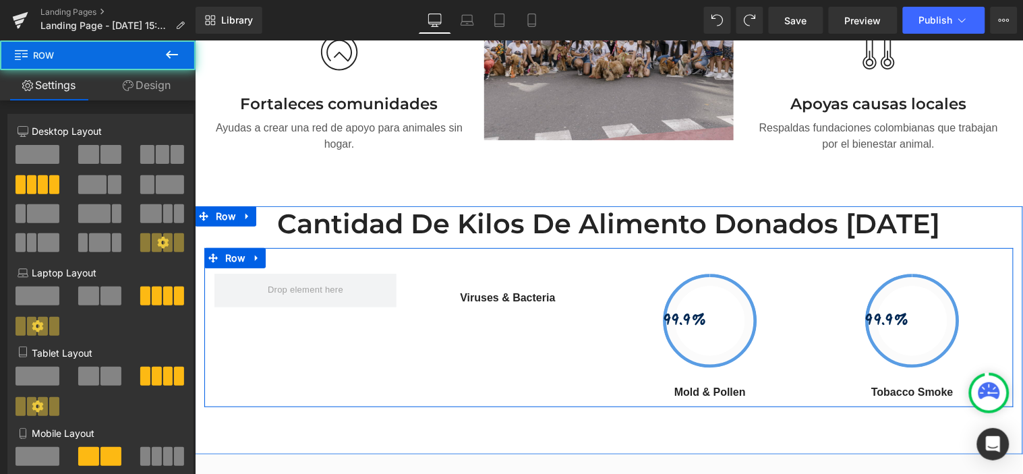
click at [326, 308] on div "Viruses & Bacteria Text Block 99.9% Button Mold & Pollen Text Block 99.9% Butto…" at bounding box center [608, 326] width 809 height 159
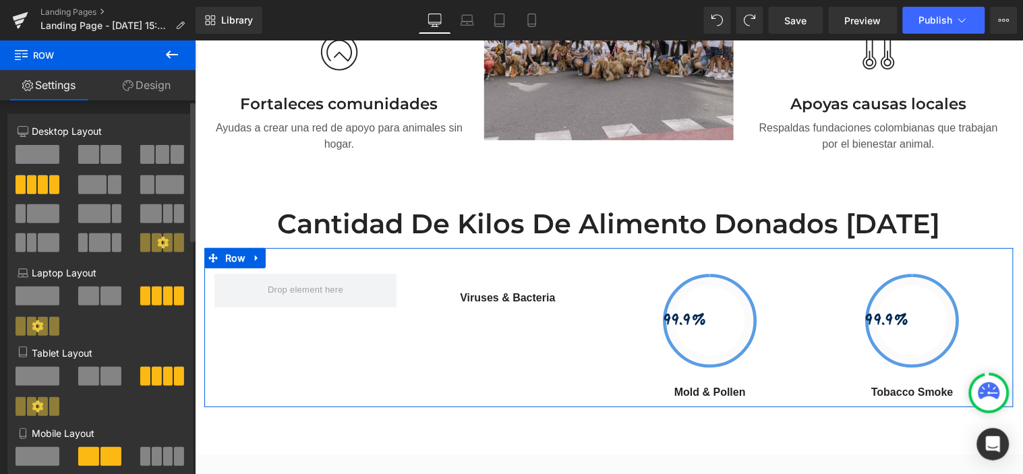
click at [44, 158] on span at bounding box center [38, 154] width 44 height 19
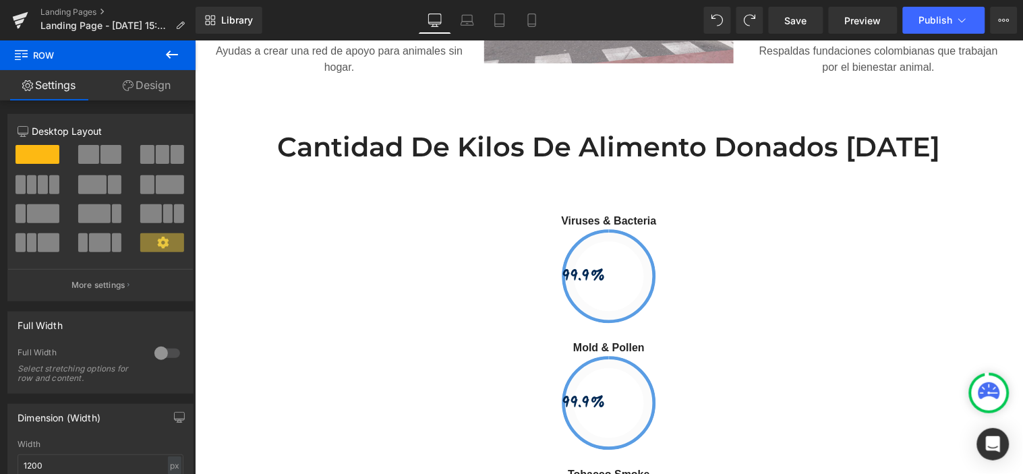
scroll to position [1495, 0]
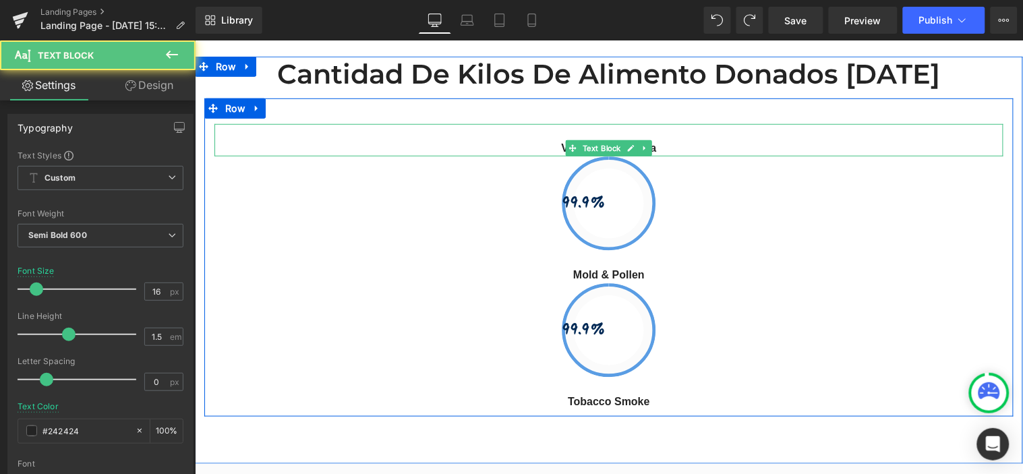
click at [653, 140] on p "Viruses & Bacteria" at bounding box center [608, 148] width 789 height 16
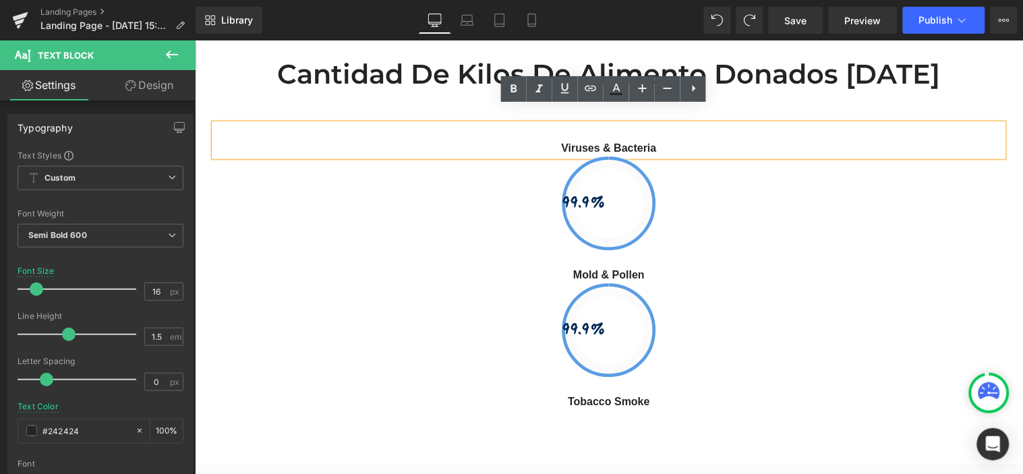
click at [699, 156] on div "99.9%" at bounding box center [608, 203] width 789 height 94
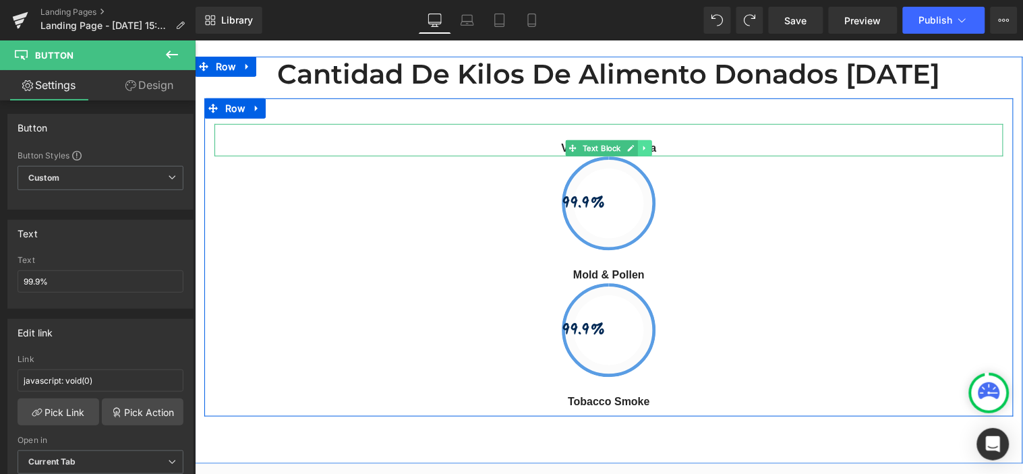
click at [641, 144] on icon at bounding box center [643, 148] width 7 height 8
click at [647, 144] on icon at bounding box center [650, 148] width 7 height 8
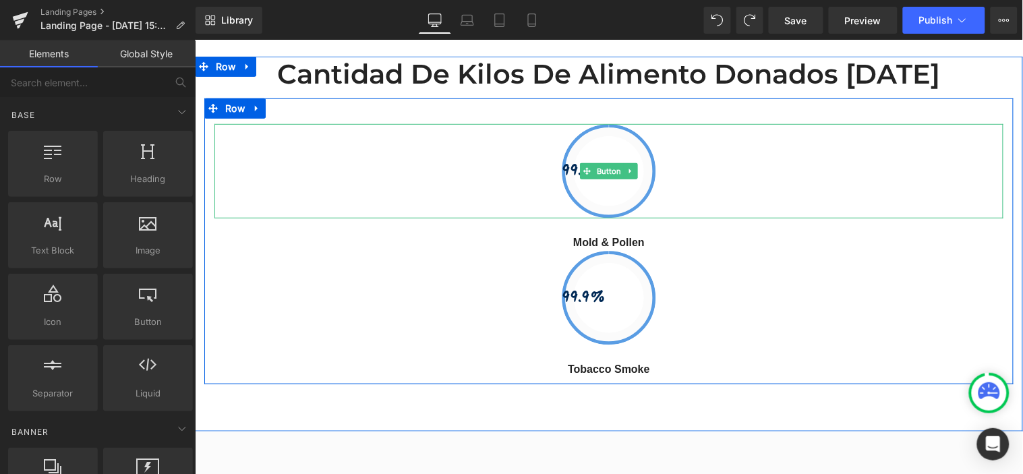
click at [628, 162] on link at bounding box center [630, 170] width 14 height 16
click at [633, 167] on icon at bounding box center [636, 170] width 7 height 7
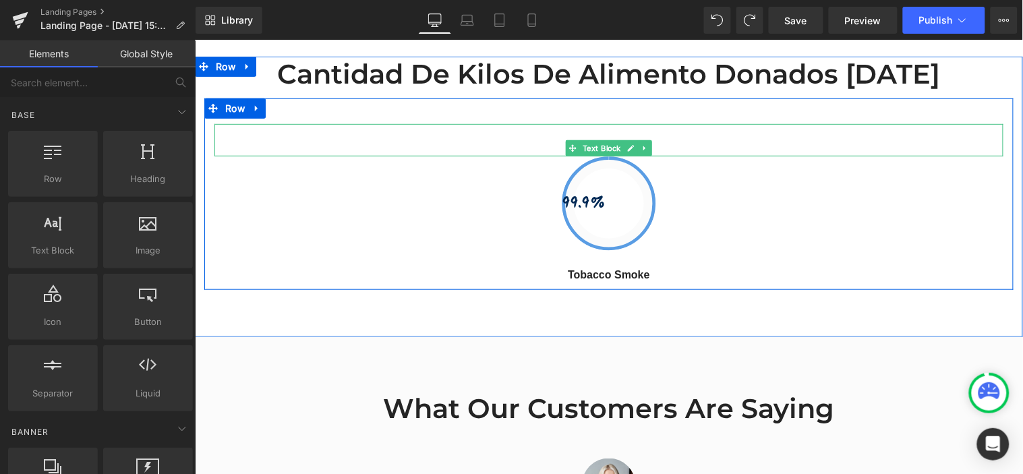
click at [649, 123] on div "Mold & Pollen" at bounding box center [608, 139] width 789 height 32
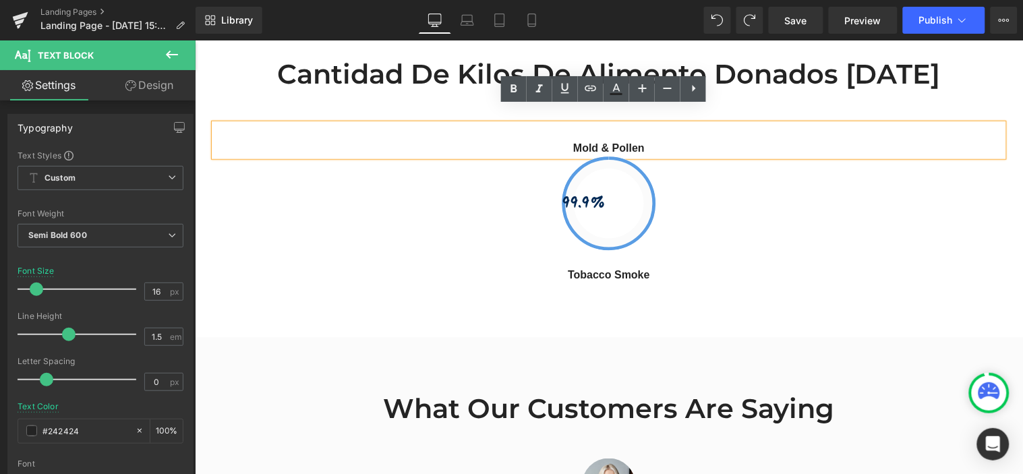
click at [651, 140] on p "Mold & Pollen" at bounding box center [608, 148] width 789 height 16
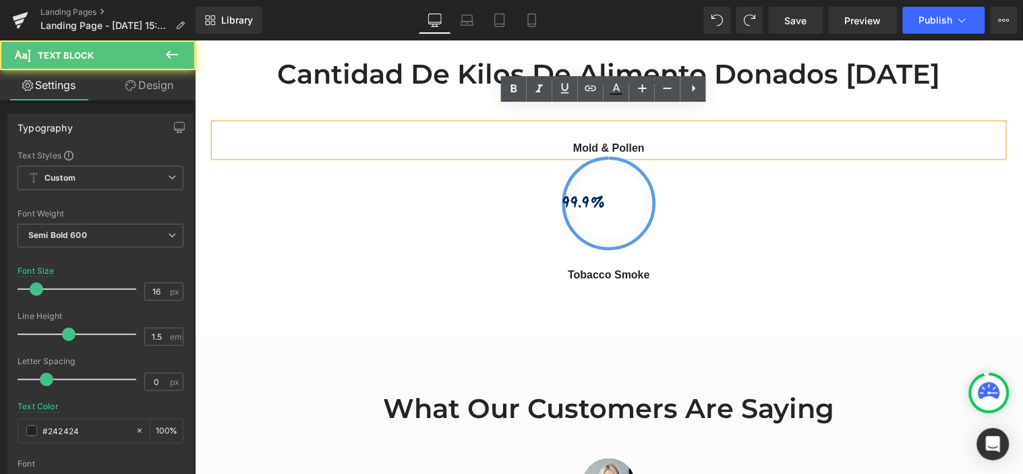
click at [675, 140] on p "Mold & Pollen" at bounding box center [608, 148] width 789 height 16
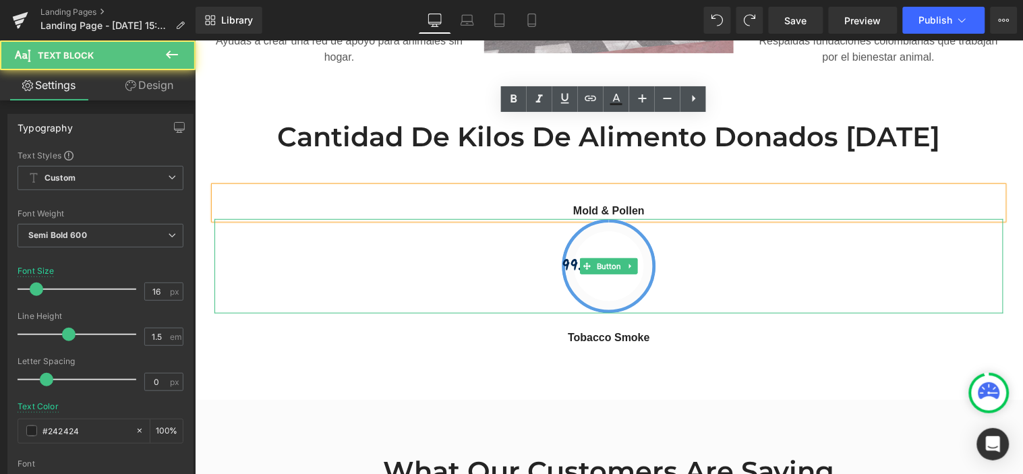
scroll to position [1346, 0]
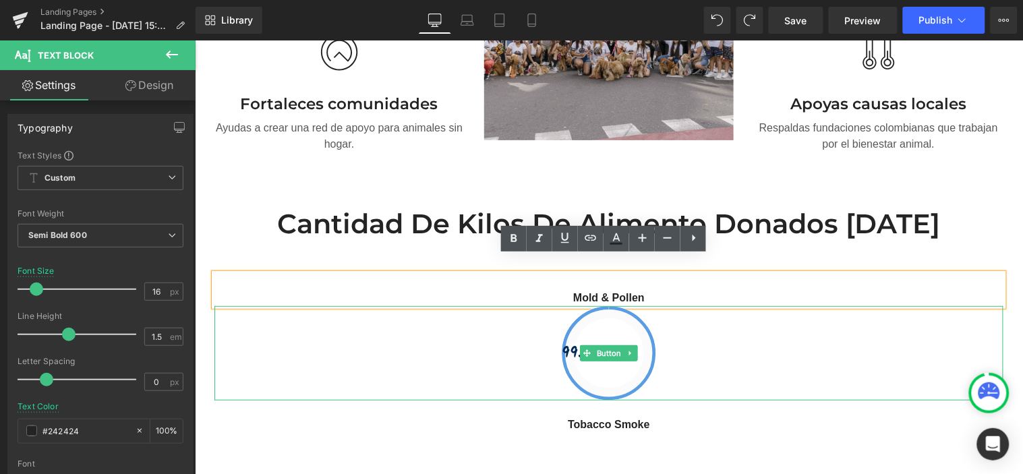
click at [723, 336] on div "99.9%" at bounding box center [608, 352] width 789 height 94
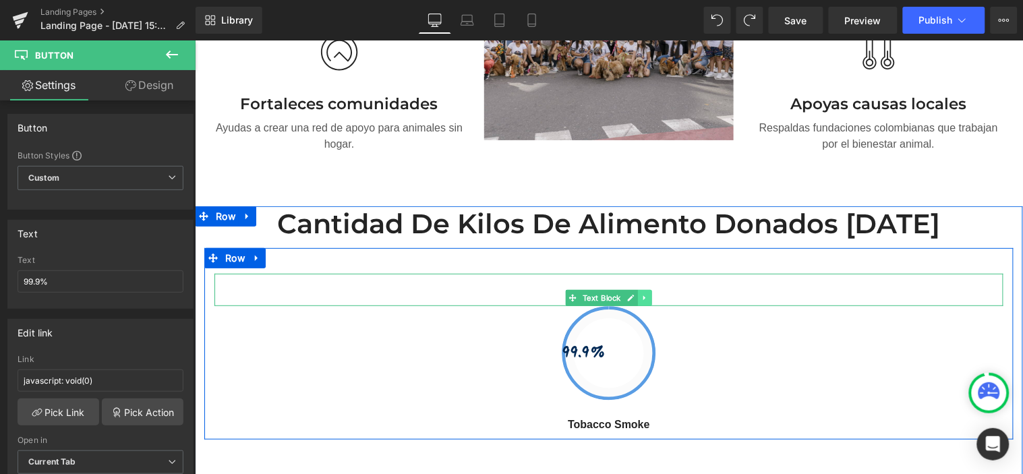
click at [641, 293] on icon at bounding box center [643, 297] width 7 height 8
click at [647, 293] on icon at bounding box center [650, 297] width 7 height 8
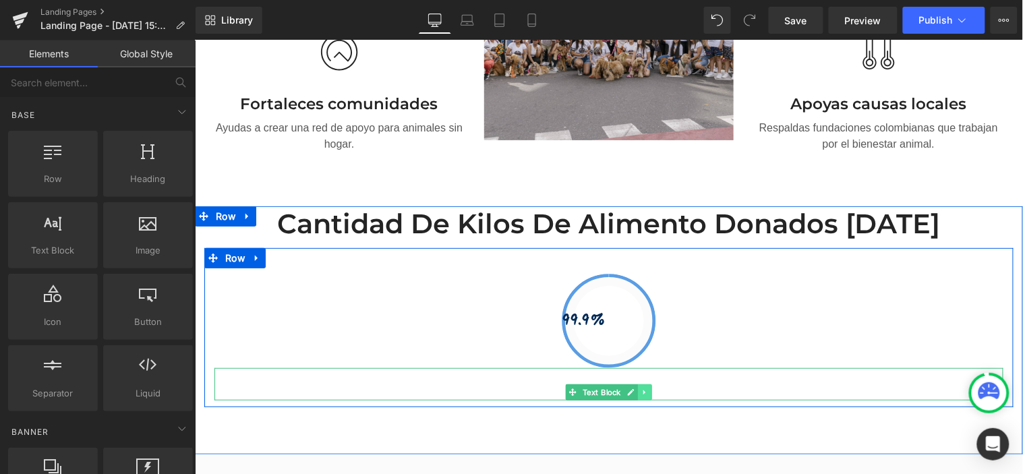
click at [640, 388] on icon at bounding box center [643, 392] width 7 height 8
click at [647, 388] on icon at bounding box center [650, 392] width 7 height 8
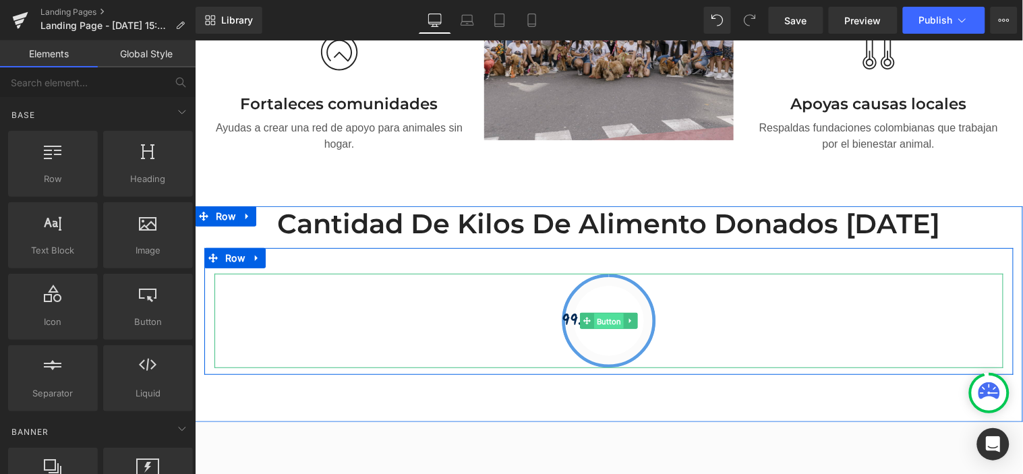
click at [615, 313] on span "Button" at bounding box center [608, 321] width 30 height 16
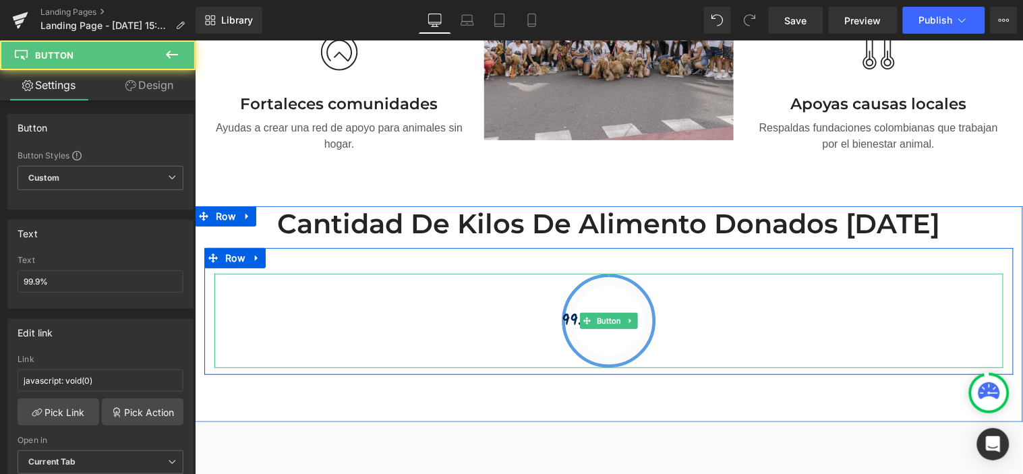
click at [688, 313] on div "99.9%" at bounding box center [608, 320] width 789 height 94
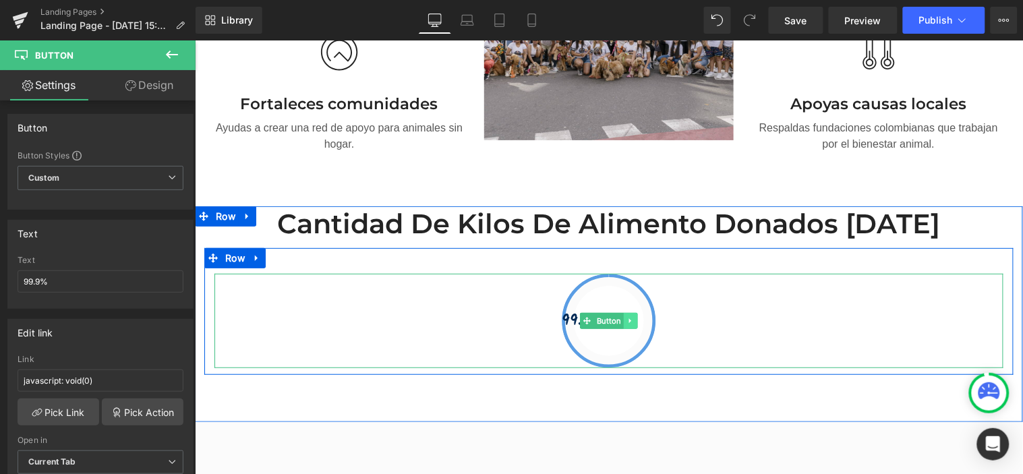
click at [626, 316] on icon at bounding box center [629, 320] width 7 height 8
click at [633, 317] on icon at bounding box center [636, 320] width 7 height 7
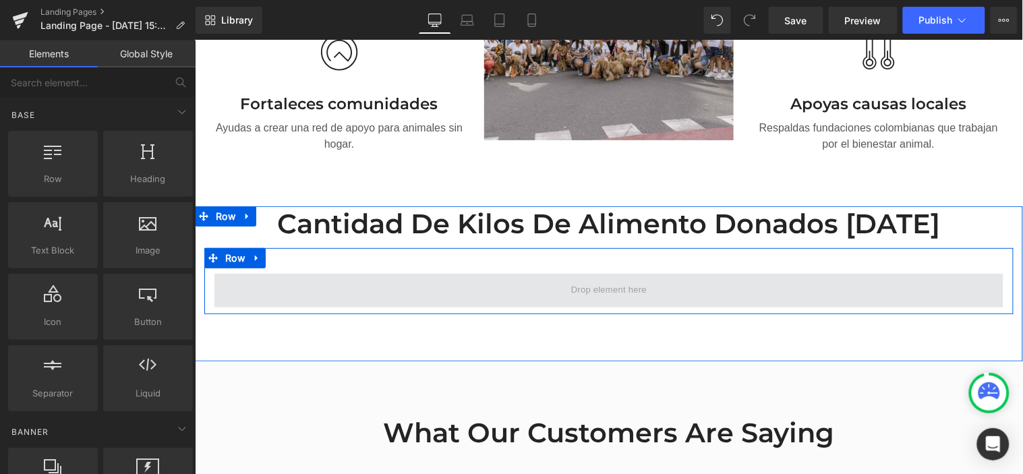
click at [616, 280] on span at bounding box center [608, 290] width 85 height 21
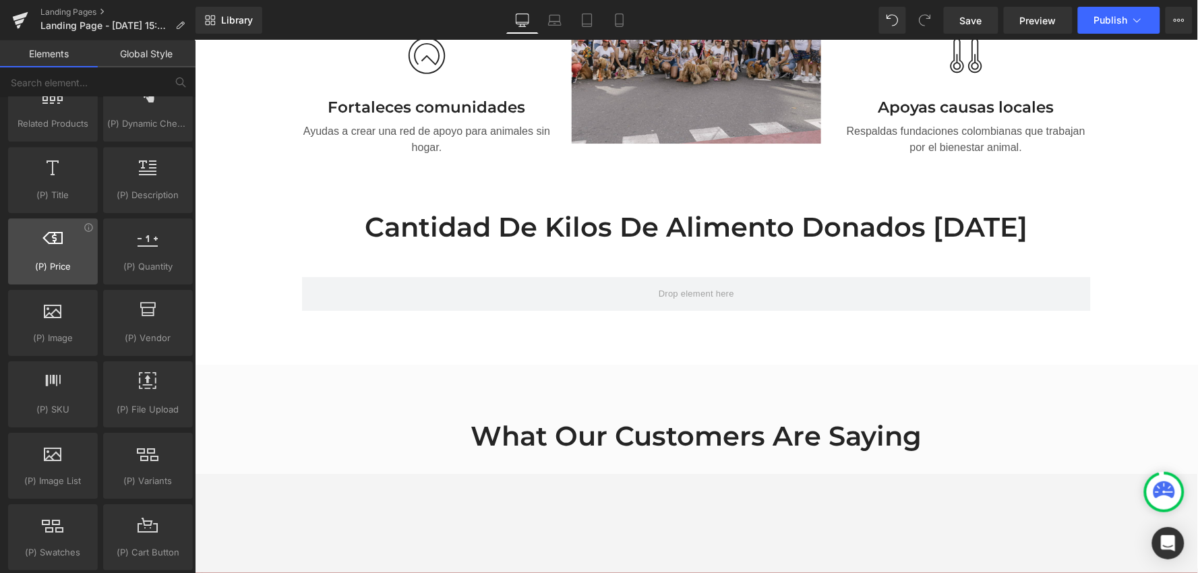
scroll to position [1345, 0]
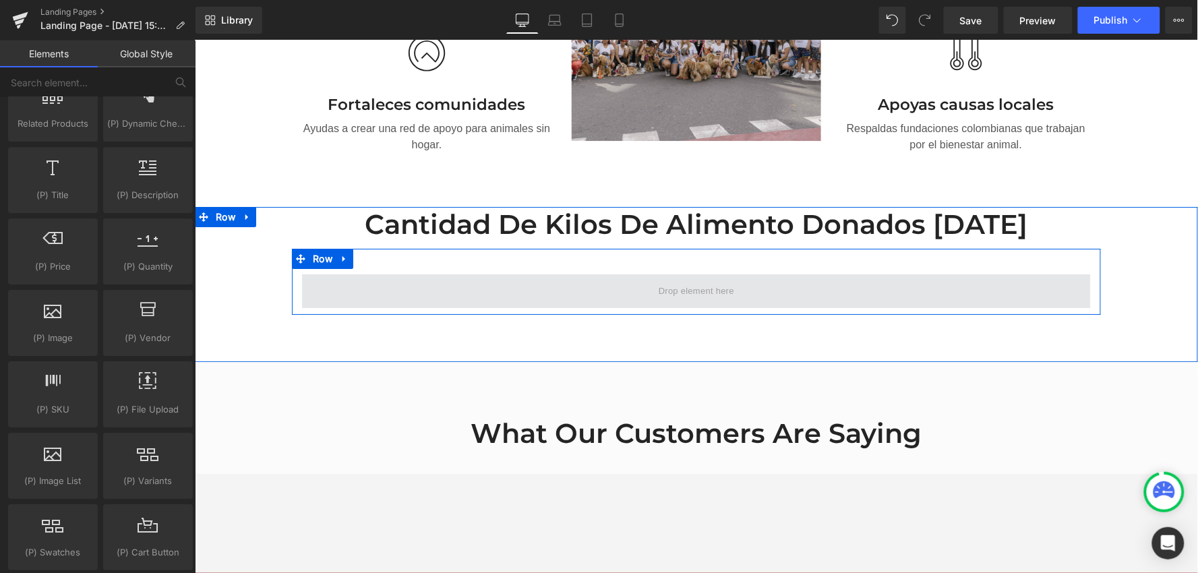
click at [725, 280] on span at bounding box center [695, 290] width 85 height 21
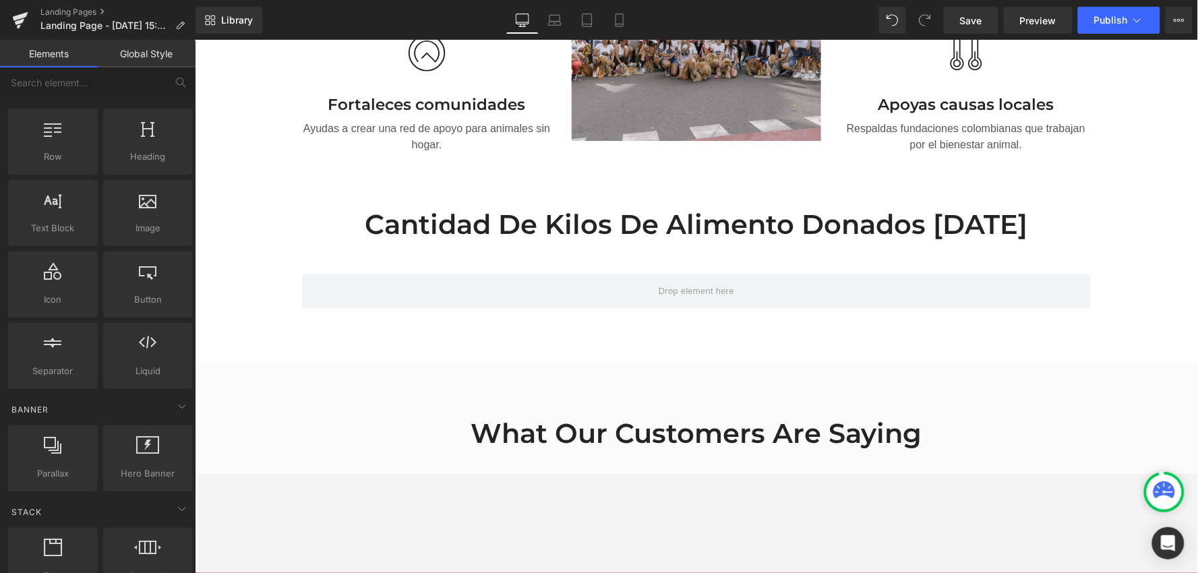
scroll to position [0, 0]
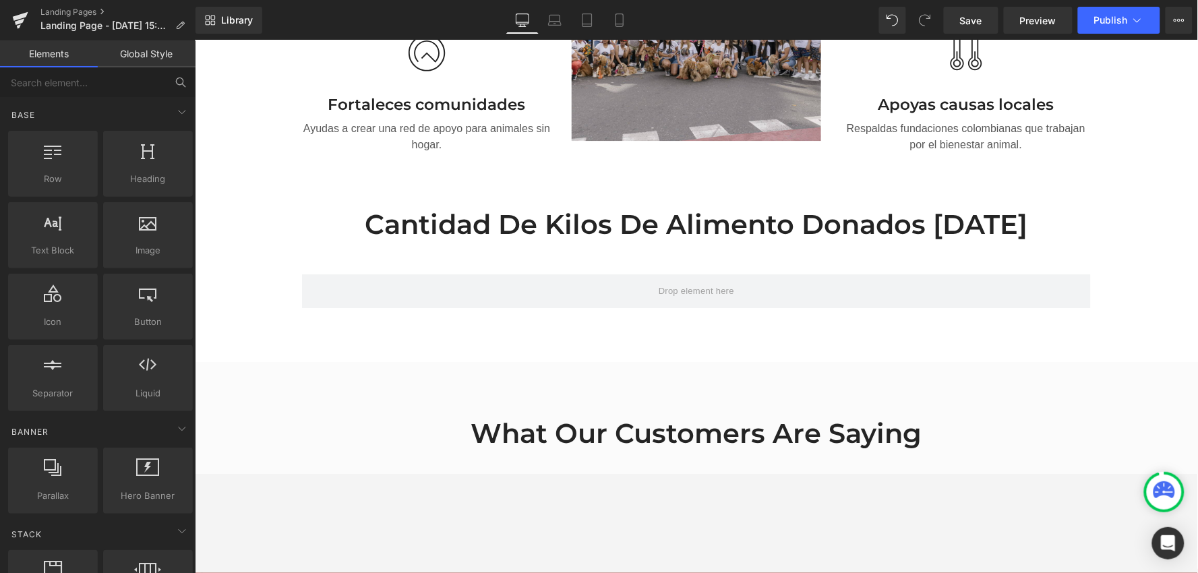
click at [179, 79] on icon at bounding box center [181, 82] width 12 height 12
click at [133, 77] on input "text" at bounding box center [83, 82] width 166 height 30
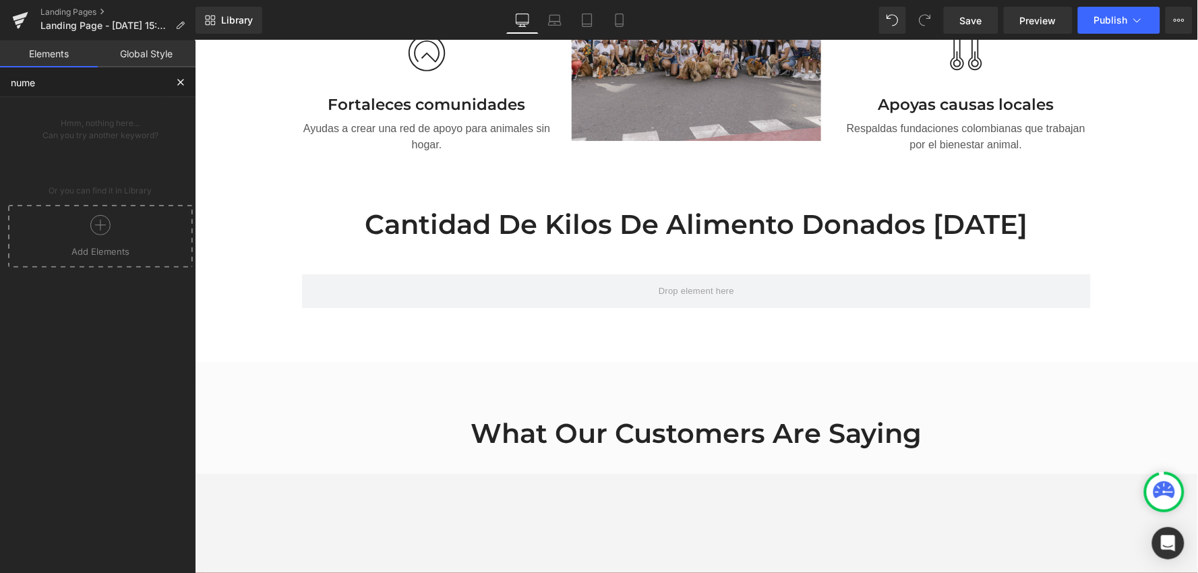
type input "numer"
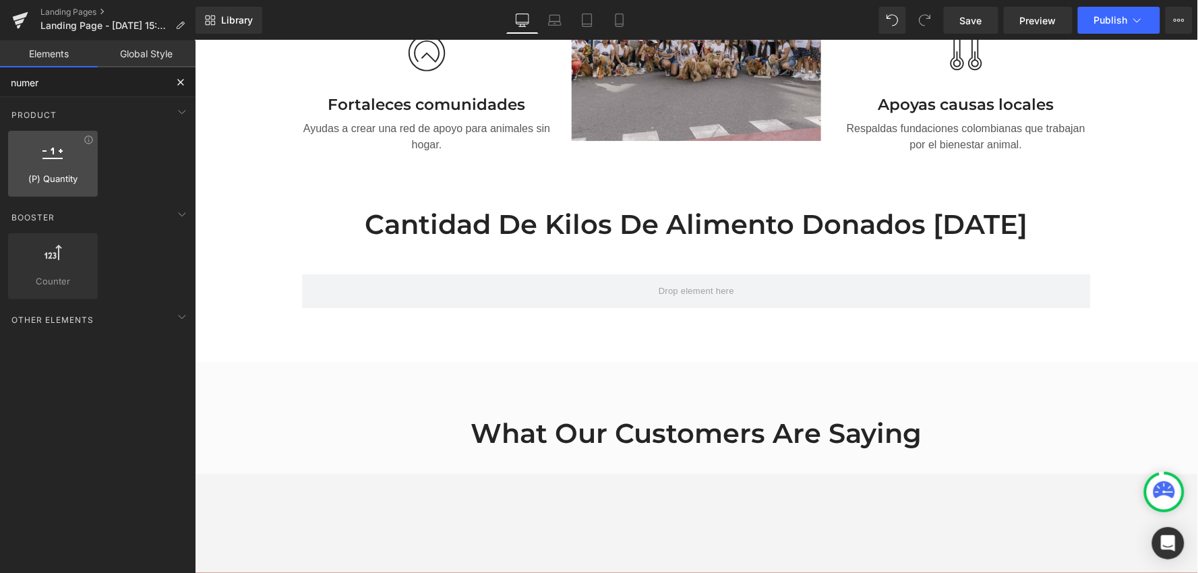
click at [69, 177] on span "(P) Quantity" at bounding box center [53, 179] width 82 height 14
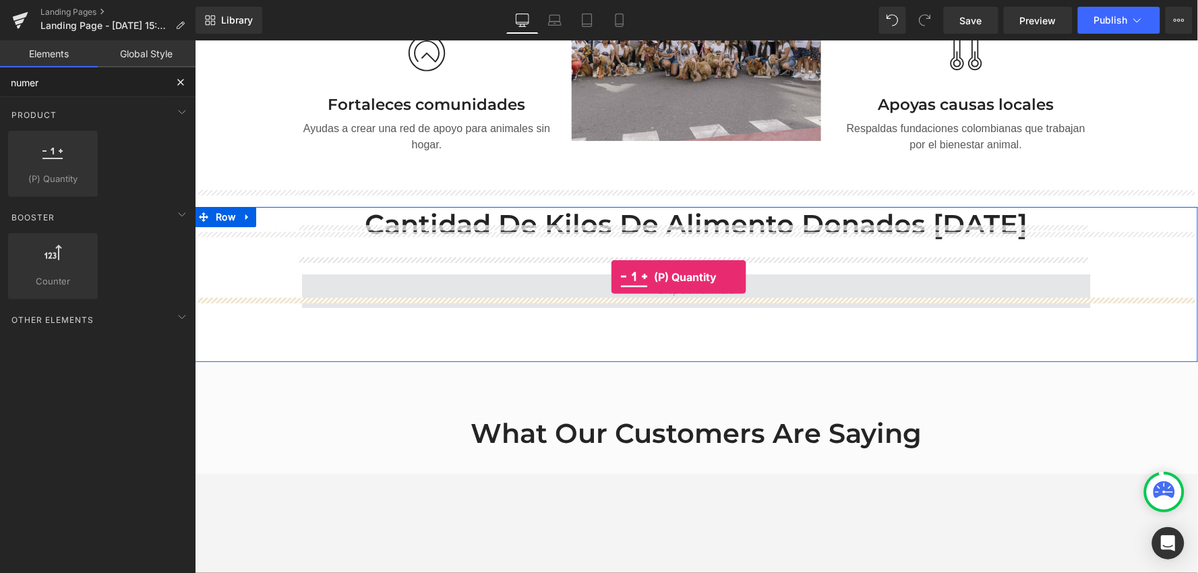
drag, startPoint x: 360, startPoint y: 235, endPoint x: 610, endPoint y: 277, distance: 253.6
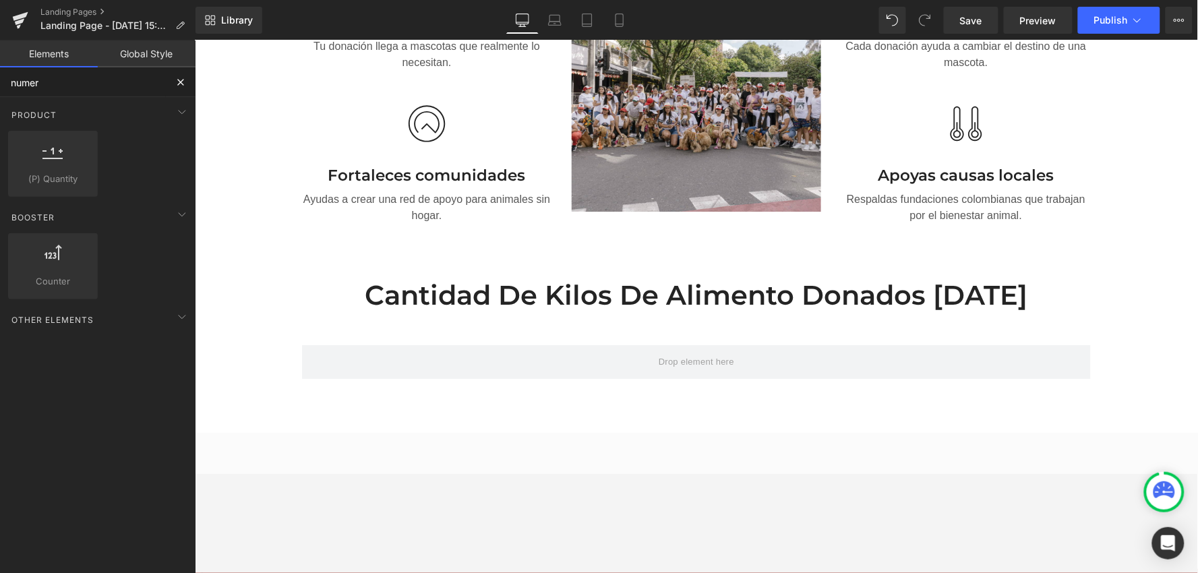
scroll to position [1270, 0]
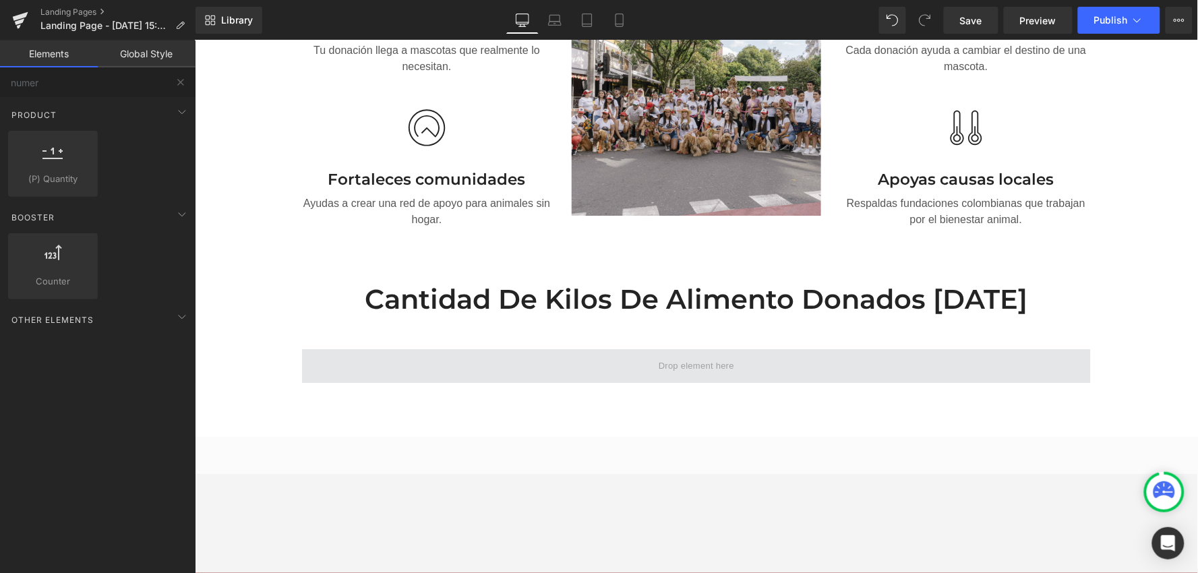
click at [750, 353] on span at bounding box center [695, 366] width 789 height 34
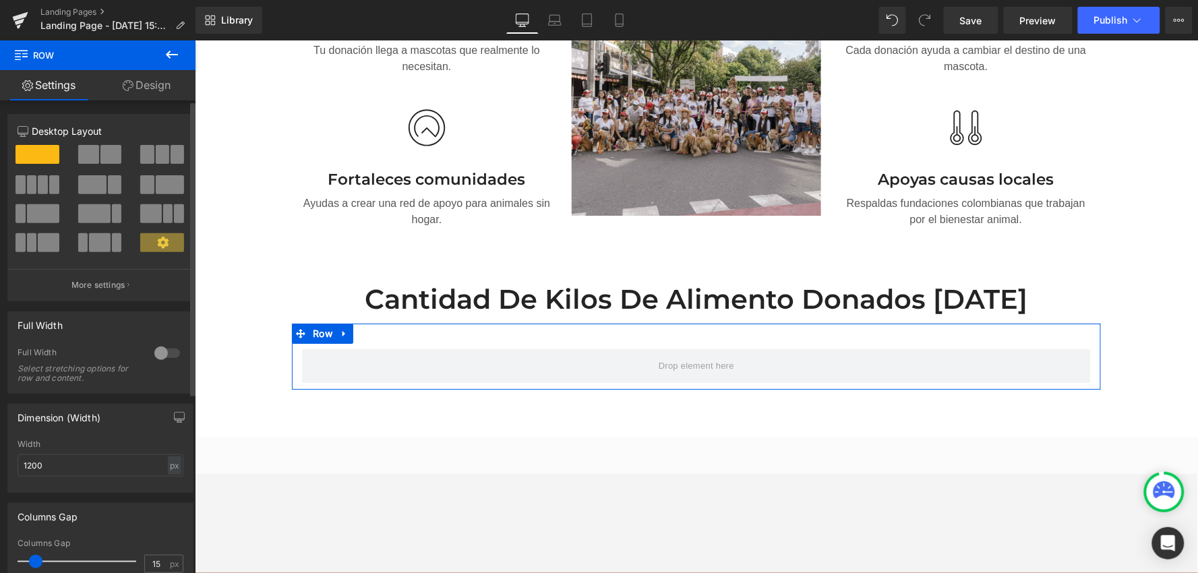
click at [32, 156] on span at bounding box center [38, 154] width 44 height 19
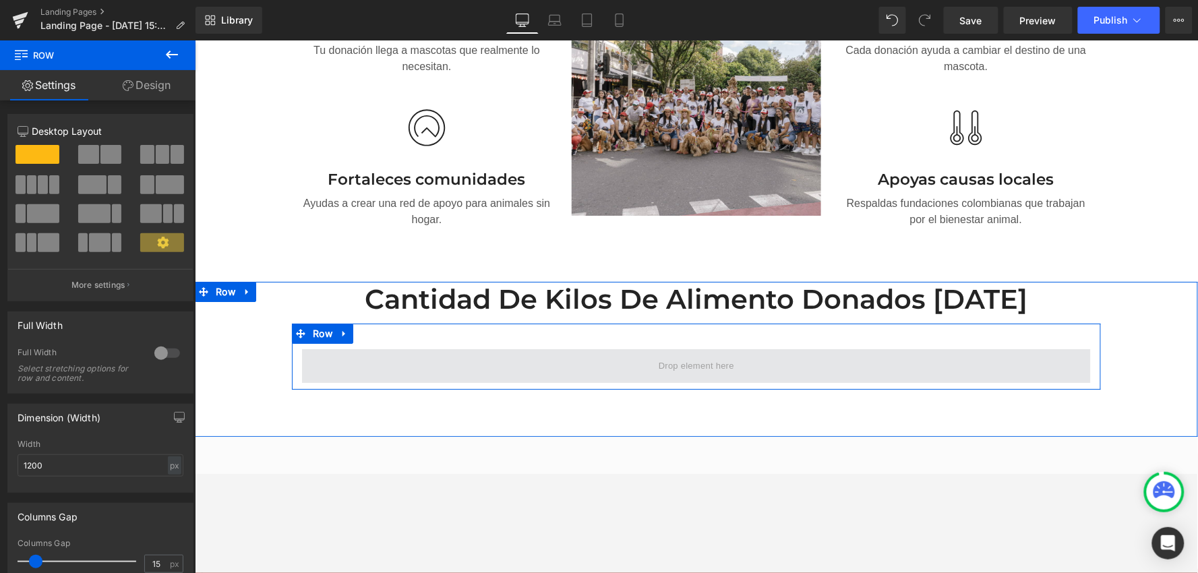
drag, startPoint x: 226, startPoint y: 196, endPoint x: 567, endPoint y: 350, distance: 374.2
click at [330, 349] on span at bounding box center [695, 366] width 789 height 34
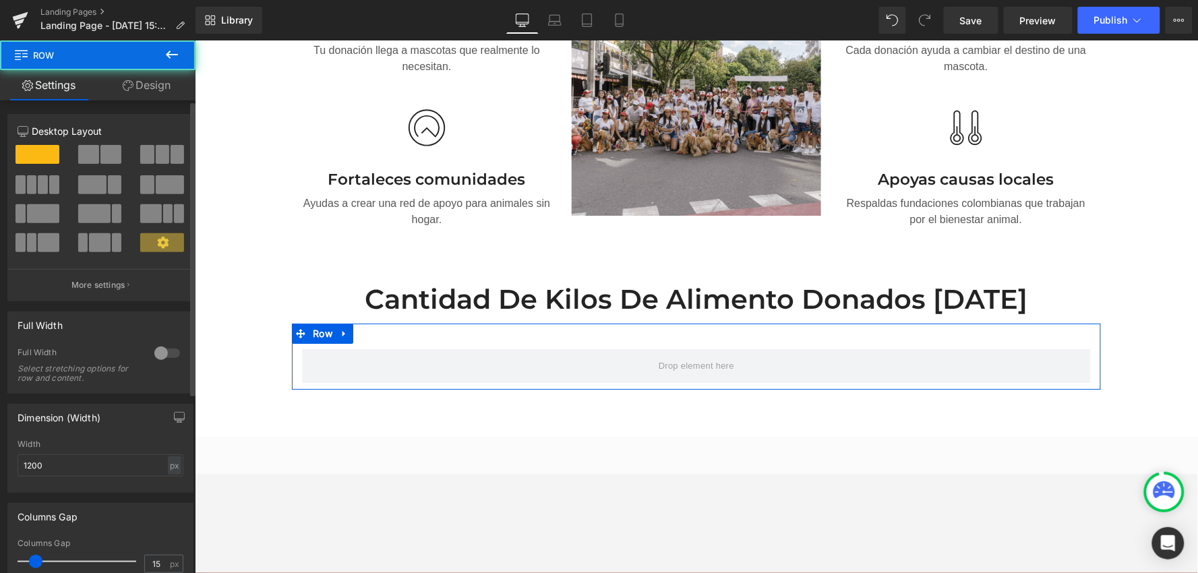
click at [26, 146] on span at bounding box center [38, 154] width 44 height 19
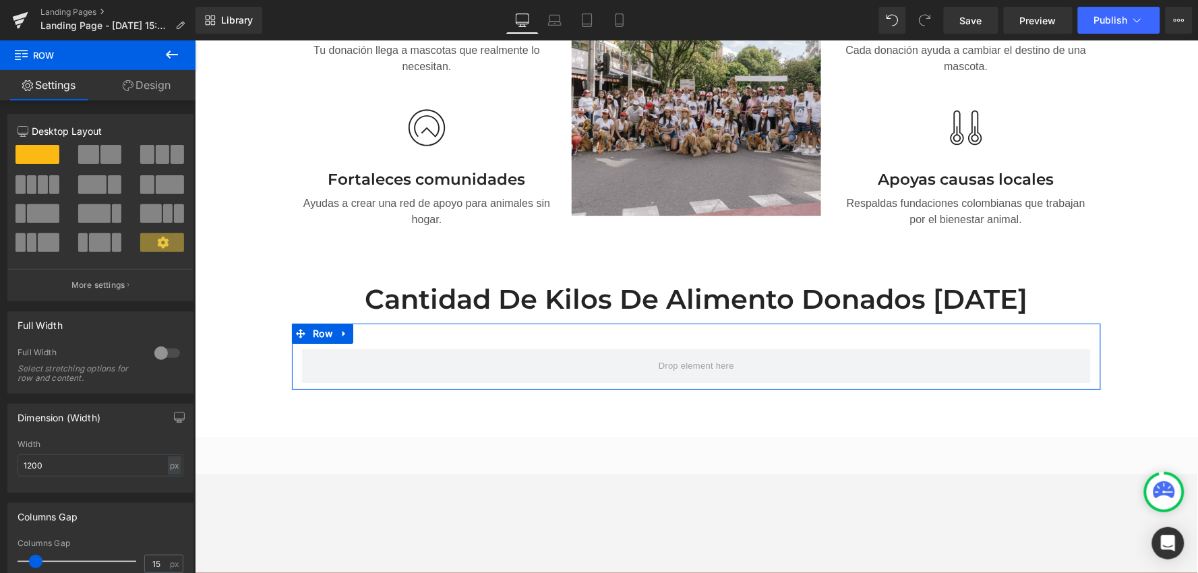
click at [52, 79] on link "Settings" at bounding box center [49, 85] width 98 height 30
click at [159, 90] on link "Design" at bounding box center [147, 85] width 98 height 30
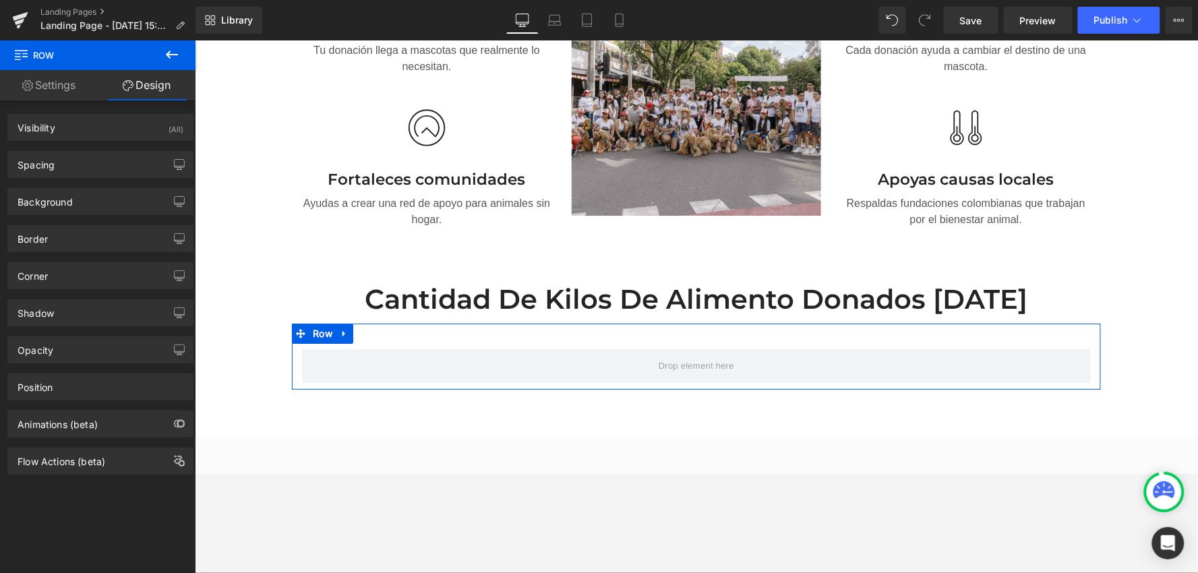
click at [41, 73] on link "Settings" at bounding box center [49, 85] width 98 height 30
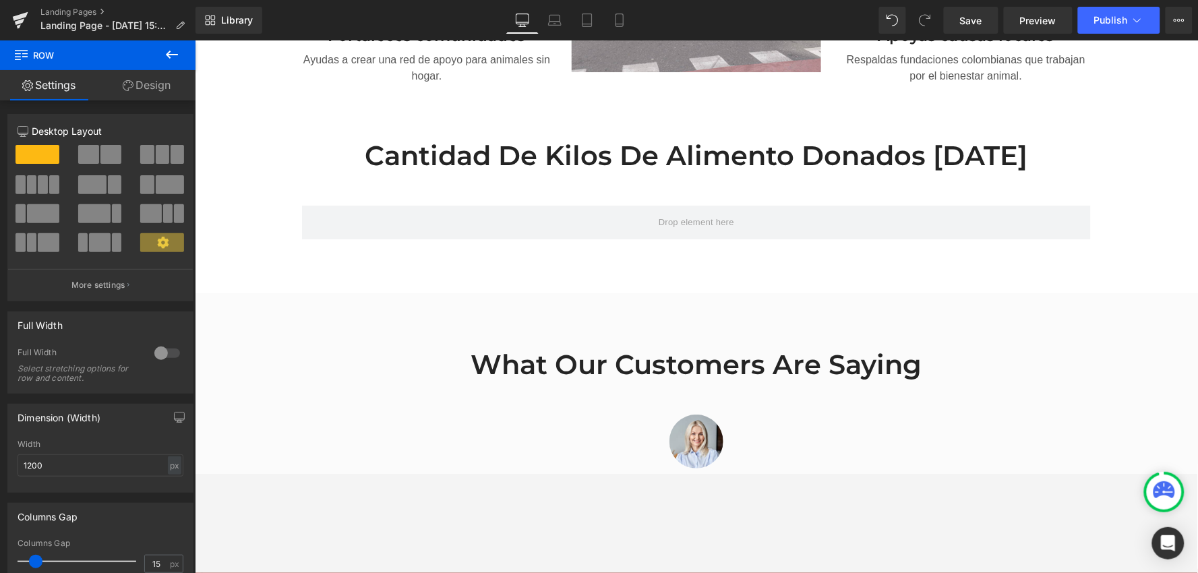
scroll to position [1420, 0]
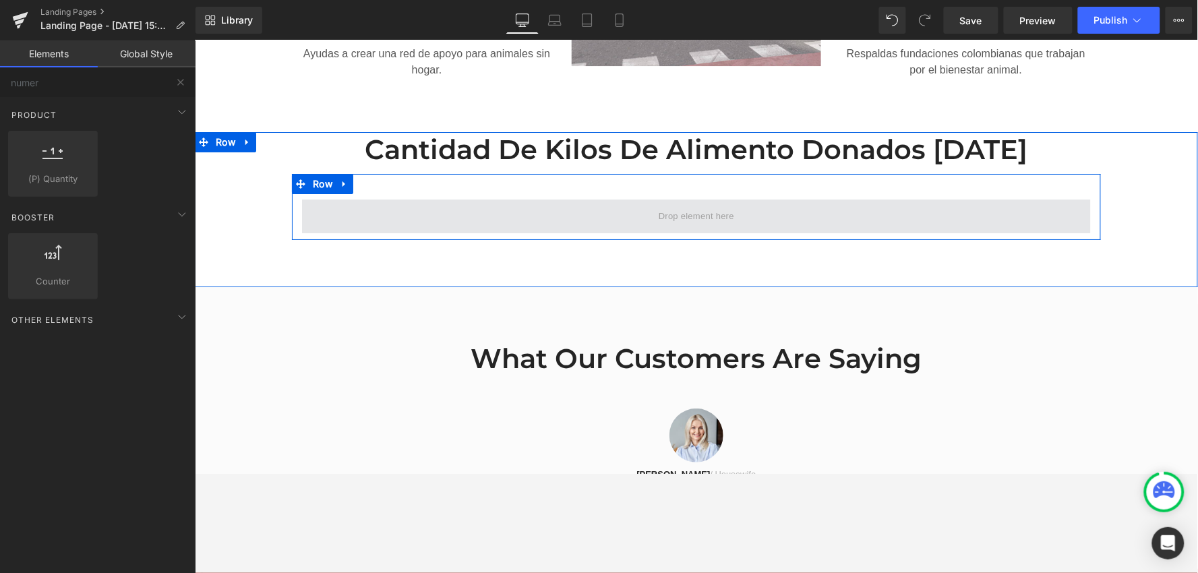
click at [666, 206] on span at bounding box center [695, 216] width 85 height 21
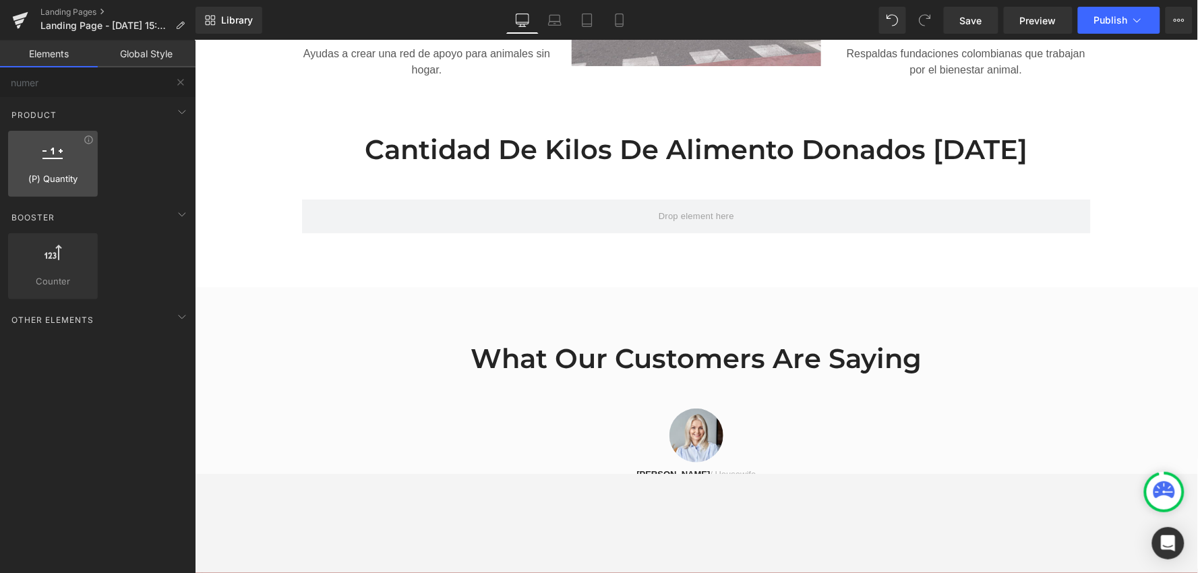
click at [57, 164] on div at bounding box center [53, 157] width 82 height 30
click at [68, 177] on span "(P) Quantity" at bounding box center [53, 179] width 82 height 14
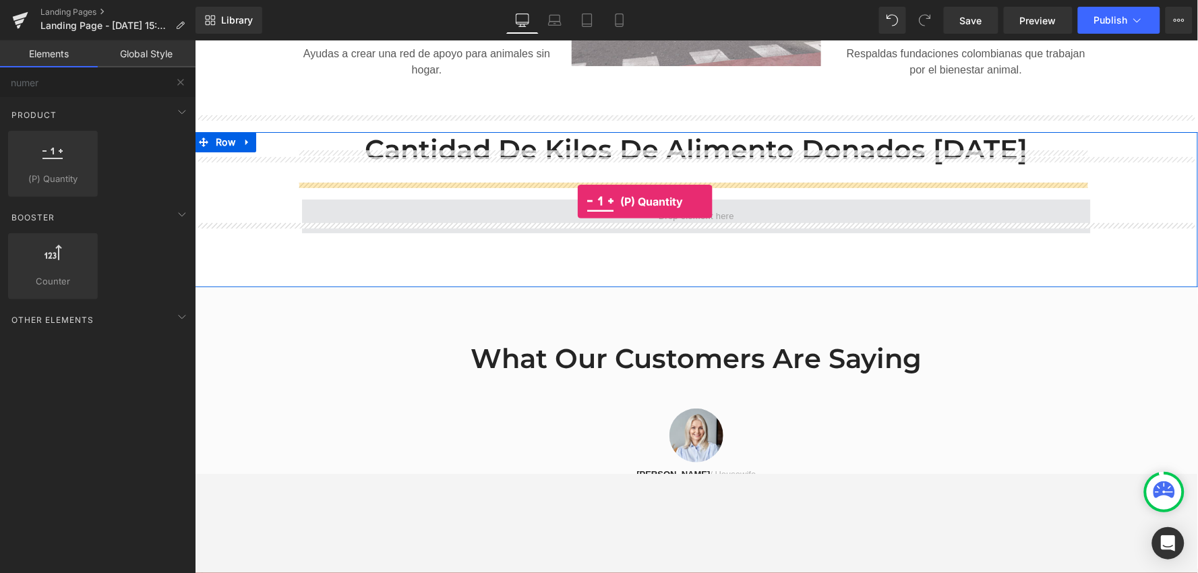
drag, startPoint x: 250, startPoint y: 217, endPoint x: 576, endPoint y: 202, distance: 326.7
drag, startPoint x: 230, startPoint y: 333, endPoint x: 620, endPoint y: 195, distance: 414.1
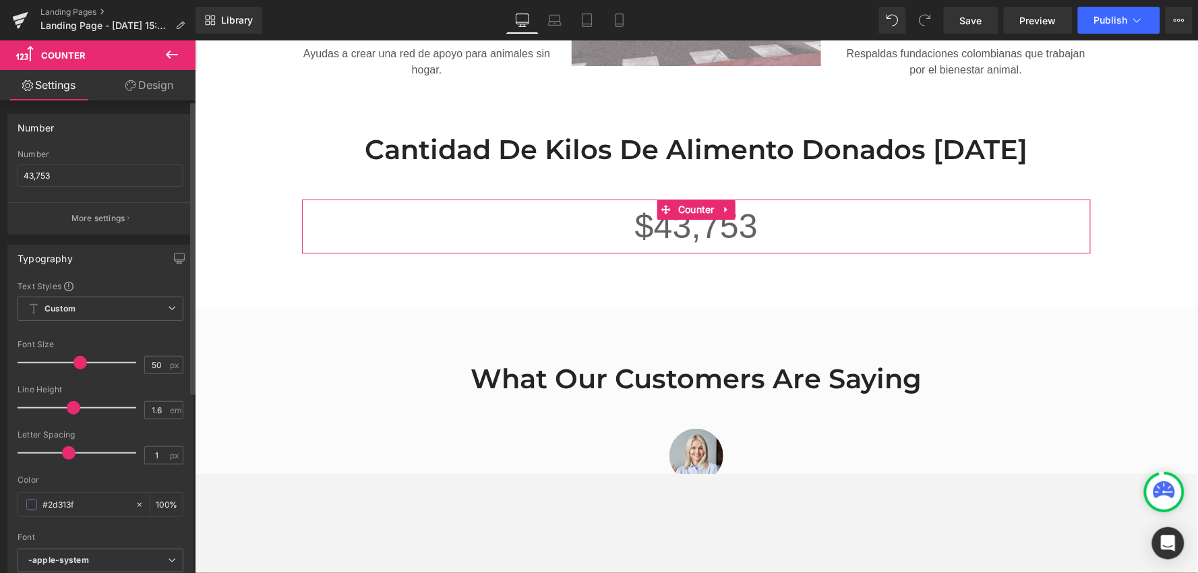
click at [64, 162] on div "Number 43,753" at bounding box center [101, 176] width 166 height 53
click at [63, 167] on input "43,753" at bounding box center [101, 175] width 166 height 22
click at [64, 167] on input "43,753" at bounding box center [101, 175] width 166 height 22
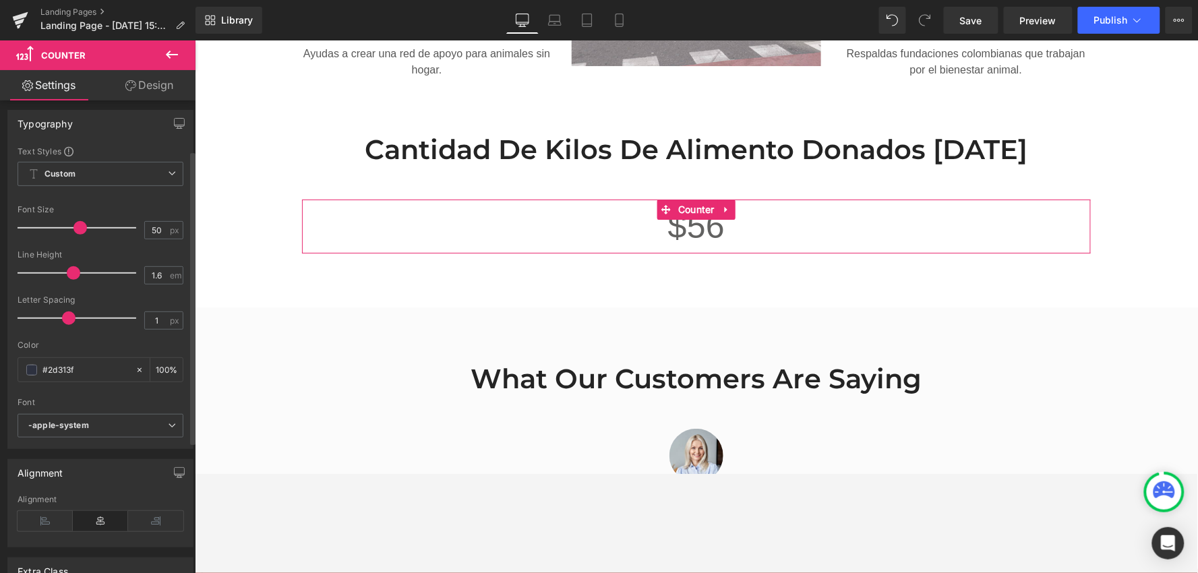
scroll to position [224, 0]
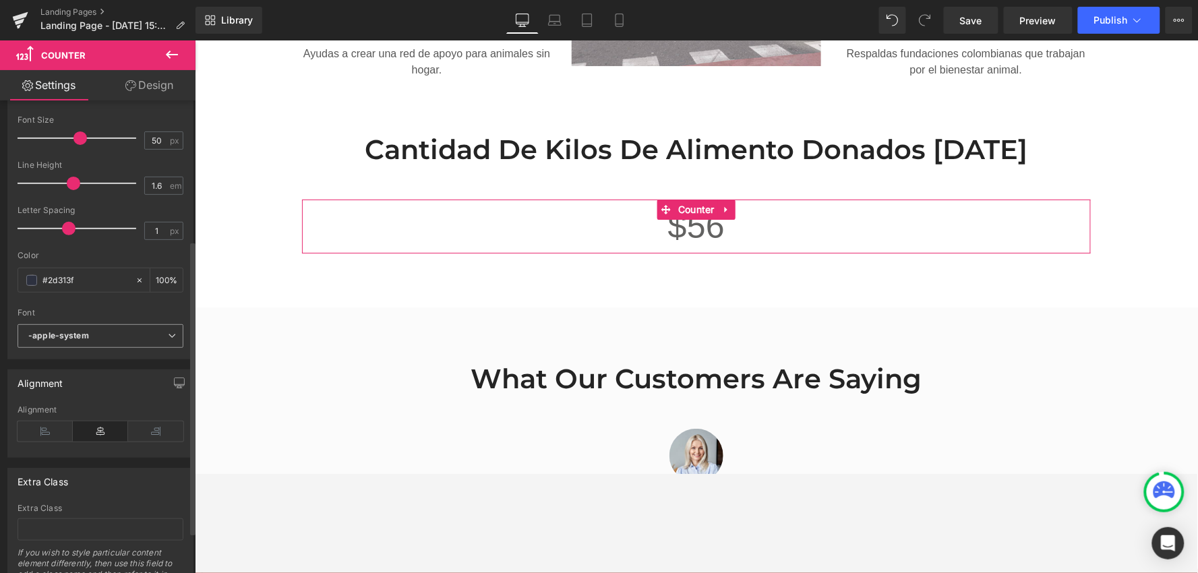
click at [117, 326] on span "-apple-system" at bounding box center [101, 336] width 166 height 24
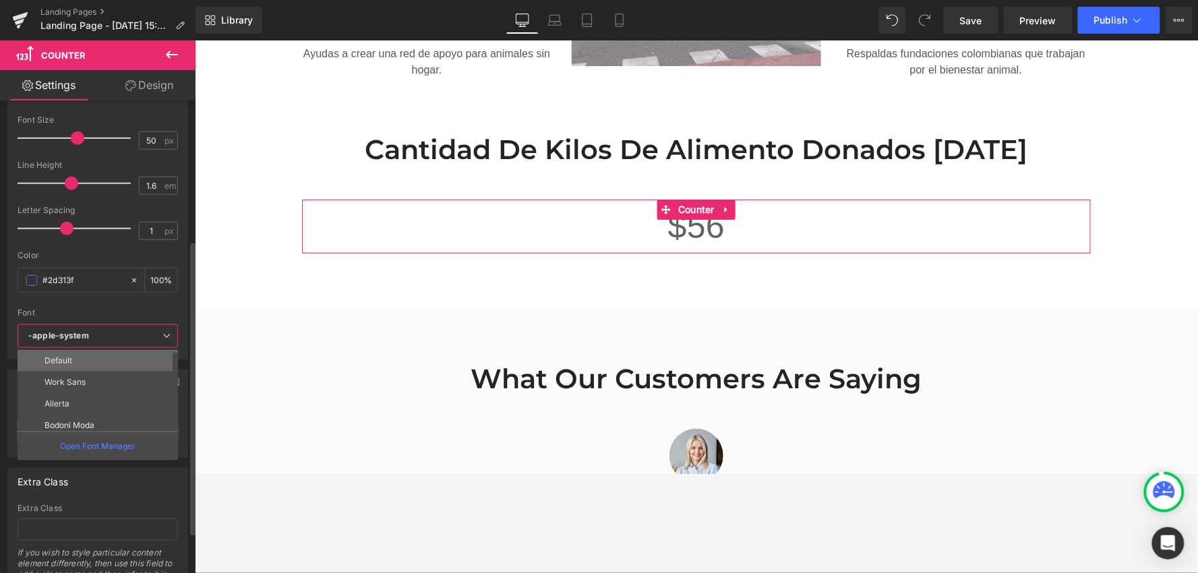
click at [148, 361] on li "Default" at bounding box center [101, 361] width 167 height 22
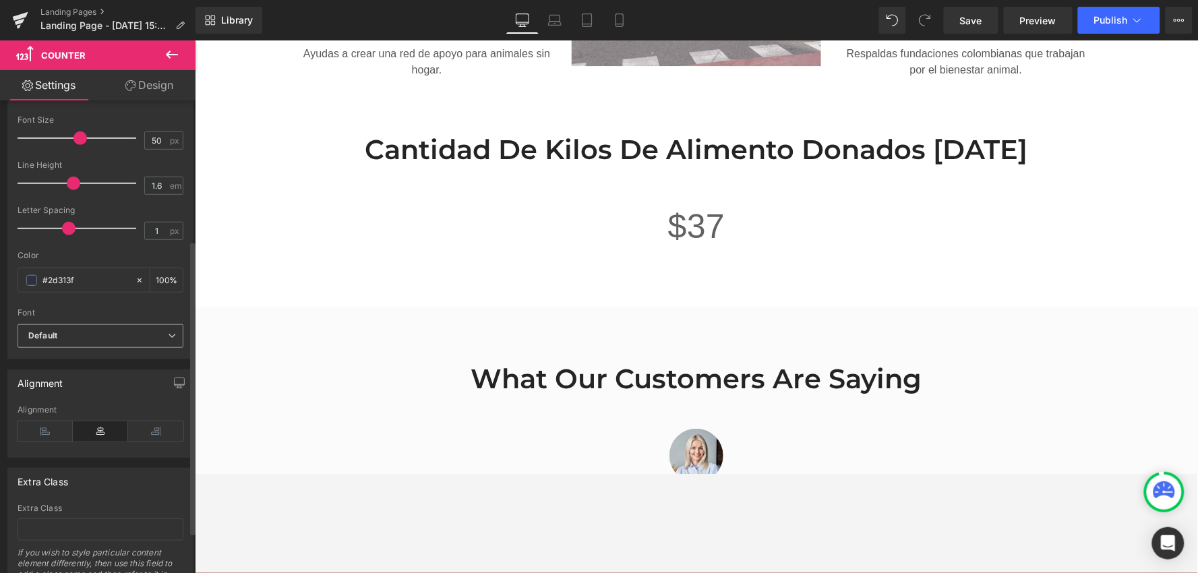
click at [148, 330] on b "Default" at bounding box center [98, 335] width 140 height 11
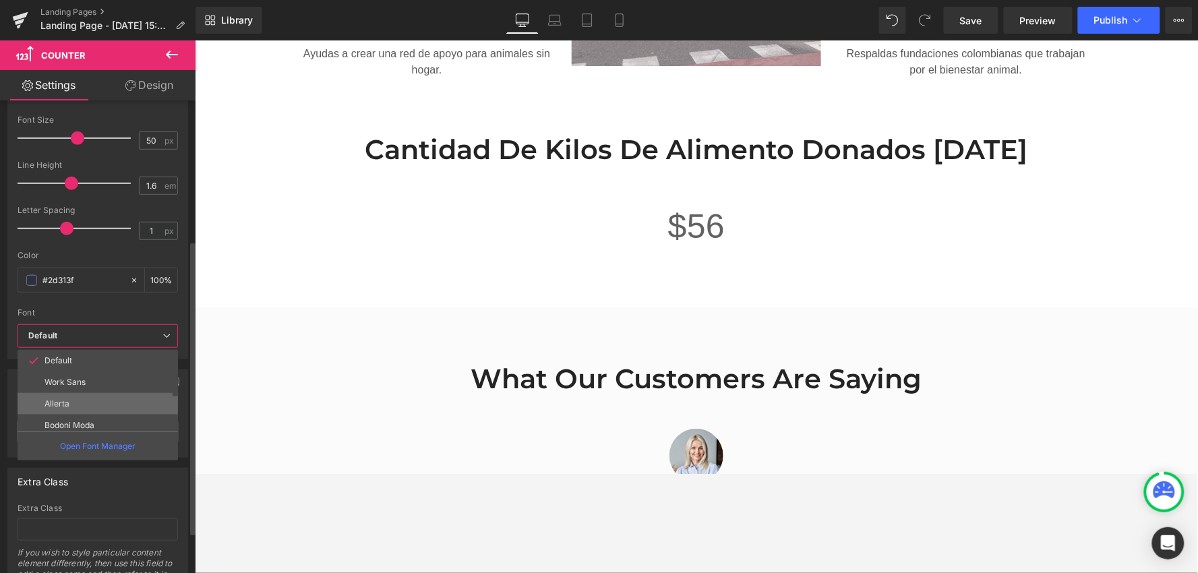
click at [152, 395] on li "Allerta" at bounding box center [101, 404] width 167 height 22
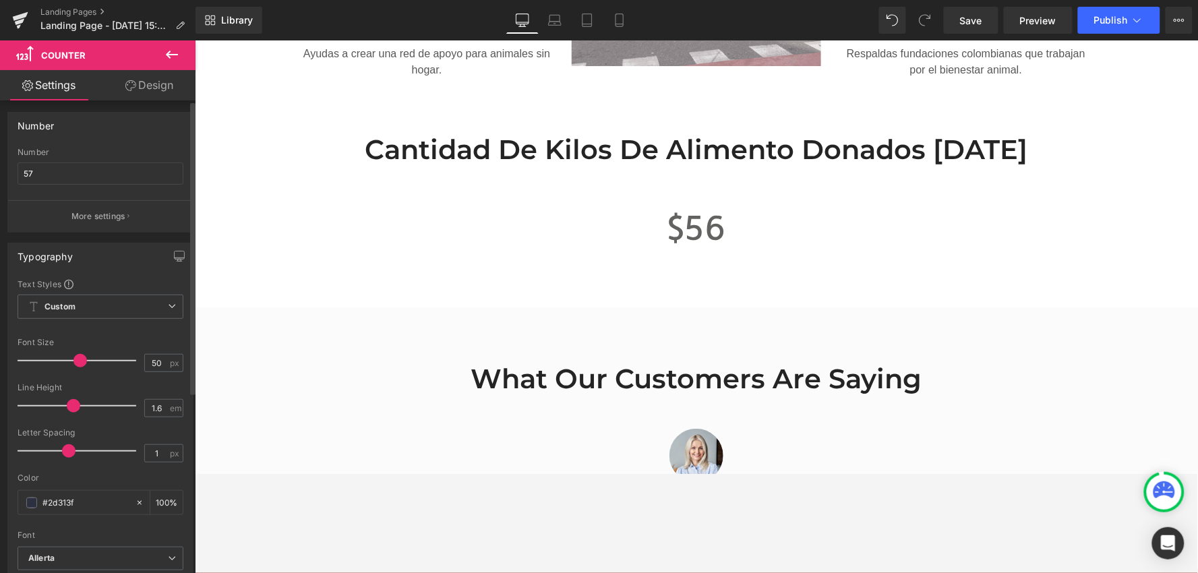
scroll to position [0, 0]
click at [136, 301] on span "Custom Setup Global Style" at bounding box center [101, 309] width 166 height 24
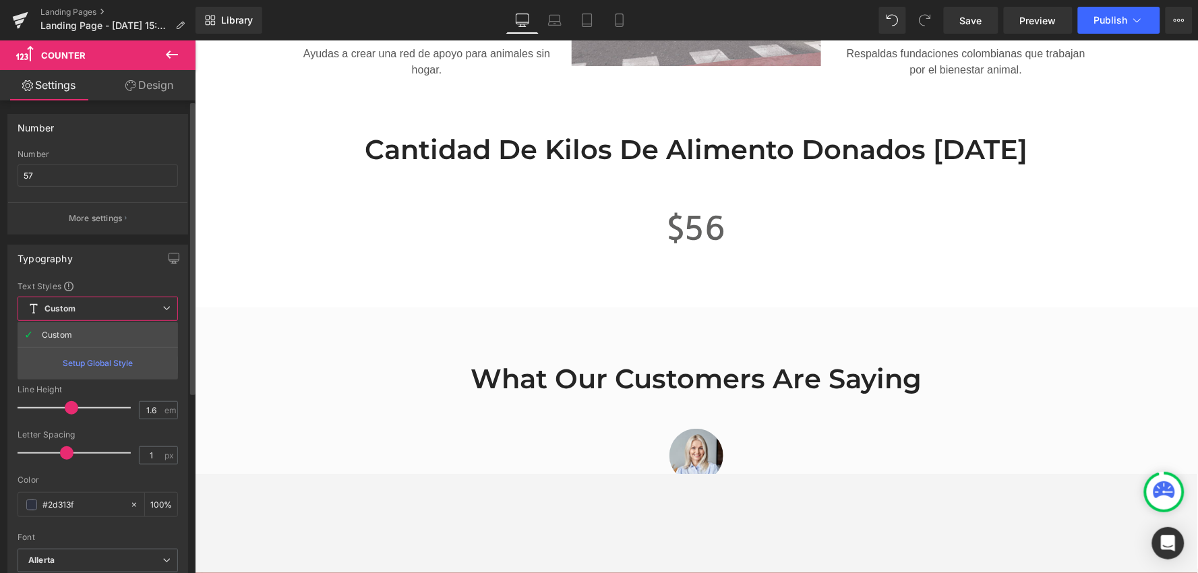
click at [136, 301] on span "Custom Setup Global Style" at bounding box center [98, 309] width 160 height 24
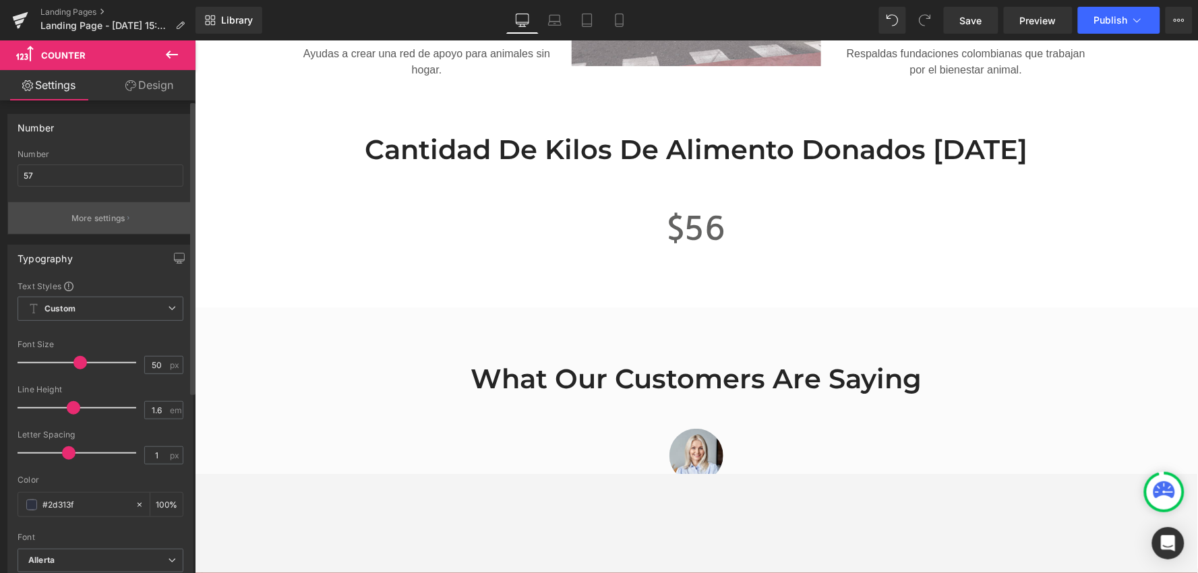
click at [112, 212] on p "More settings" at bounding box center [98, 218] width 54 height 12
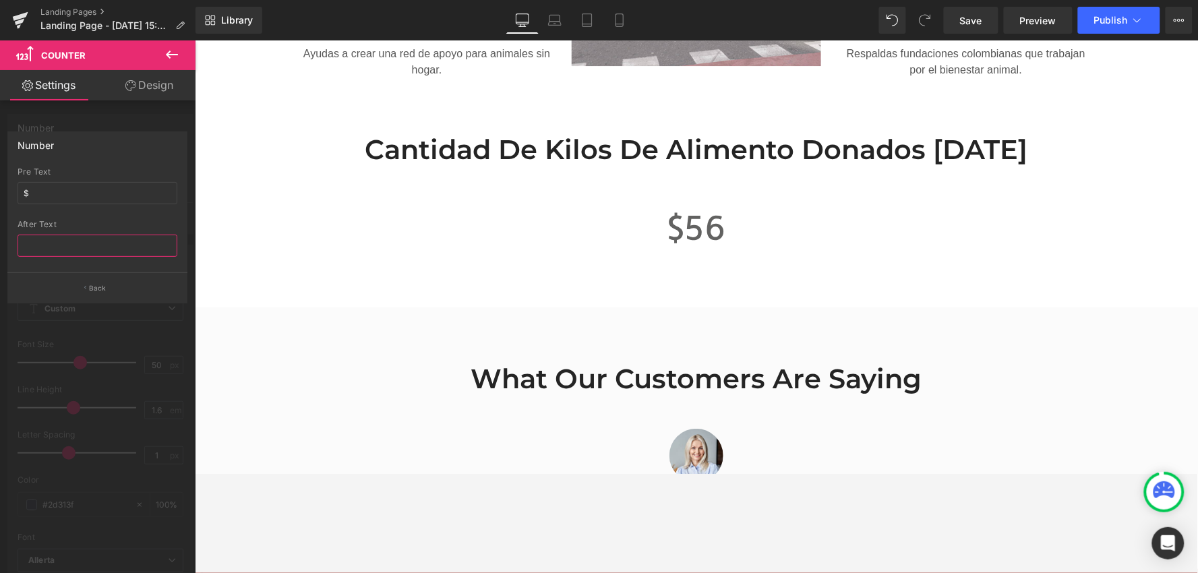
click at [92, 251] on input "text" at bounding box center [98, 246] width 160 height 22
click at [148, 115] on div at bounding box center [98, 309] width 196 height 539
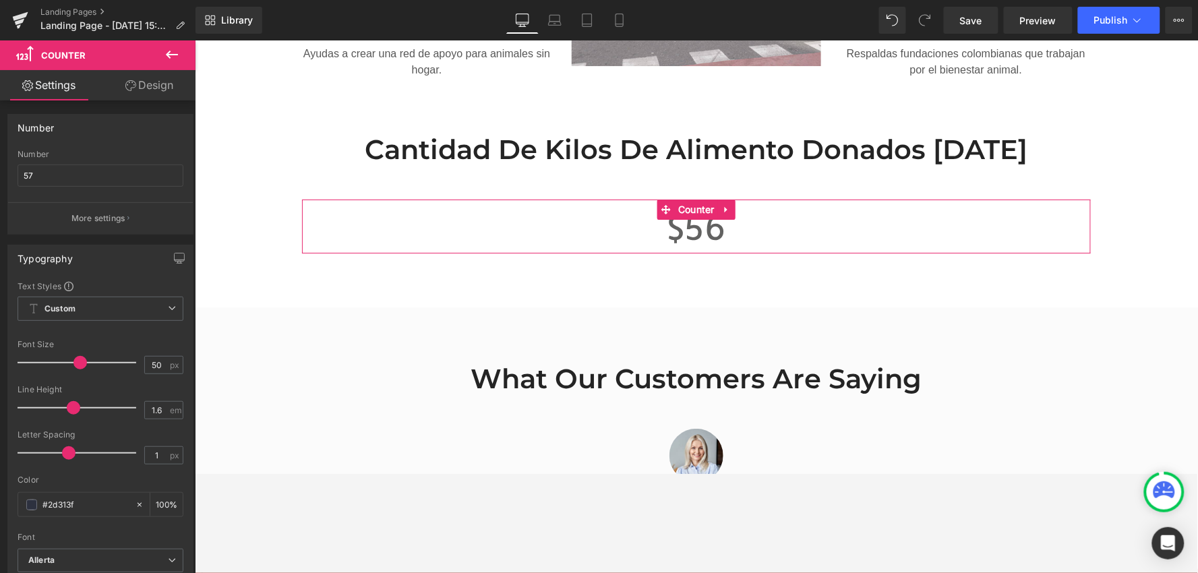
click at [72, 78] on link "Settings" at bounding box center [49, 85] width 98 height 30
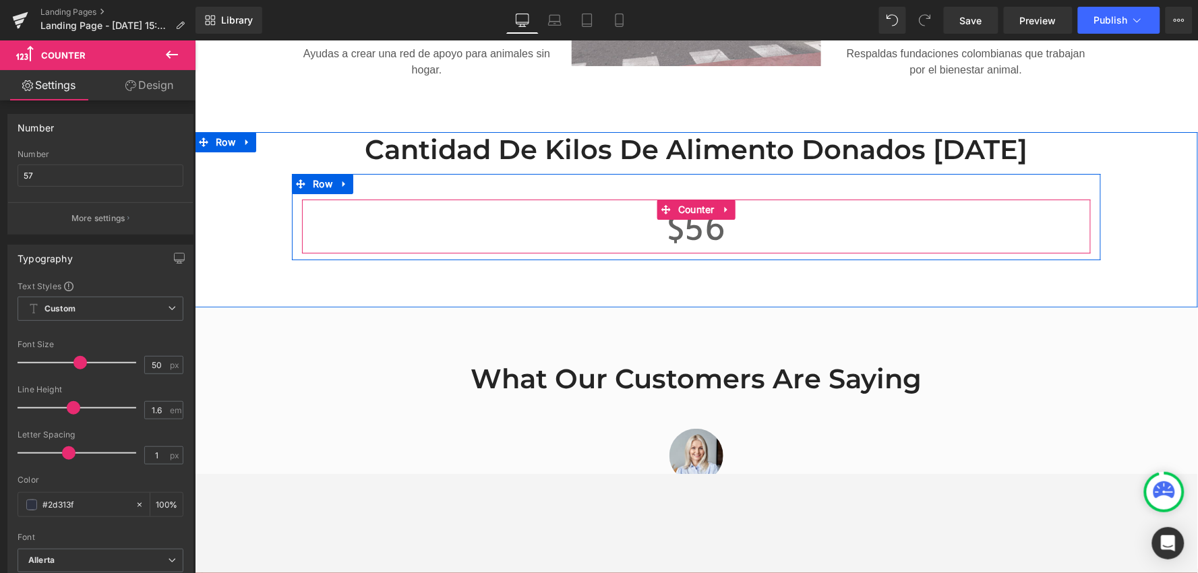
click at [684, 207] on span "56" at bounding box center [705, 225] width 42 height 43
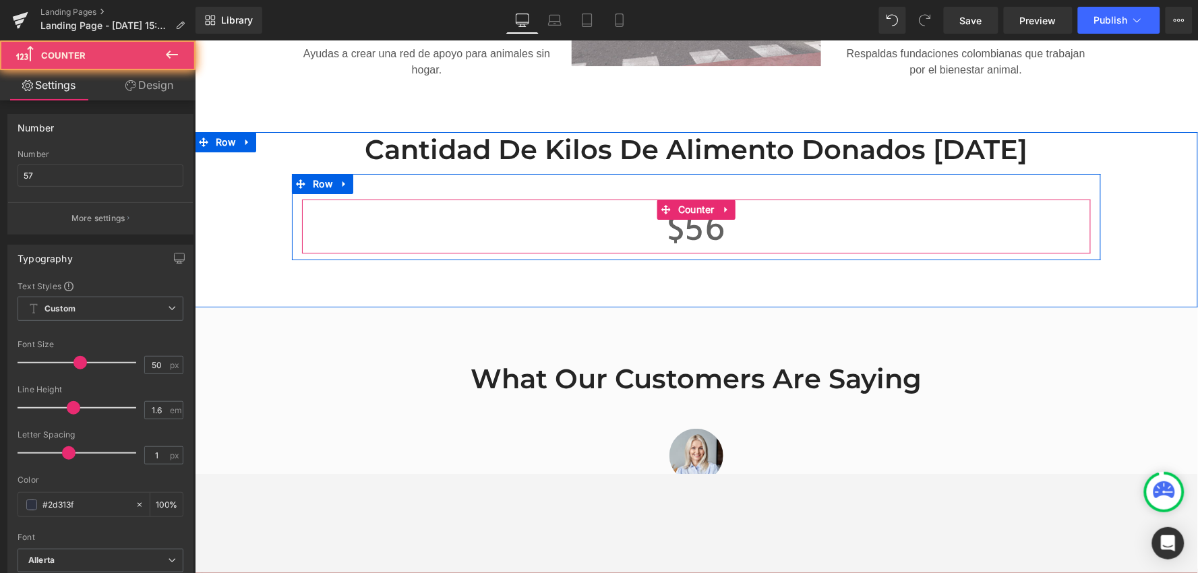
click at [746, 211] on div "$ 56" at bounding box center [695, 226] width 789 height 54
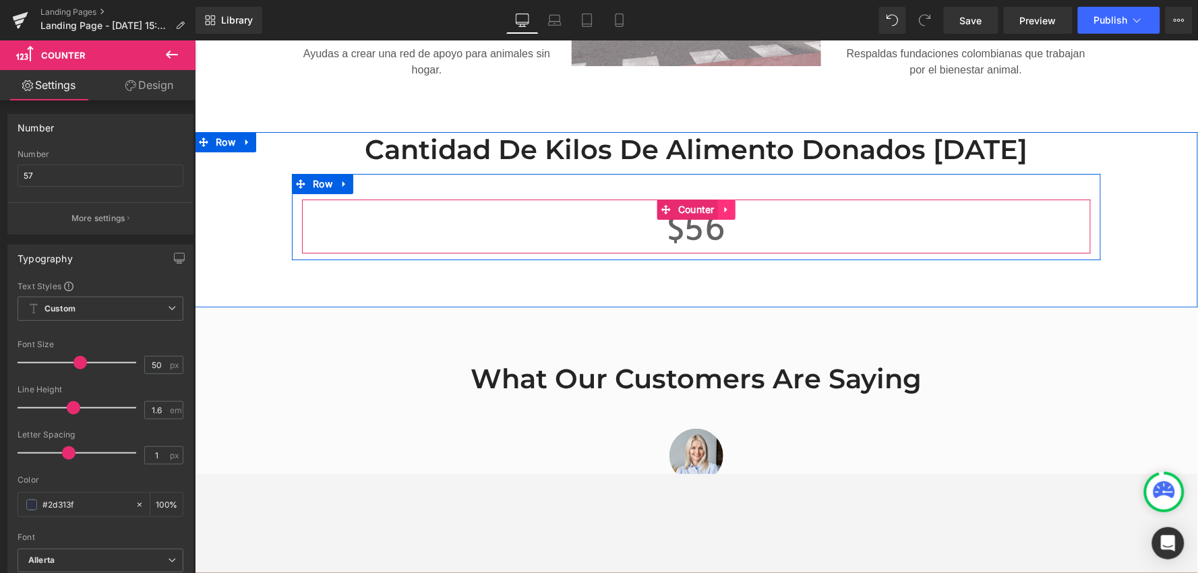
click at [717, 199] on link at bounding box center [726, 209] width 18 height 20
click at [771, 199] on div "$ 56" at bounding box center [695, 226] width 789 height 54
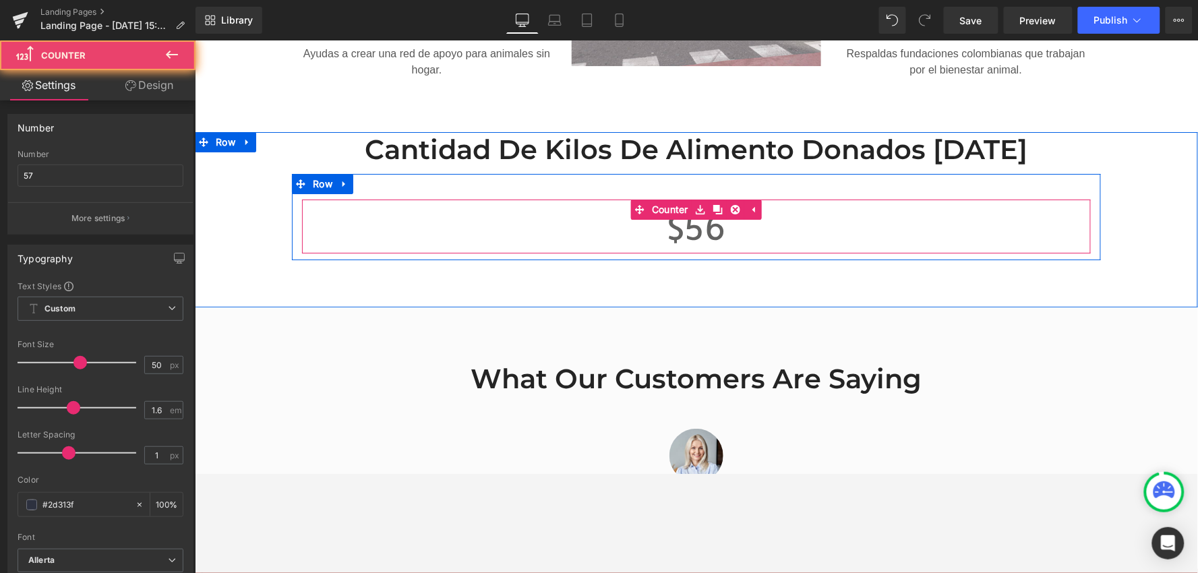
click at [686, 225] on span "56" at bounding box center [705, 225] width 42 height 43
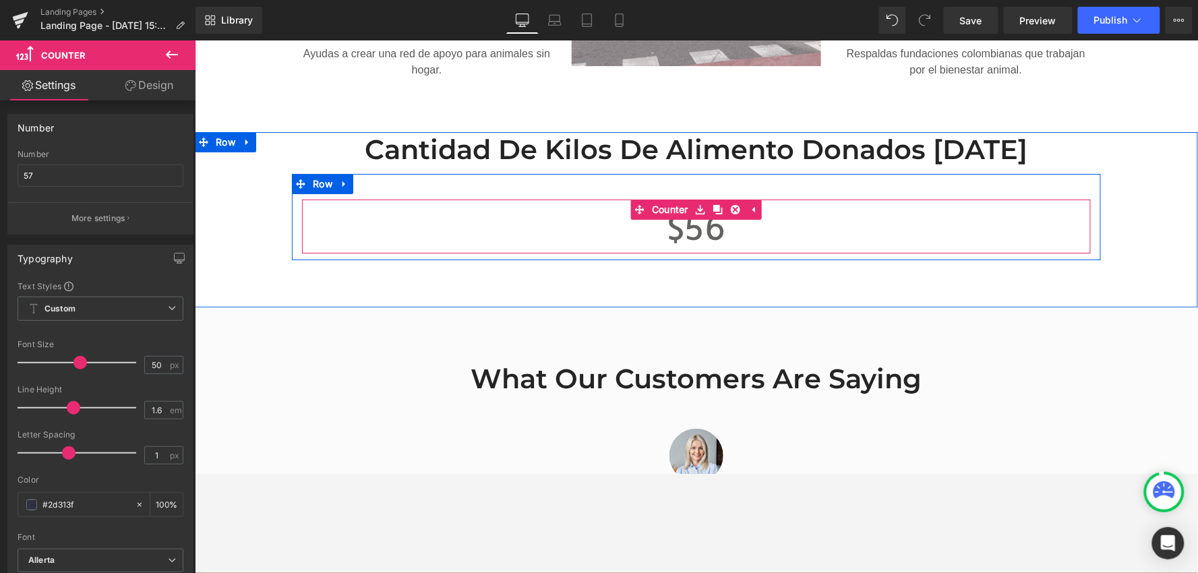
click at [684, 215] on span "56" at bounding box center [705, 225] width 42 height 43
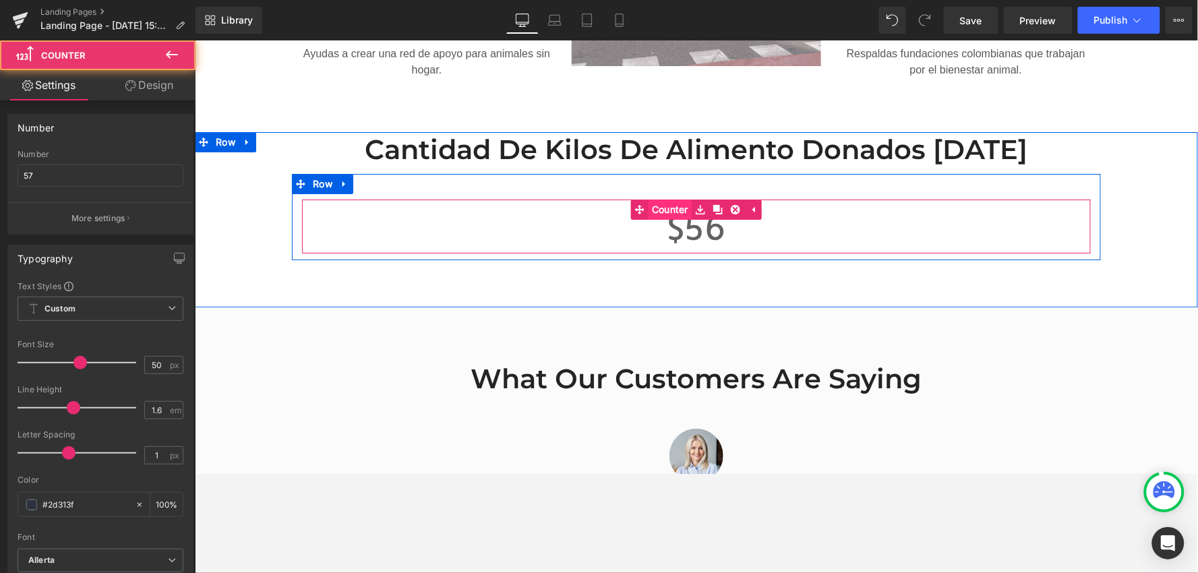
click at [659, 199] on link "Counter" at bounding box center [660, 209] width 61 height 20
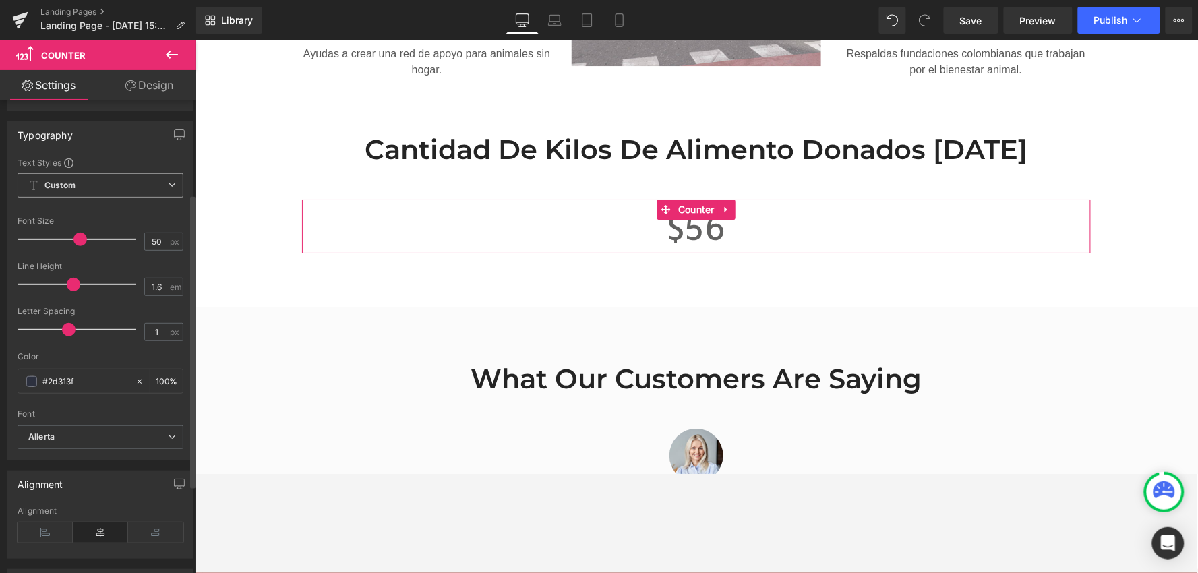
scroll to position [150, 0]
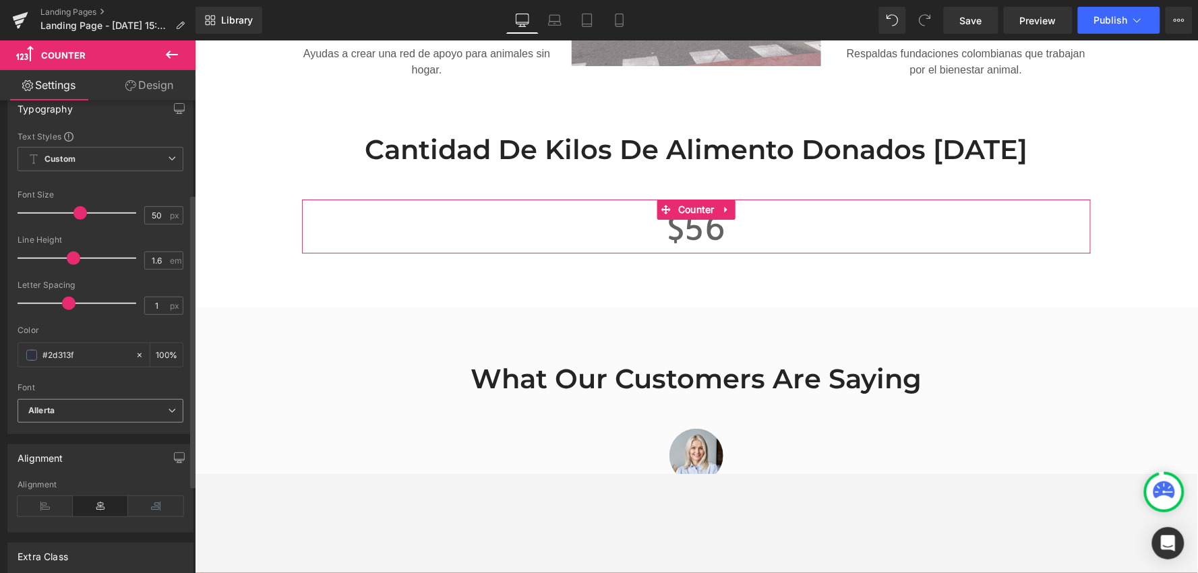
click at [140, 414] on b "Allerta" at bounding box center [98, 410] width 140 height 11
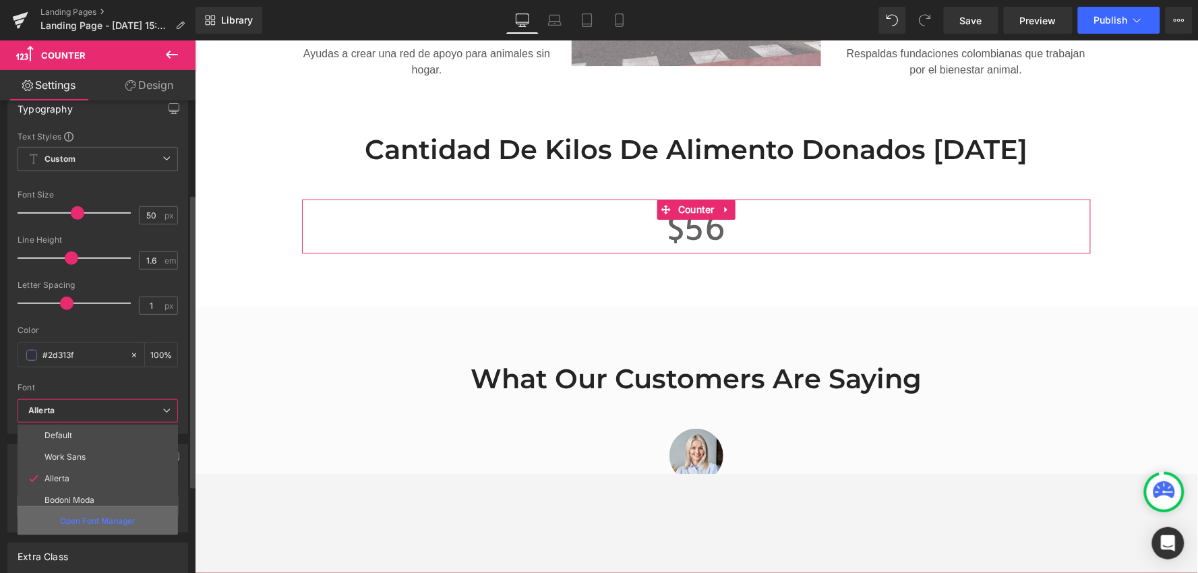
click at [143, 473] on div "Open Font Manager" at bounding box center [98, 520] width 160 height 29
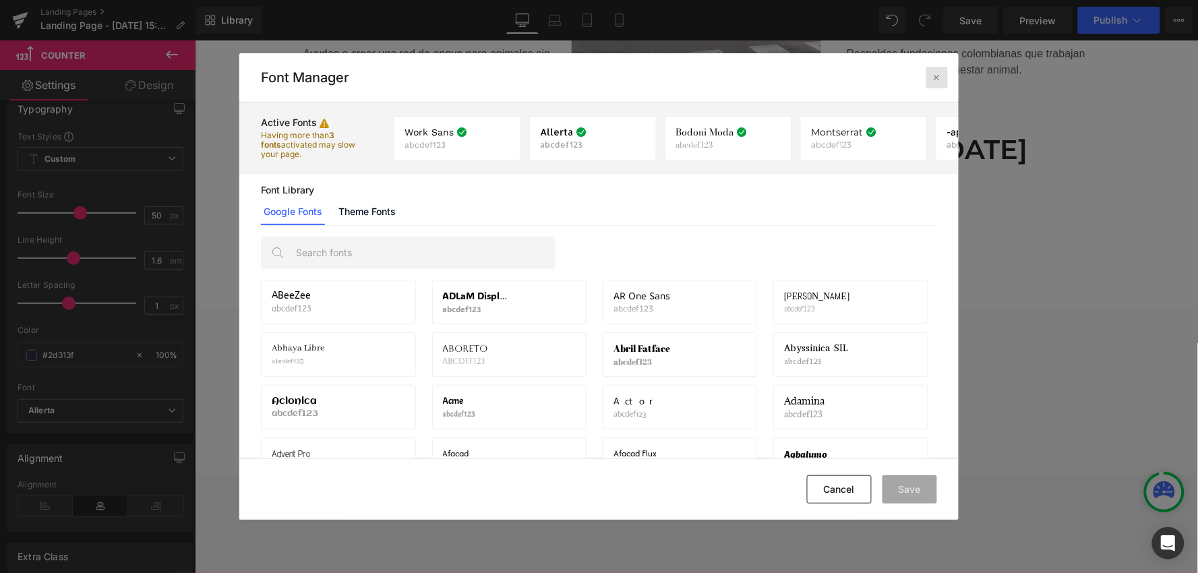
click at [934, 78] on icon at bounding box center [937, 77] width 11 height 11
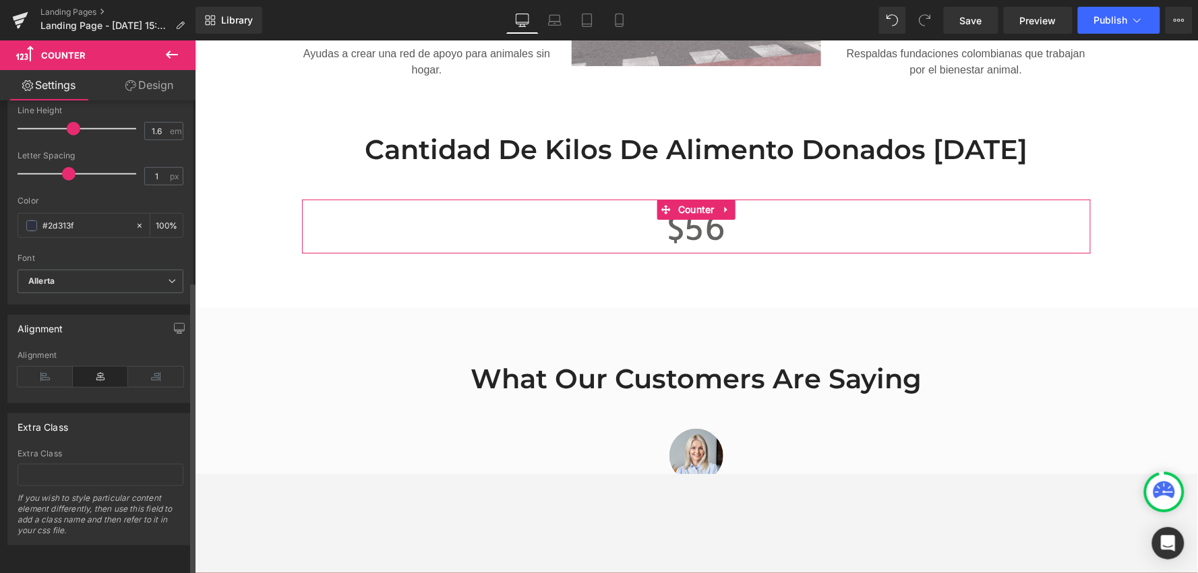
scroll to position [291, 0]
click at [116, 276] on b "Allerta" at bounding box center [98, 281] width 140 height 11
drag, startPoint x: 657, startPoint y: 216, endPoint x: 665, endPoint y: 215, distance: 8.2
click at [659, 216] on body "Ir directamente al contenido Entregas el mismo día en compras antes de las 3:00…" at bounding box center [695, 313] width 1003 height 3386
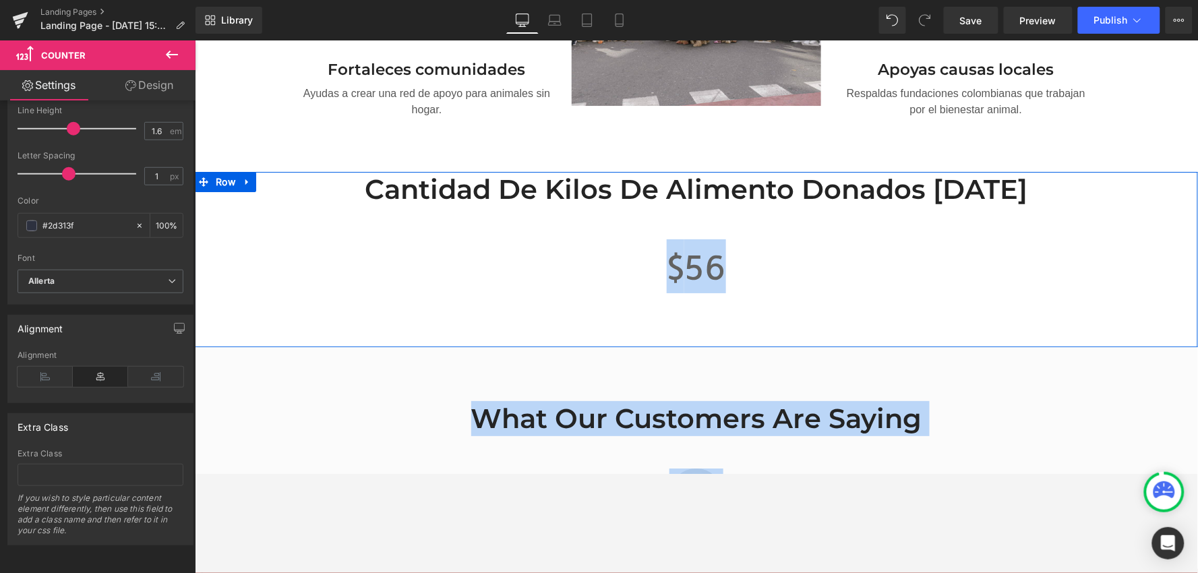
scroll to position [1345, 0]
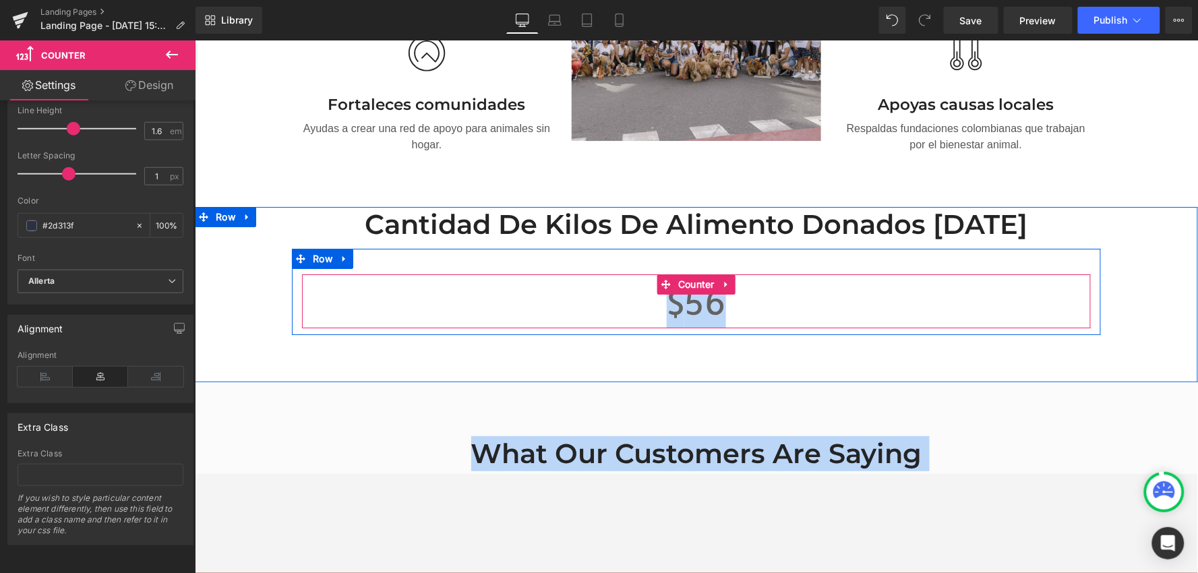
click at [829, 286] on div "$ 56" at bounding box center [695, 301] width 789 height 54
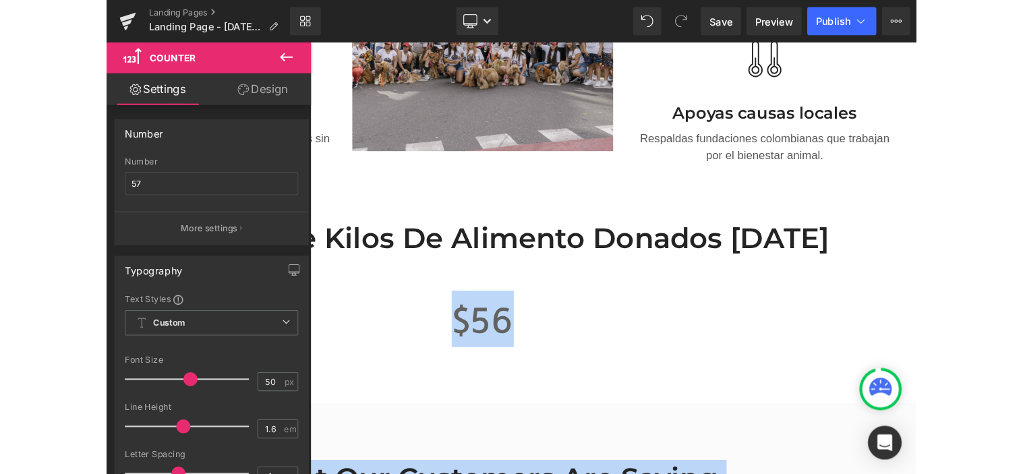
scroll to position [1344, 0]
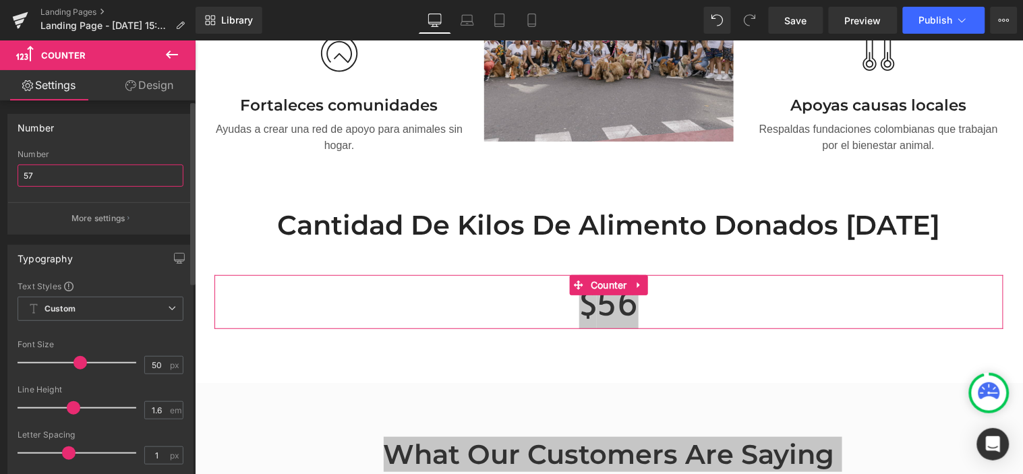
click at [76, 176] on input "57" at bounding box center [101, 175] width 166 height 22
type input "%"
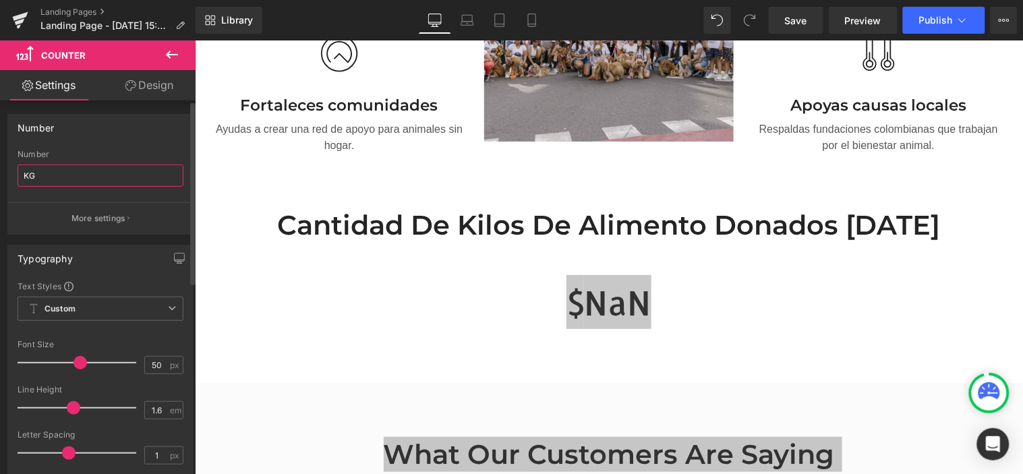
type input "K"
type input "70"
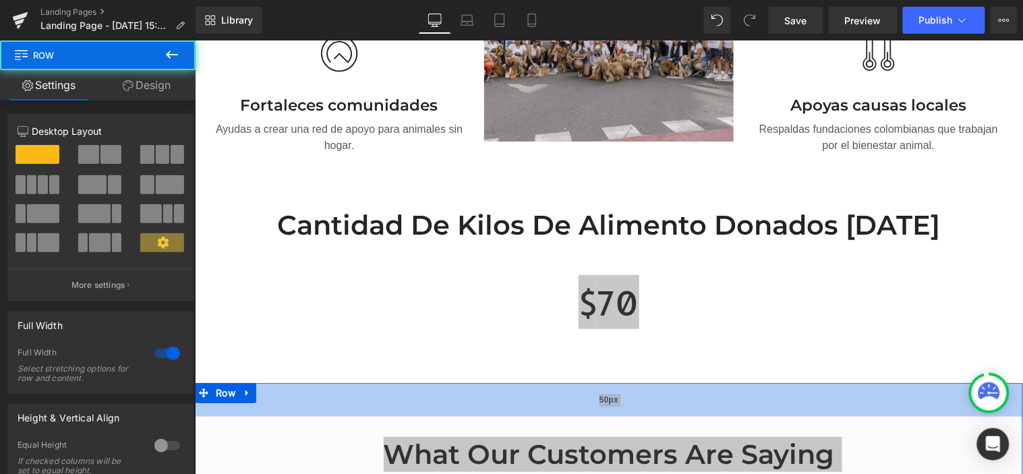
click at [763, 382] on div "50px" at bounding box center [608, 399] width 828 height 34
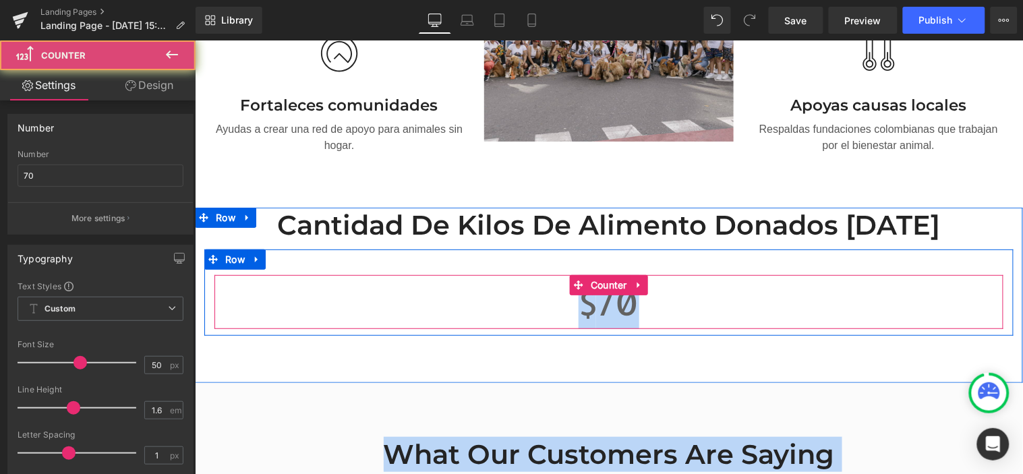
click at [681, 292] on div "$ 70" at bounding box center [608, 301] width 789 height 54
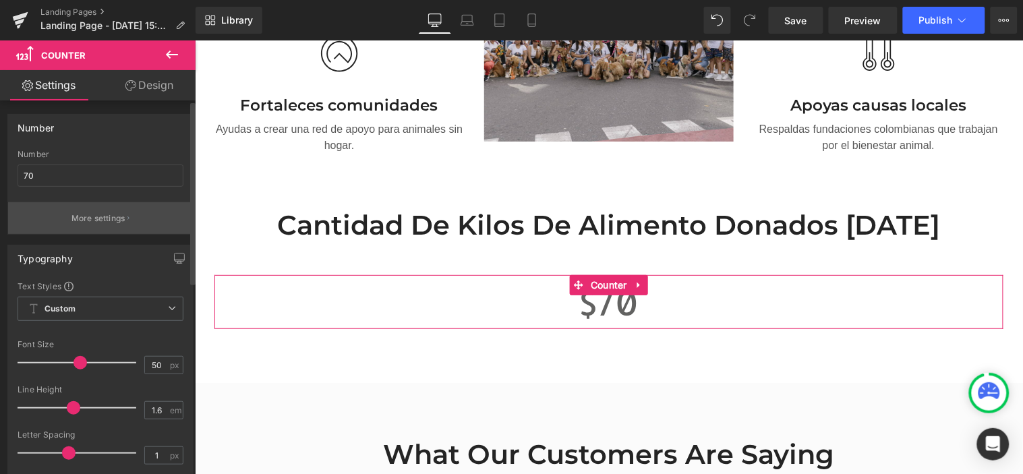
click at [98, 212] on p "More settings" at bounding box center [98, 218] width 54 height 12
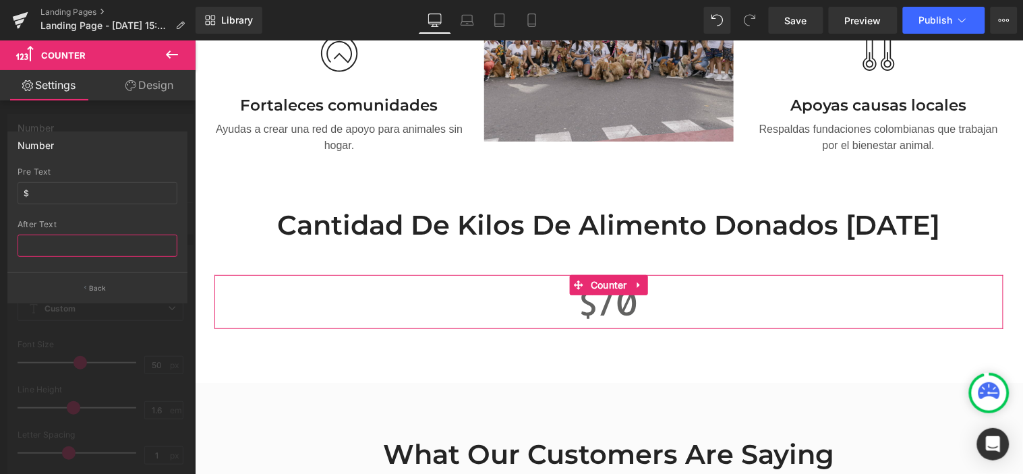
click at [78, 251] on input "text" at bounding box center [98, 246] width 160 height 22
paste input "Kilos Donados"
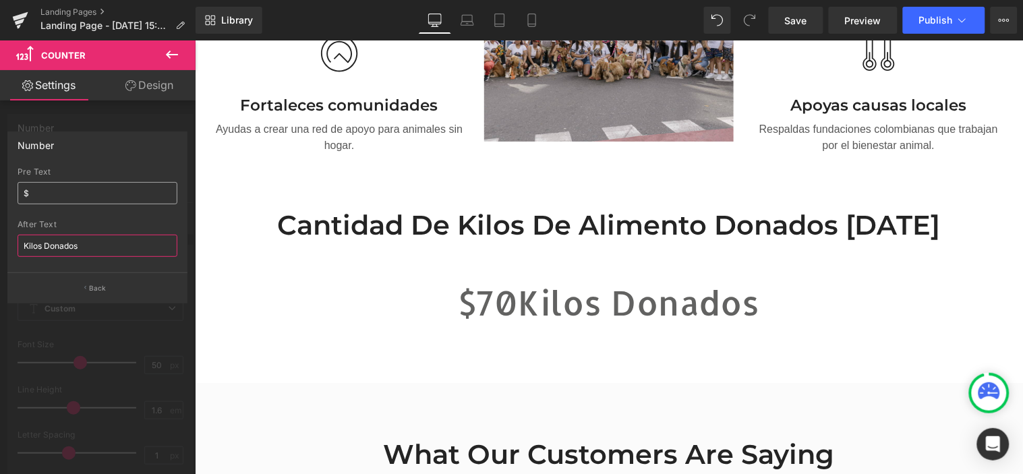
type input "Kilos Donados"
click at [57, 198] on input "$" at bounding box center [98, 193] width 160 height 22
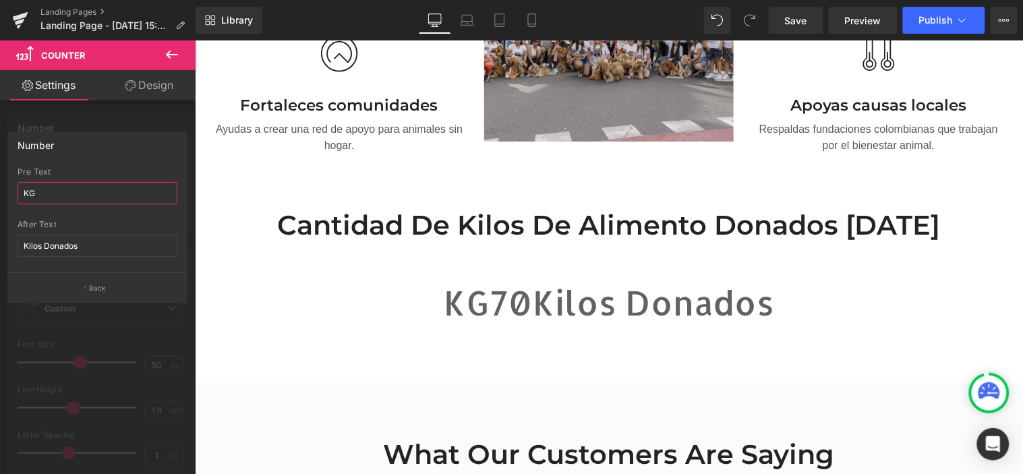
type input "K"
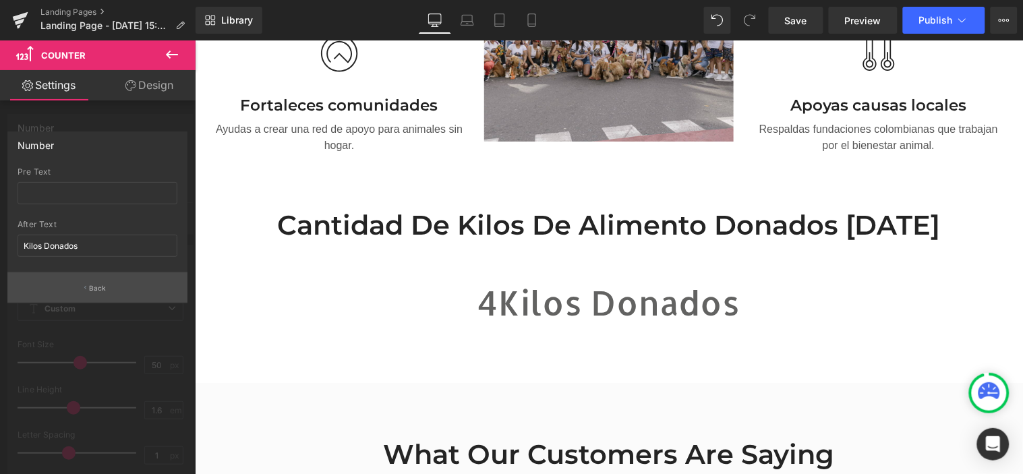
click at [102, 283] on p "Back" at bounding box center [98, 288] width 18 height 10
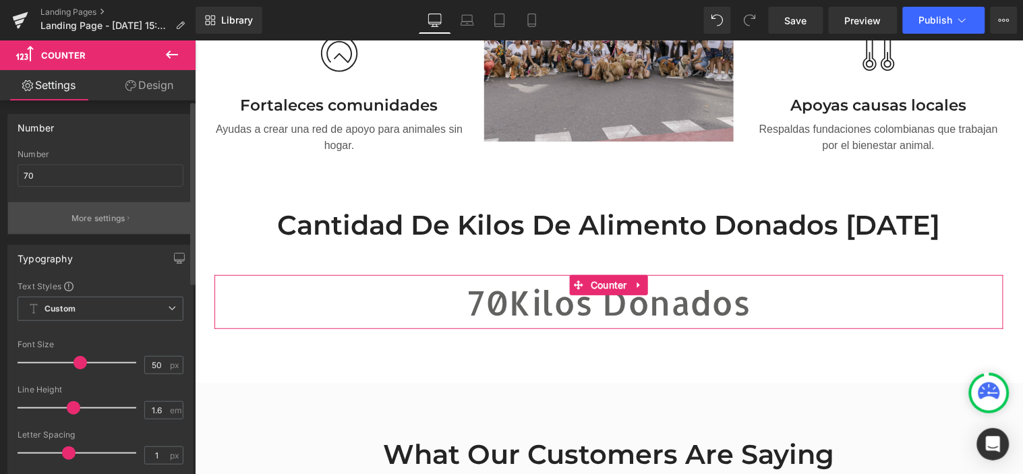
click at [89, 204] on button "More settings" at bounding box center [100, 218] width 185 height 32
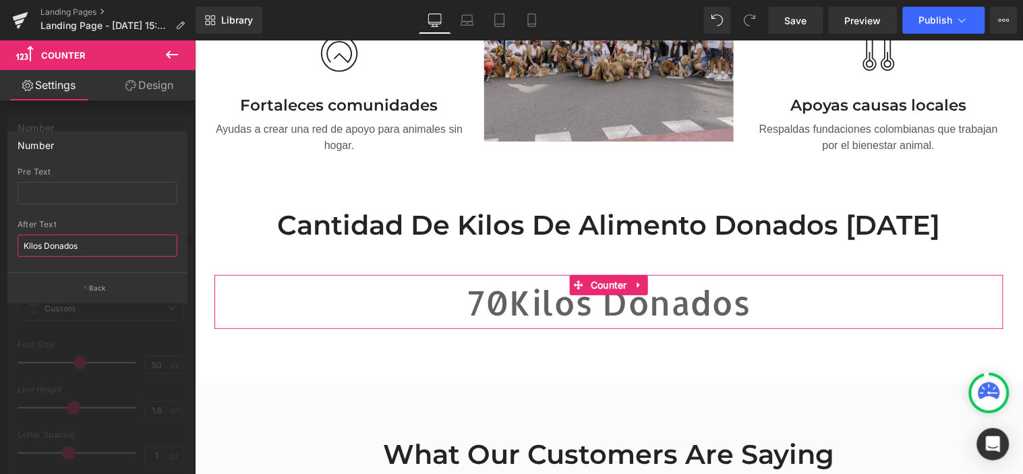
click at [97, 239] on input "Kilos Donados" at bounding box center [98, 246] width 160 height 22
click at [98, 240] on input "Kilos Donados" at bounding box center [98, 246] width 160 height 22
click at [36, 249] on input "Kilos Donados" at bounding box center [98, 246] width 160 height 22
click at [36, 245] on input "Kilos Donados" at bounding box center [98, 246] width 160 height 22
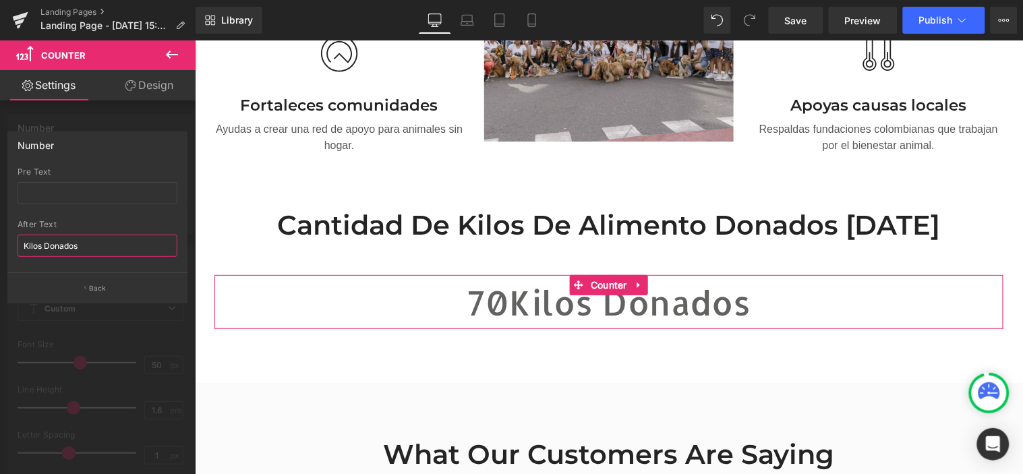
click at [36, 245] on input "Kilos Donados" at bounding box center [98, 246] width 160 height 22
type input "Kg Donados"
click at [146, 113] on div at bounding box center [98, 260] width 196 height 440
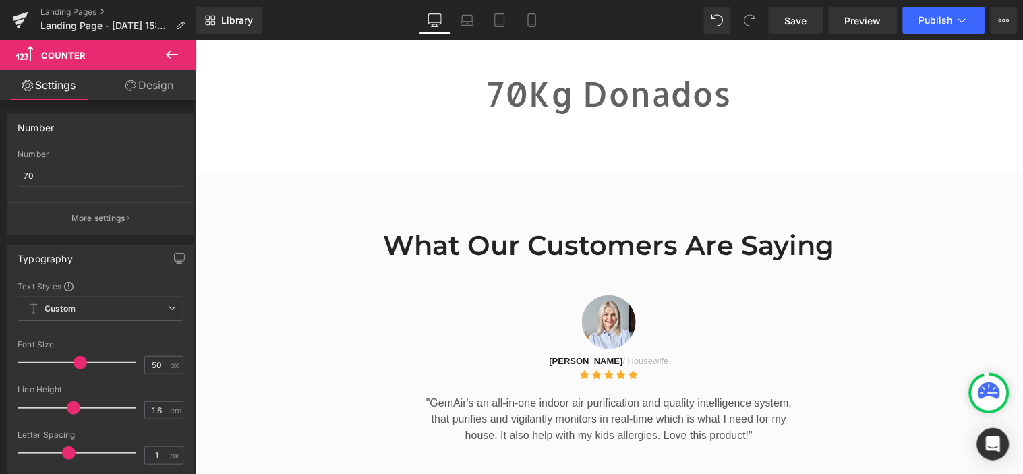
scroll to position [1644, 0]
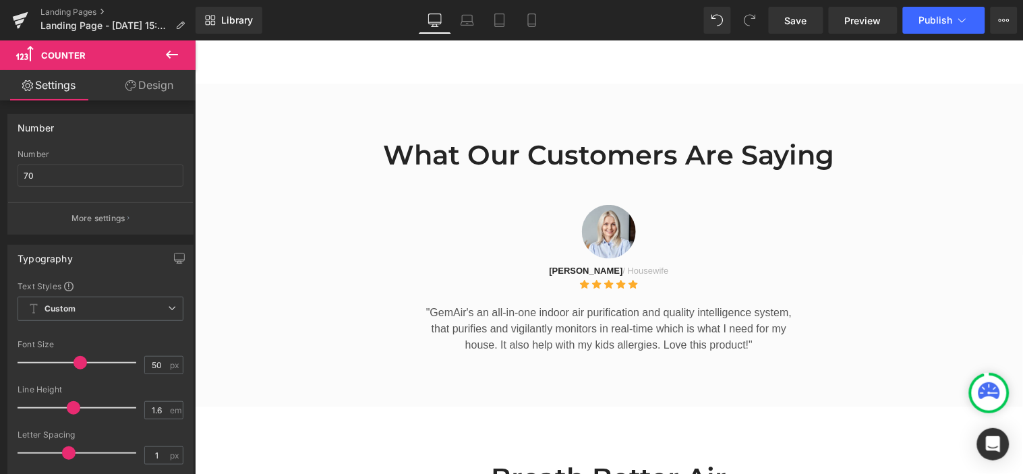
click at [768, 137] on h2 "What Our Customers Are Saying" at bounding box center [608, 154] width 789 height 35
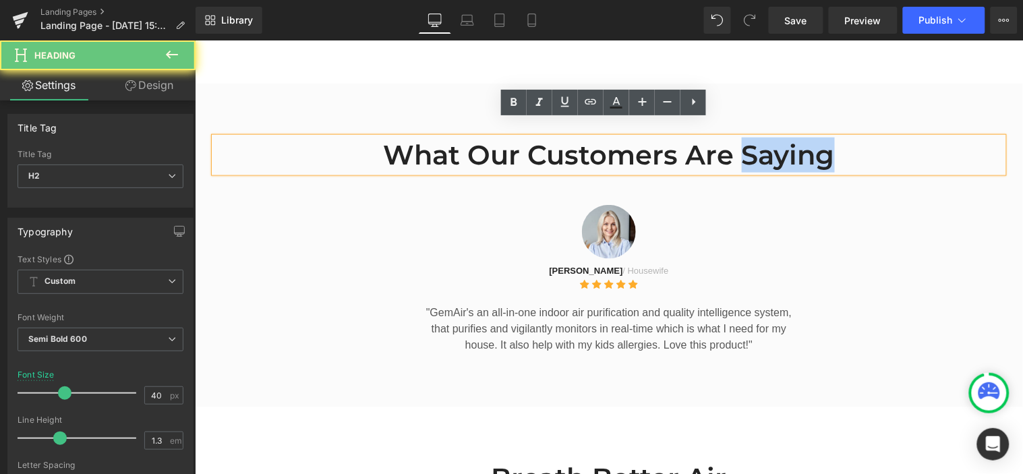
click at [768, 137] on h2 "What Our Customers Are Saying" at bounding box center [608, 154] width 789 height 35
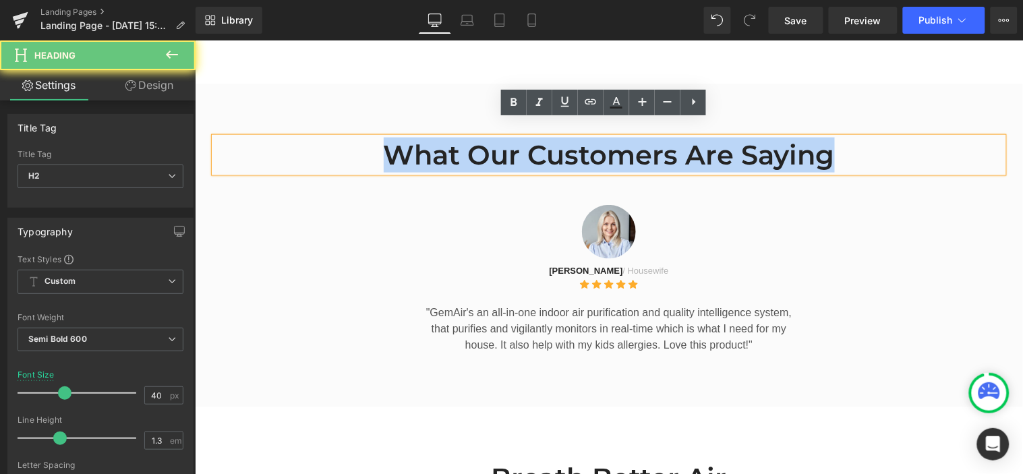
click at [768, 137] on h2 "What Our Customers Are Saying" at bounding box center [608, 154] width 789 height 35
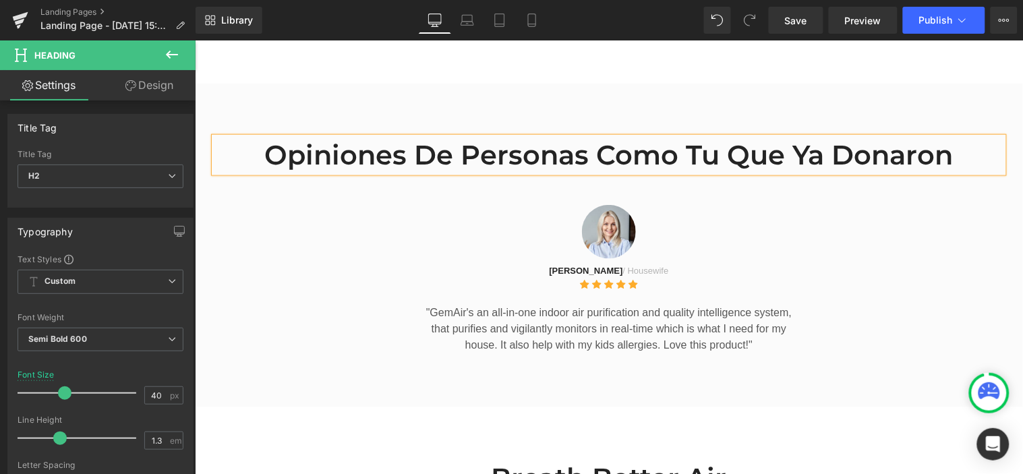
click at [891, 384] on div "Opiniones de personas como tu que ya donaron Heading Row Image [PERSON_NAME] / …" at bounding box center [608, 245] width 828 height 324
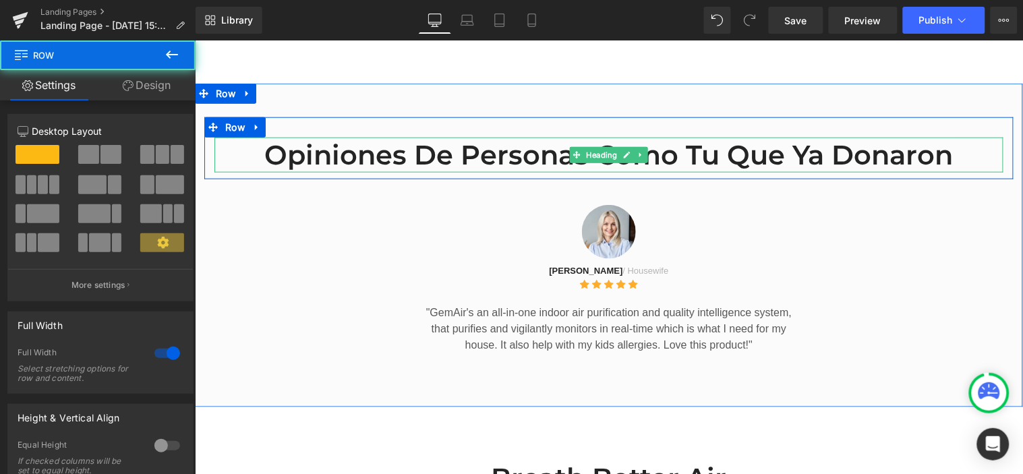
click at [778, 137] on h2 "Opiniones de personas como tu que ya donaron" at bounding box center [608, 154] width 789 height 35
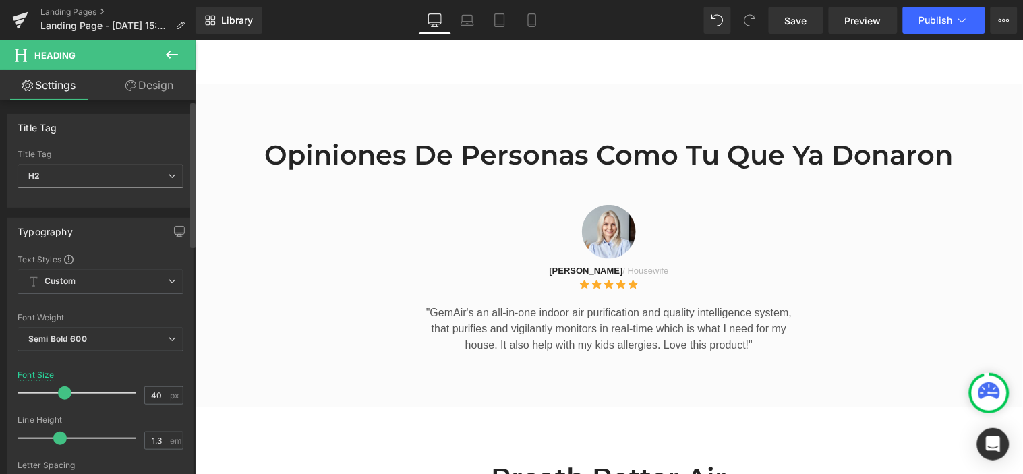
click at [158, 171] on span "H2" at bounding box center [101, 176] width 166 height 24
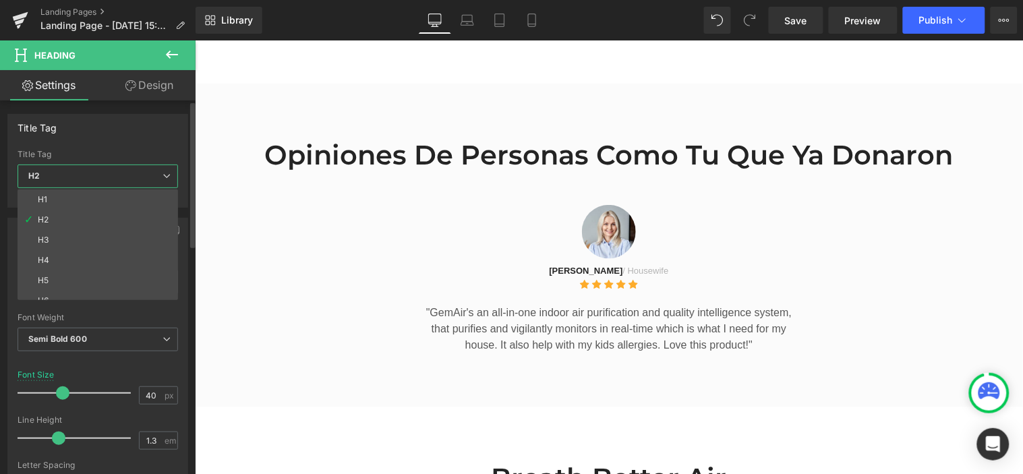
click at [158, 171] on span "H2" at bounding box center [98, 176] width 160 height 24
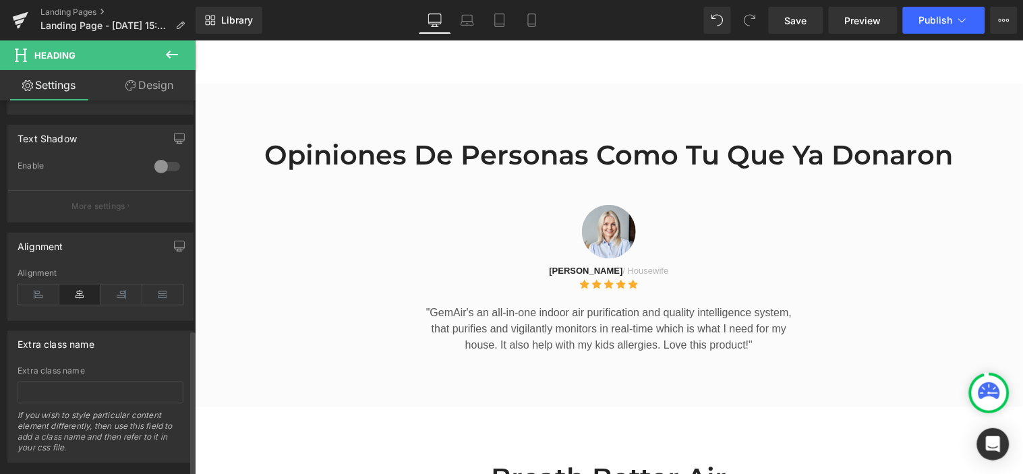
scroll to position [585, 0]
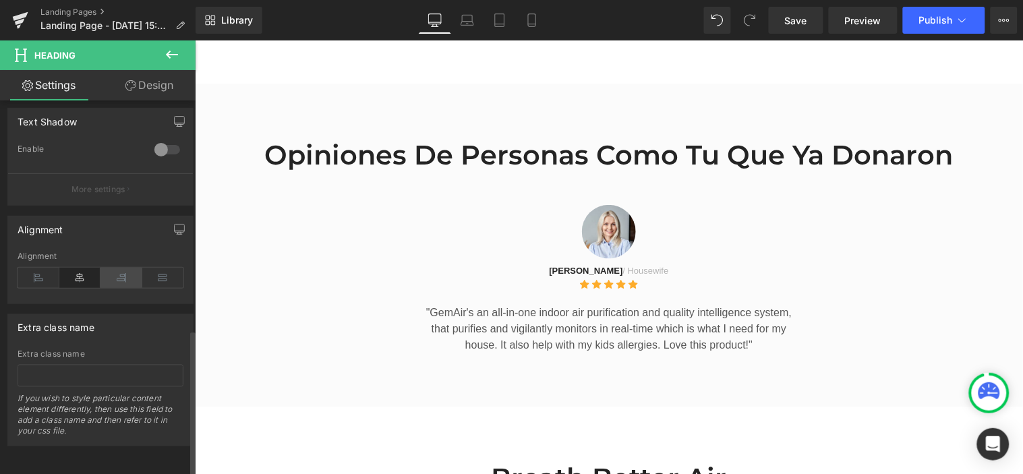
click at [123, 268] on icon at bounding box center [121, 278] width 42 height 20
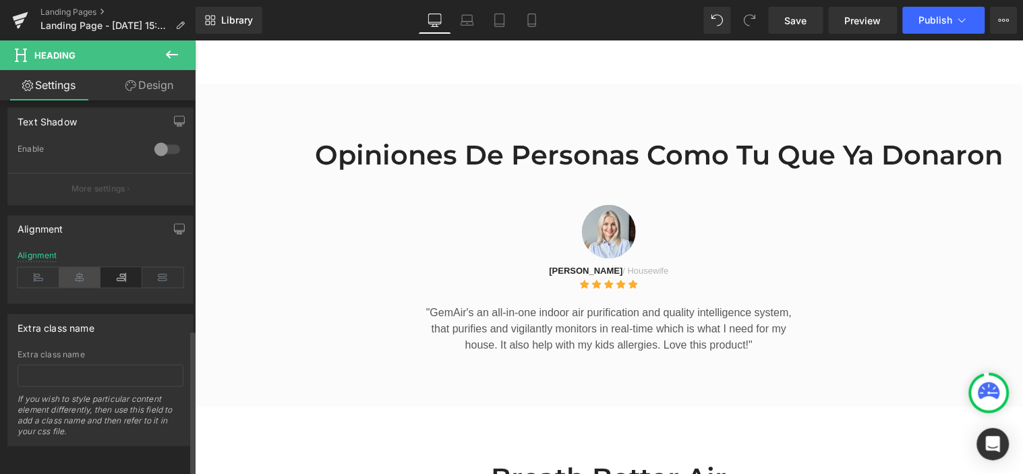
click at [80, 268] on icon at bounding box center [80, 278] width 42 height 20
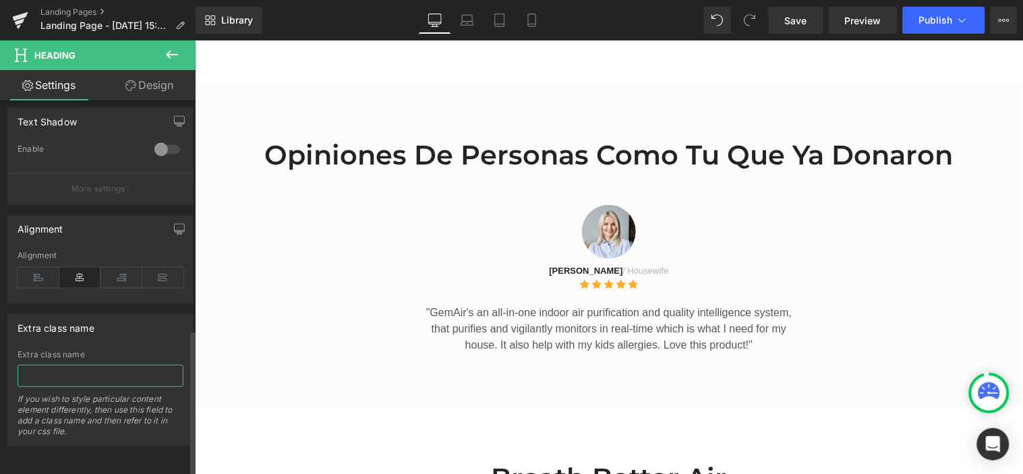
click at [76, 372] on input "text" at bounding box center [101, 376] width 166 height 22
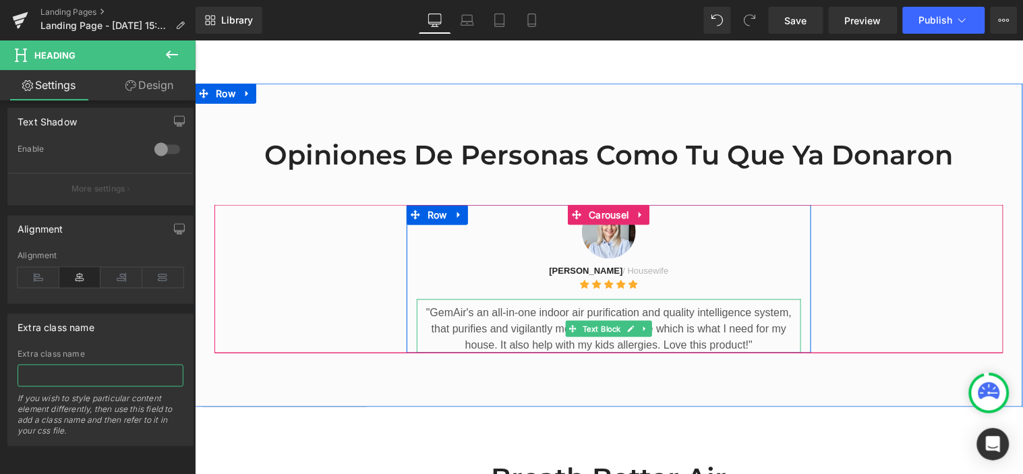
scroll to position [1719, 0]
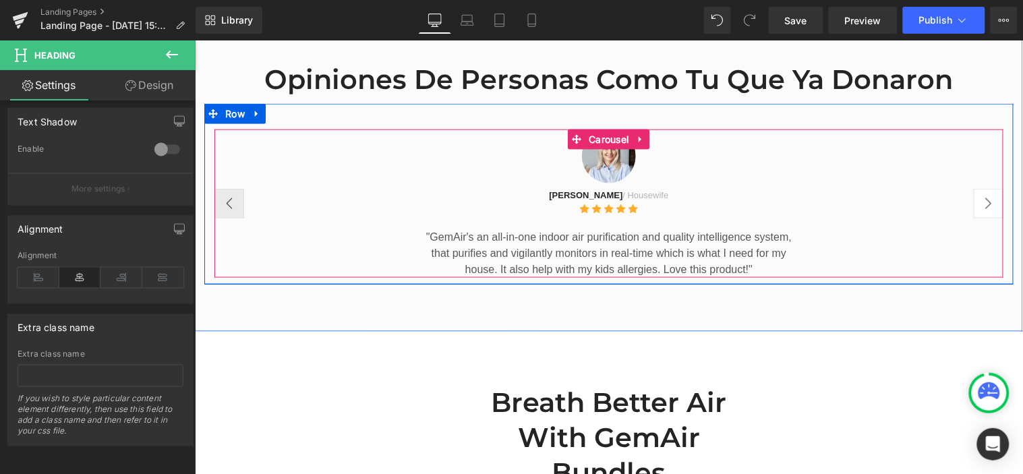
click at [982, 188] on button "›" at bounding box center [988, 203] width 30 height 30
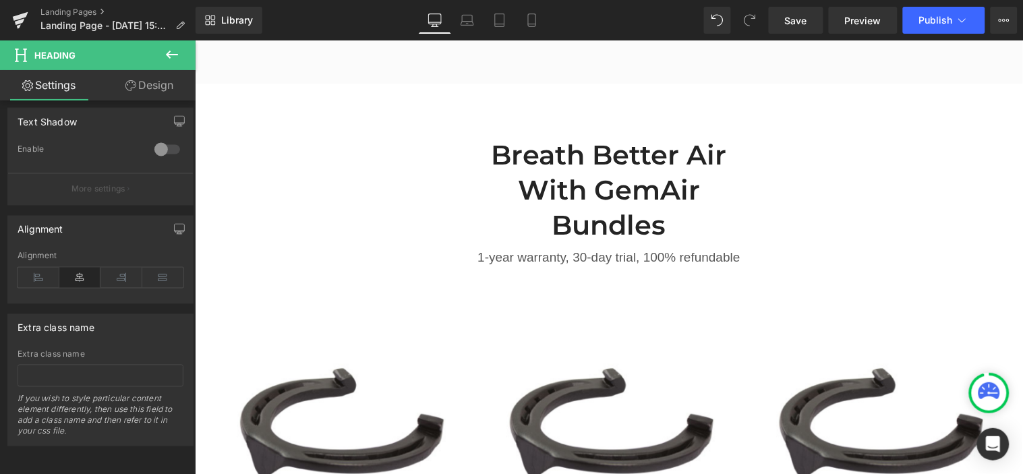
scroll to position [1869, 0]
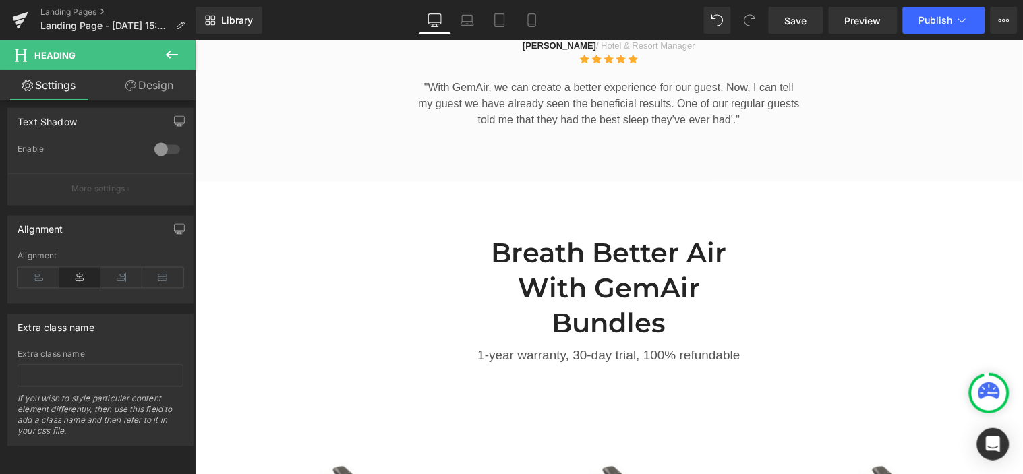
click at [611, 257] on h2 "Breath Better Air With GemAir Bundles" at bounding box center [608, 287] width 290 height 105
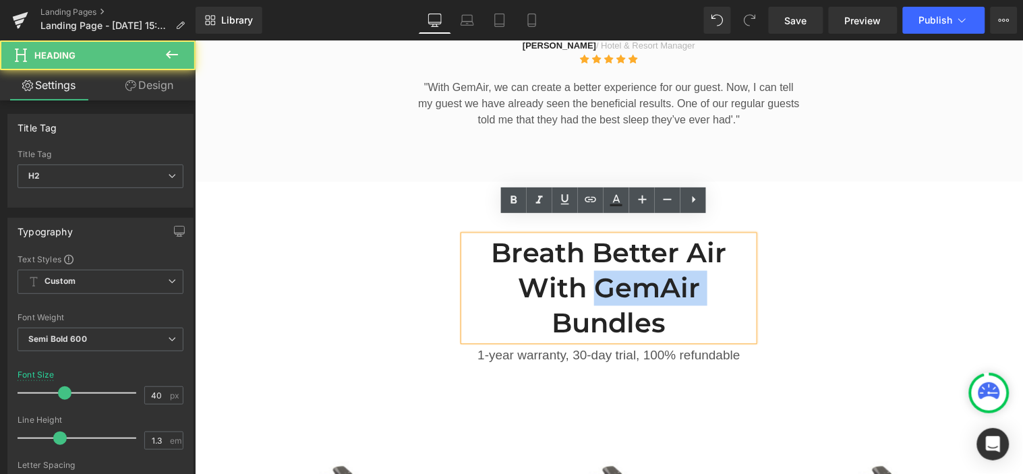
click at [611, 257] on h2 "Breath Better Air With GemAir Bundles" at bounding box center [608, 287] width 290 height 105
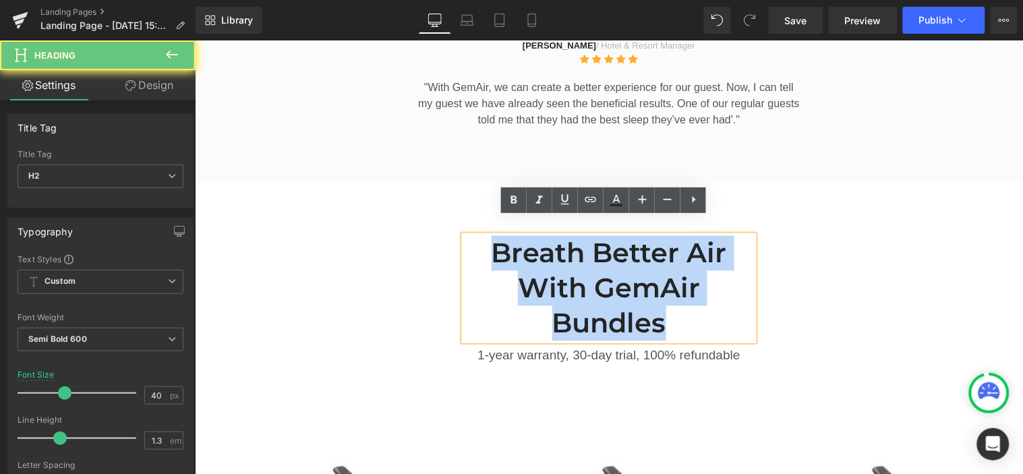
click at [611, 257] on h2 "Breath Better Air With GemAir Bundles" at bounding box center [608, 287] width 290 height 105
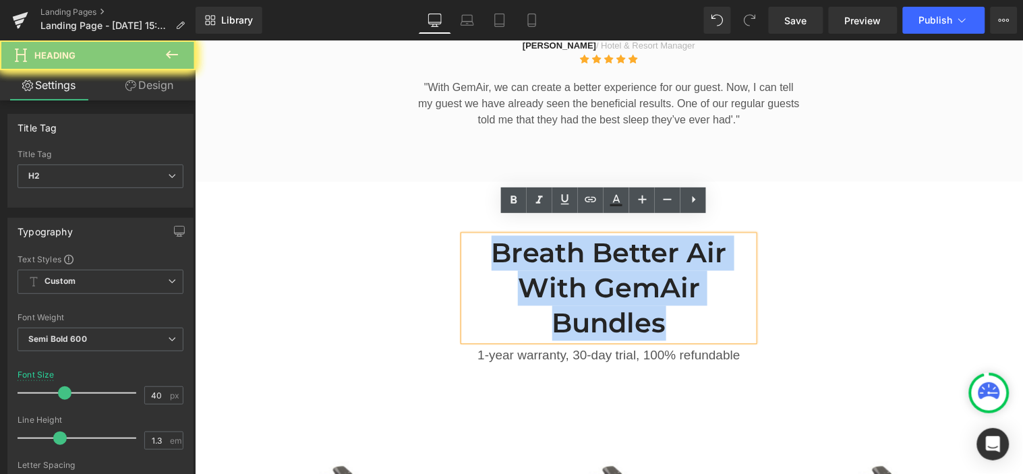
click at [611, 257] on h2 "Breath Better Air With GemAir Bundles" at bounding box center [608, 287] width 290 height 105
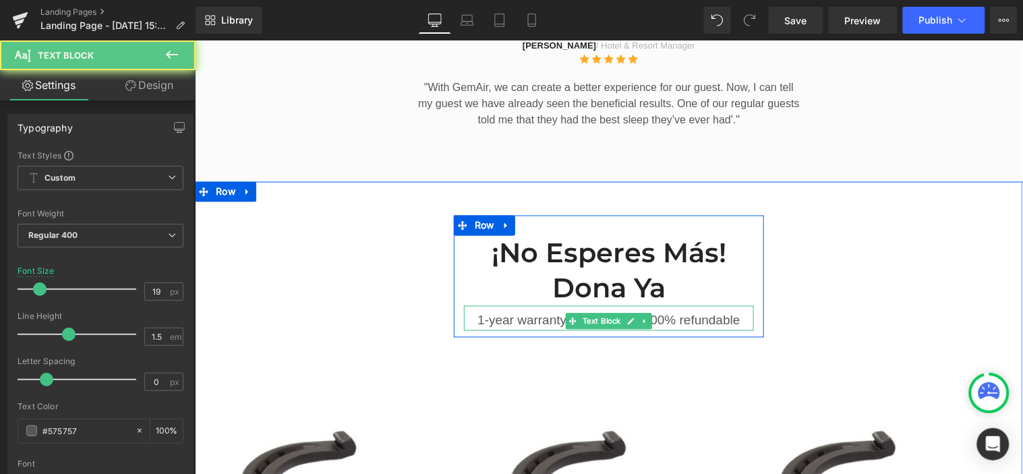
click at [691, 311] on p "1-year warranty, 30-day trial, 100% refundable" at bounding box center [608, 321] width 290 height 20
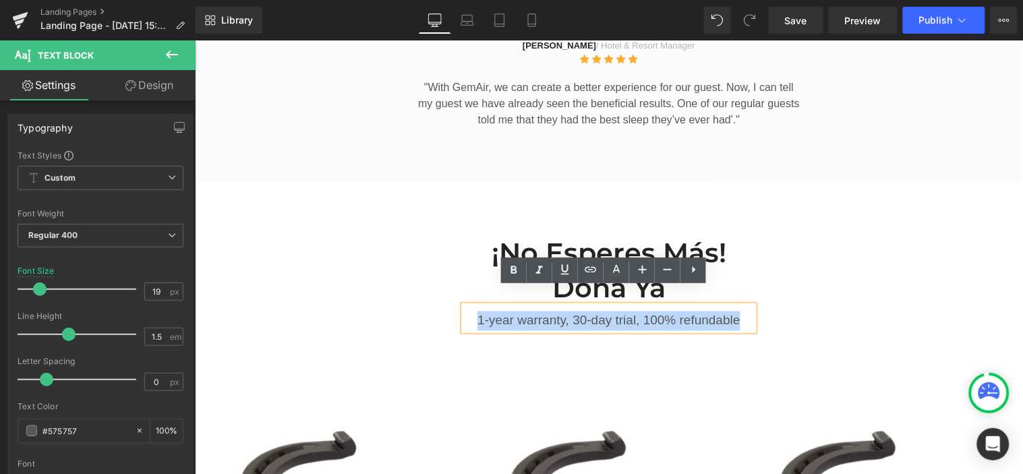
click at [691, 311] on p "1-year warranty, 30-day trial, 100% refundable" at bounding box center [608, 321] width 290 height 20
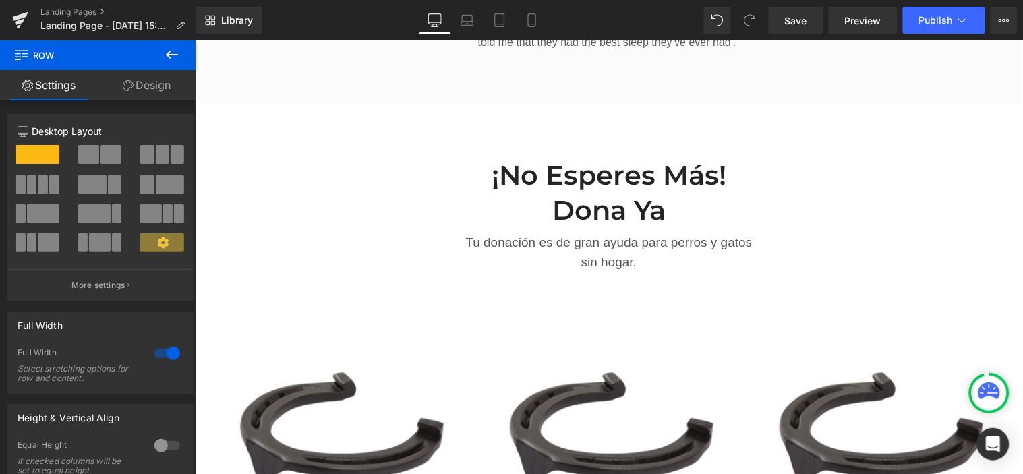
scroll to position [2097, 0]
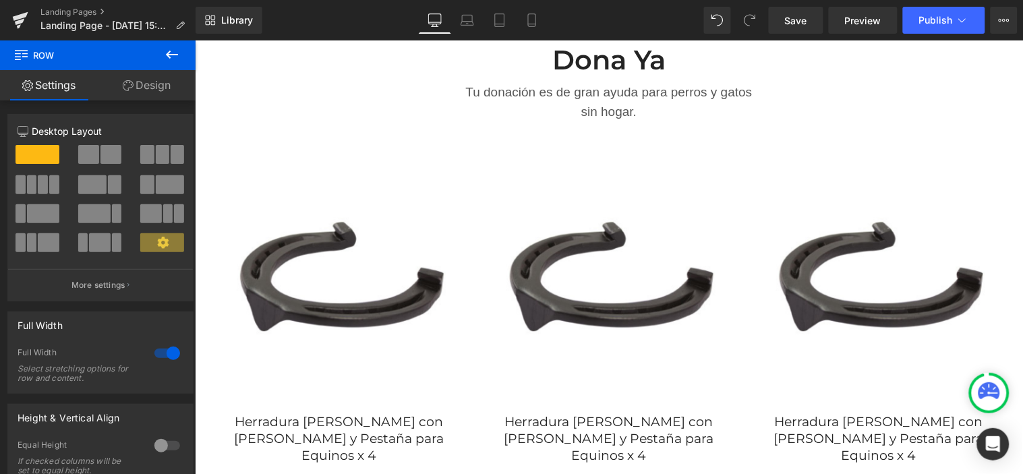
click at [353, 292] on img at bounding box center [338, 277] width 249 height 249
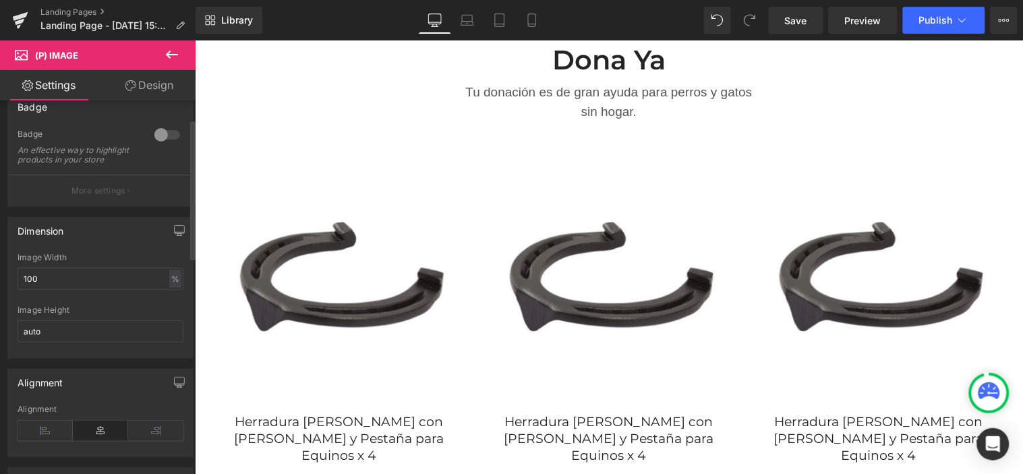
scroll to position [0, 0]
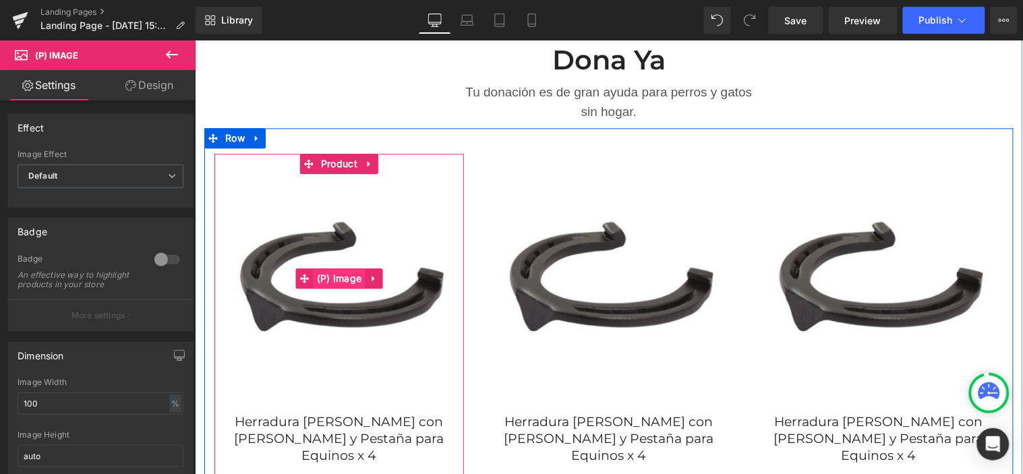
click at [313, 268] on span "(P) Image" at bounding box center [339, 278] width 52 height 20
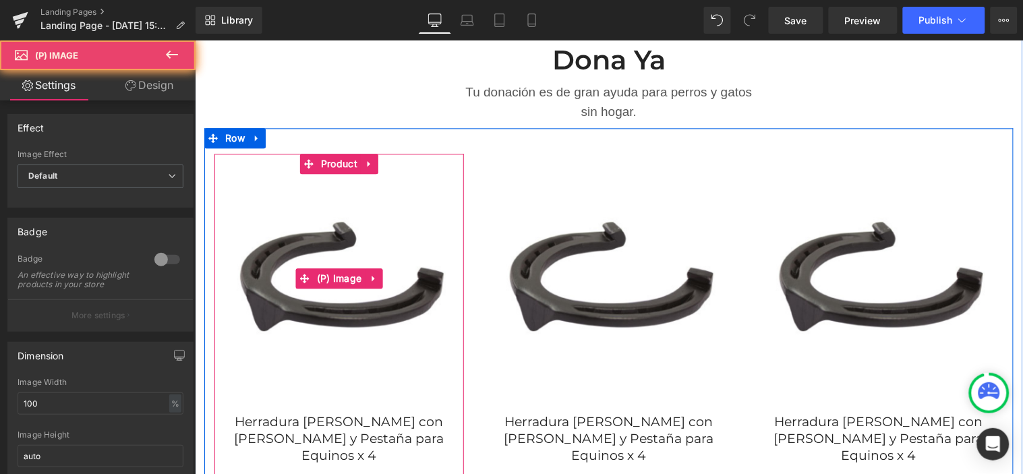
click at [396, 274] on img at bounding box center [338, 277] width 249 height 249
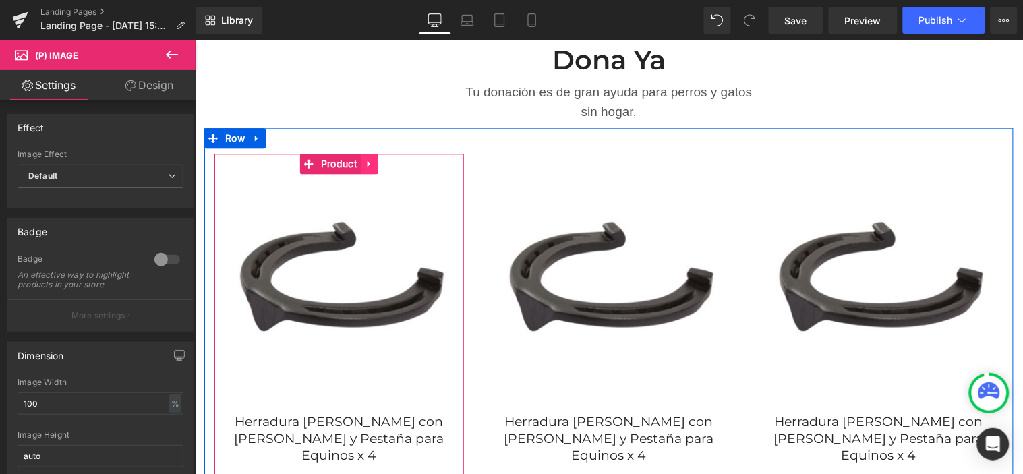
click at [364, 158] on icon at bounding box center [368, 163] width 9 height 10
click at [300, 153] on link "Product" at bounding box center [303, 163] width 61 height 20
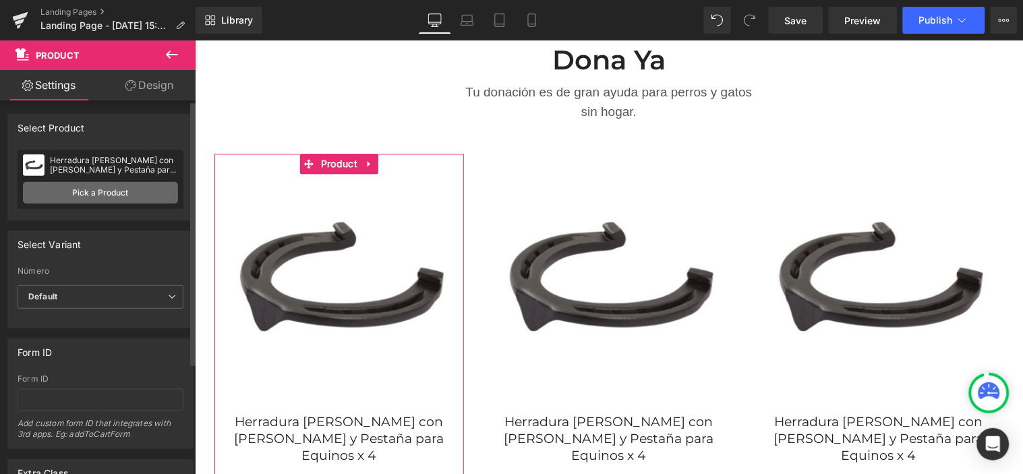
click at [133, 192] on link "Pick a Product" at bounding box center [100, 193] width 155 height 22
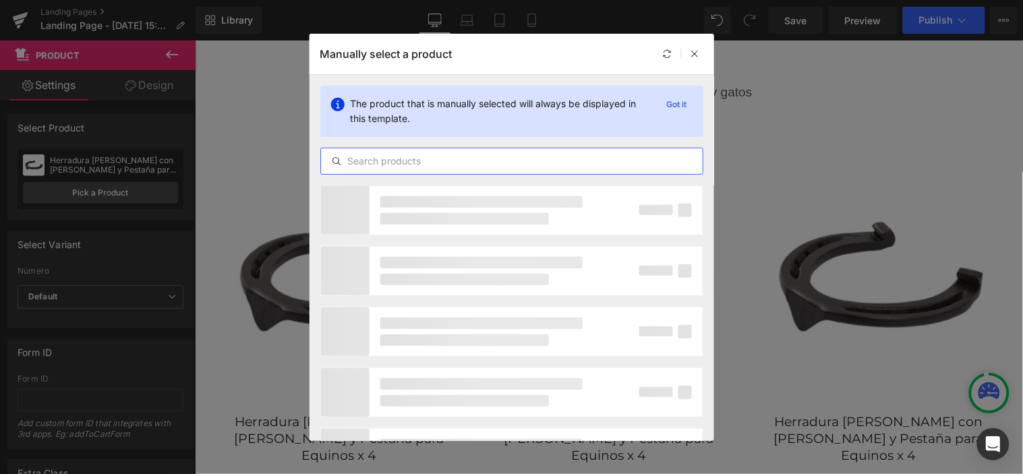
click at [447, 160] on input "text" at bounding box center [512, 161] width 382 height 16
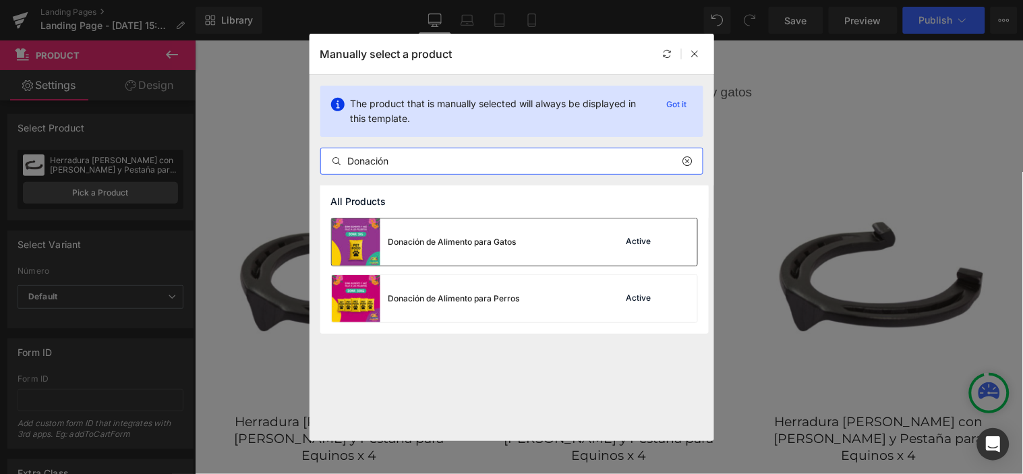
type input "Donación"
click at [470, 249] on div "Donación de Alimento para Gatos" at bounding box center [424, 241] width 185 height 47
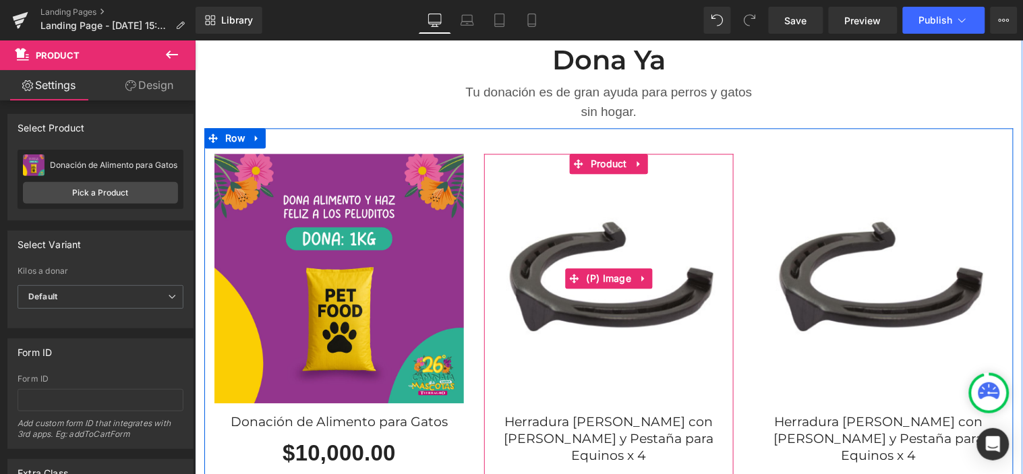
click at [682, 260] on img at bounding box center [607, 277] width 249 height 249
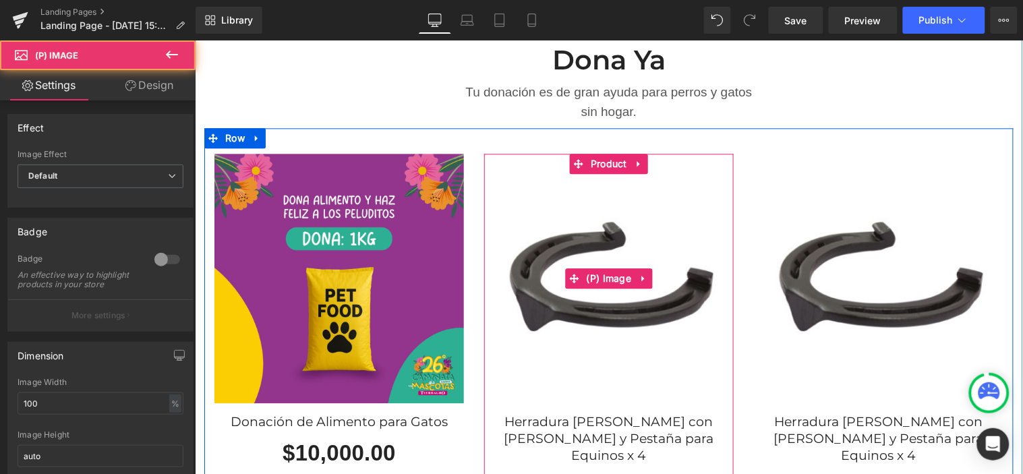
click at [645, 213] on img at bounding box center [607, 277] width 249 height 249
click at [601, 153] on span "Product" at bounding box center [608, 163] width 43 height 20
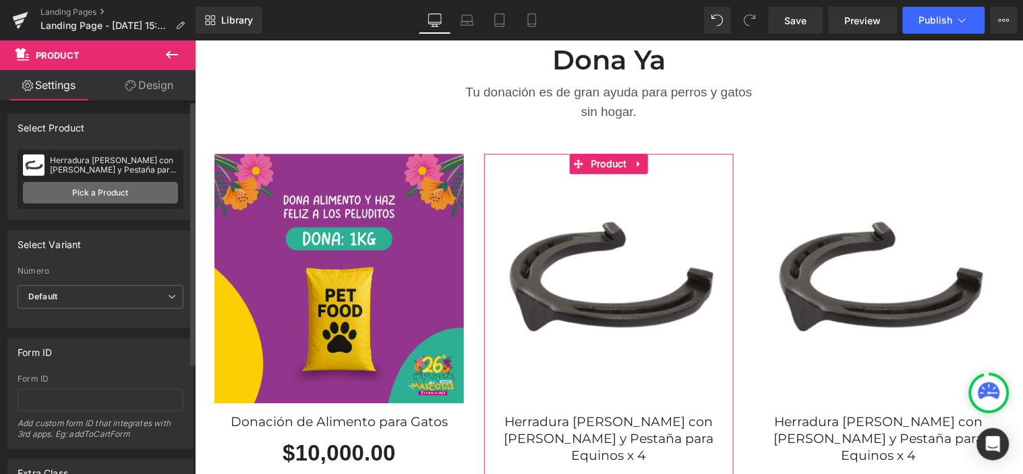
click at [102, 196] on link "Pick a Product" at bounding box center [100, 193] width 155 height 22
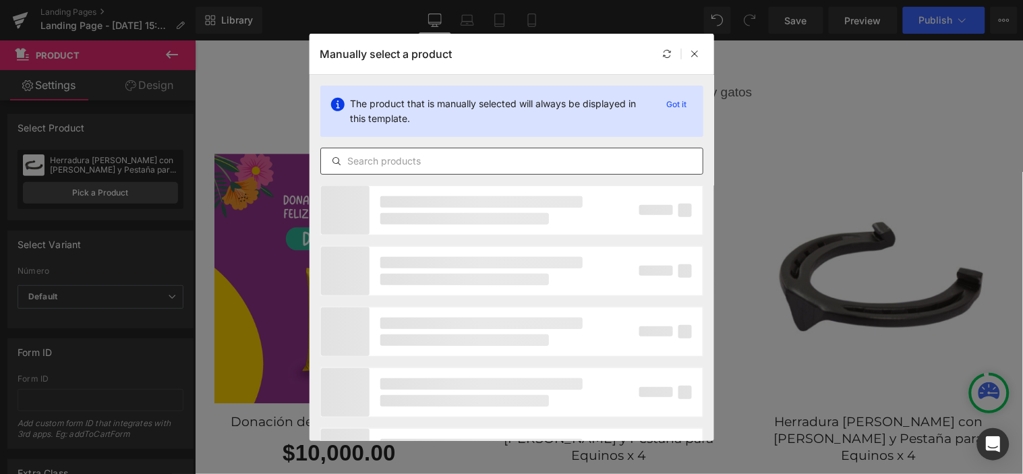
click at [419, 155] on input "text" at bounding box center [512, 161] width 382 height 16
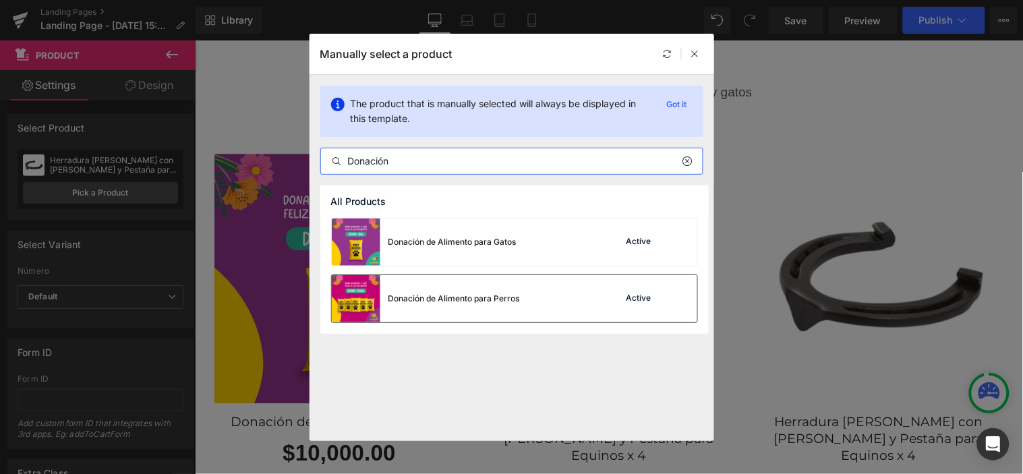
type input "Donación"
click at [631, 300] on div "Active" at bounding box center [639, 298] width 30 height 11
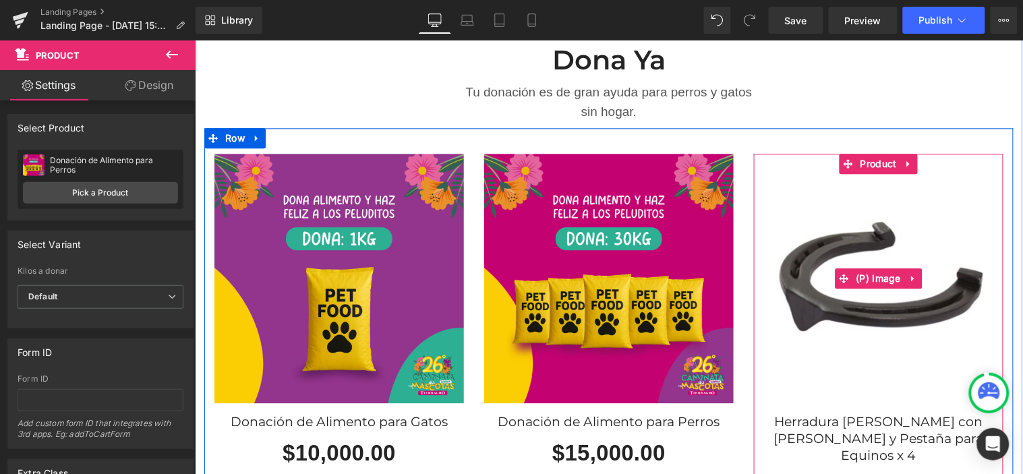
click at [946, 167] on img at bounding box center [877, 277] width 249 height 249
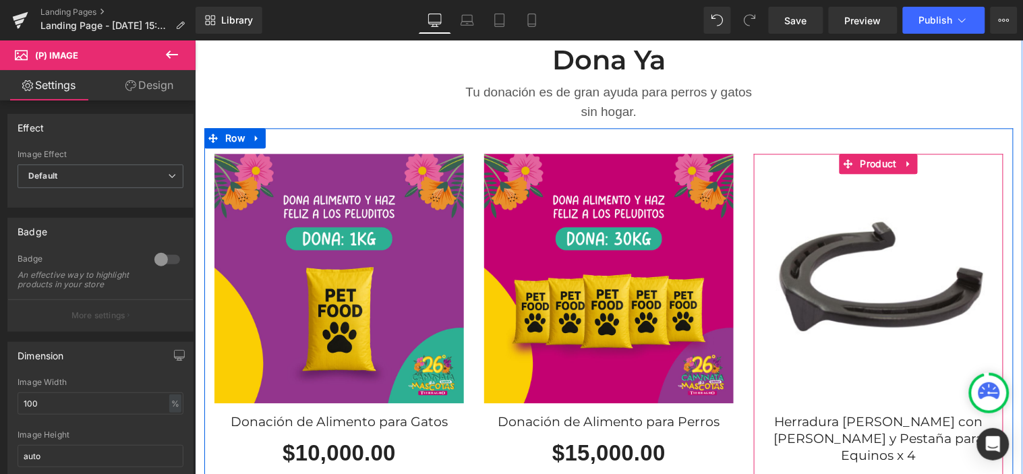
click at [904, 158] on icon at bounding box center [907, 163] width 9 height 10
click at [912, 158] on icon at bounding box center [916, 162] width 9 height 9
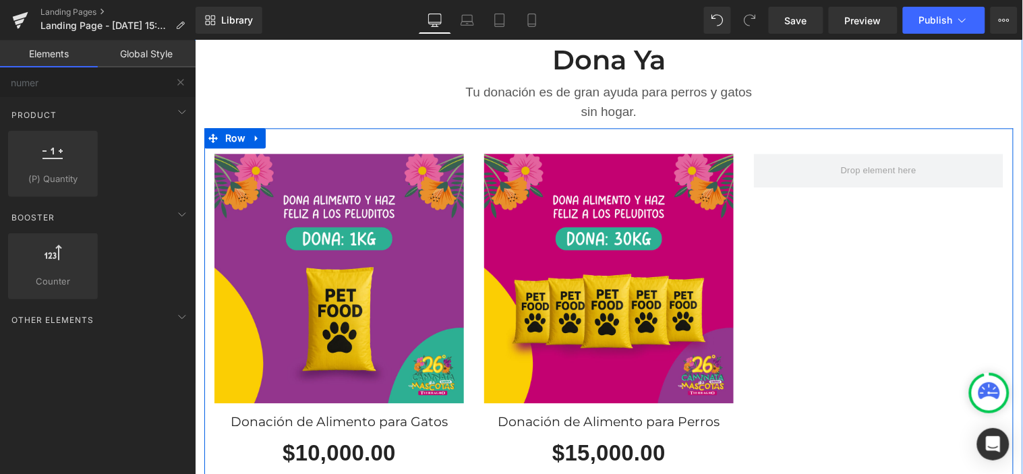
click at [860, 250] on div "Sale Off (P) Image Donación de Alimento para Gatos (P) Title $10,000.00 $0 (P) …" at bounding box center [608, 330] width 809 height 406
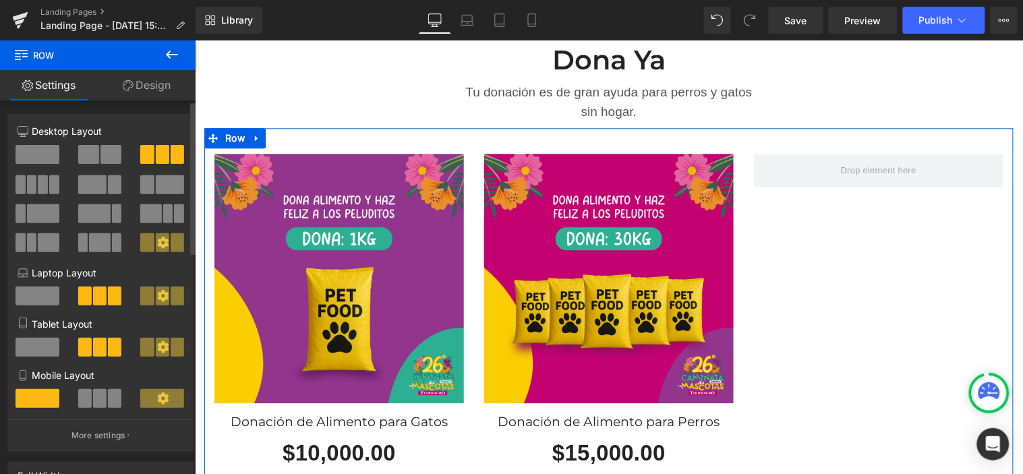
click at [100, 162] on span at bounding box center [110, 154] width 21 height 19
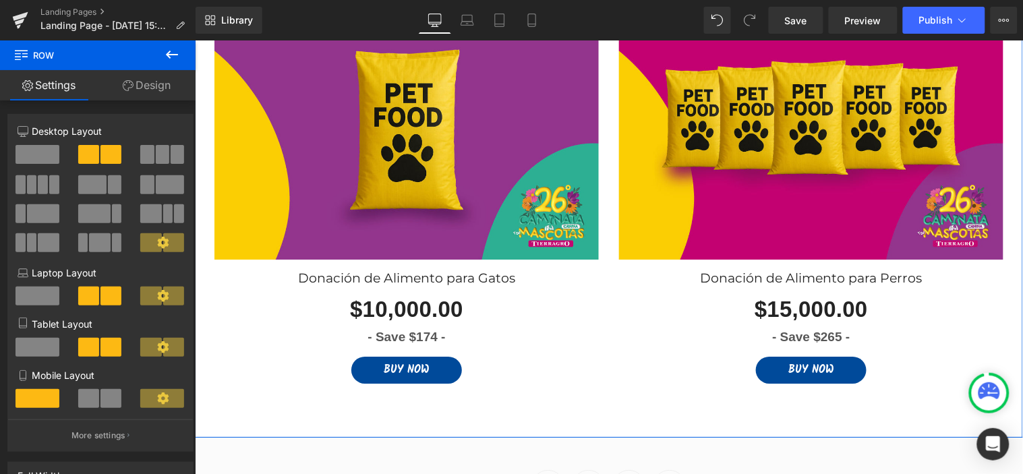
scroll to position [2397, 0]
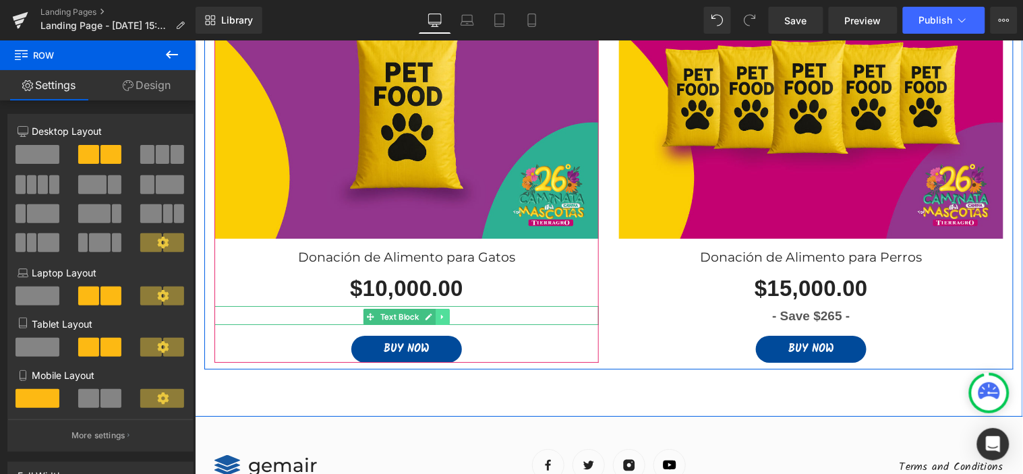
click at [439, 312] on icon at bounding box center [441, 316] width 7 height 8
click at [446, 312] on icon at bounding box center [448, 315] width 7 height 7
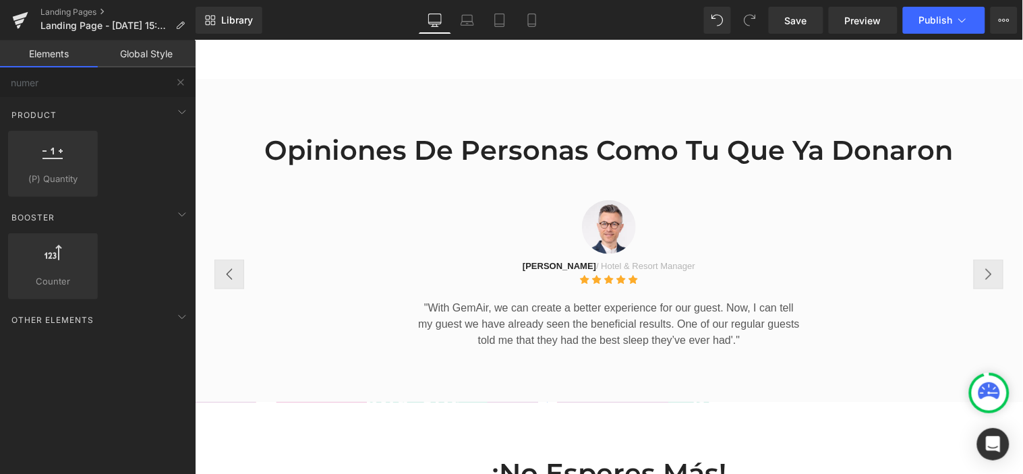
scroll to position [1648, 0]
click at [973, 262] on button "›" at bounding box center [988, 275] width 30 height 30
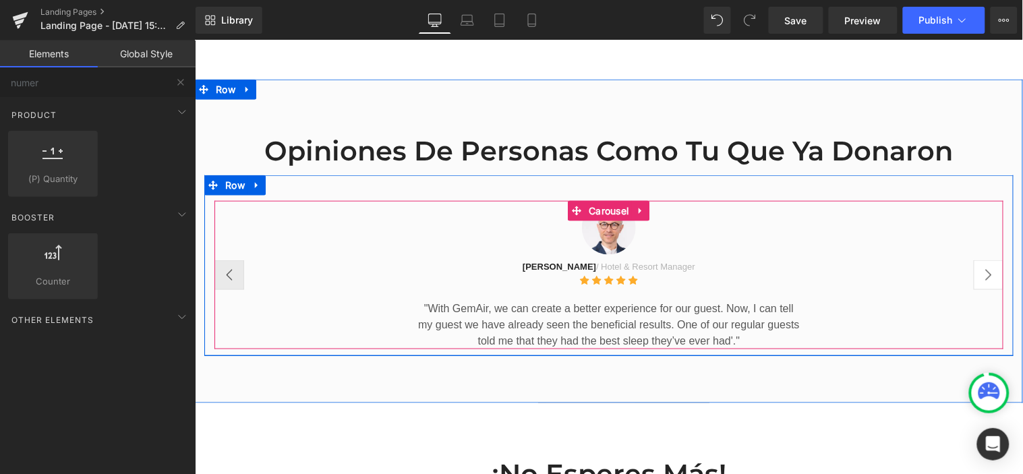
click at [980, 260] on button "›" at bounding box center [988, 275] width 30 height 30
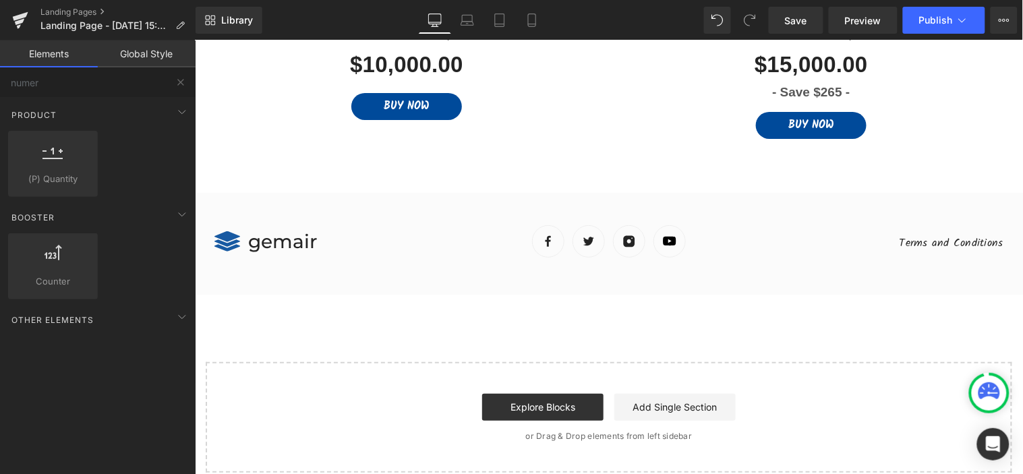
scroll to position [2621, 0]
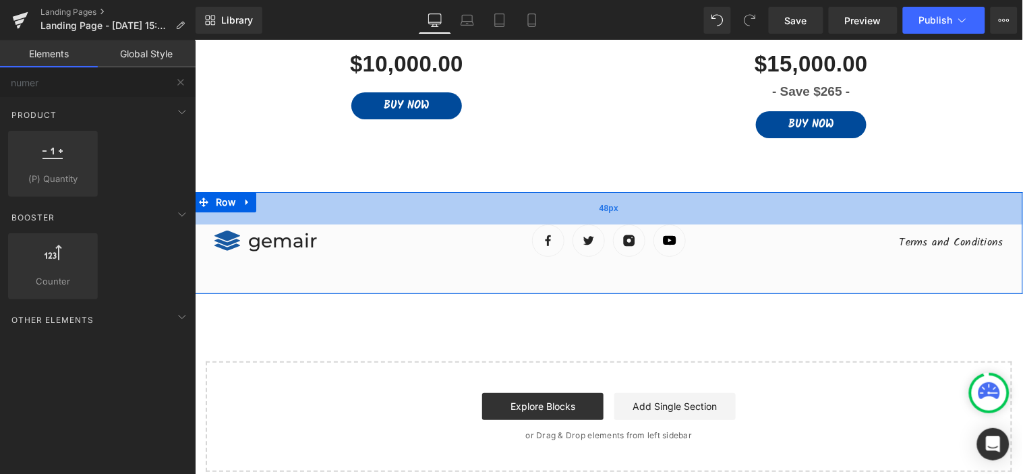
click at [274, 191] on div "48px" at bounding box center [608, 207] width 828 height 32
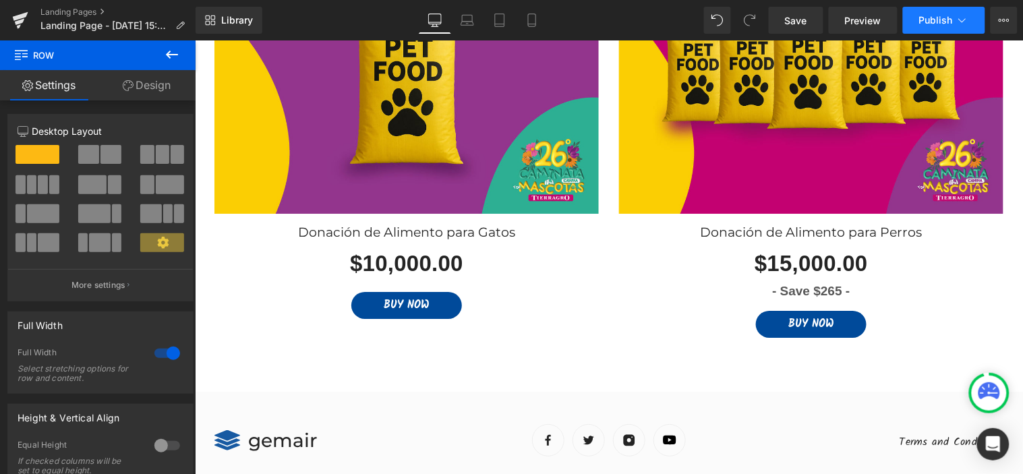
scroll to position [2420, 0]
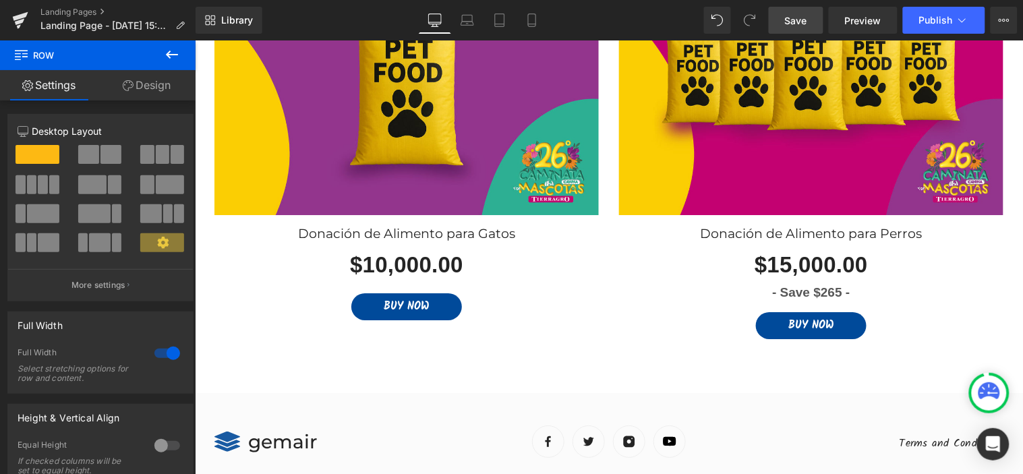
drag, startPoint x: 801, startPoint y: 17, endPoint x: 520, endPoint y: 149, distance: 310.6
click at [801, 17] on span "Save" at bounding box center [796, 20] width 22 height 14
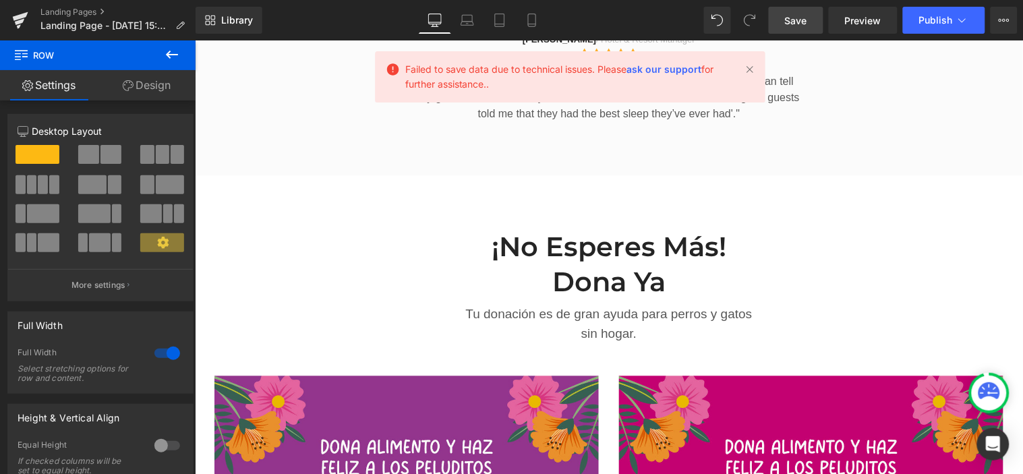
scroll to position [1947, 0]
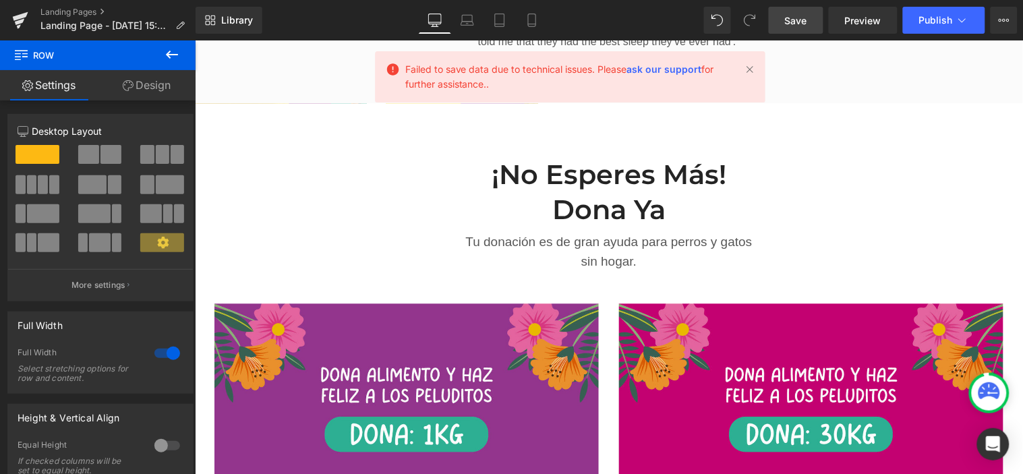
click at [757, 68] on div "Failed to save data due to technical issues. Please ask our support for further…" at bounding box center [570, 76] width 390 height 51
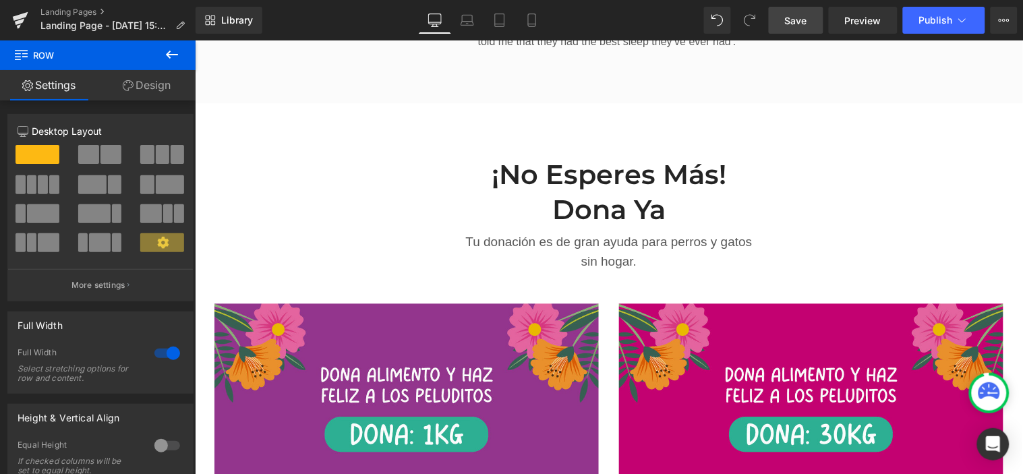
click at [785, 21] on link "Save" at bounding box center [796, 20] width 55 height 27
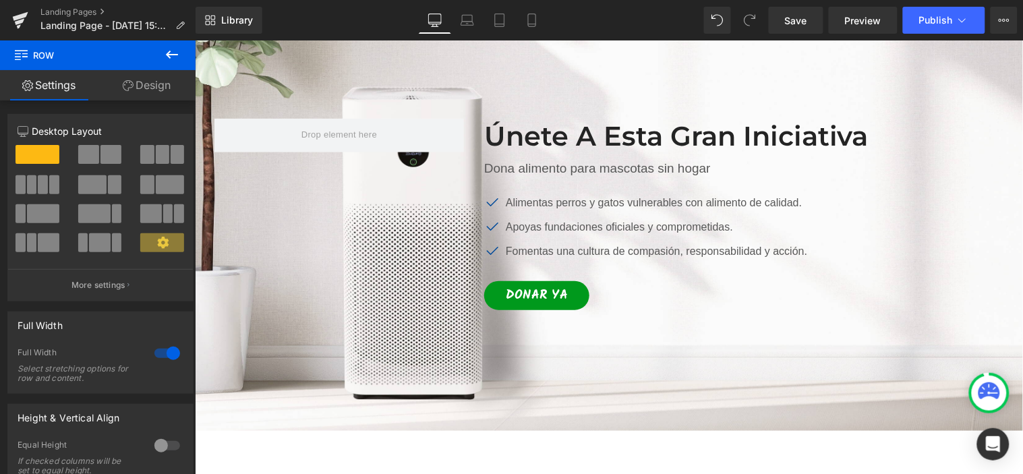
scroll to position [150, 0]
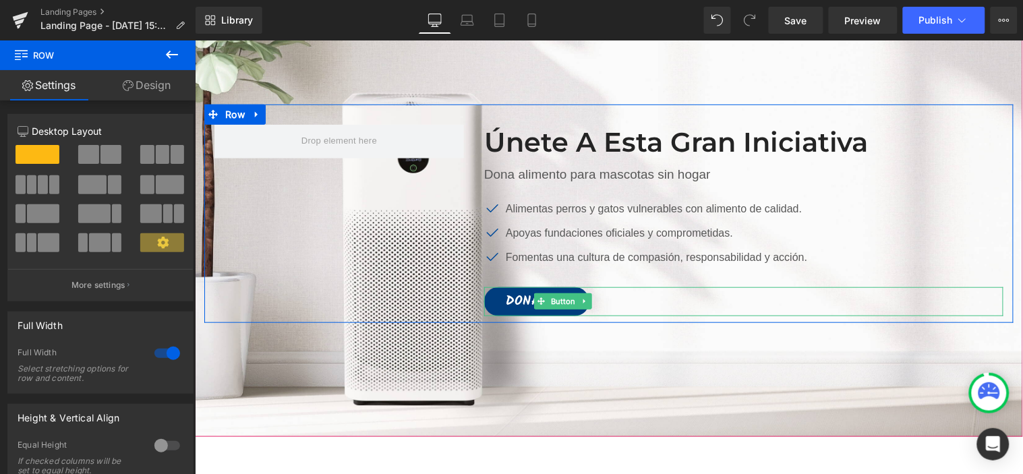
click at [586, 299] on link "Donar ya" at bounding box center [535, 301] width 105 height 29
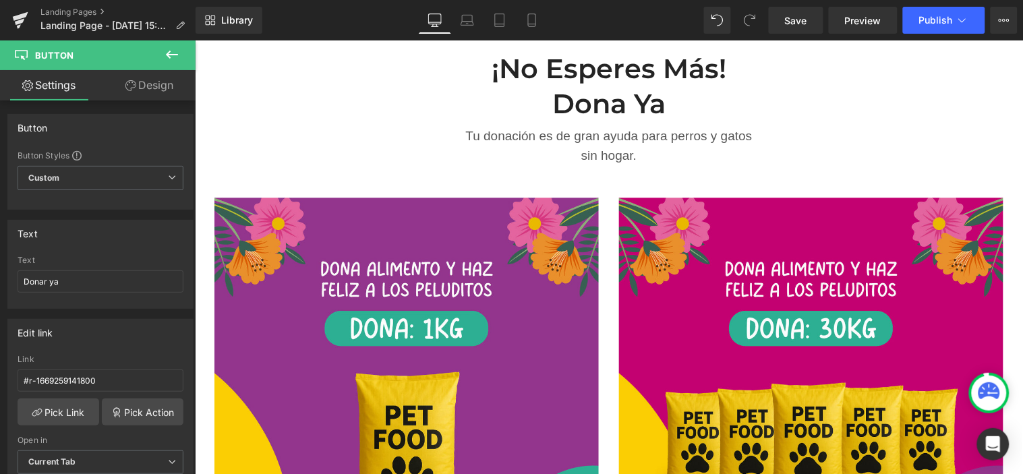
scroll to position [1797, 0]
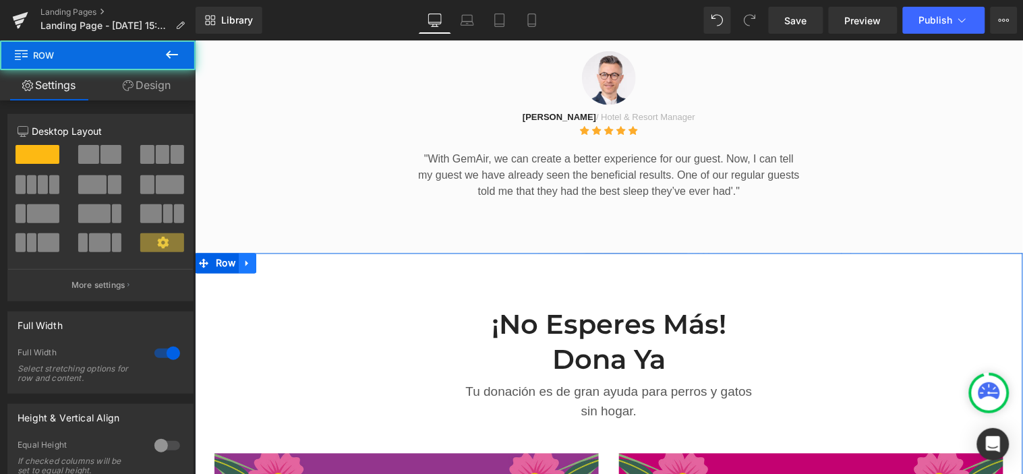
click at [244, 258] on icon at bounding box center [246, 263] width 9 height 10
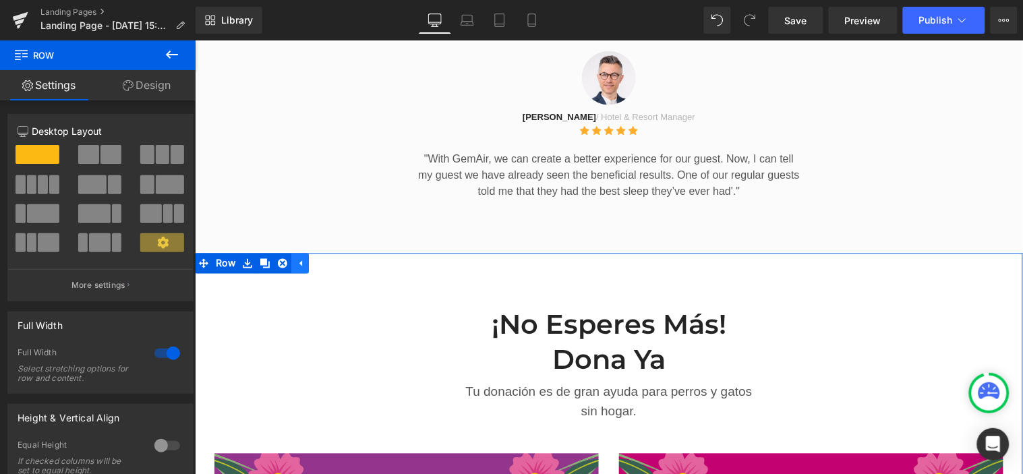
click at [297, 258] on icon at bounding box center [299, 263] width 9 height 10
click at [222, 253] on span "Row" at bounding box center [225, 263] width 26 height 20
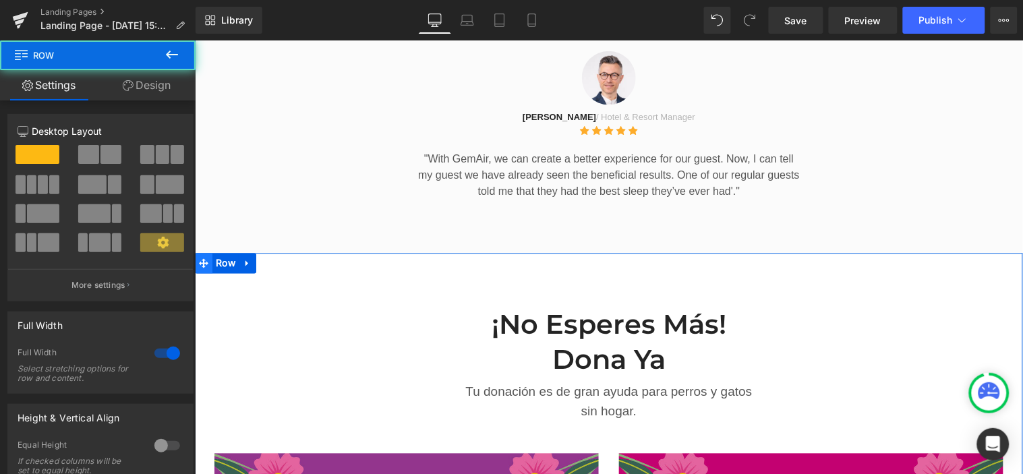
click at [198, 258] on icon at bounding box center [202, 262] width 9 height 9
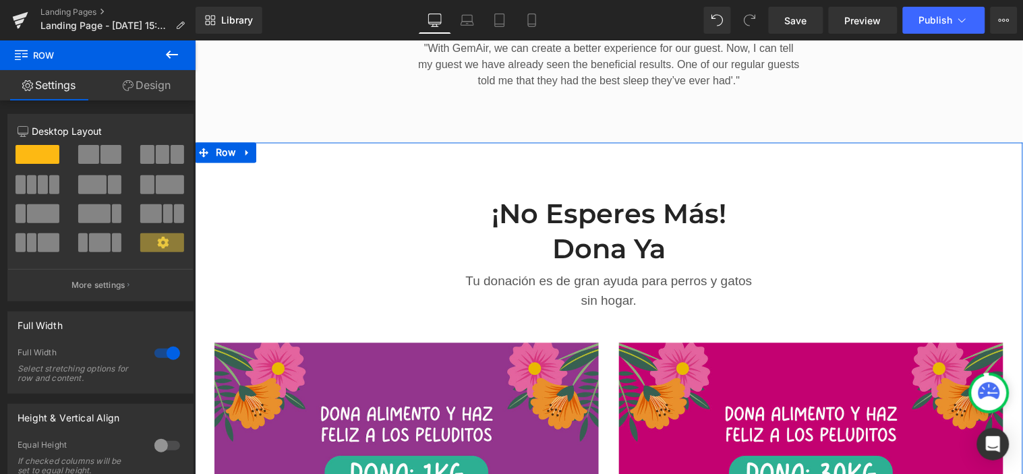
scroll to position [1872, 0]
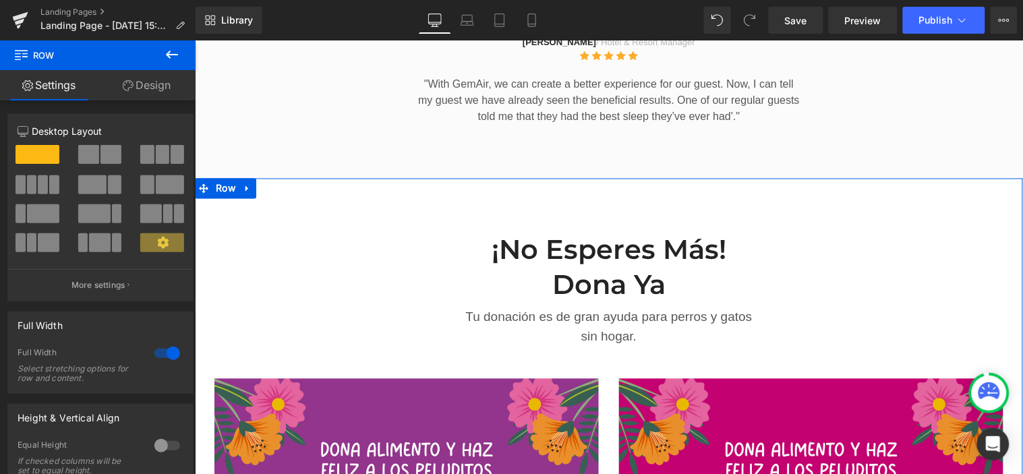
click at [679, 232] on h2 "¡No esperes más! dona ya" at bounding box center [608, 267] width 290 height 70
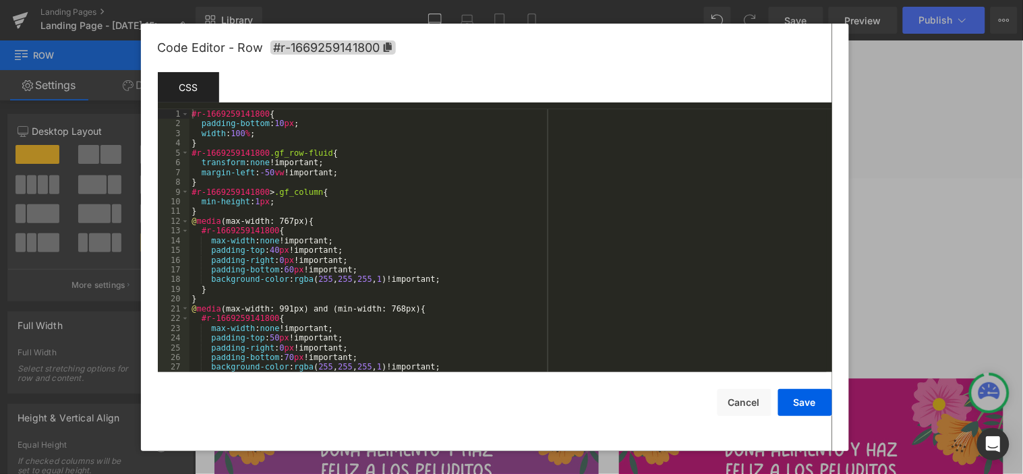
click at [227, 0] on div "Row You are previewing how the will restyle your page. You can not edit Element…" at bounding box center [511, 0] width 1023 height 0
click at [391, 46] on icon at bounding box center [387, 46] width 8 height 9
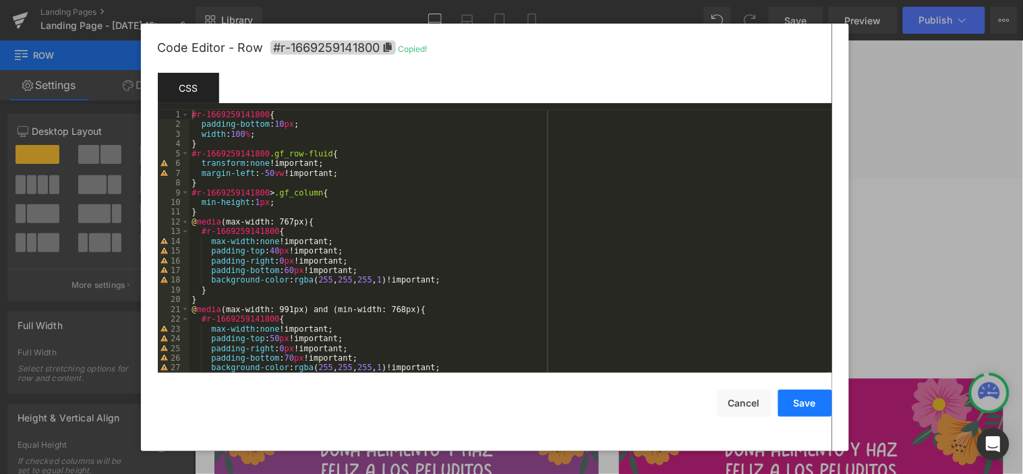
click at [804, 402] on button "Save" at bounding box center [805, 403] width 54 height 27
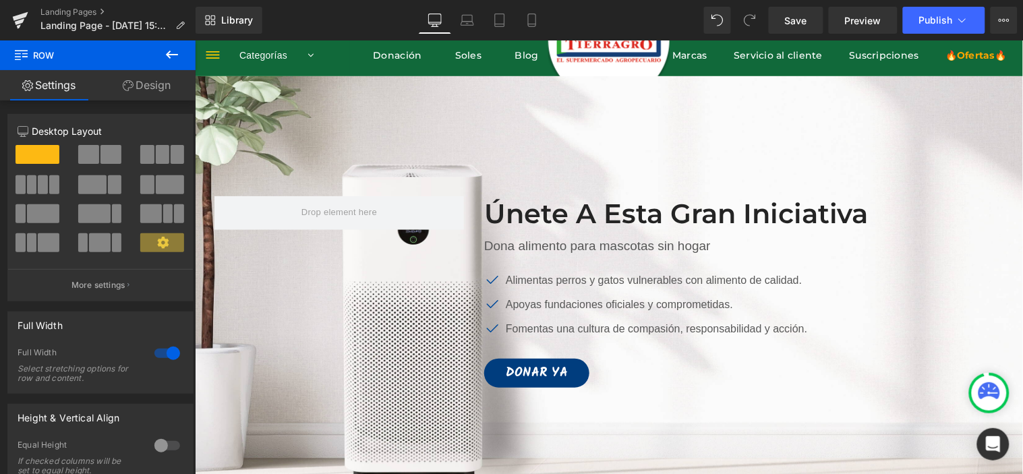
scroll to position [75, 0]
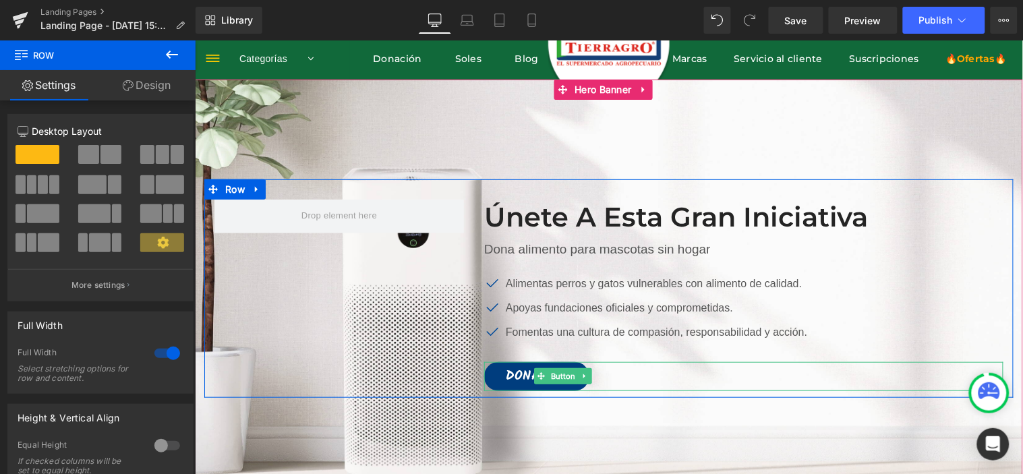
click at [549, 378] on span "Button" at bounding box center [562, 375] width 30 height 16
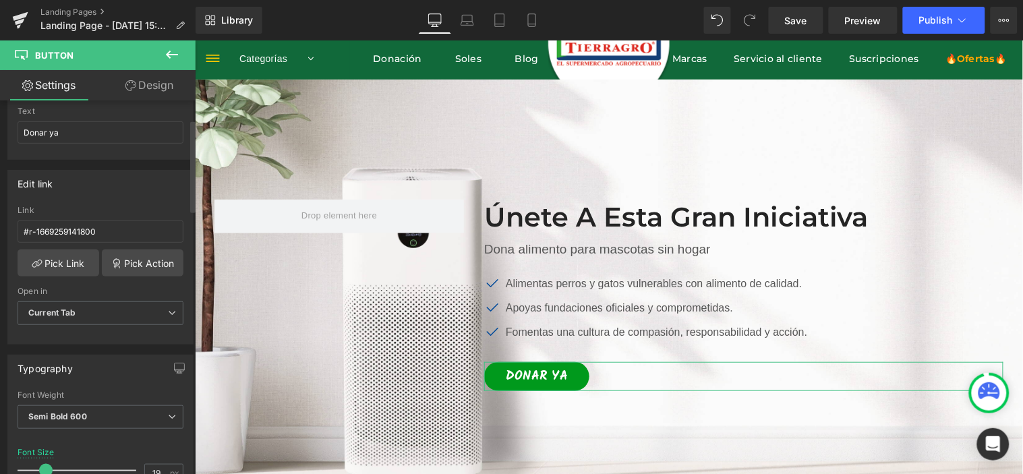
scroll to position [150, 0]
click at [115, 234] on input "#r-1669259141800" at bounding box center [101, 231] width 166 height 22
click at [116, 233] on input "#r-1669259141800" at bounding box center [101, 231] width 166 height 22
paste input "#r-"
drag, startPoint x: 49, startPoint y: 227, endPoint x: 0, endPoint y: 221, distance: 49.6
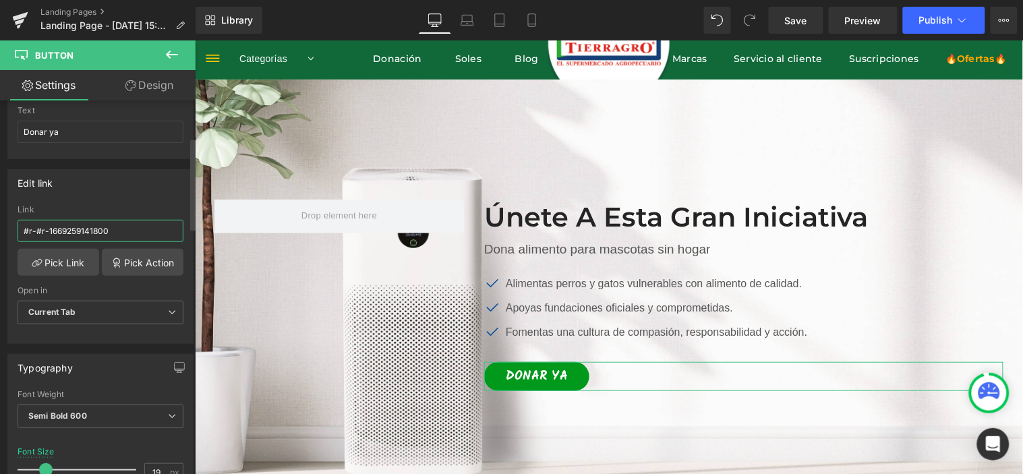
click at [0, 221] on div "Edit link #r-1669259141800 Link #r-#r-1669259141800 Pick Link Pick Action Curre…" at bounding box center [101, 251] width 202 height 185
drag, startPoint x: 133, startPoint y: 225, endPoint x: 0, endPoint y: 228, distance: 132.8
click at [0, 228] on div "Edit link #r-1669259141800 Link #r-#r-1669259141800 Pick Link Pick Action Curre…" at bounding box center [101, 251] width 202 height 185
paste input "text"
type input "#r-1669259141800"
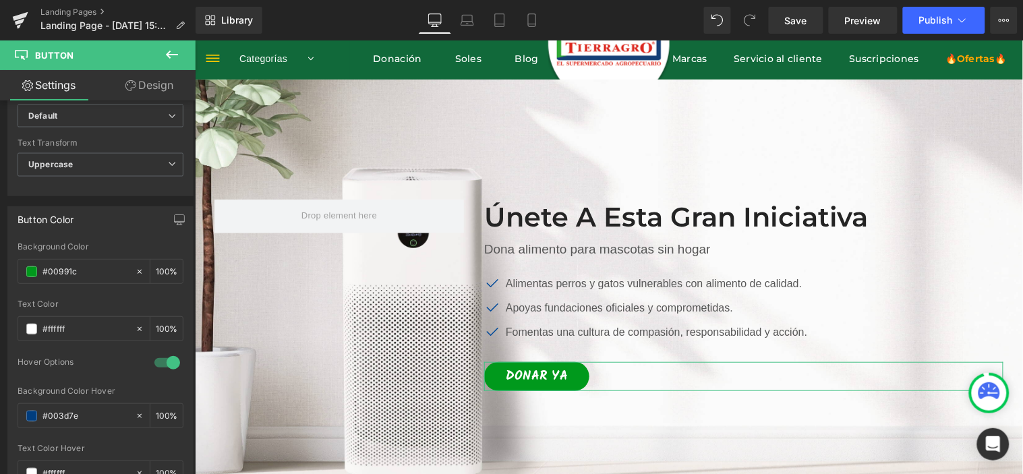
scroll to position [553, 0]
click at [700, 127] on div at bounding box center [608, 295] width 828 height 432
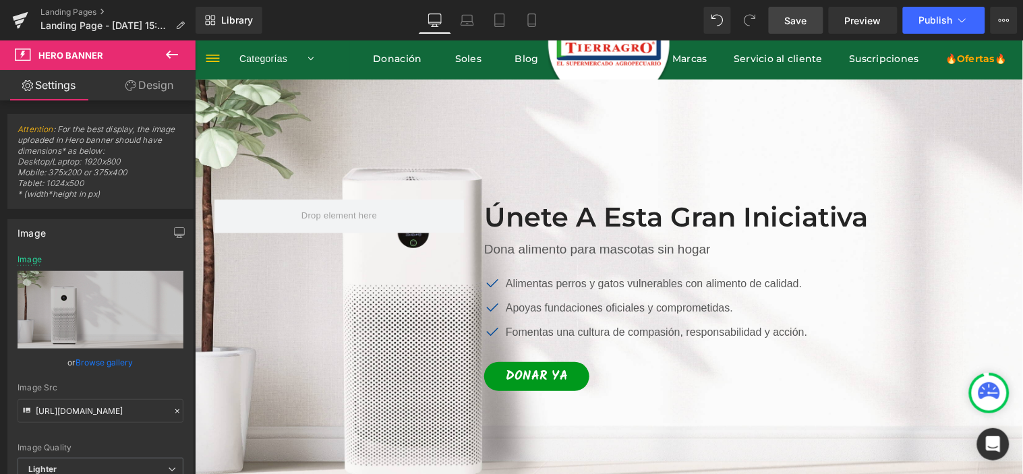
drag, startPoint x: 793, startPoint y: 23, endPoint x: 405, endPoint y: 194, distance: 424.4
click at [793, 23] on span "Save" at bounding box center [796, 20] width 22 height 14
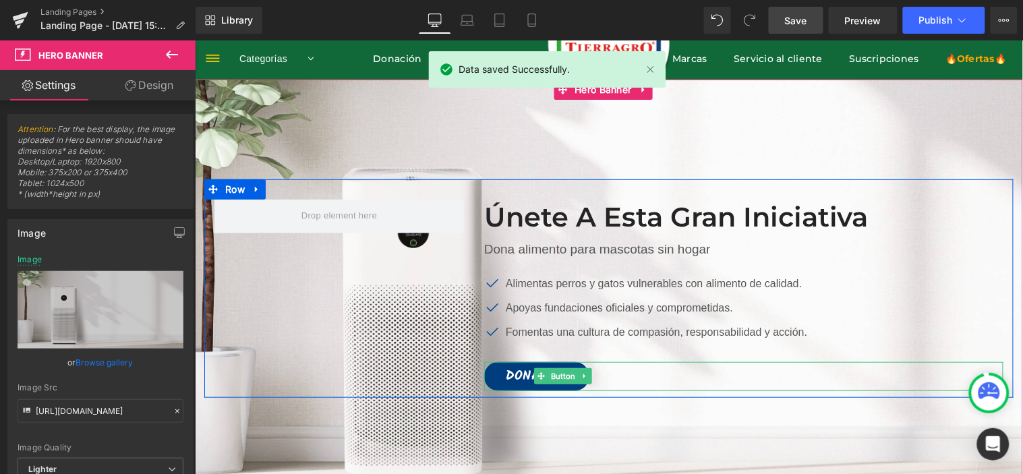
click at [515, 373] on span "Donar ya" at bounding box center [536, 375] width 62 height 13
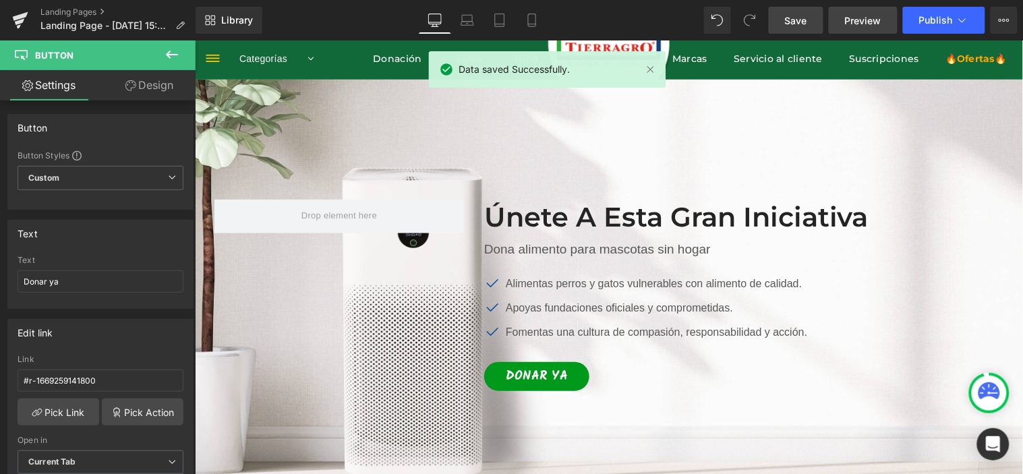
click at [862, 28] on link "Preview" at bounding box center [863, 20] width 69 height 27
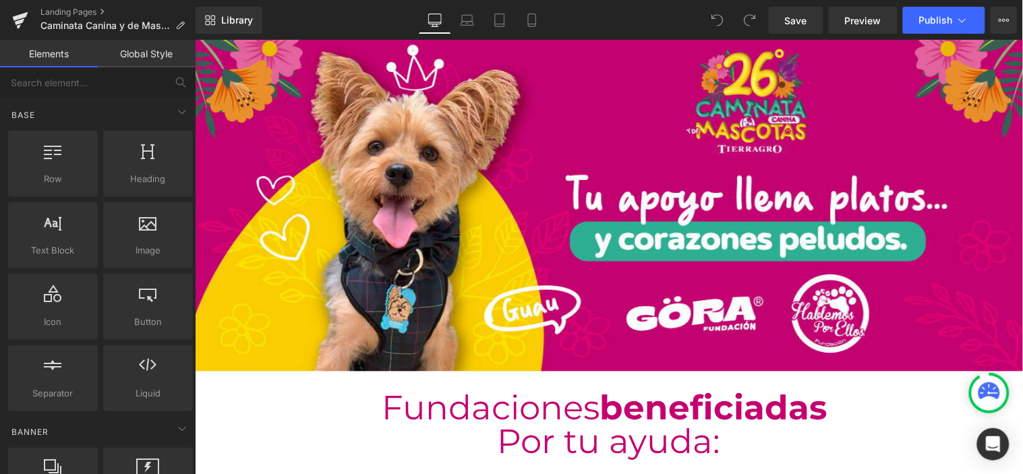
scroll to position [3206, 0]
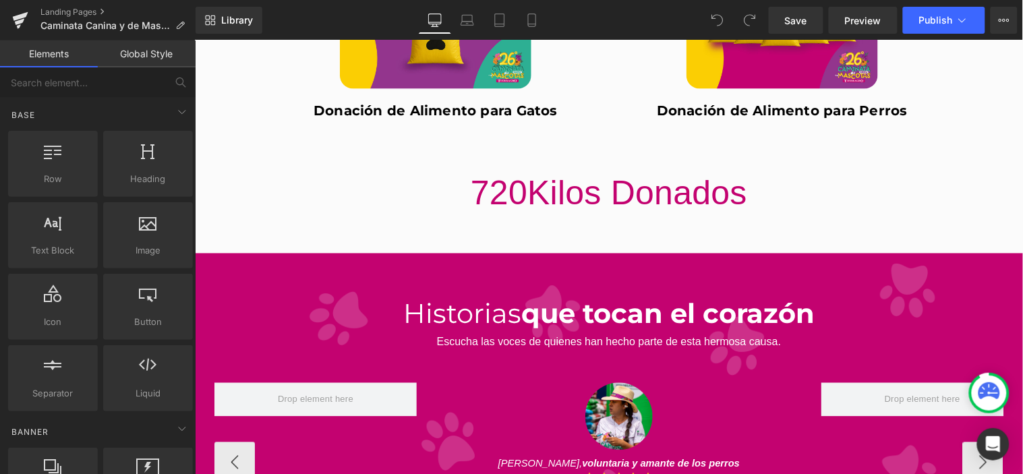
scroll to position [4344, 0]
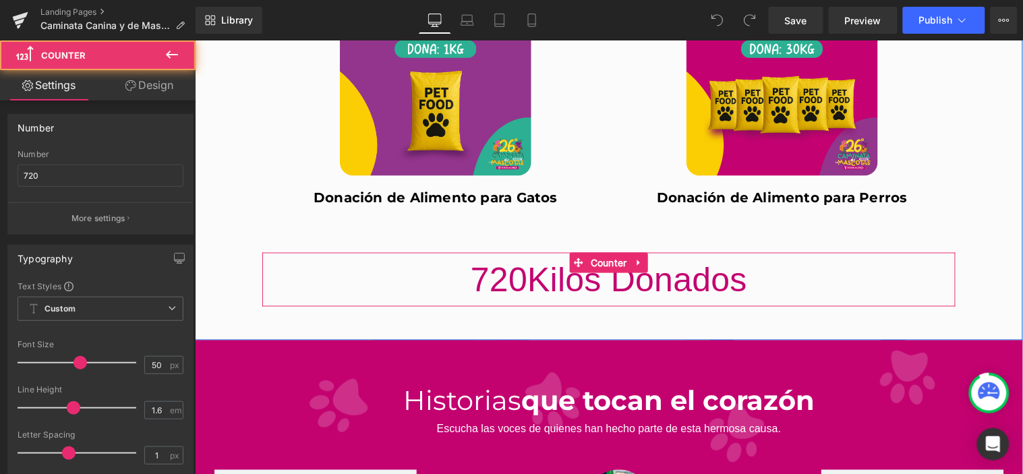
click at [349, 287] on div "720 Kilos Donados" at bounding box center [608, 279] width 693 height 54
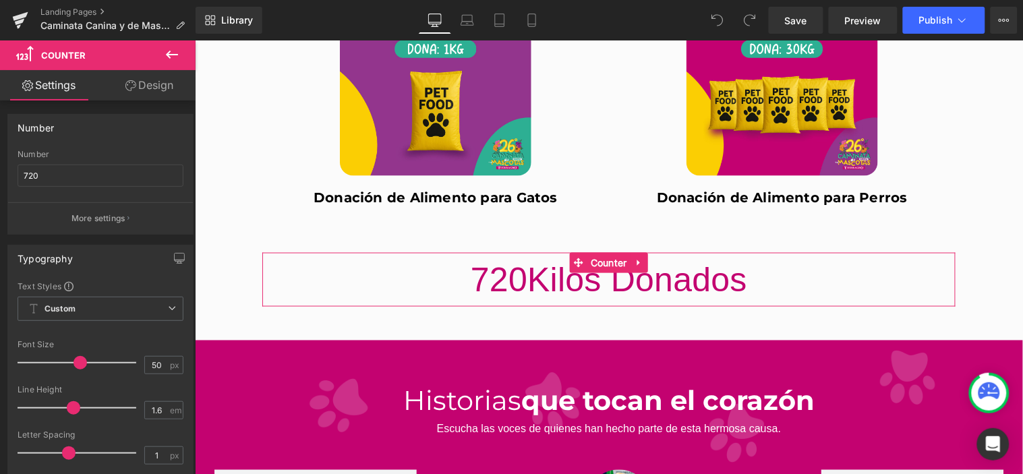
click at [131, 88] on icon at bounding box center [130, 85] width 11 height 11
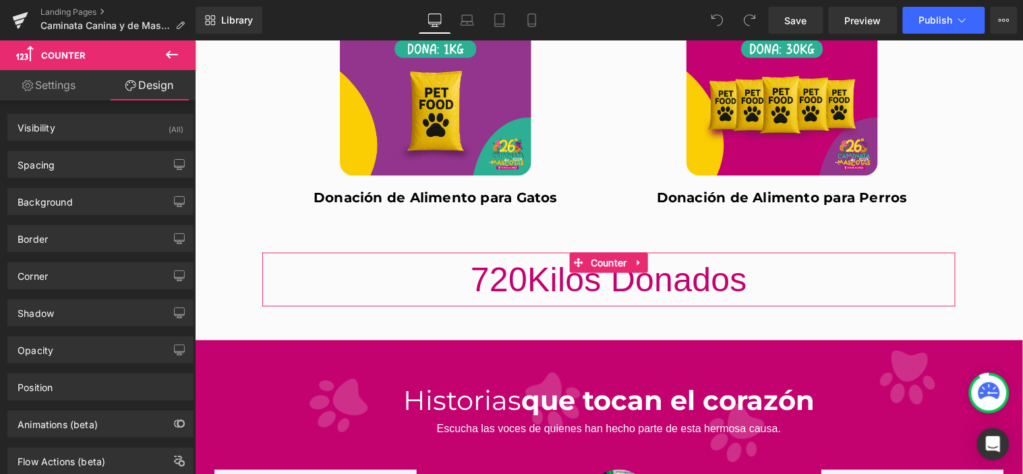
click at [71, 86] on link "Settings" at bounding box center [49, 85] width 98 height 30
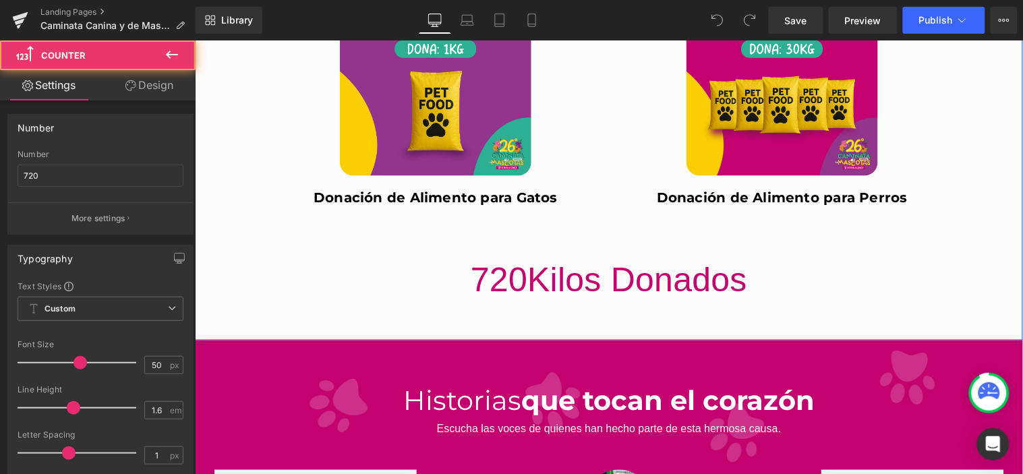
click at [938, 284] on div "720 Kilos Donados" at bounding box center [608, 279] width 693 height 54
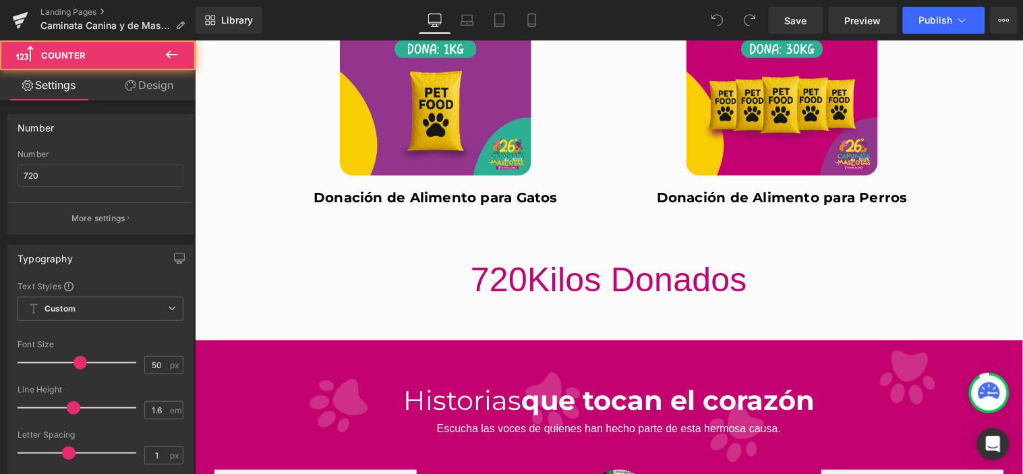
click at [549, 280] on span "Kilos Donados" at bounding box center [637, 279] width 220 height 38
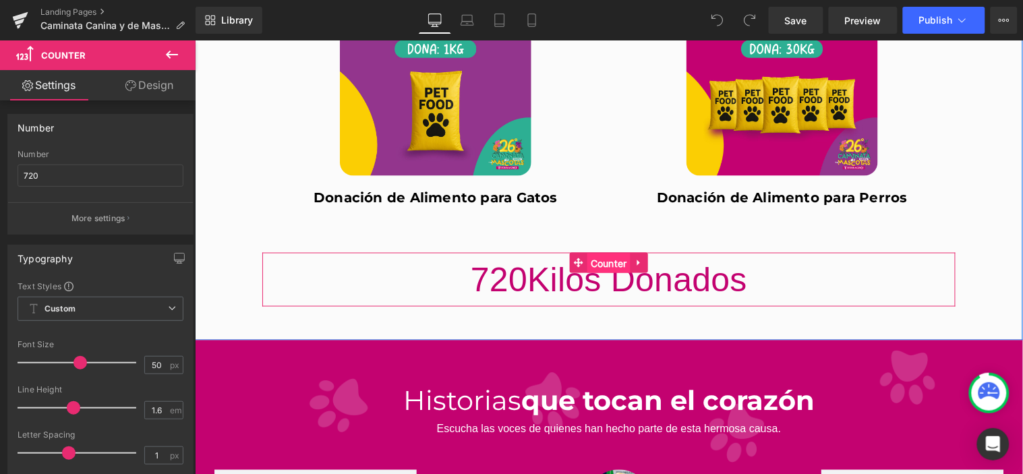
click at [596, 264] on span "Counter" at bounding box center [608, 263] width 43 height 20
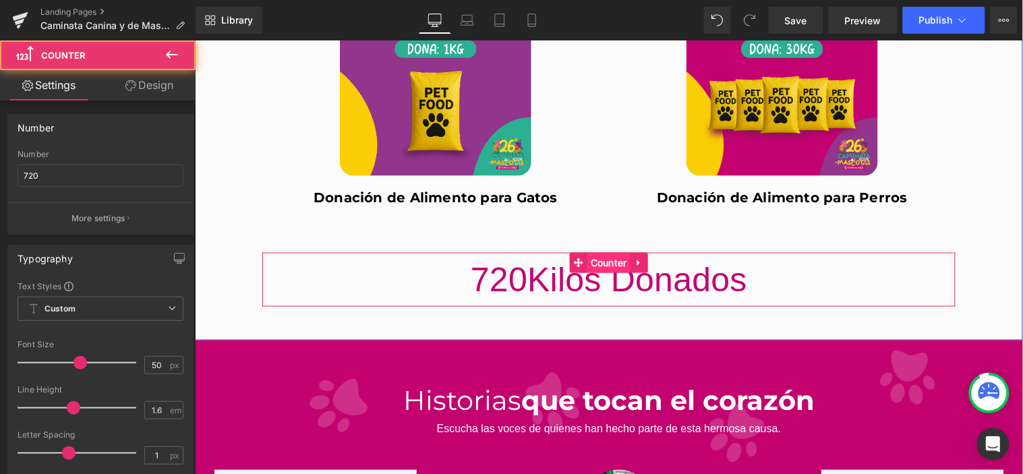
click at [596, 263] on span "Counter" at bounding box center [608, 262] width 43 height 20
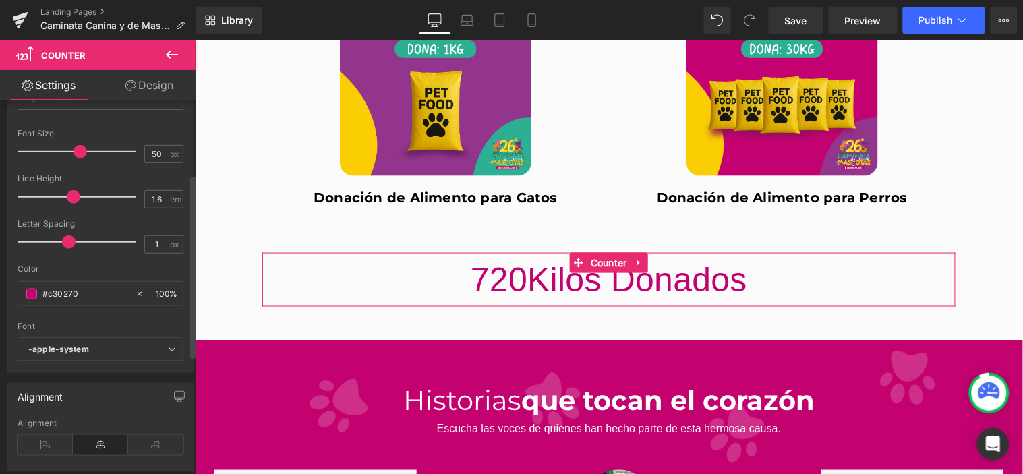
scroll to position [224, 0]
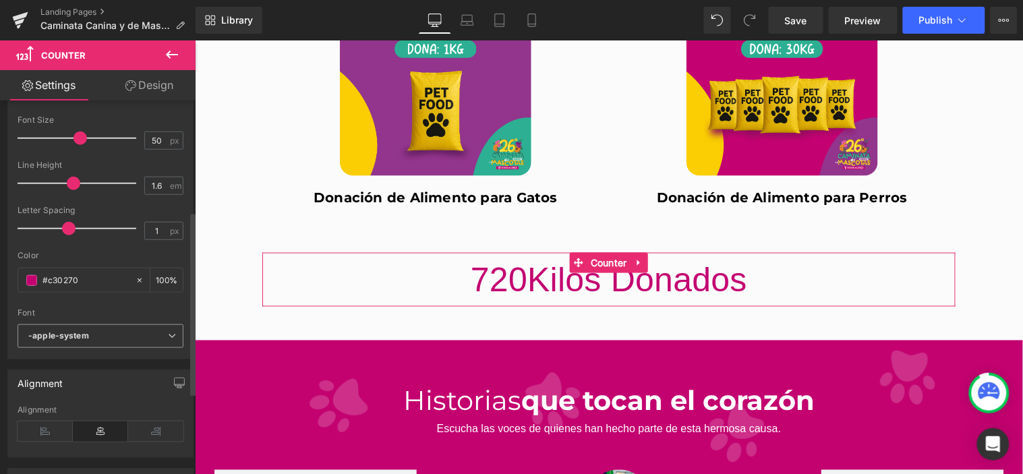
click at [147, 339] on b "-apple-system" at bounding box center [98, 335] width 140 height 11
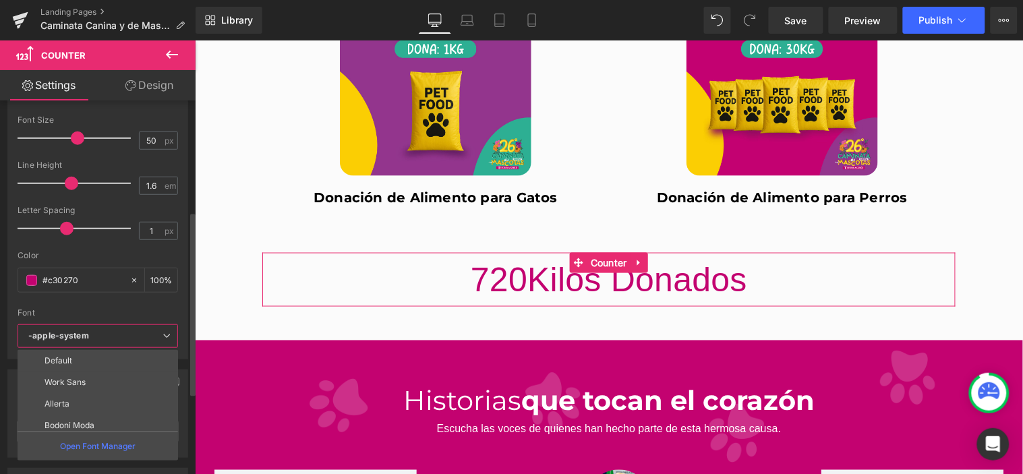
click at [148, 340] on b "-apple-system" at bounding box center [95, 335] width 134 height 11
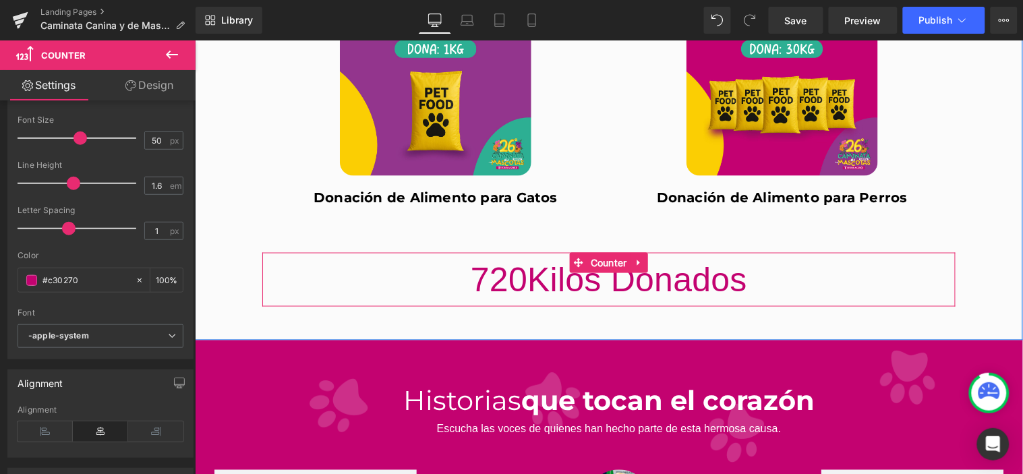
click at [446, 267] on div "720 Kilos Donados" at bounding box center [608, 279] width 693 height 54
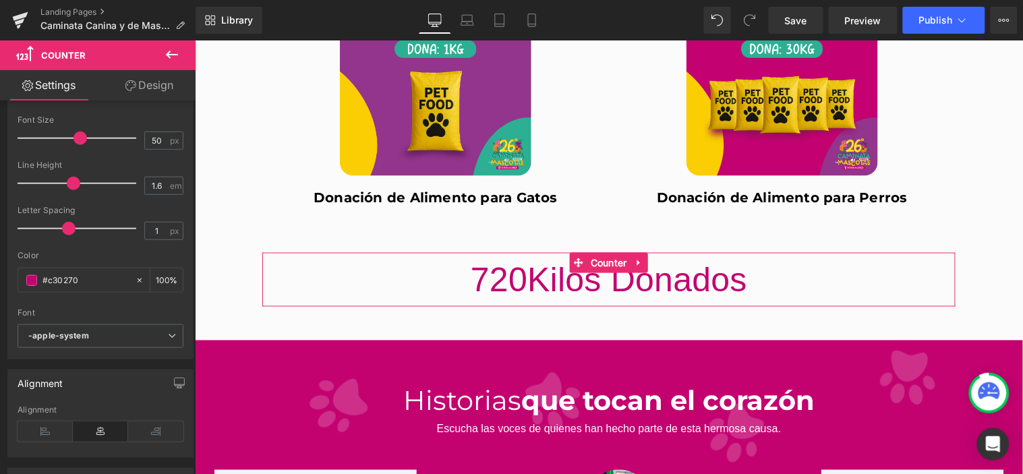
drag, startPoint x: 45, startPoint y: 83, endPoint x: 53, endPoint y: 86, distance: 8.1
click at [46, 83] on link "Settings" at bounding box center [49, 85] width 98 height 30
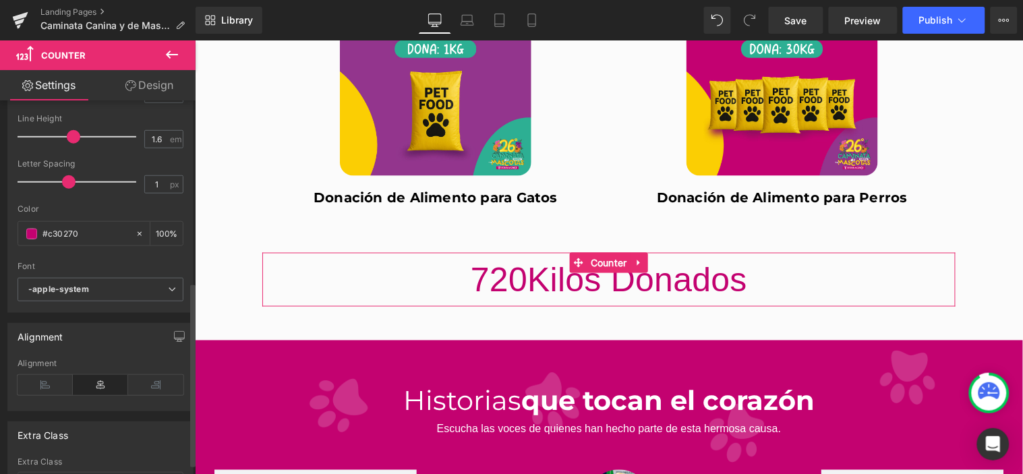
scroll to position [389, 0]
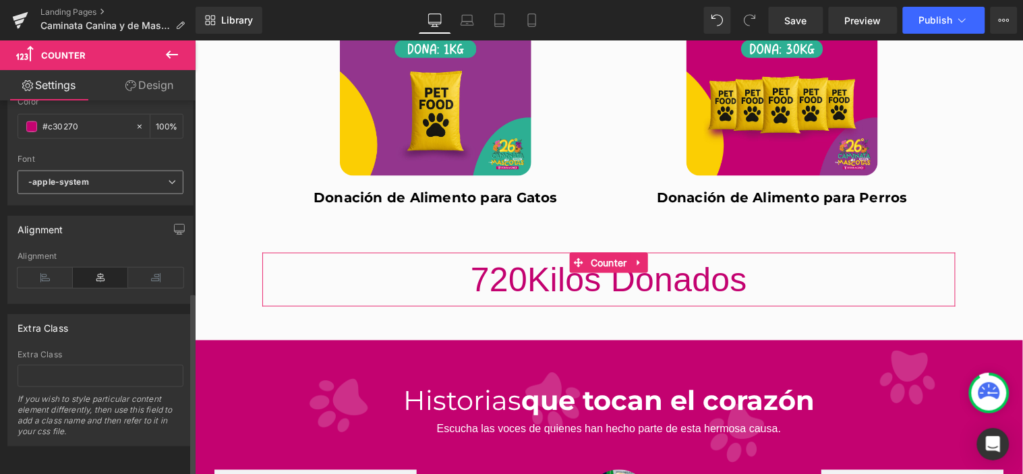
click at [109, 177] on b "-apple-system" at bounding box center [98, 182] width 140 height 11
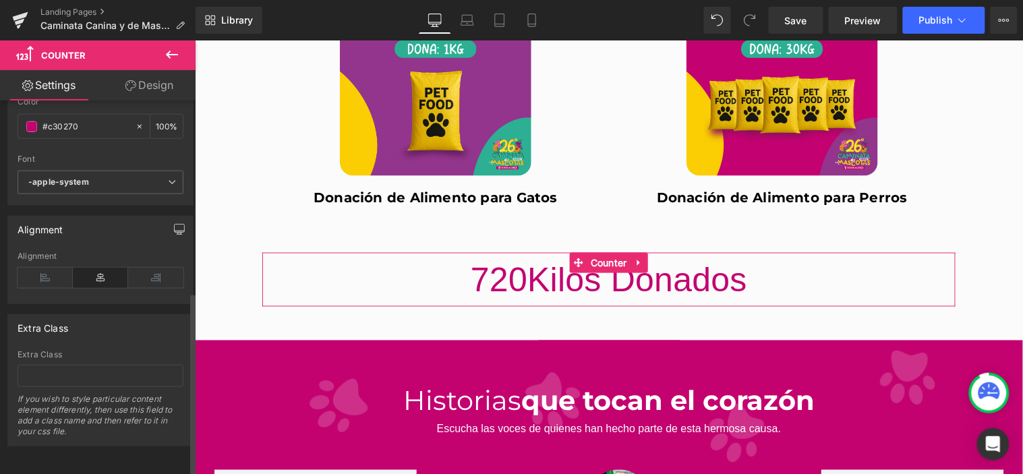
click at [179, 227] on button "button" at bounding box center [180, 229] width 22 height 26
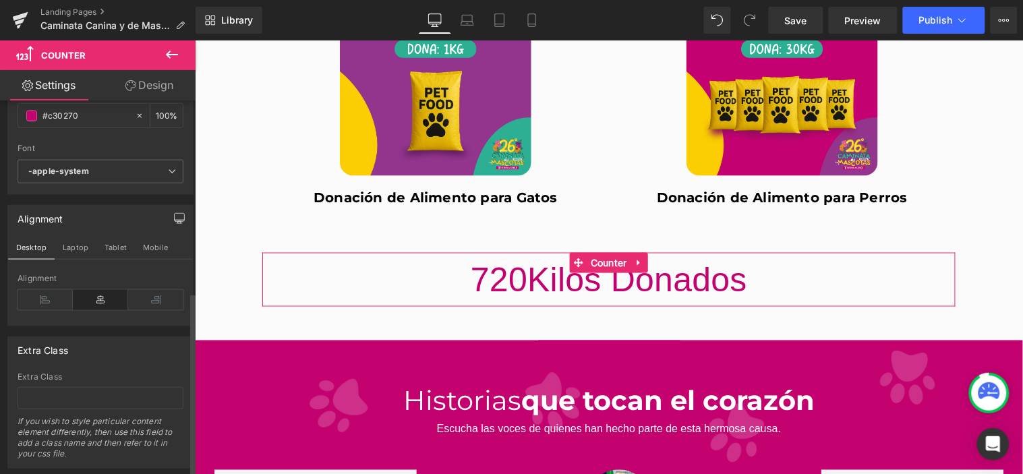
click at [174, 214] on icon "button" at bounding box center [179, 218] width 11 height 11
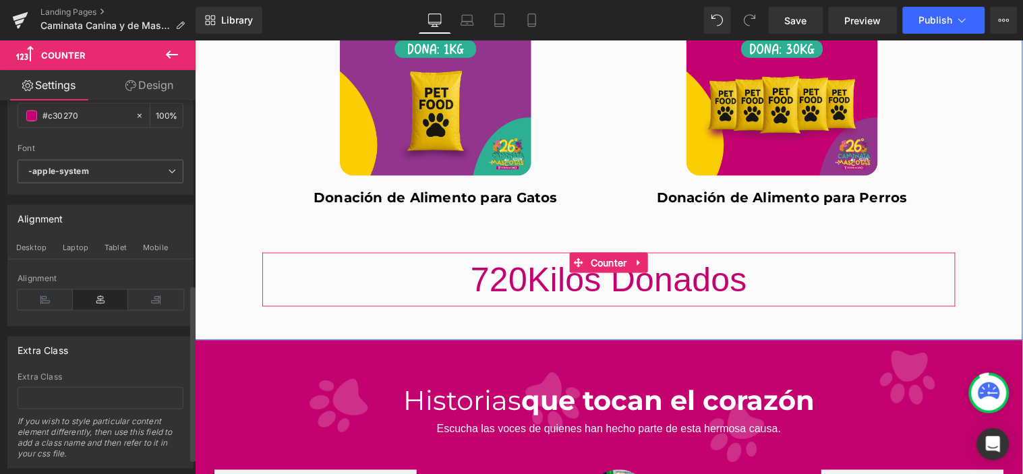
click at [402, 259] on div "720 Kilos Donados" at bounding box center [608, 279] width 693 height 54
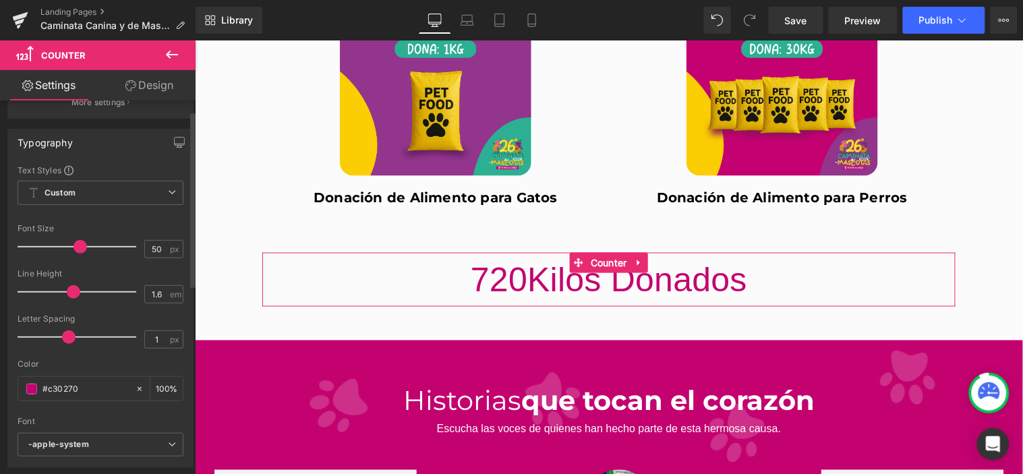
scroll to position [0, 0]
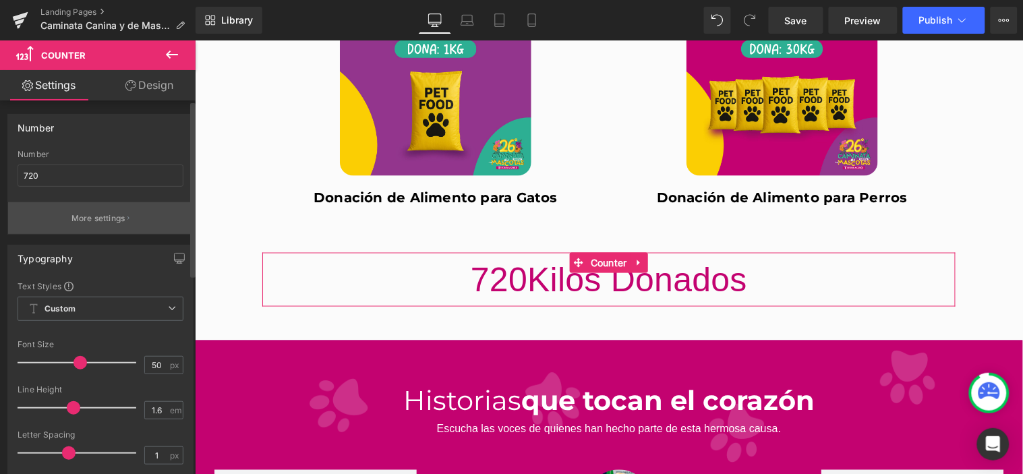
click at [104, 223] on p "More settings" at bounding box center [98, 218] width 54 height 12
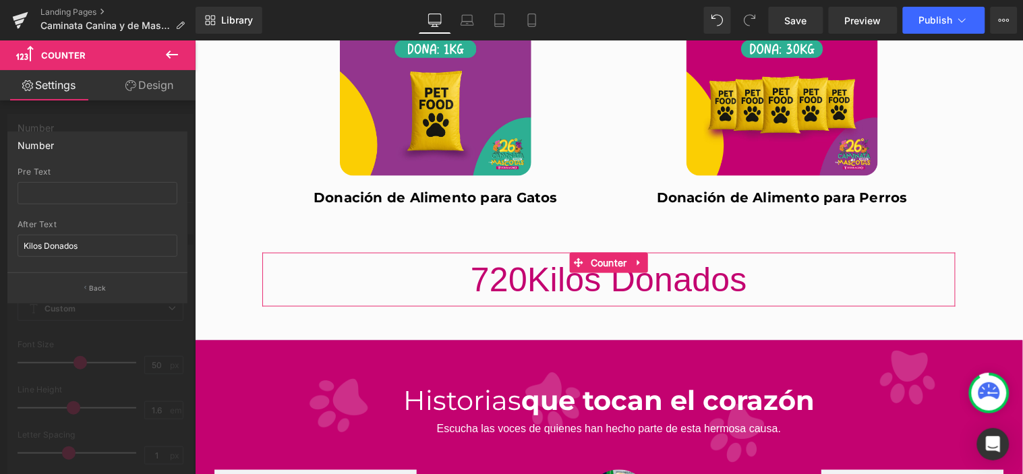
click at [56, 155] on div "Number" at bounding box center [97, 145] width 179 height 26
click at [84, 245] on input "Kilos Donados" at bounding box center [98, 246] width 160 height 22
click at [84, 244] on input "Kilos Donados" at bounding box center [98, 246] width 160 height 22
